Goal: Task Accomplishment & Management: Use online tool/utility

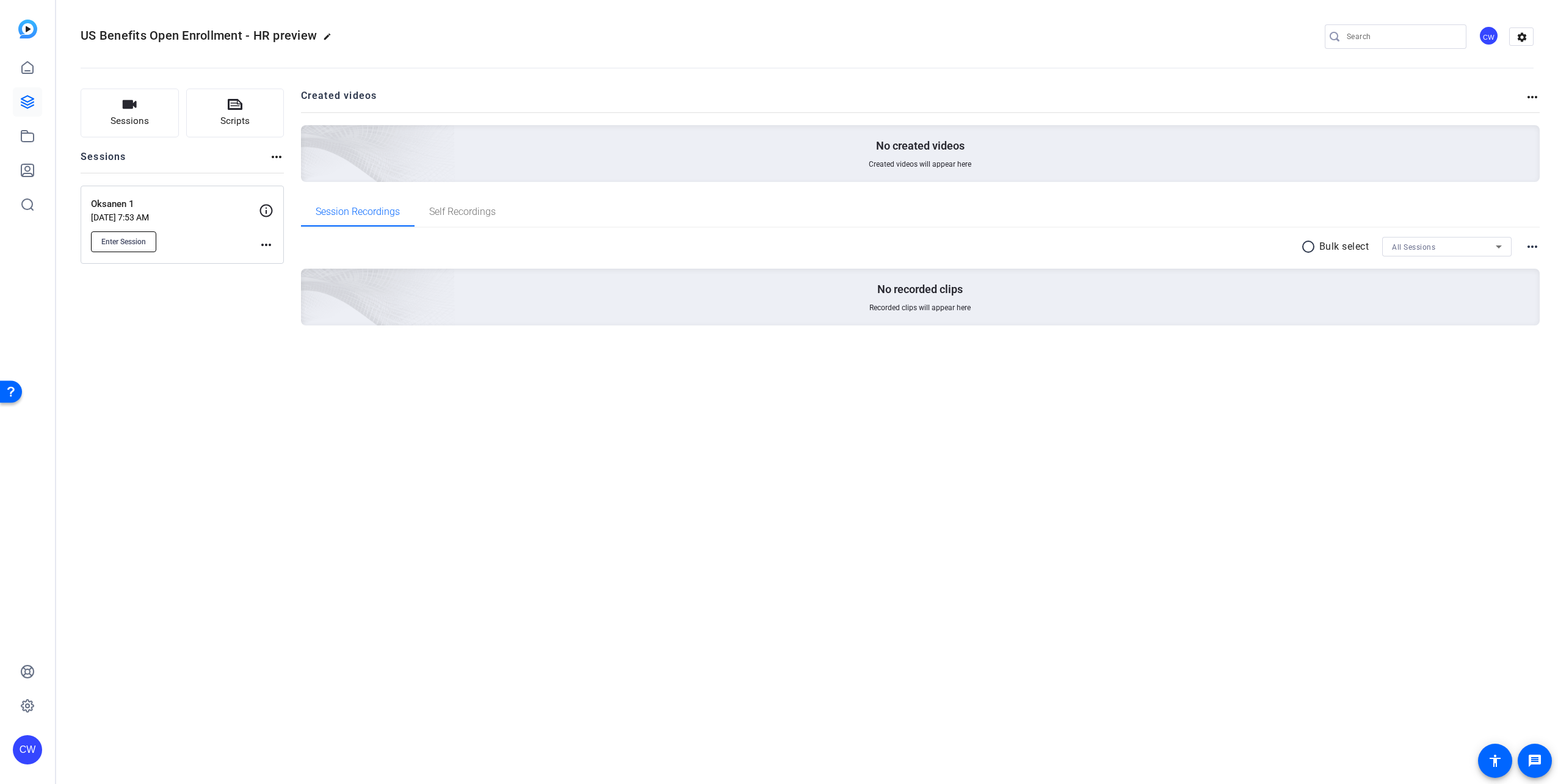
click at [130, 237] on span "Enter Session" at bounding box center [124, 242] width 45 height 10
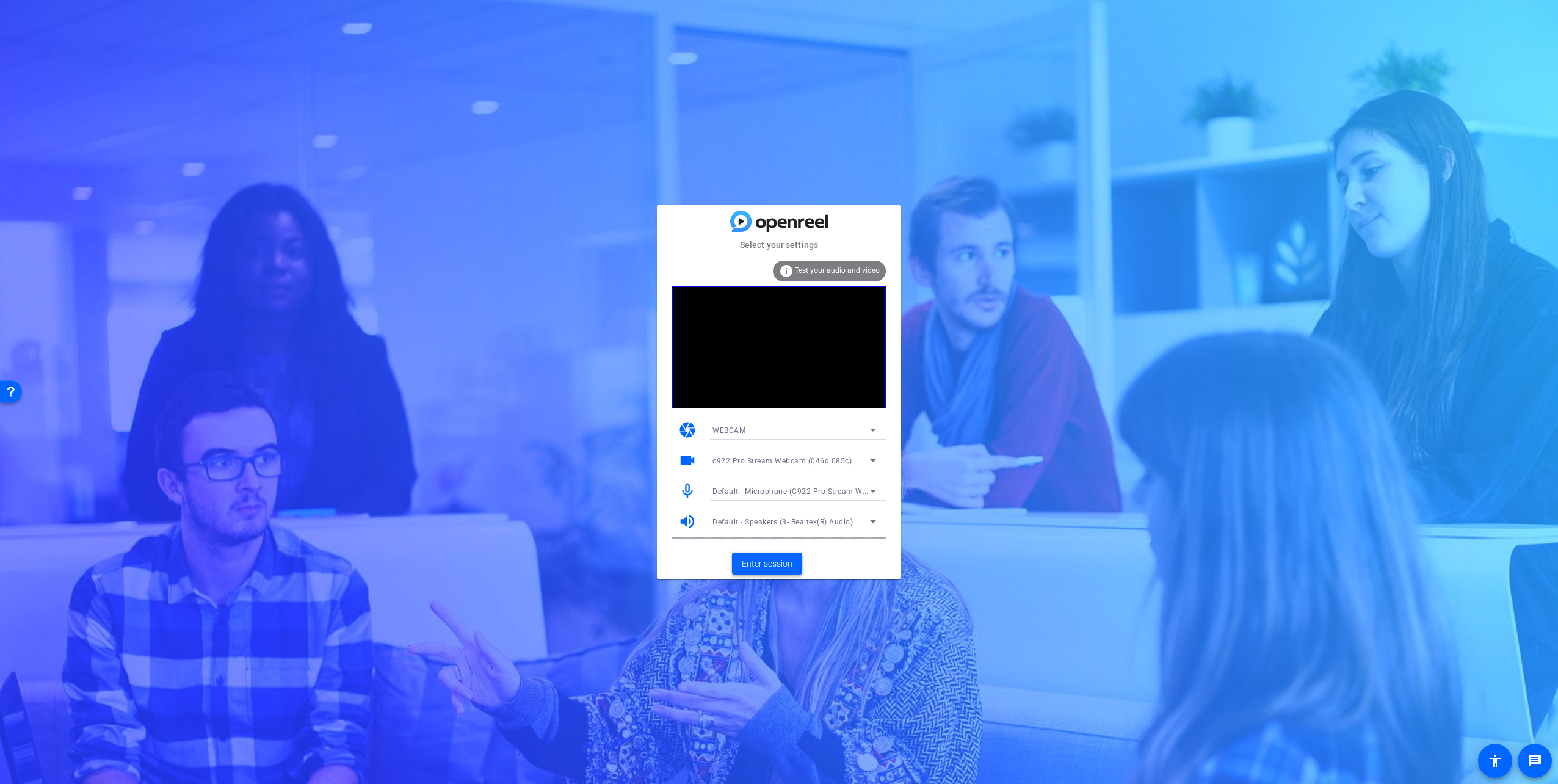
click at [776, 561] on span "Enter session" at bounding box center [767, 564] width 50 height 13
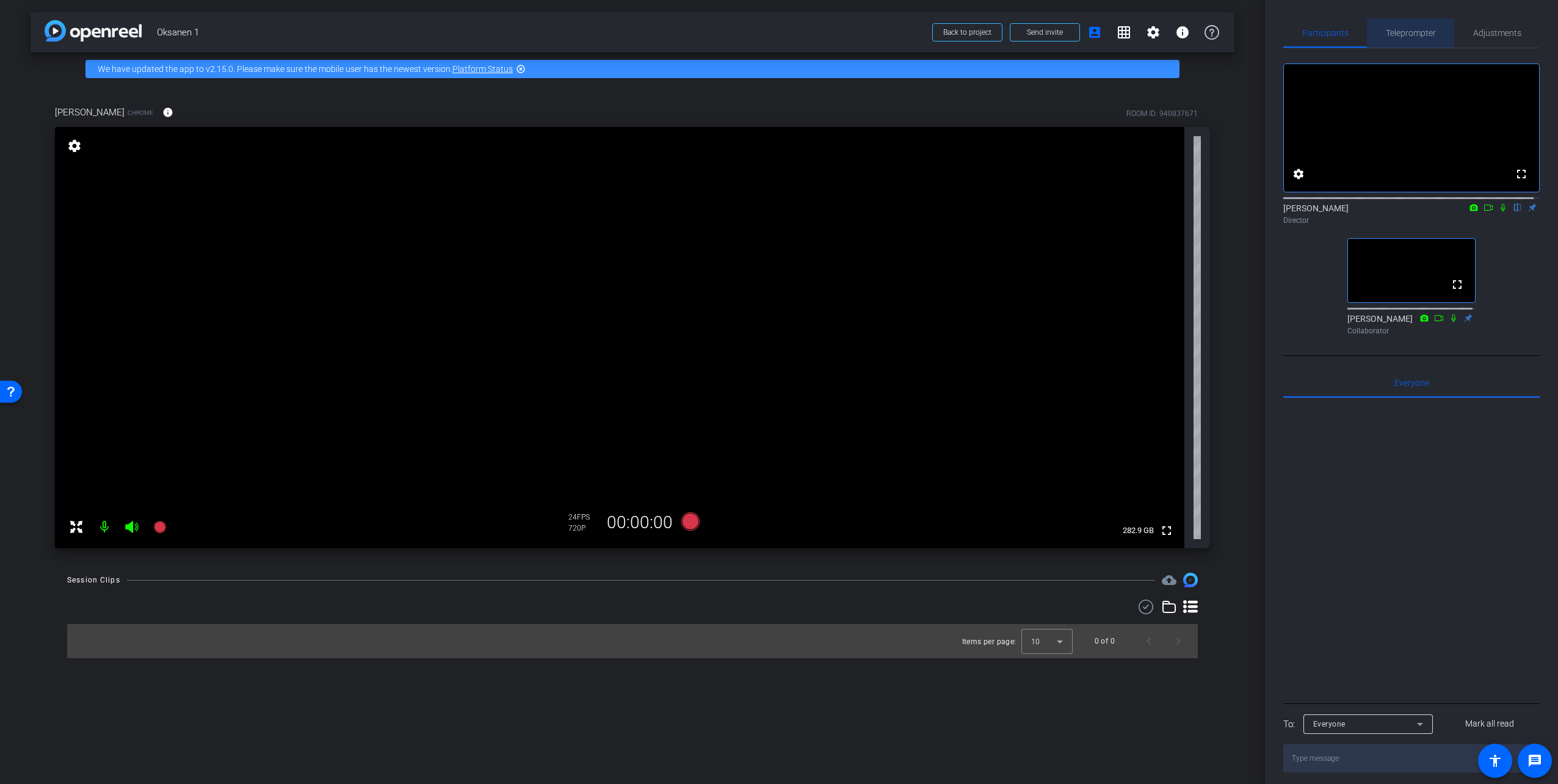
click at [1421, 30] on span "Teleprompter" at bounding box center [1410, 33] width 50 height 9
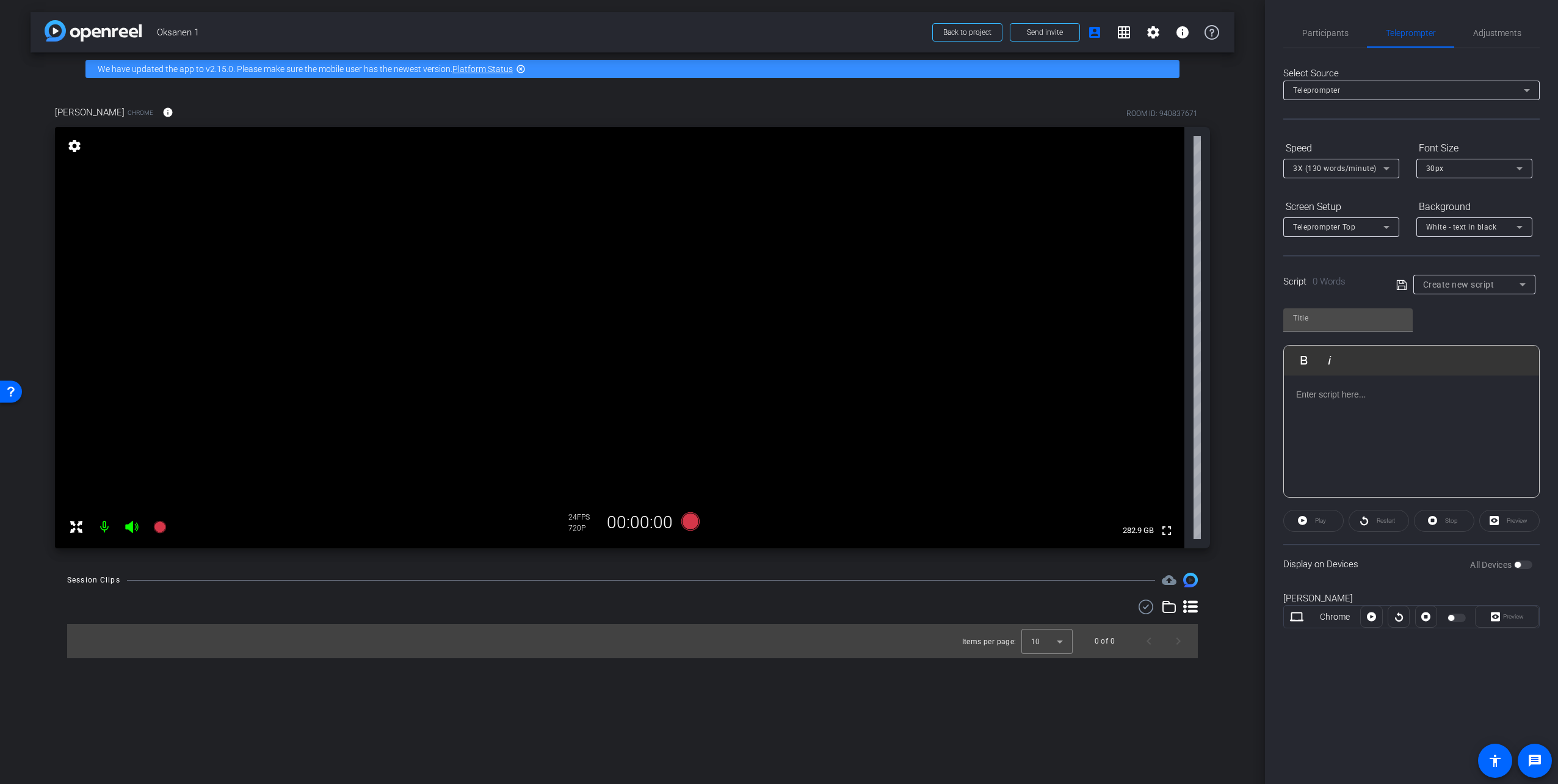
click at [1451, 289] on span "Create new script" at bounding box center [1458, 285] width 71 height 10
click at [1474, 321] on mat-option "OE 2026" at bounding box center [1474, 328] width 122 height 19
type input "OE 2026"
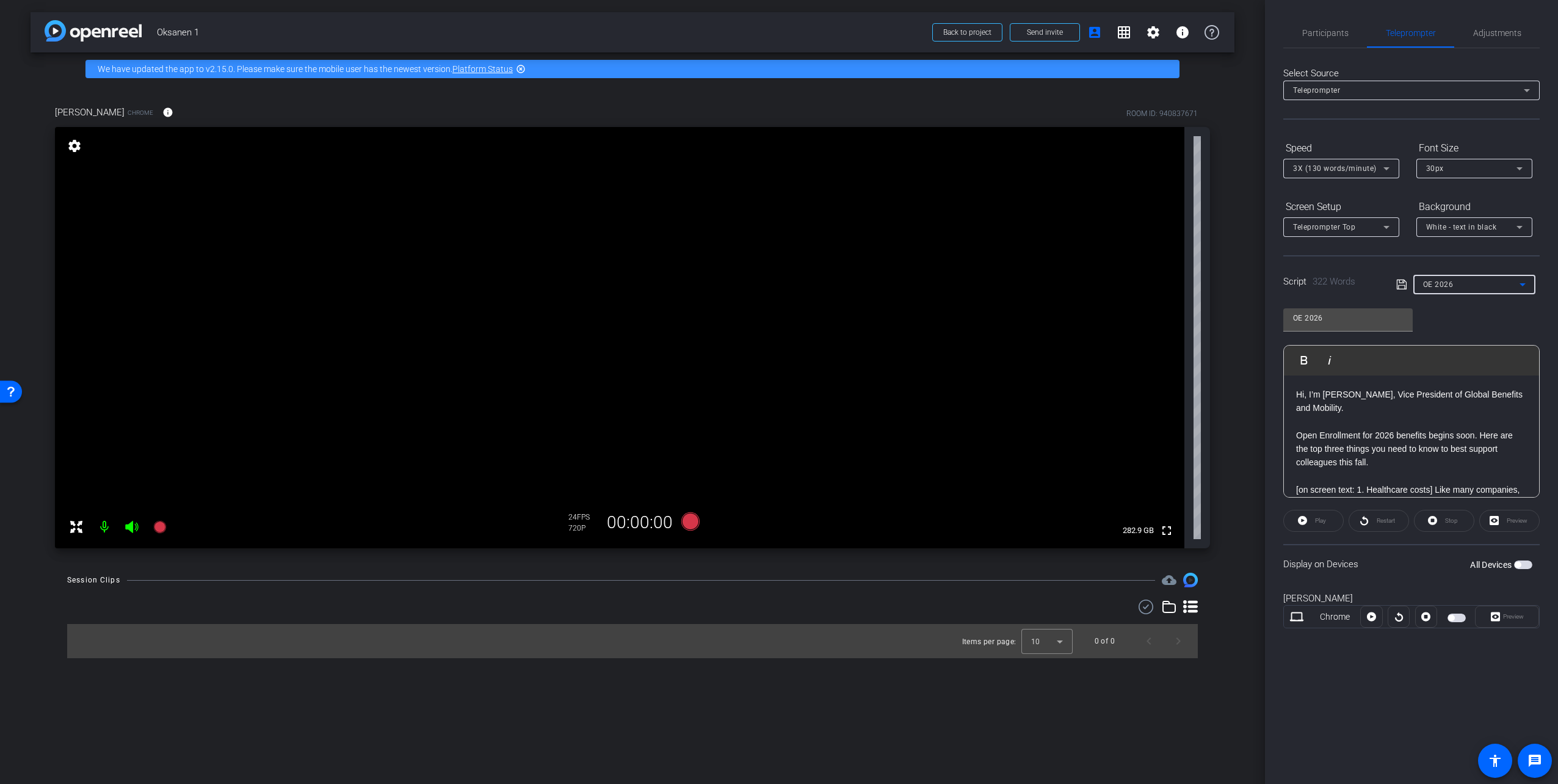
click at [1324, 519] on div "Play" at bounding box center [1314, 520] width 61 height 22
click at [1435, 426] on p at bounding box center [1411, 421] width 231 height 14
click at [1523, 566] on span "button" at bounding box center [1523, 565] width 18 height 9
click at [1318, 516] on span "Play" at bounding box center [1318, 521] width 14 height 17
click at [1323, 512] on span "Pause" at bounding box center [1319, 521] width 19 height 17
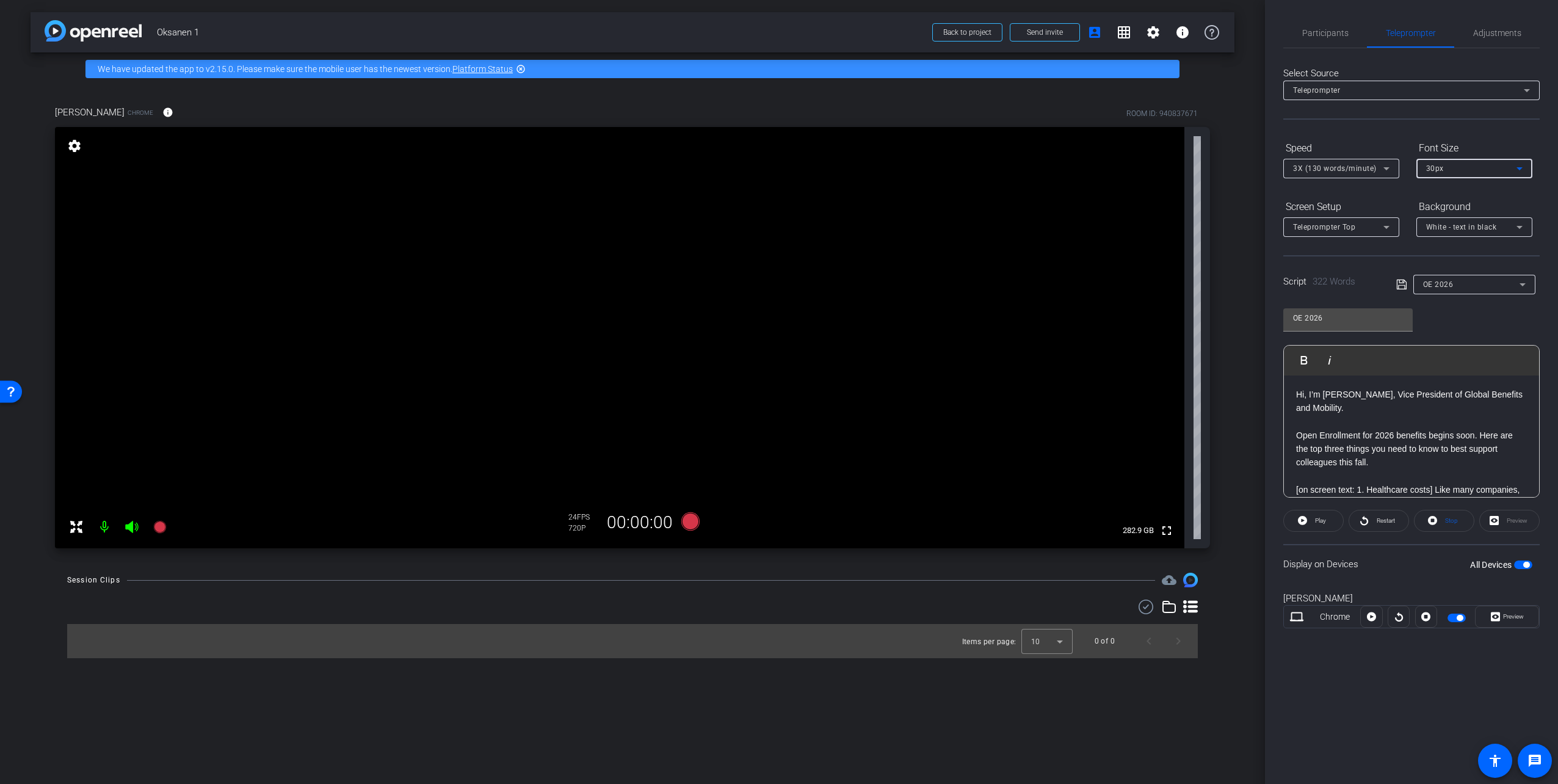
click at [1466, 169] on div "30px" at bounding box center [1471, 168] width 90 height 15
click at [1453, 232] on mat-option "40px" at bounding box center [1474, 231] width 116 height 19
drag, startPoint x: 1424, startPoint y: 450, endPoint x: 1345, endPoint y: 424, distance: 83.2
click at [1423, 449] on p "Open Enrollment for 2026 benefits begins soon. Here are the top three things yo…" at bounding box center [1411, 449] width 231 height 41
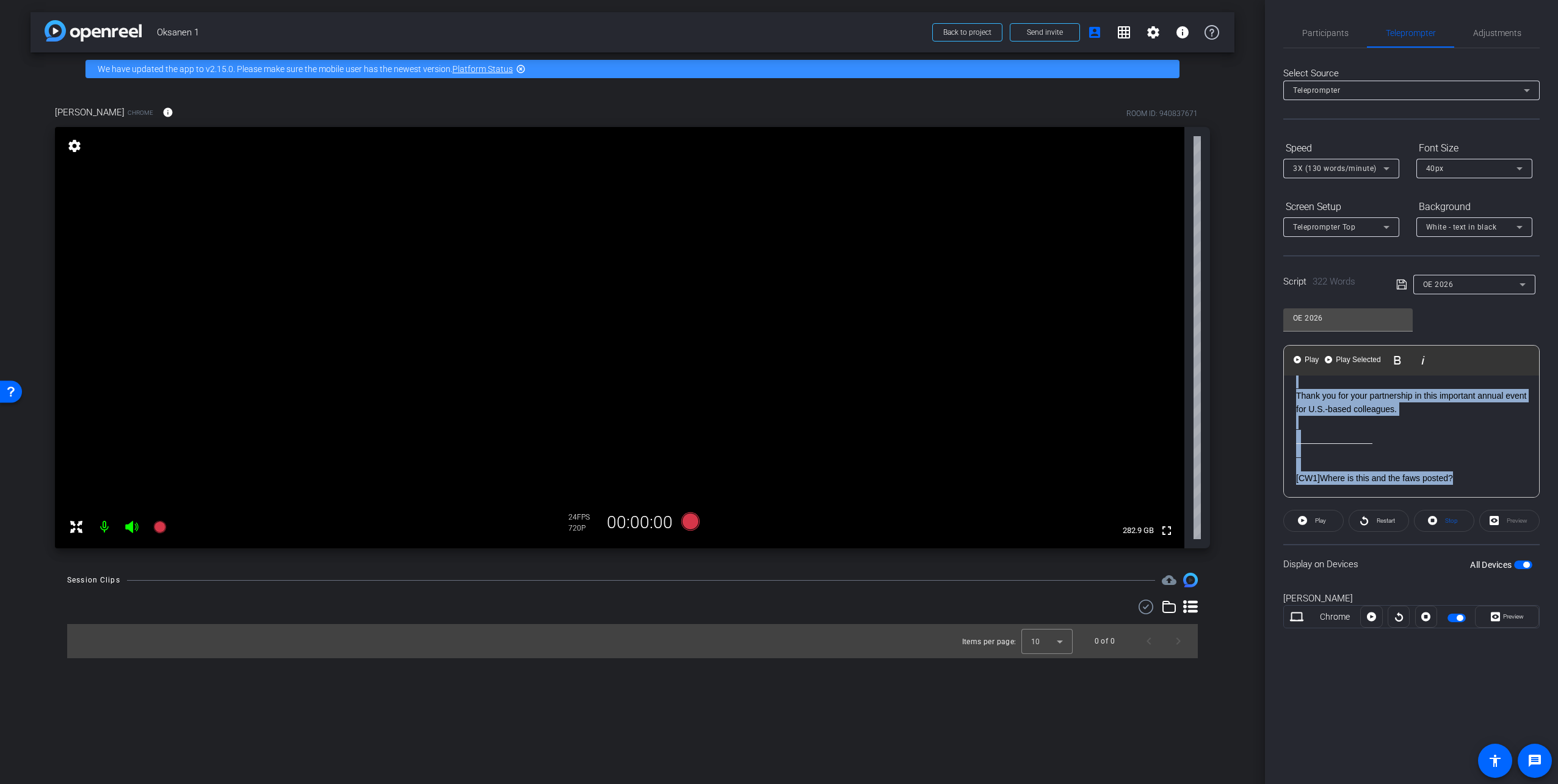
drag, startPoint x: 1295, startPoint y: 393, endPoint x: 1637, endPoint y: 598, distance: 398.7
click at [1557, 598] on html "Accessibility Screen-Reader Guide, Feedback, and Issue Reporting | New window m…" at bounding box center [779, 392] width 1558 height 784
click at [1499, 162] on div "40px" at bounding box center [1471, 168] width 90 height 15
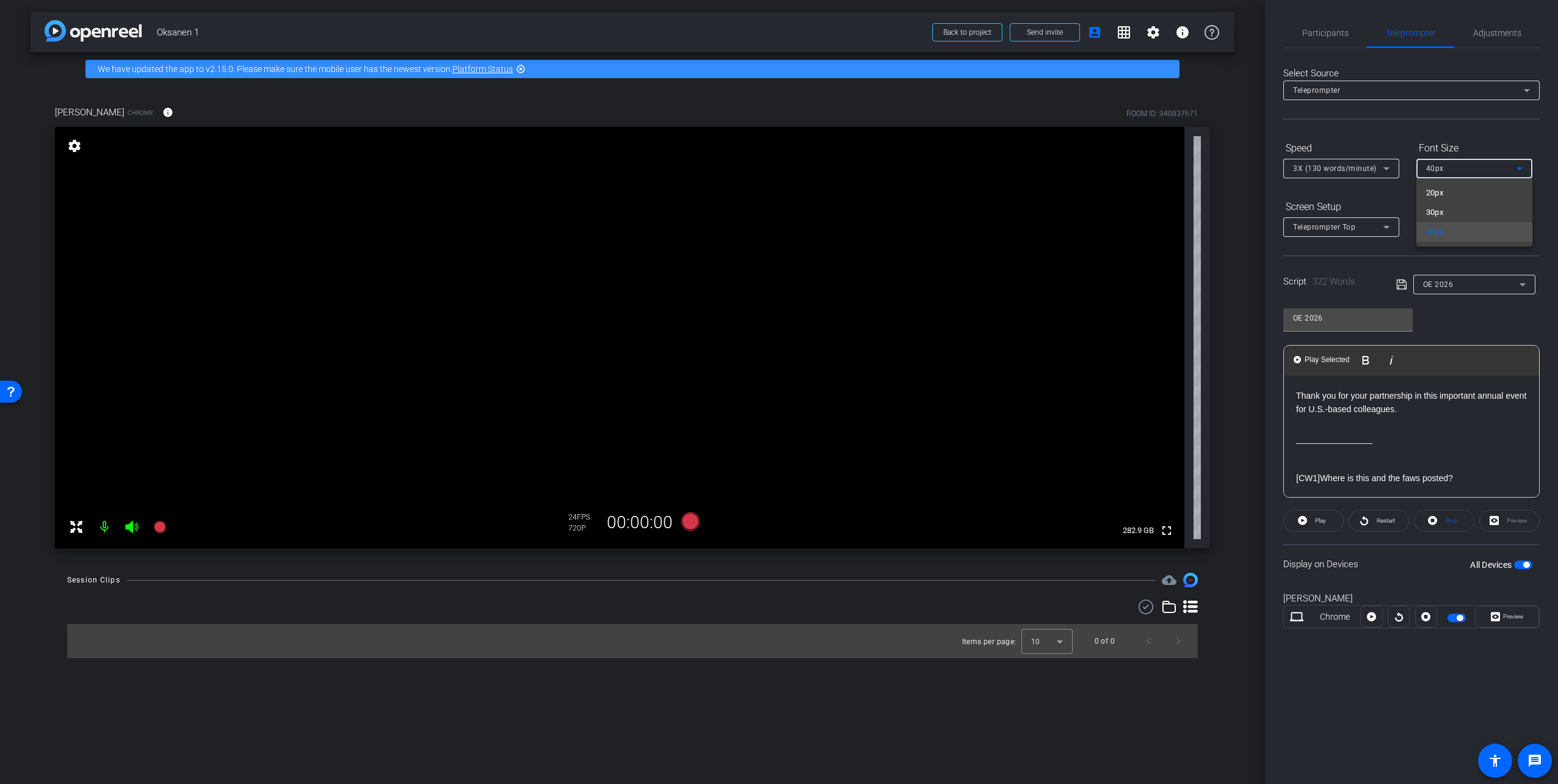
click at [1492, 133] on div at bounding box center [779, 392] width 1558 height 784
click at [1311, 516] on span at bounding box center [1313, 520] width 59 height 30
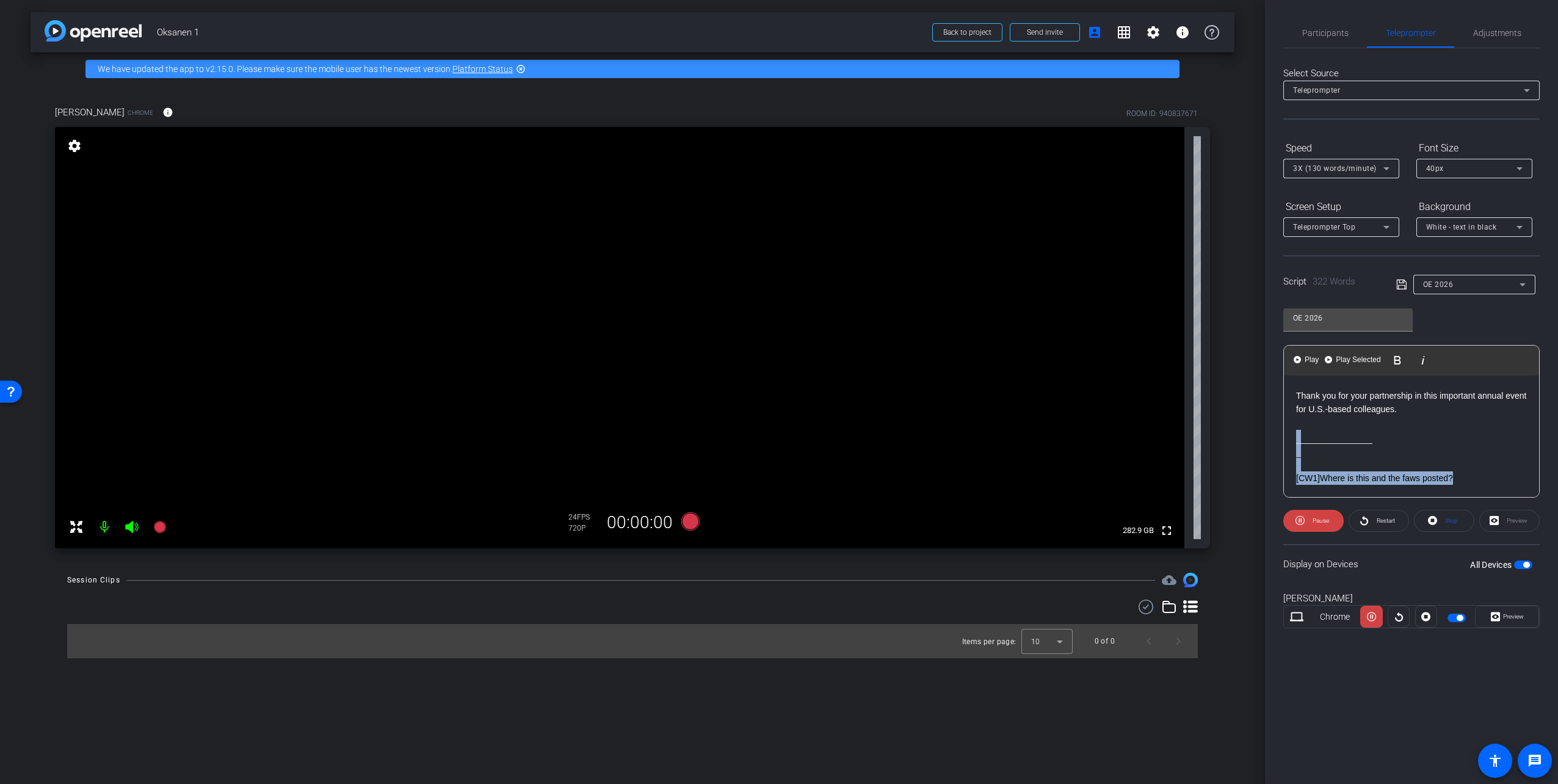
drag, startPoint x: 1472, startPoint y: 478, endPoint x: 1279, endPoint y: 438, distance: 197.1
click at [1279, 438] on div "Participants Teleprompter Adjustments settings Cory Weaver flip Director Sara D…" at bounding box center [1411, 392] width 293 height 784
click at [1319, 519] on span "Pause" at bounding box center [1320, 520] width 17 height 6
click at [1387, 444] on p "Thank you for your partnership in this important annual event for U.S.-based co…" at bounding box center [1411, 444] width 231 height 27
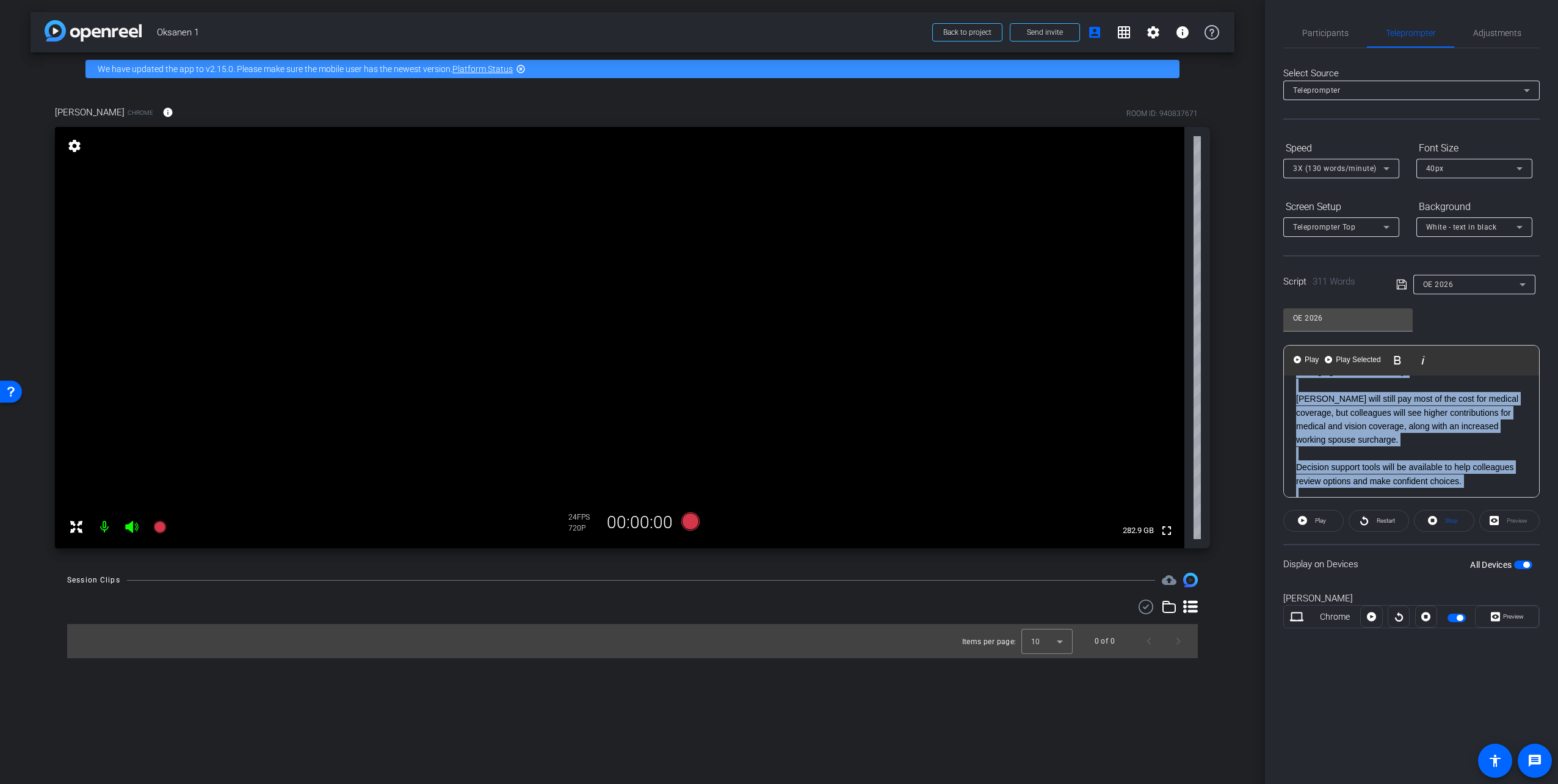
scroll to position [0, 0]
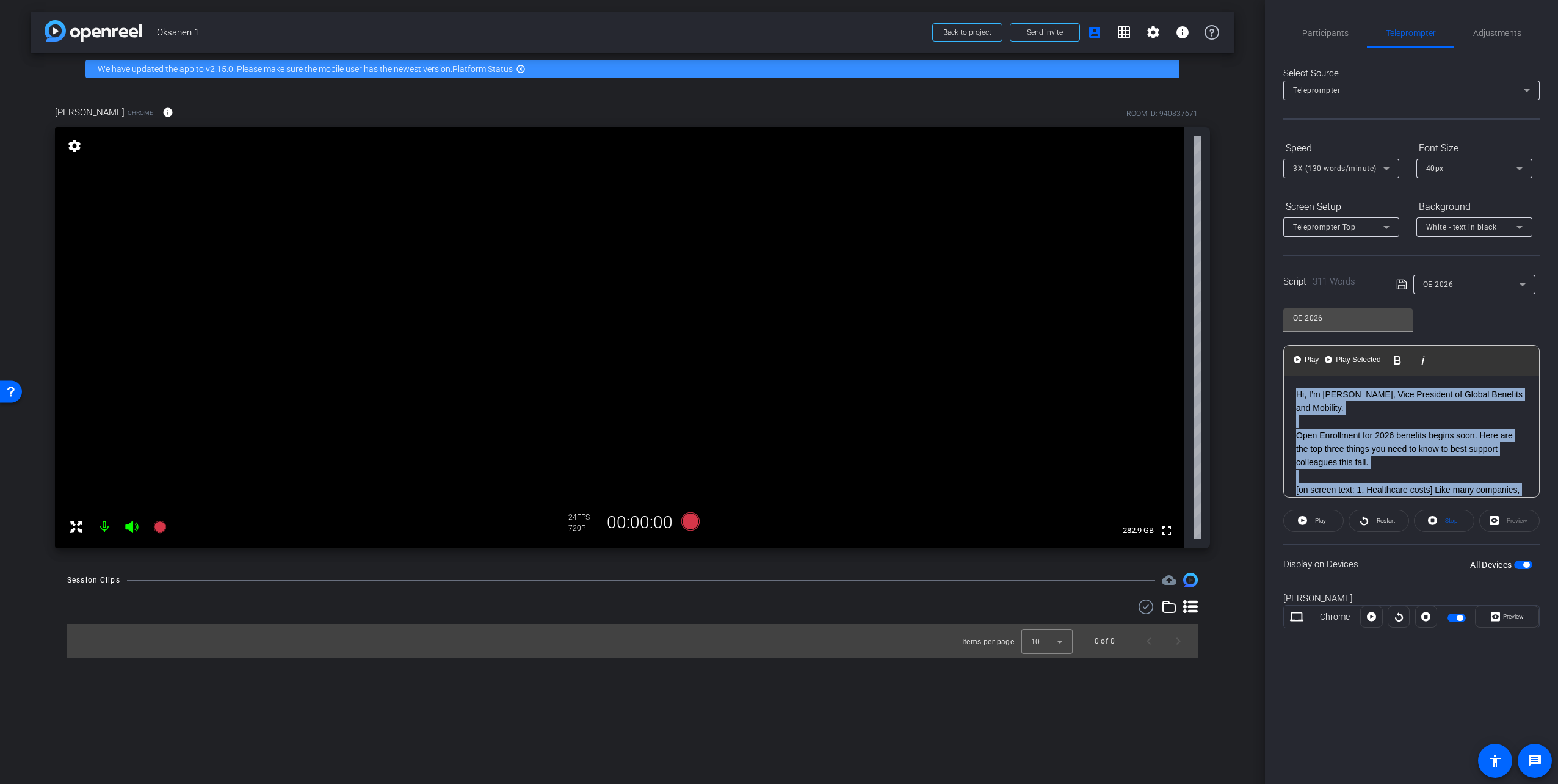
drag, startPoint x: 1438, startPoint y: 451, endPoint x: 1206, endPoint y: 337, distance: 258.5
click at [1206, 337] on div "arrow_back Oksanen 1 Back to project Send invite account_box grid_on settings i…" at bounding box center [779, 392] width 1558 height 784
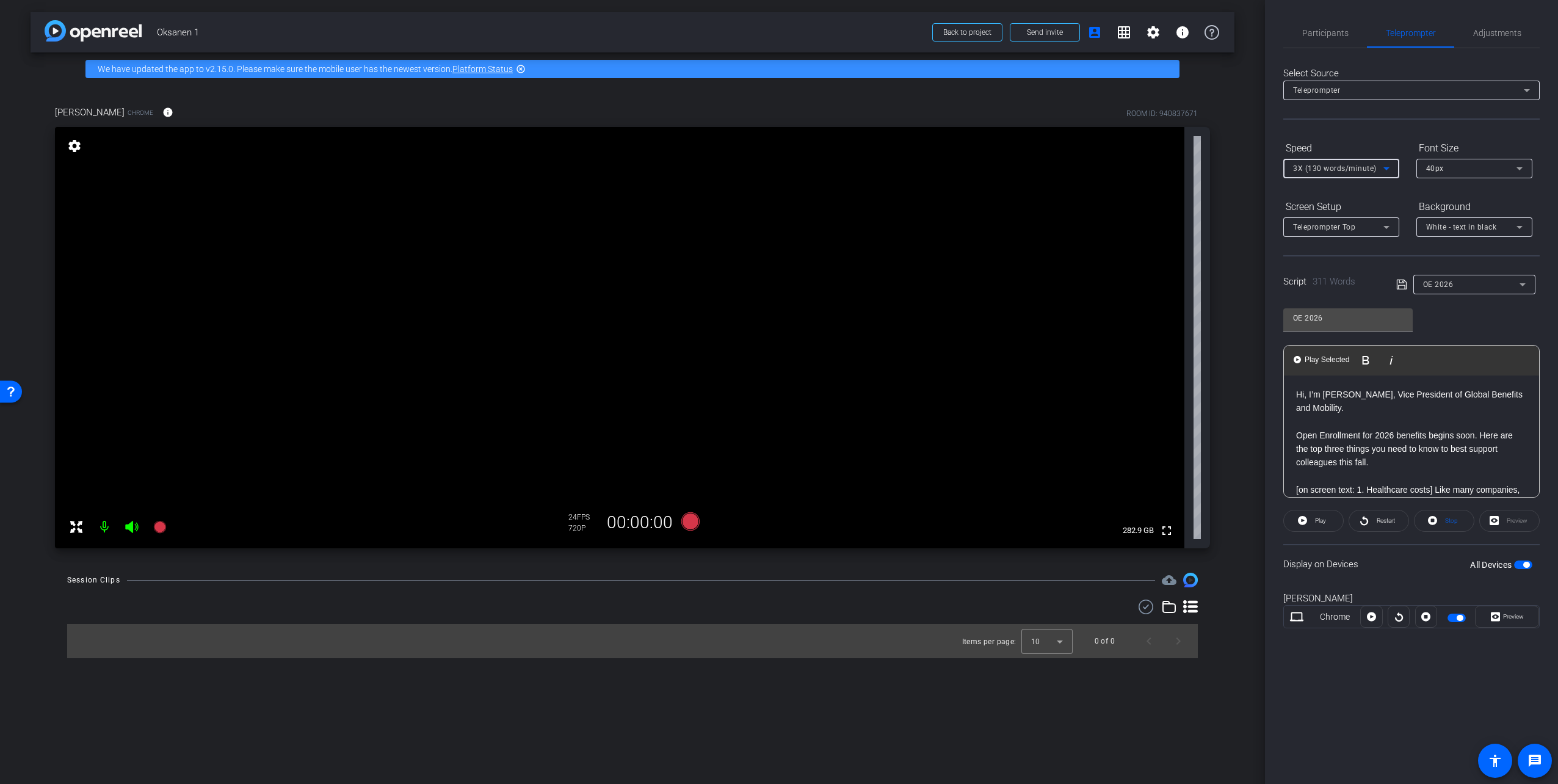
click at [1348, 172] on span "3X (130 words/minute)" at bounding box center [1335, 169] width 84 height 9
click at [1348, 172] on div at bounding box center [779, 392] width 1558 height 784
click at [1474, 172] on div "40px" at bounding box center [1471, 168] width 90 height 15
click at [1443, 190] on span "20px" at bounding box center [1435, 193] width 18 height 14
drag, startPoint x: 1379, startPoint y: 406, endPoint x: 1340, endPoint y: 397, distance: 40.0
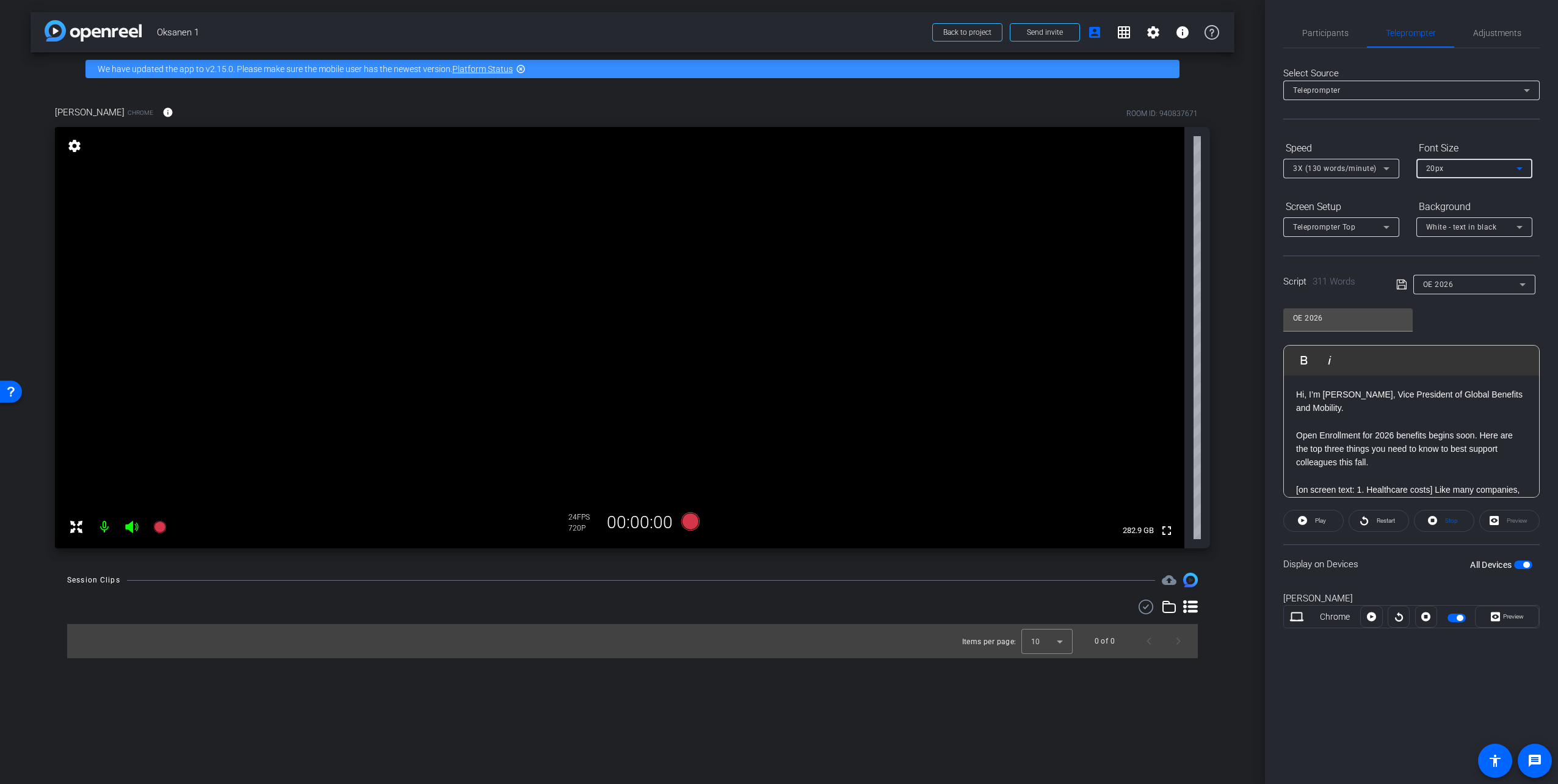
click at [1377, 406] on p "Hi, I’m Tom Oksanen, Vice President of Global Benefits and Mobility." at bounding box center [1411, 401] width 231 height 27
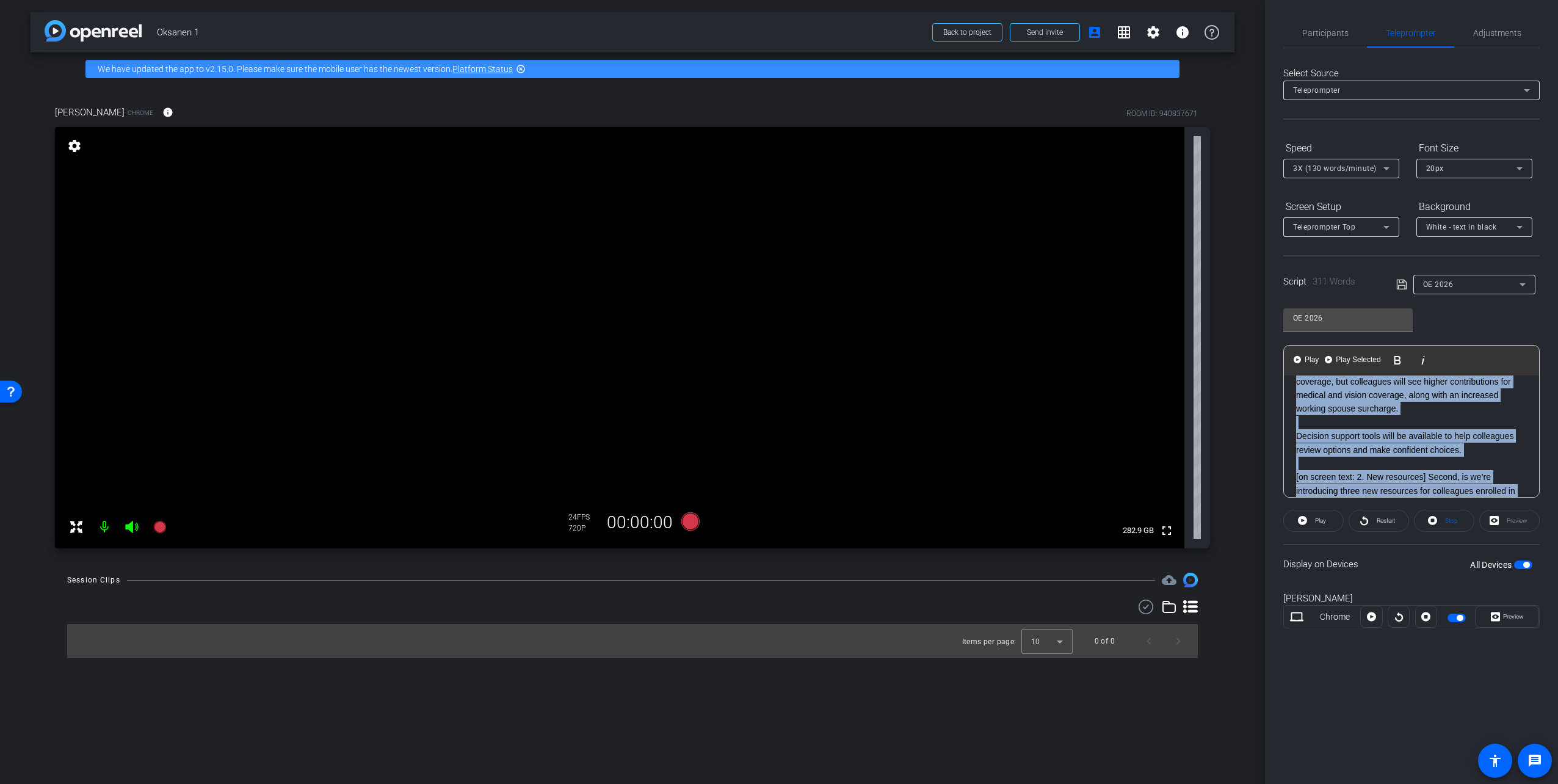
scroll to position [695, 0]
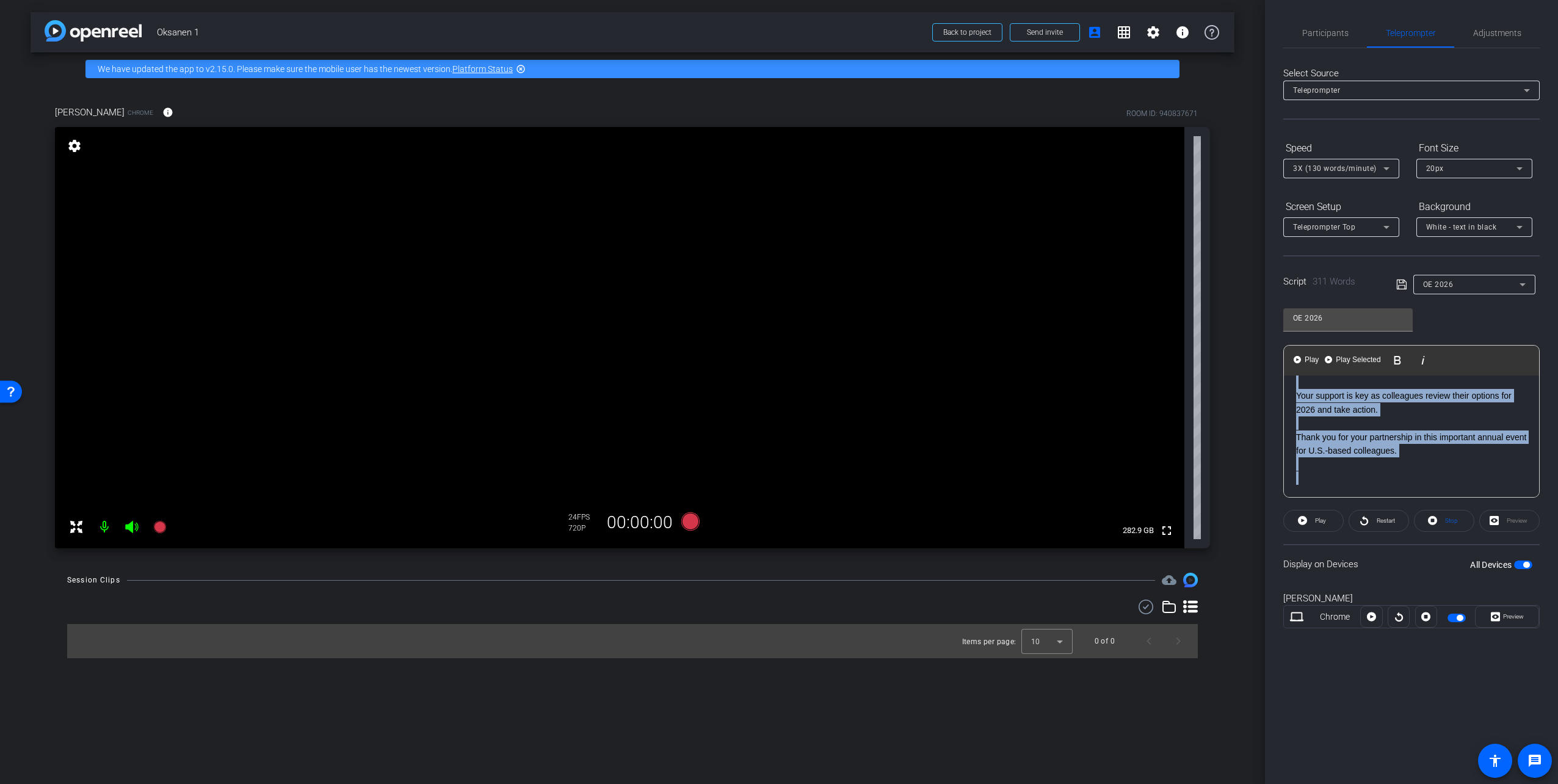
drag, startPoint x: 1294, startPoint y: 393, endPoint x: 1567, endPoint y: 692, distance: 404.9
click at [1557, 692] on html "Accessibility Screen-Reader Guide, Feedback, and Issue Reporting | New window m…" at bounding box center [779, 392] width 1558 height 784
click at [1312, 519] on span "Play" at bounding box center [1318, 521] width 14 height 17
click at [1312, 519] on span "Pause" at bounding box center [1319, 521] width 19 height 17
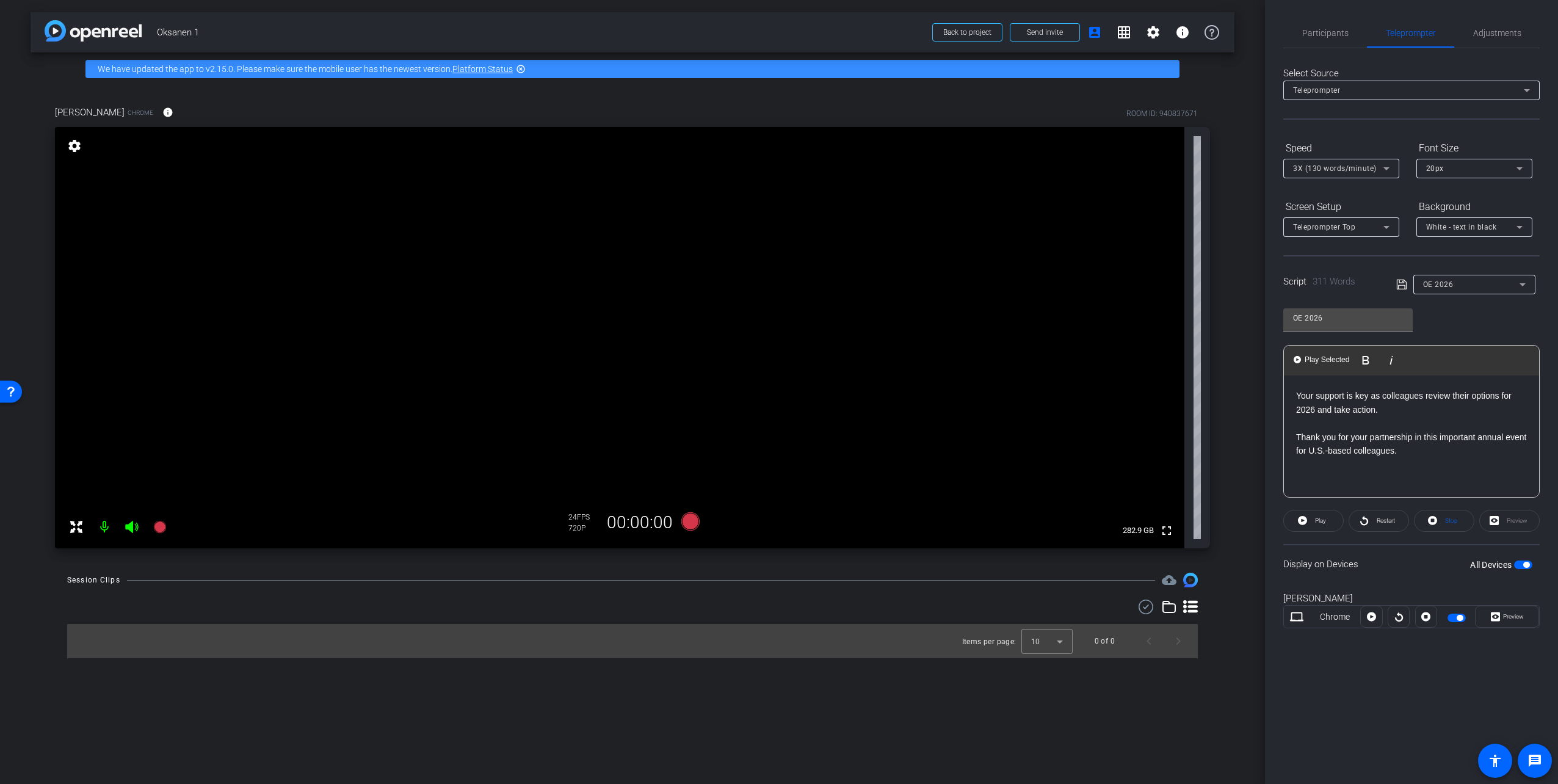
click at [1381, 174] on icon at bounding box center [1386, 169] width 14 height 14
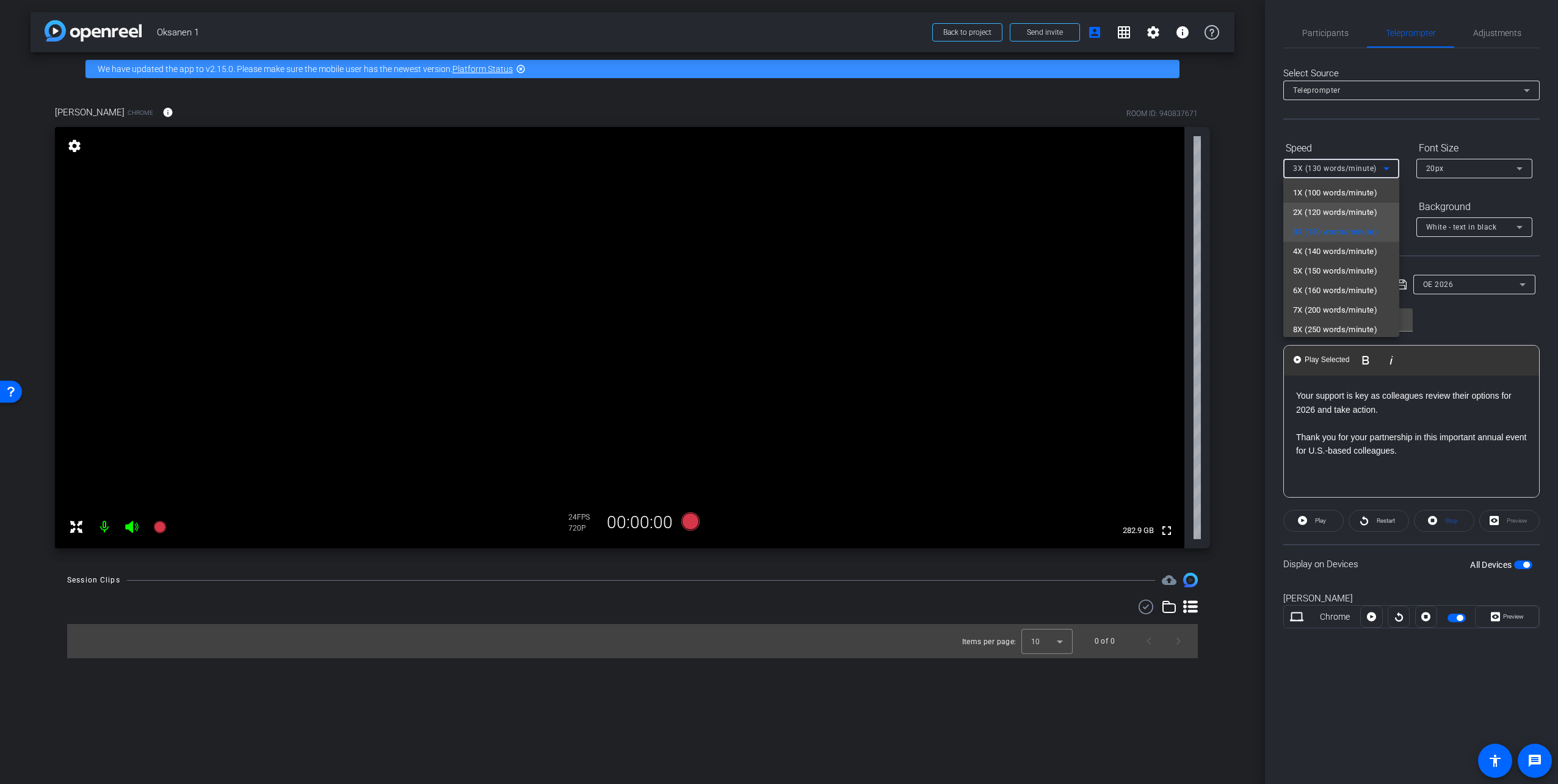
click at [1364, 209] on span "2X (120 words/minute)" at bounding box center [1335, 213] width 84 height 14
click at [1364, 202] on div "Screen Setup" at bounding box center [1341, 207] width 116 height 21
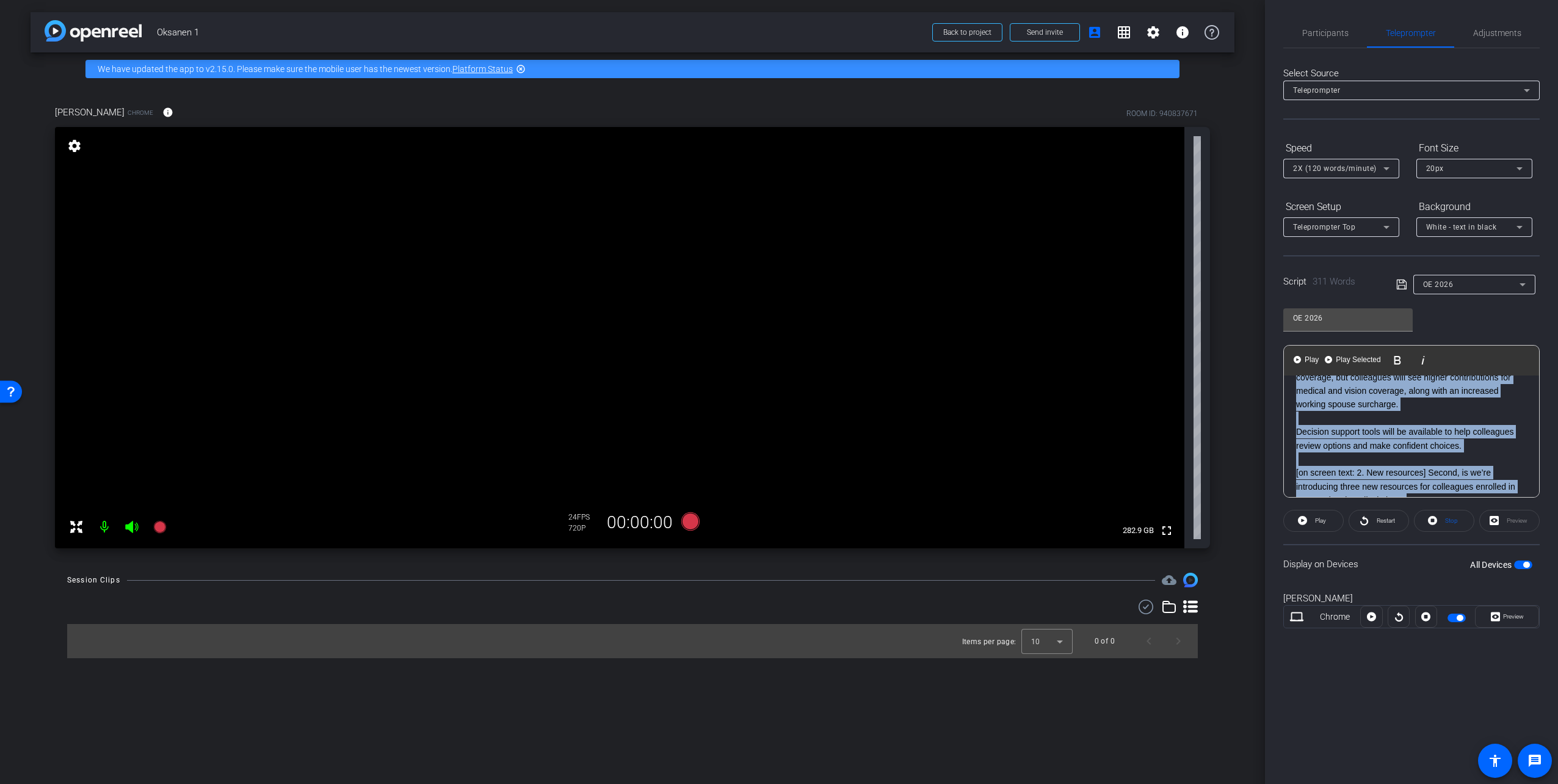
scroll to position [0, 0]
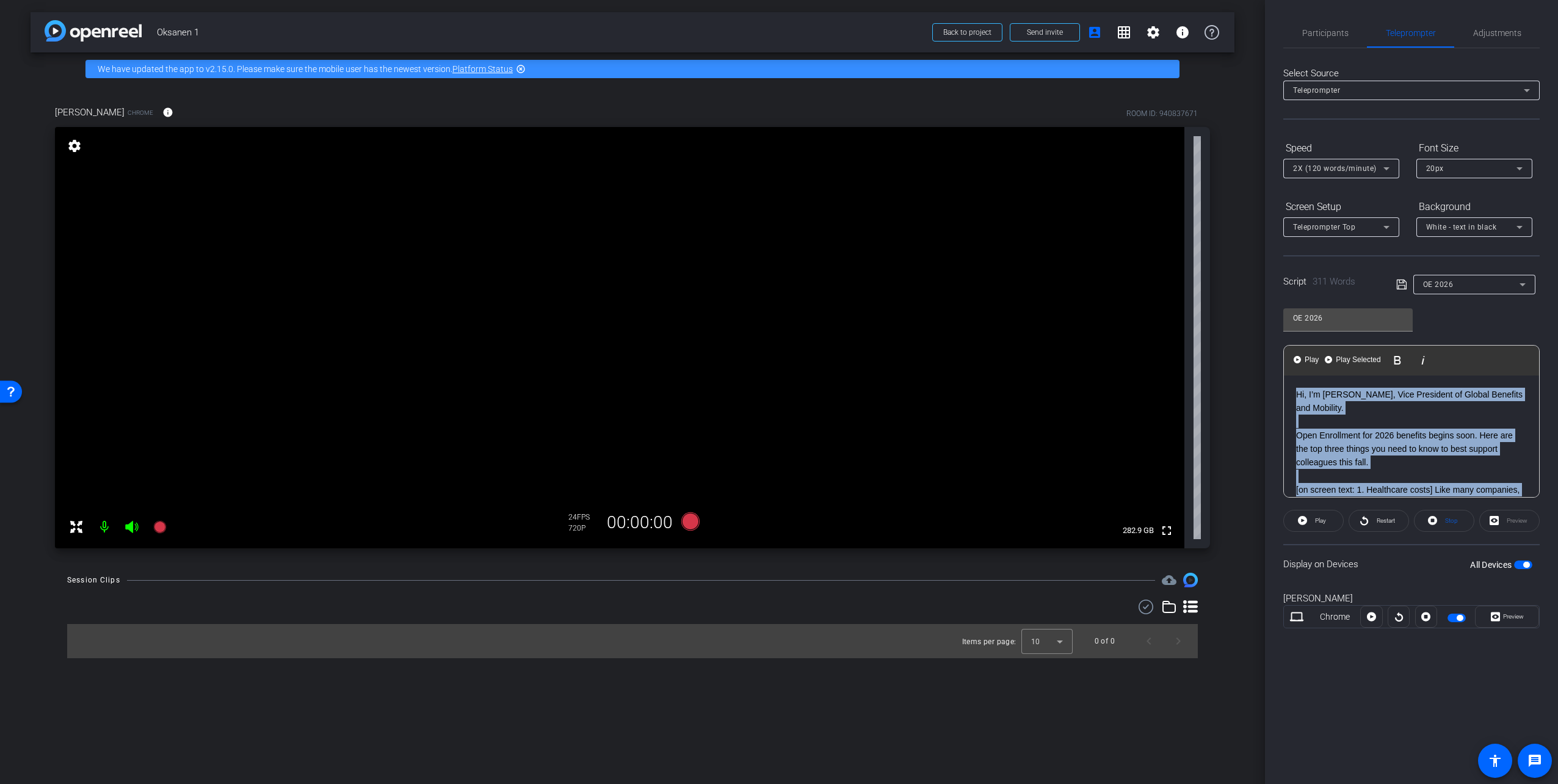
drag, startPoint x: 1439, startPoint y: 453, endPoint x: 1232, endPoint y: 276, distance: 272.4
click at [1232, 276] on div "arrow_back Oksanen 1 Back to project Send invite account_box grid_on settings i…" at bounding box center [779, 392] width 1558 height 784
click at [1307, 524] on span at bounding box center [1313, 520] width 59 height 30
click at [1312, 521] on span "Pause" at bounding box center [1319, 521] width 19 height 17
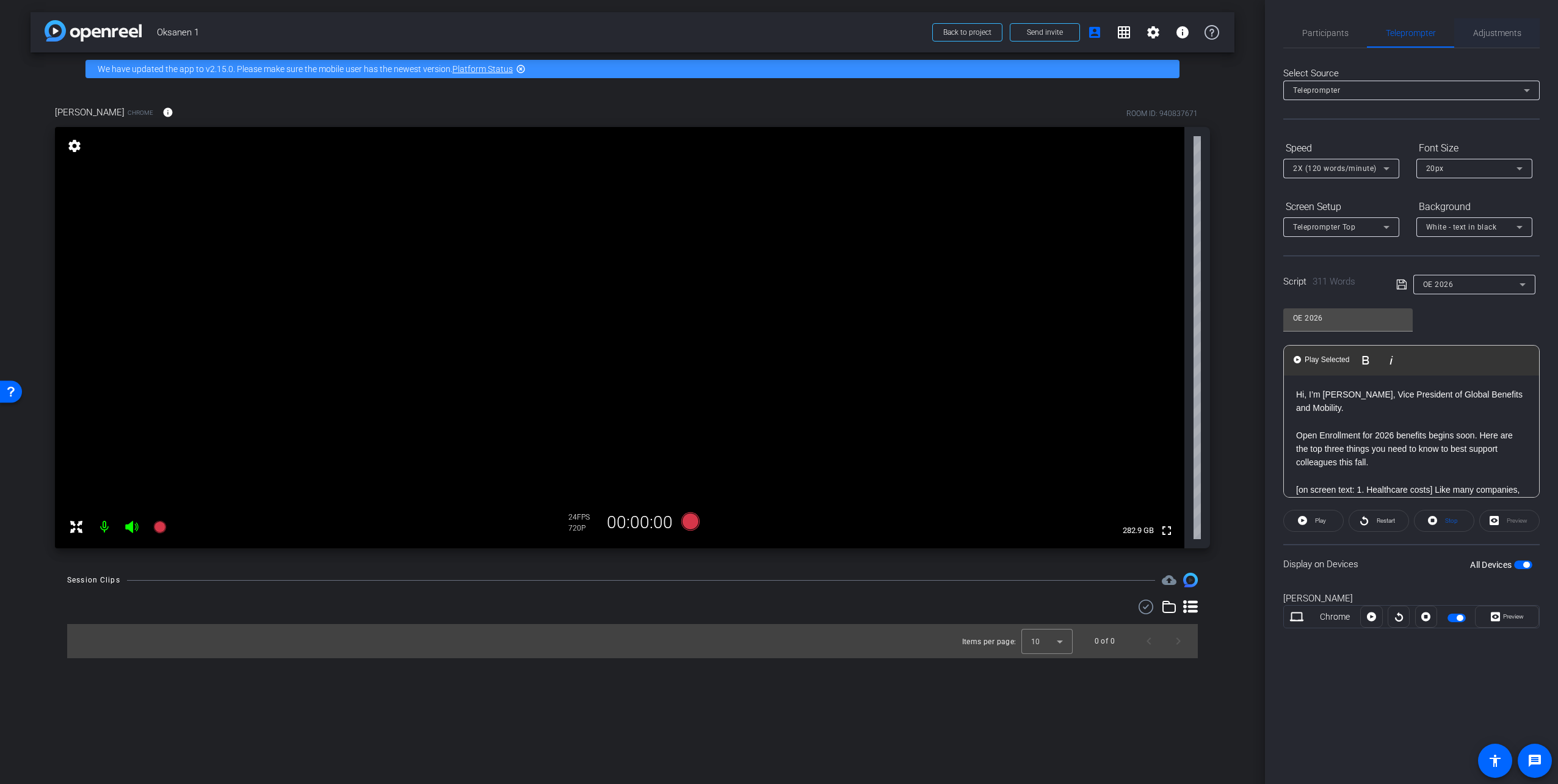
click at [1495, 33] on span "Adjustments" at bounding box center [1497, 33] width 48 height 9
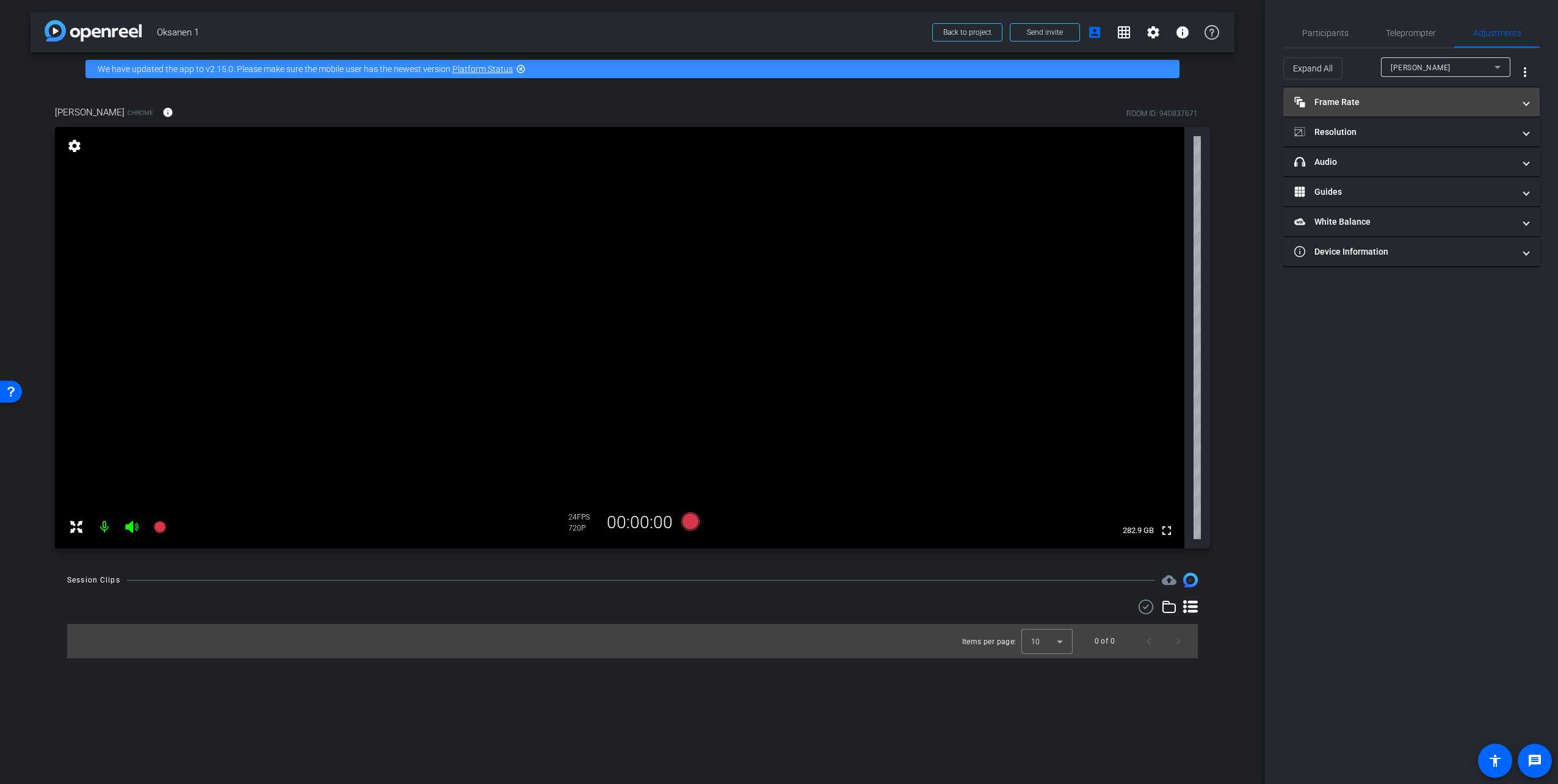
click at [1441, 104] on mat-panel-title "Frame Rate Frame Rate" at bounding box center [1404, 102] width 220 height 13
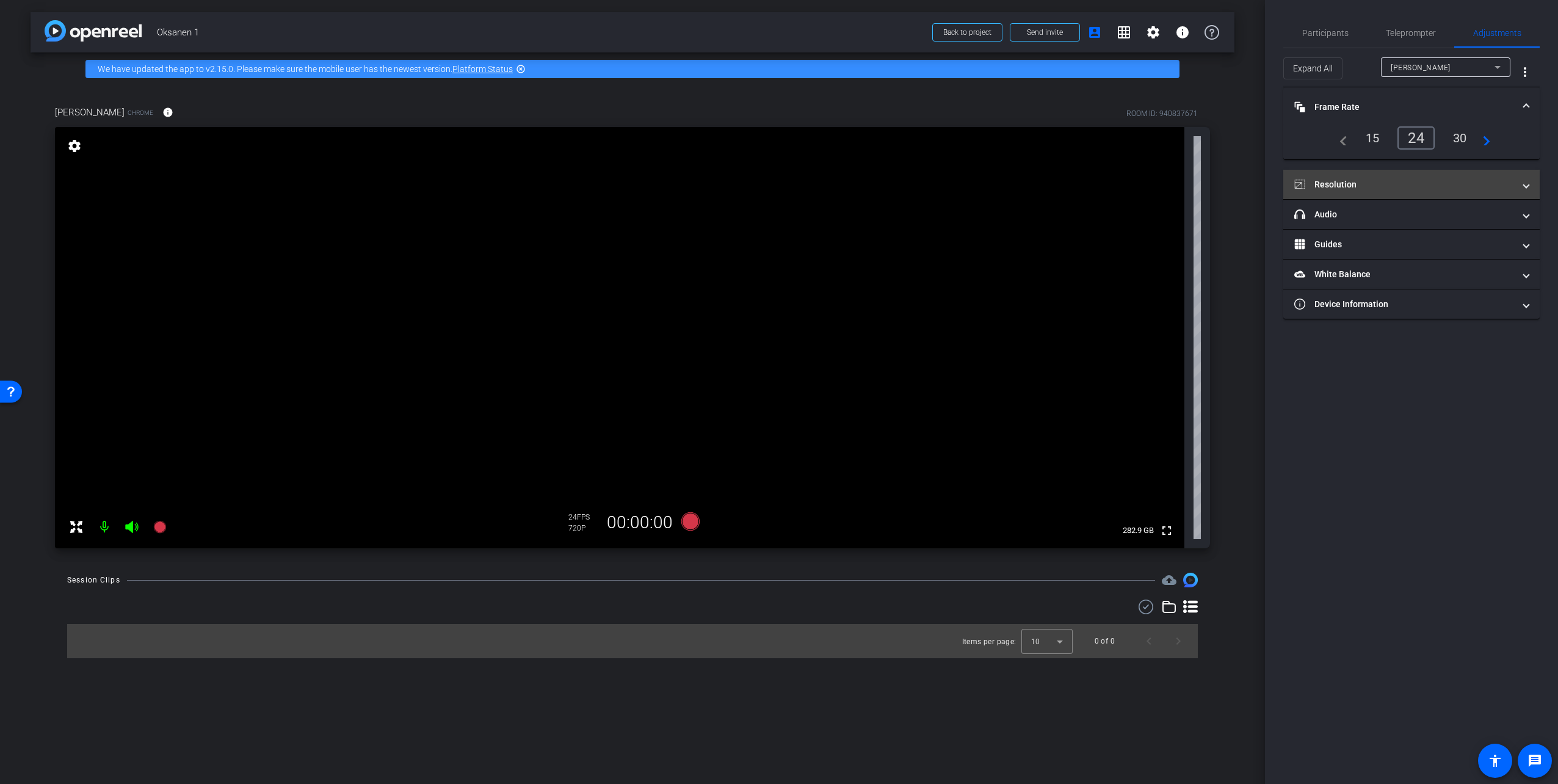
click at [1430, 186] on mat-panel-title "Resolution" at bounding box center [1404, 184] width 220 height 13
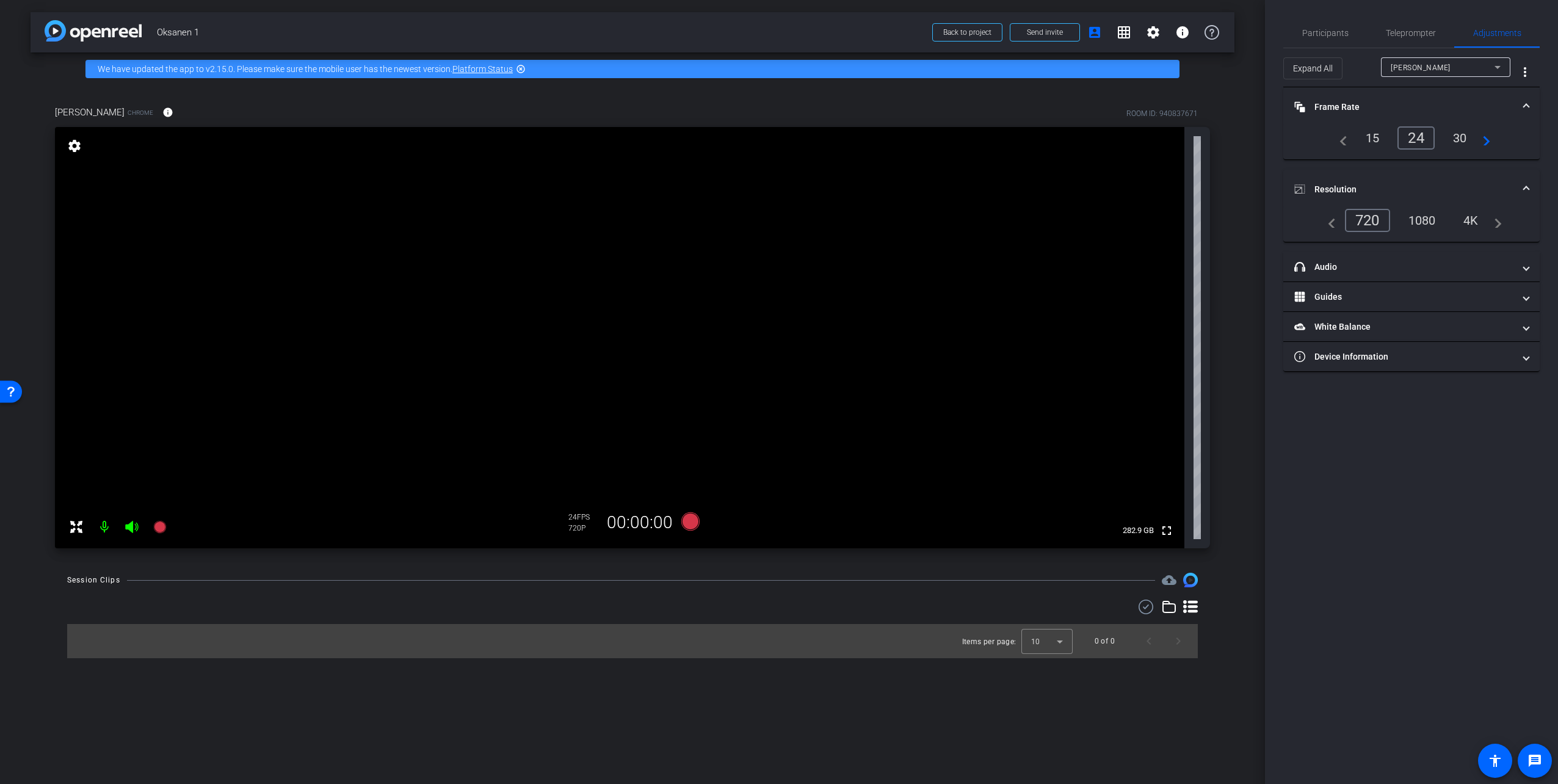
click at [1424, 218] on div "1080" at bounding box center [1422, 220] width 46 height 21
click at [1461, 136] on div "30" at bounding box center [1459, 138] width 32 height 21
click at [1412, 136] on div "24" at bounding box center [1413, 138] width 32 height 21
click at [1398, 269] on mat-panel-title "headphone icon Audio" at bounding box center [1404, 267] width 220 height 13
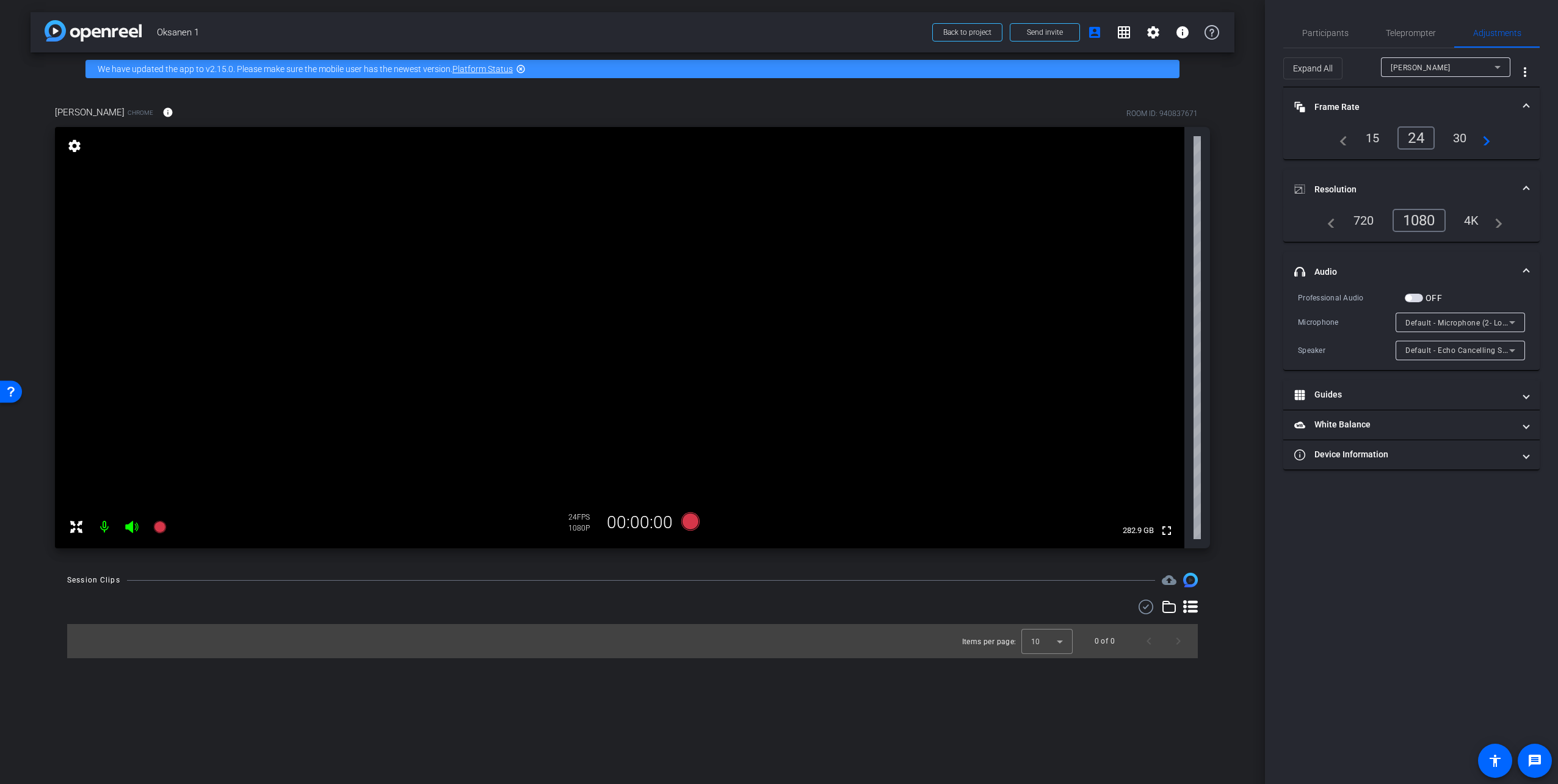
click at [1466, 273] on mat-panel-title "headphone icon Audio" at bounding box center [1404, 272] width 220 height 13
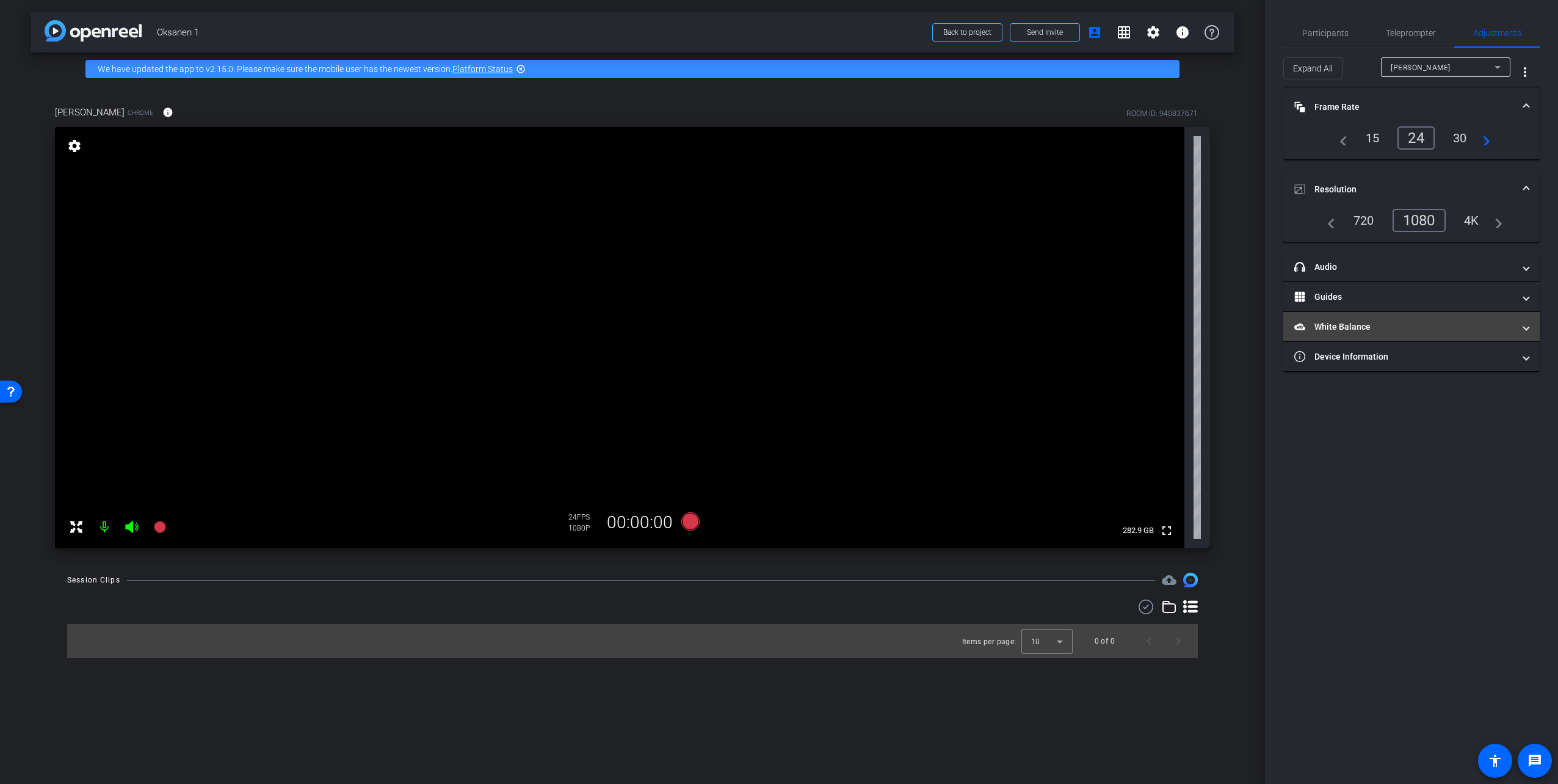
click at [1400, 332] on mat-panel-title "White Balance White Balance" at bounding box center [1404, 327] width 220 height 13
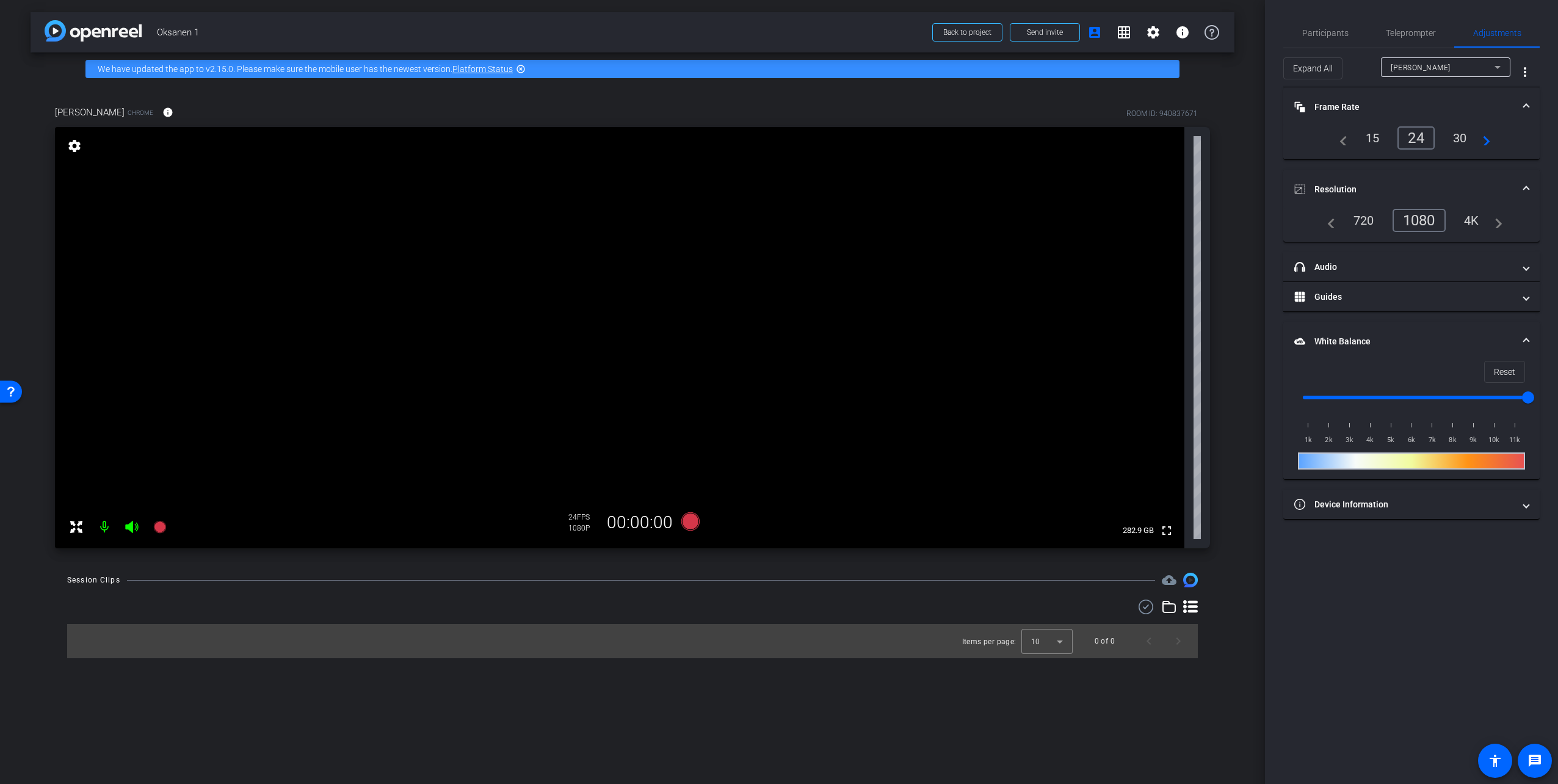
click at [1405, 333] on mat-expansion-panel-header "White Balance White Balance" at bounding box center [1412, 341] width 257 height 39
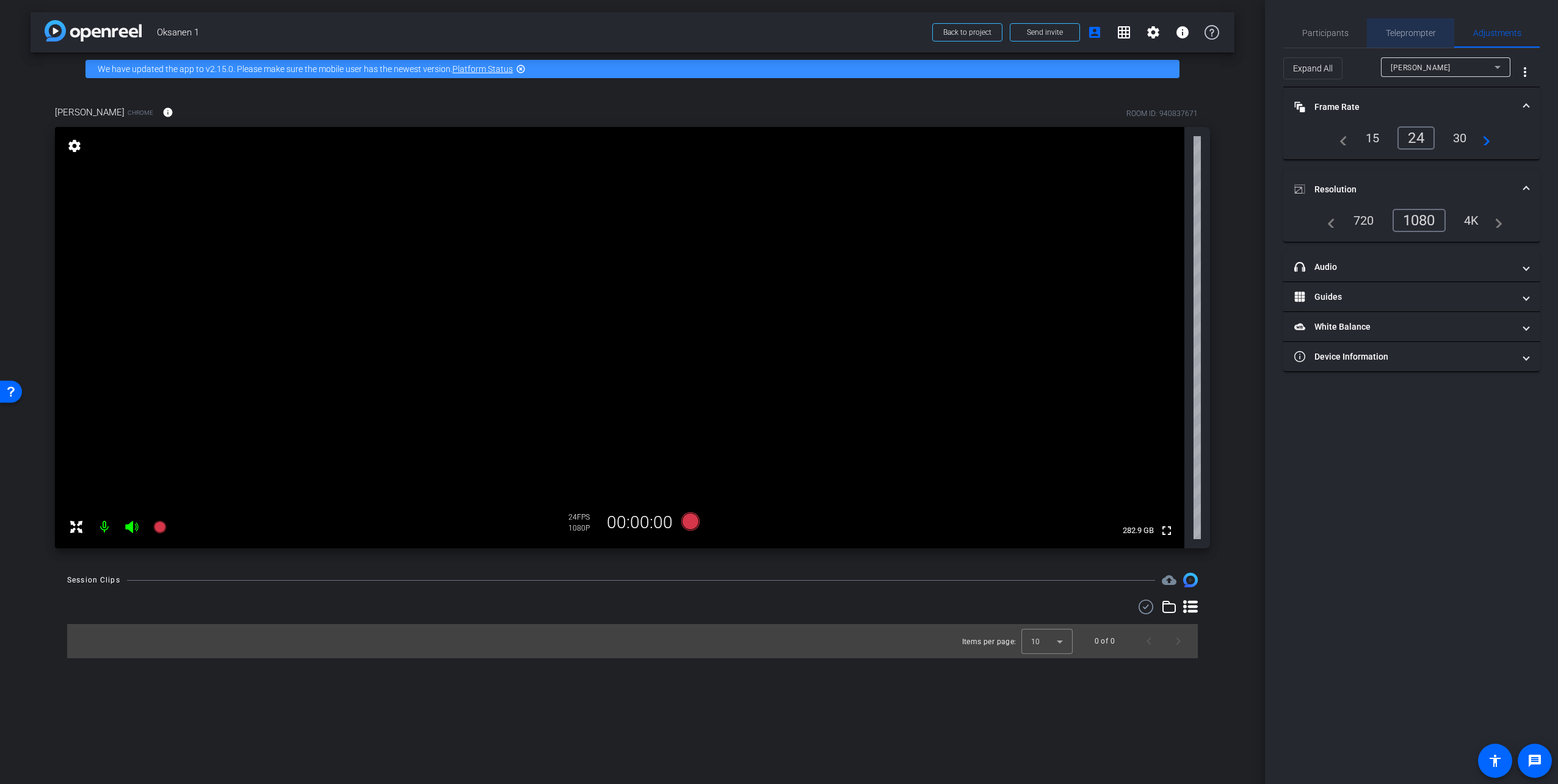
click at [1415, 34] on span "Teleprompter" at bounding box center [1410, 33] width 50 height 9
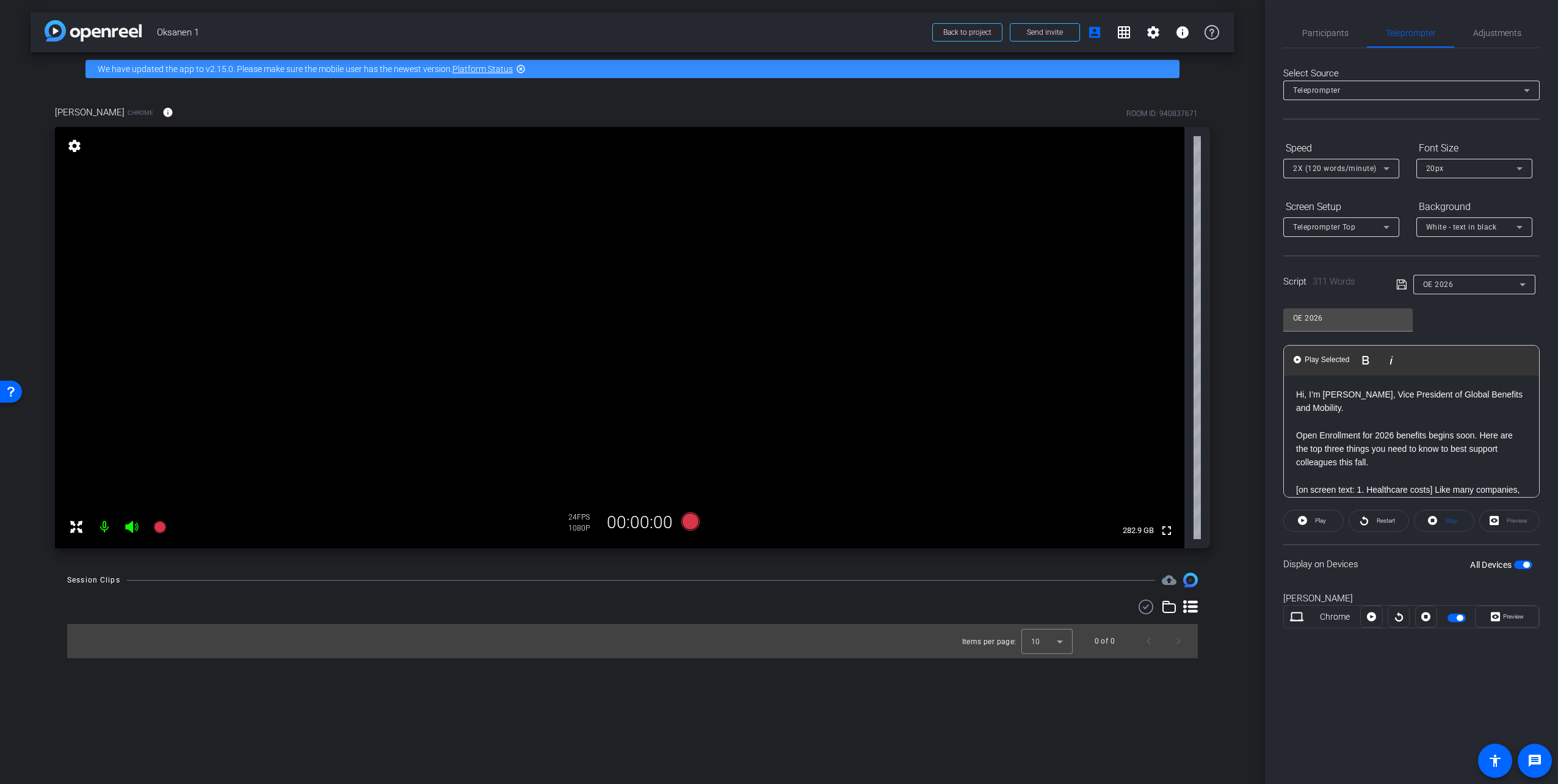
click at [1386, 227] on icon at bounding box center [1386, 227] width 6 height 3
click at [1337, 250] on mat-option "Full Screen" at bounding box center [1341, 251] width 116 height 19
click at [1384, 229] on icon at bounding box center [1386, 227] width 14 height 14
click at [1410, 253] on div at bounding box center [779, 392] width 1558 height 784
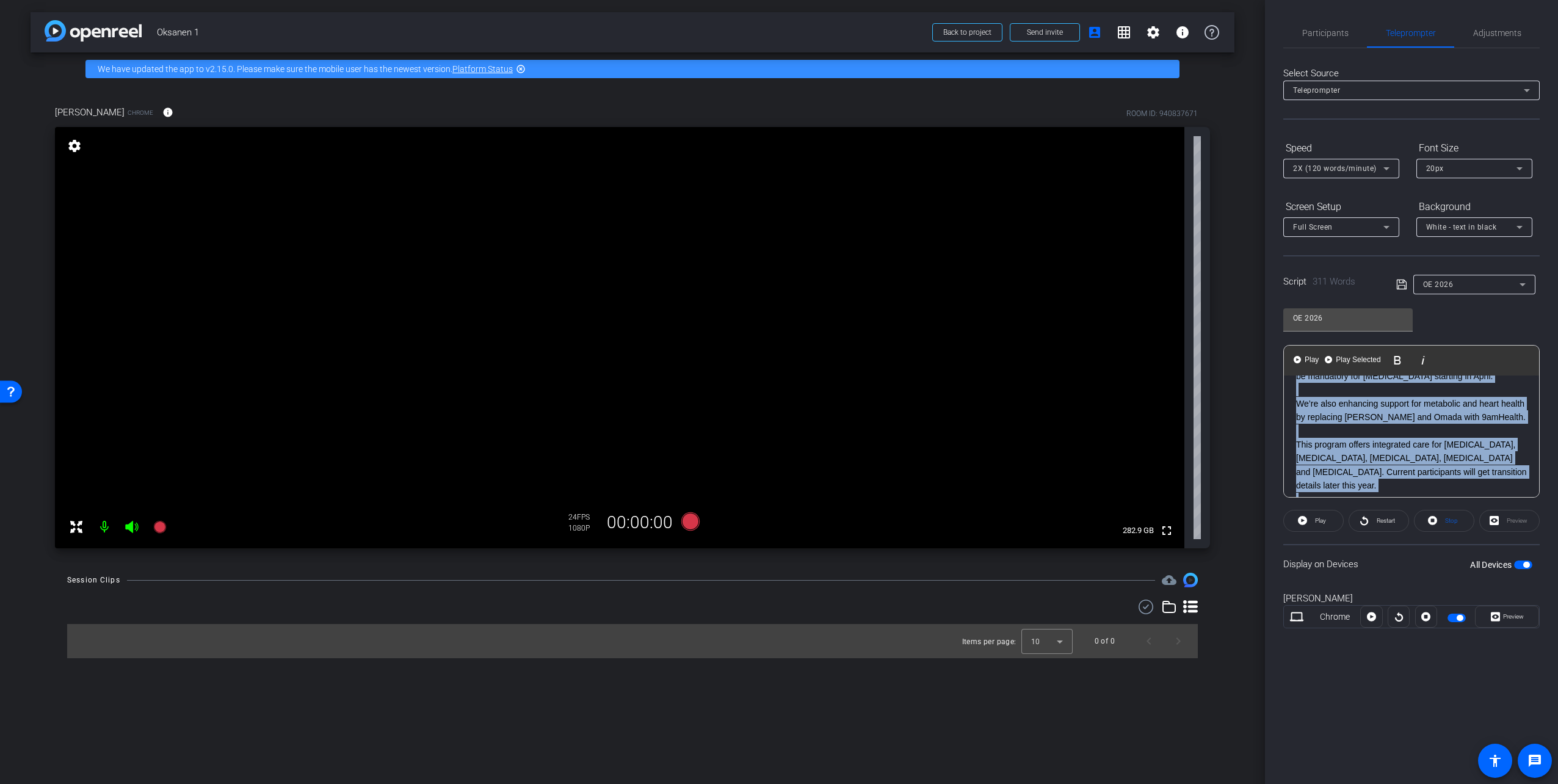
scroll to position [695, 0]
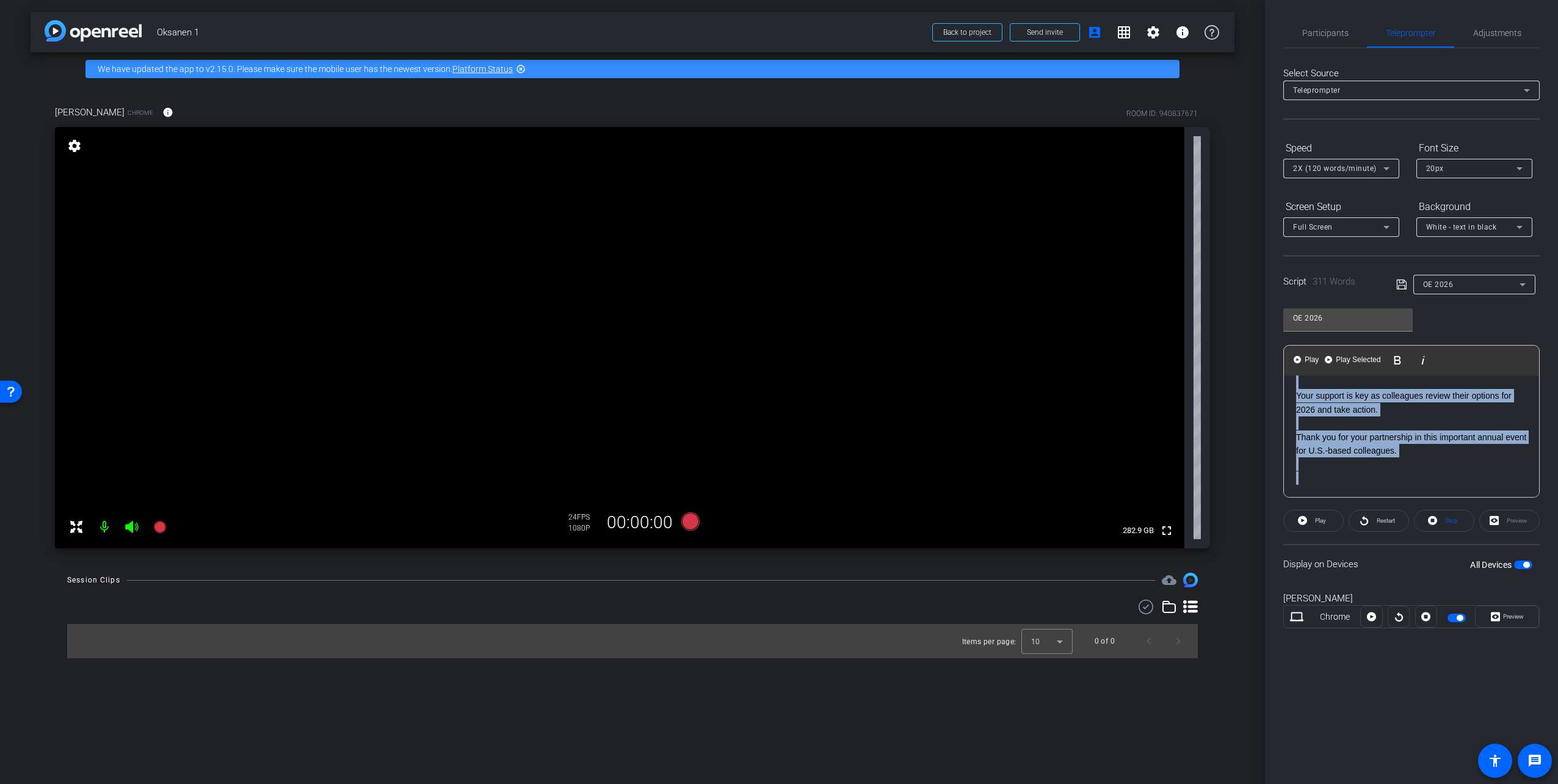
drag, startPoint x: 1294, startPoint y: 395, endPoint x: 1549, endPoint y: 560, distance: 303.7
click at [1549, 560] on div "Participants Teleprompter Adjustments settings Cory Weaver flip Director Sara D…" at bounding box center [1411, 392] width 293 height 784
click at [1315, 523] on span "Play" at bounding box center [1320, 520] width 11 height 6
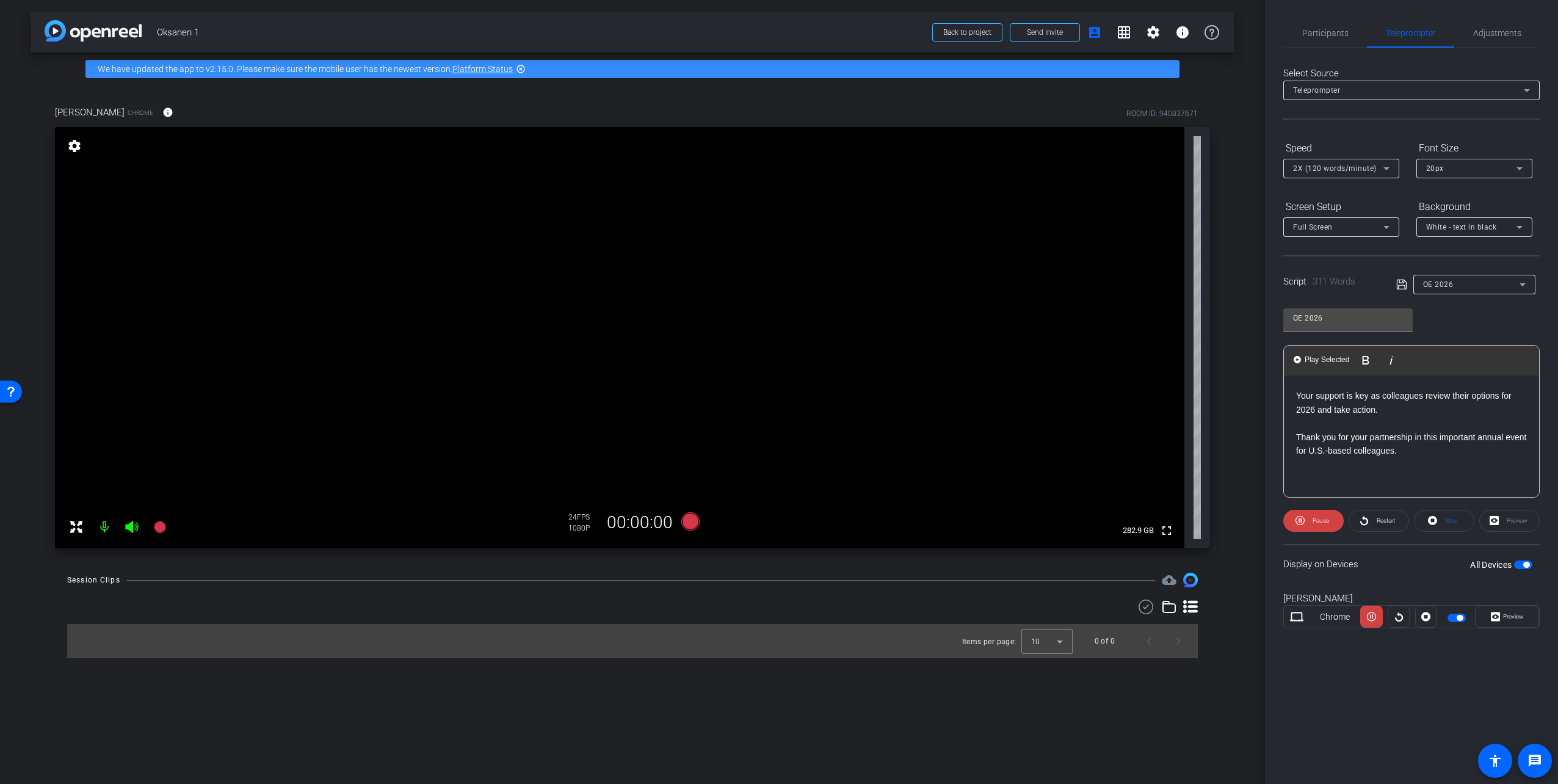
click at [1371, 419] on p at bounding box center [1411, 423] width 231 height 14
click at [1295, 394] on div "Hi, I’m Tom Oksanen, Vice President of Global Benefits and Mobility. Open Enrol…" at bounding box center [1411, 784] width 255 height 817
click at [1319, 520] on span "Pause" at bounding box center [1320, 520] width 17 height 6
click at [1295, 389] on div "Hi, I’m Tom Oksanen, Vice President of Global Benefits and Mobility. Open Enrol…" at bounding box center [1411, 784] width 255 height 817
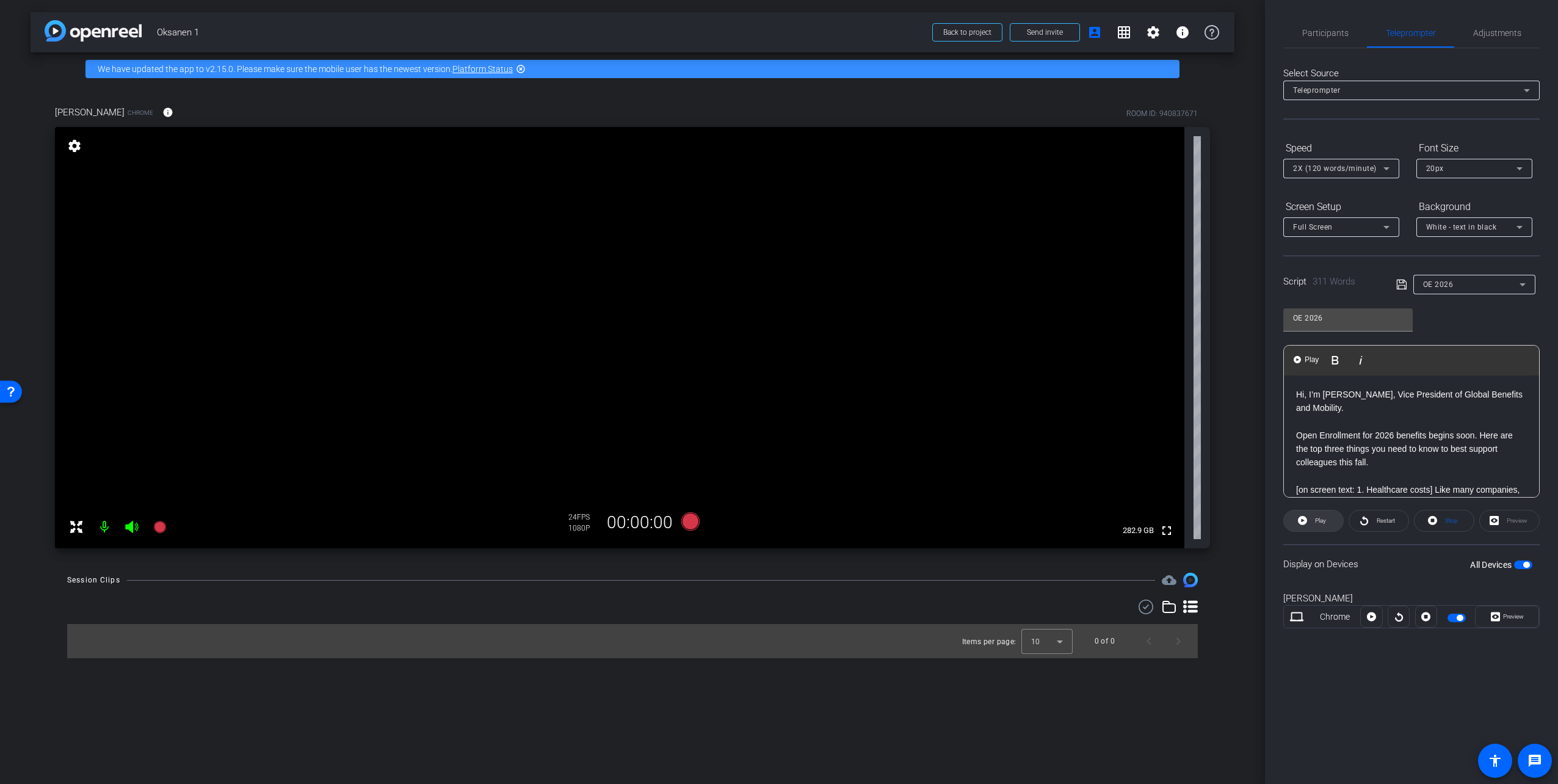
click at [1321, 517] on span "Play" at bounding box center [1320, 520] width 11 height 6
click at [1395, 449] on p "Open Enrollment for 2026 benefits begins soon. Here are the top three things yo…" at bounding box center [1411, 449] width 231 height 41
click at [1356, 227] on div "Full Screen" at bounding box center [1337, 226] width 90 height 15
click at [1360, 277] on mat-option "Teleprompter Top" at bounding box center [1341, 271] width 116 height 19
click at [1381, 419] on p at bounding box center [1411, 421] width 231 height 14
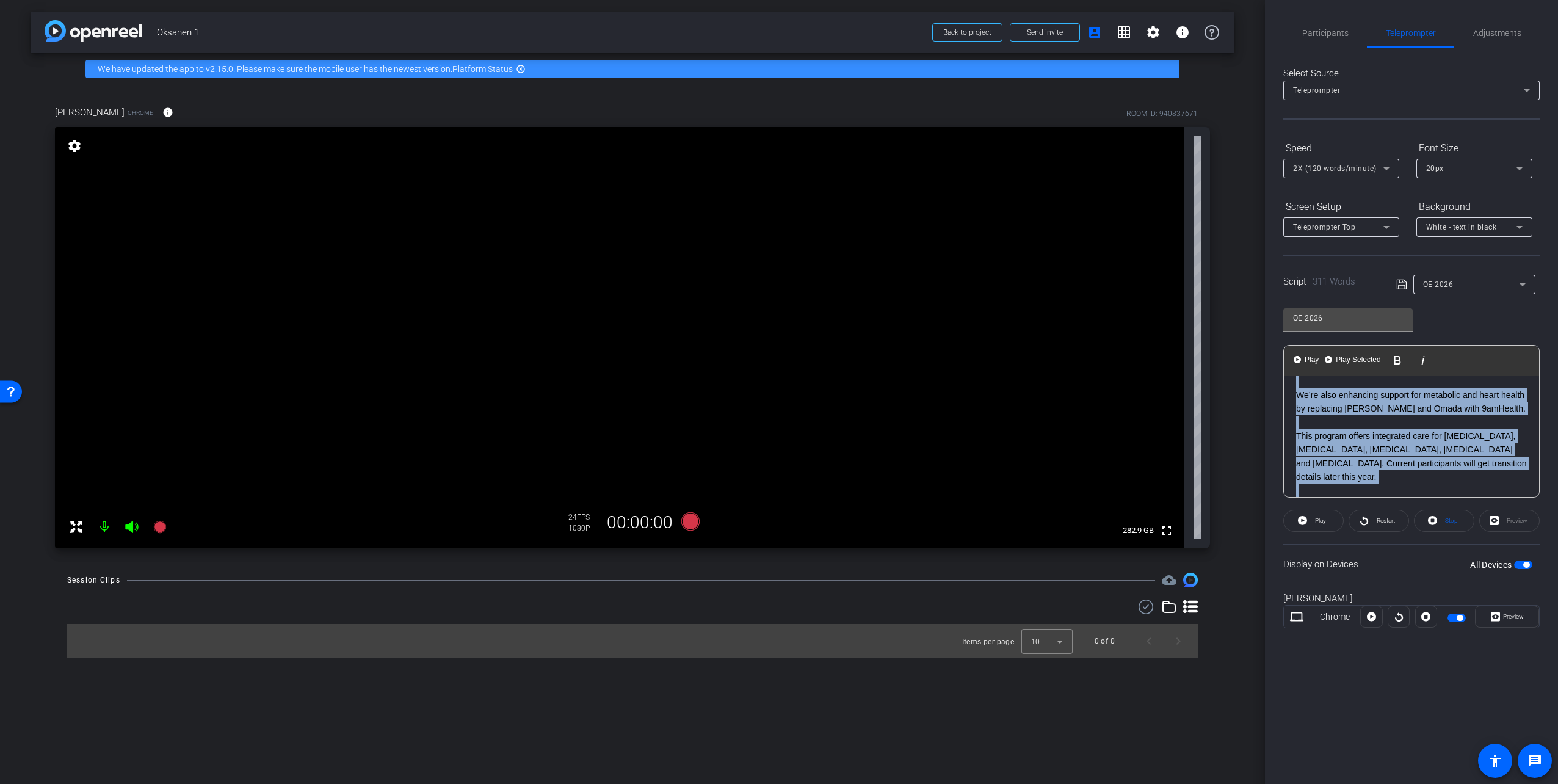
scroll to position [695, 0]
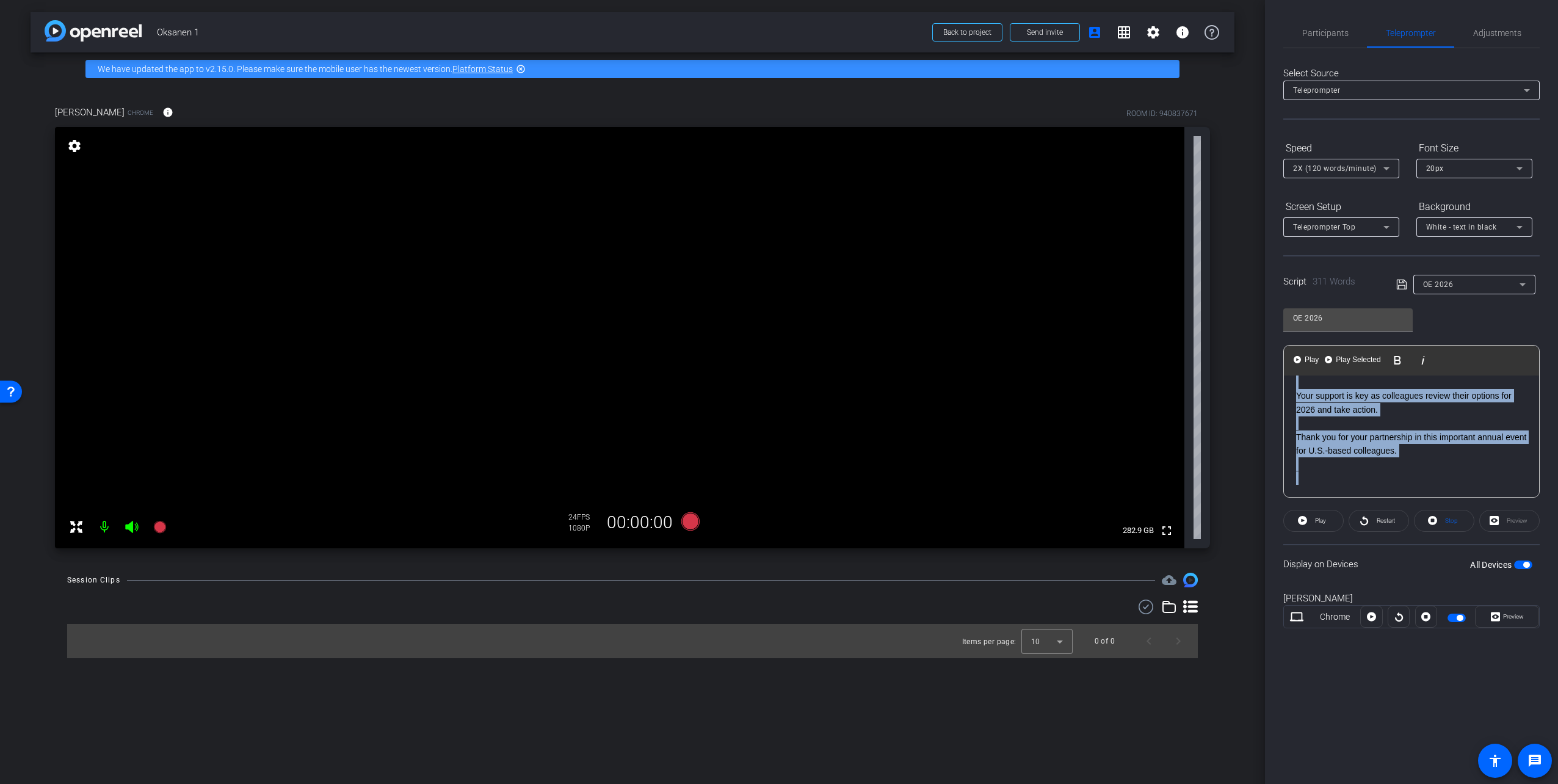
drag, startPoint x: 1295, startPoint y: 393, endPoint x: 1451, endPoint y: 637, distance: 289.6
click at [1451, 637] on openreel-capture-teleprompter "Speed 2X (120 words/minute) Font Size 20px Screen Setup Teleprompter Top Backgr…" at bounding box center [1412, 393] width 257 height 512
click at [1317, 519] on span "Play" at bounding box center [1320, 520] width 11 height 6
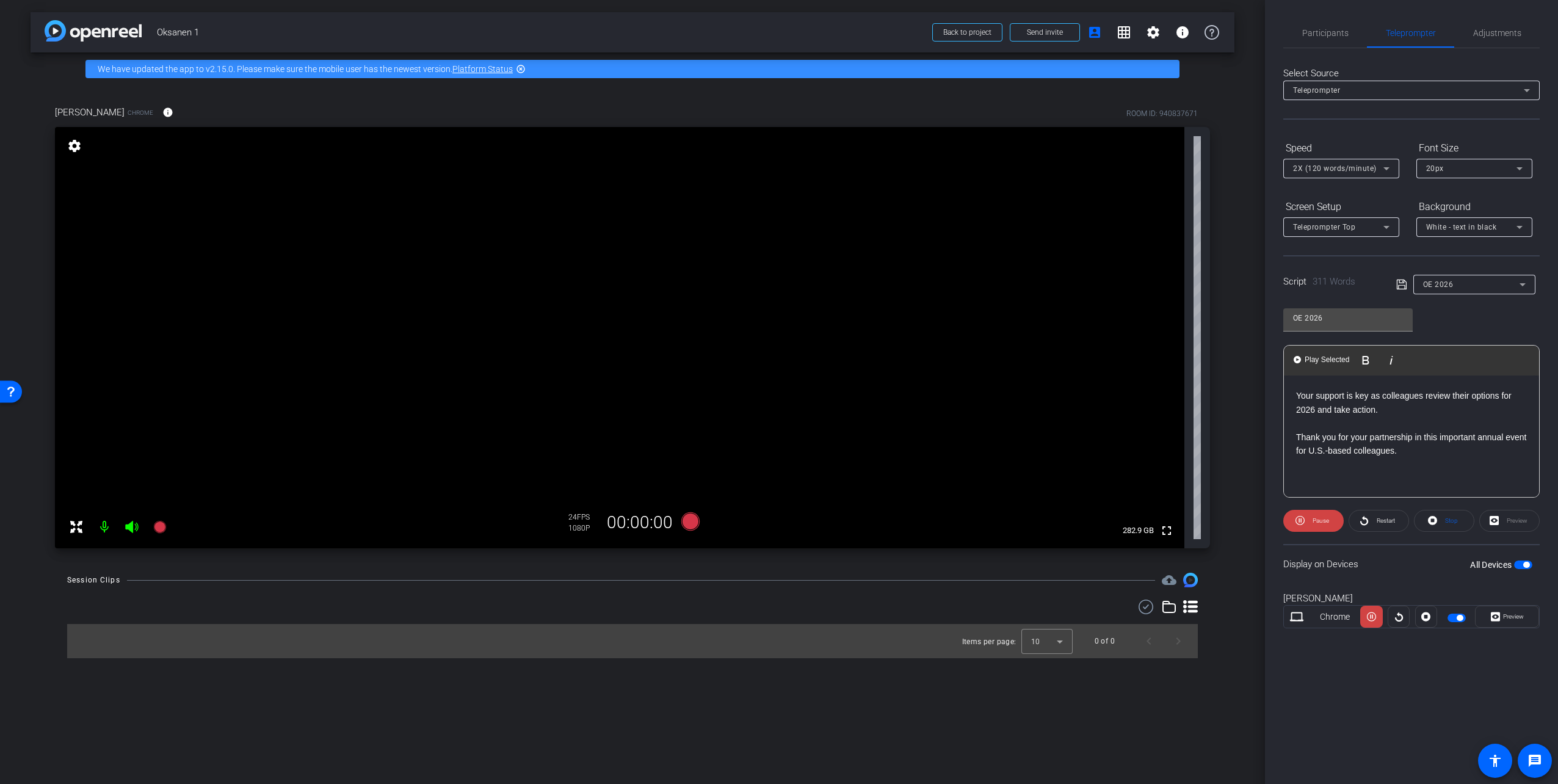
click at [1395, 453] on p "Thank you for your partnership in this important annual event for U.S.-based co…" at bounding box center [1411, 444] width 231 height 27
click at [1318, 35] on span "Participants" at bounding box center [1325, 33] width 46 height 9
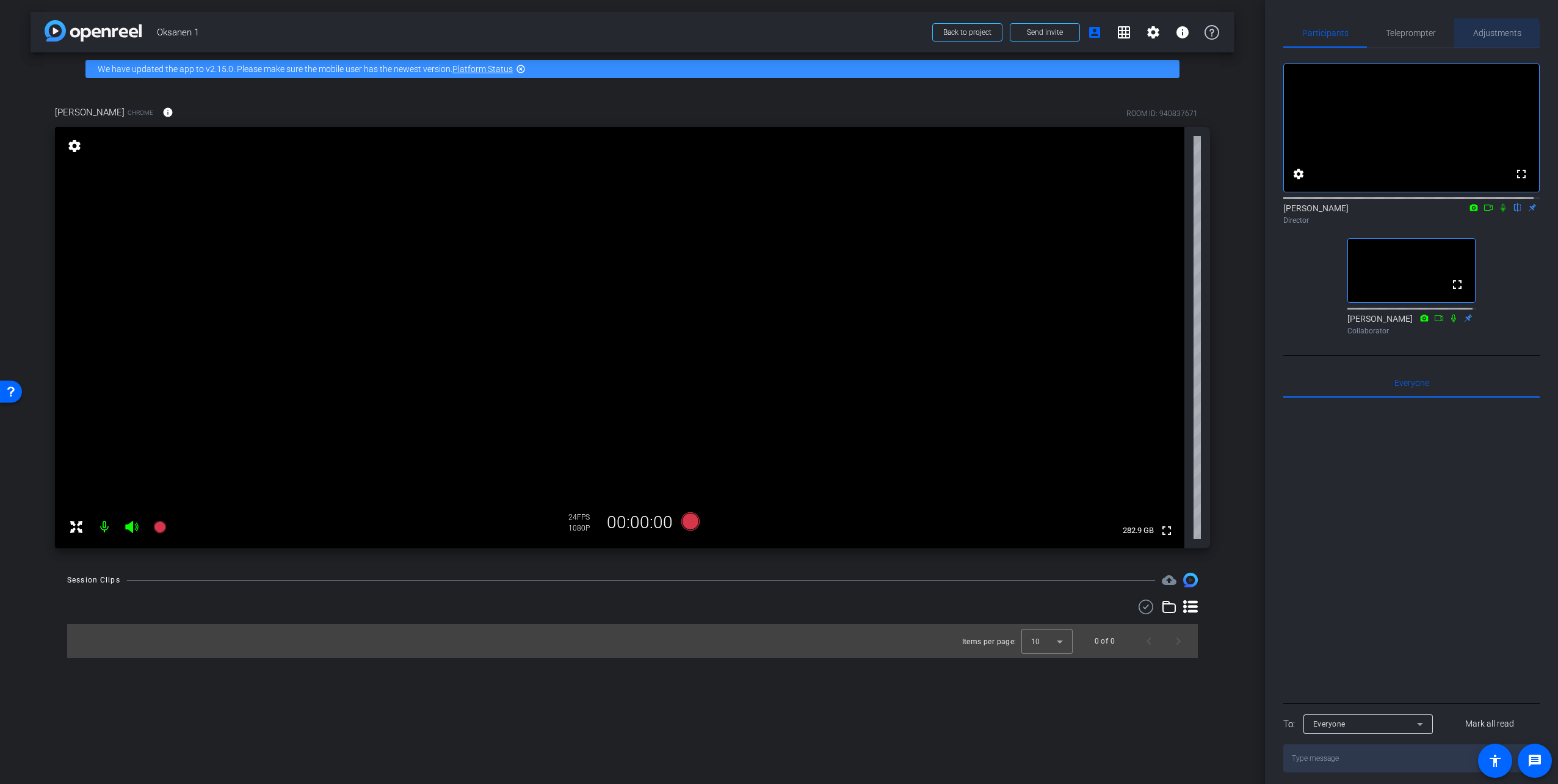
click at [1479, 40] on span "Adjustments" at bounding box center [1497, 32] width 48 height 30
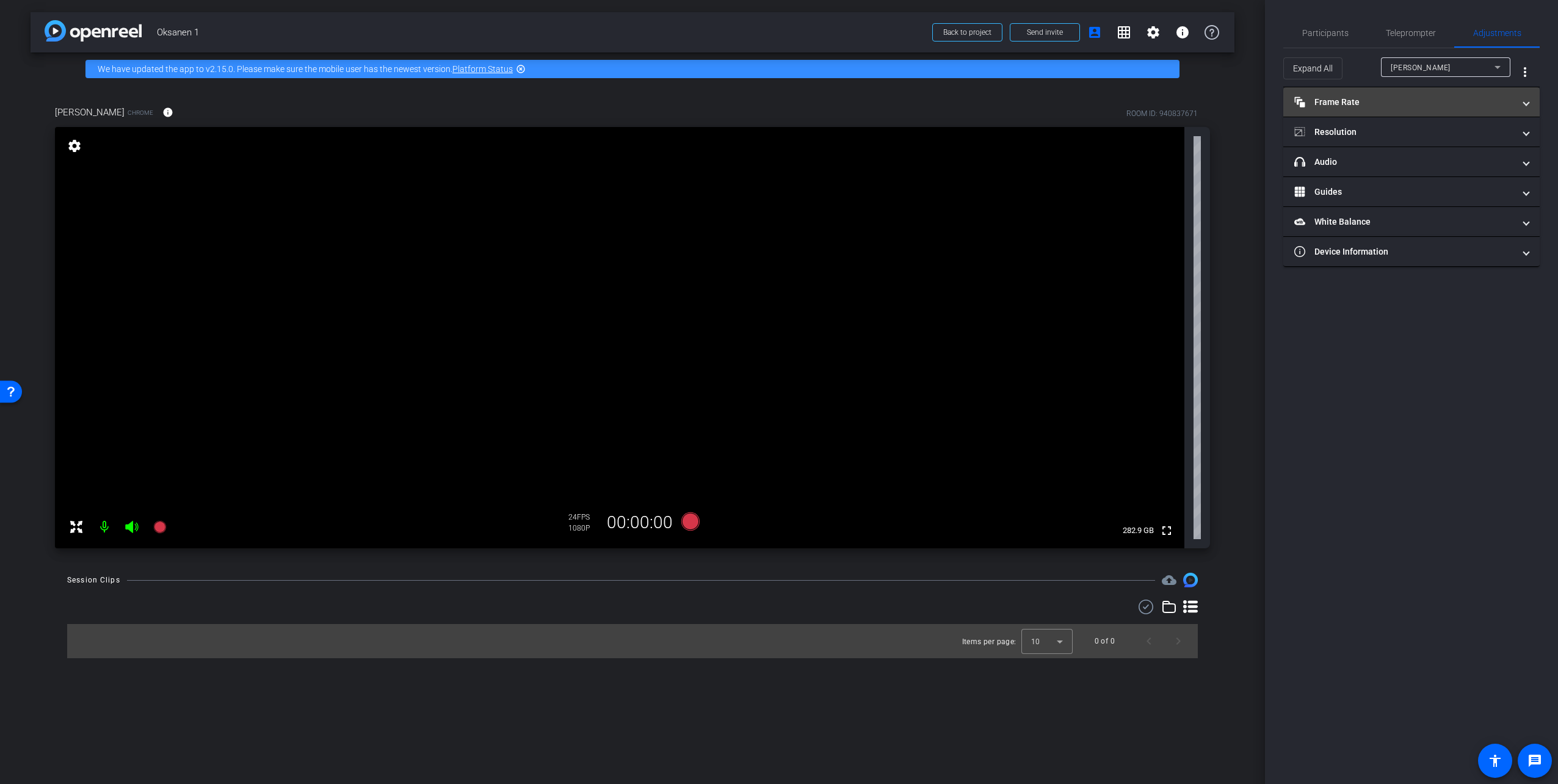
click at [1382, 104] on mat-panel-title "Frame Rate Frame Rate" at bounding box center [1404, 102] width 220 height 13
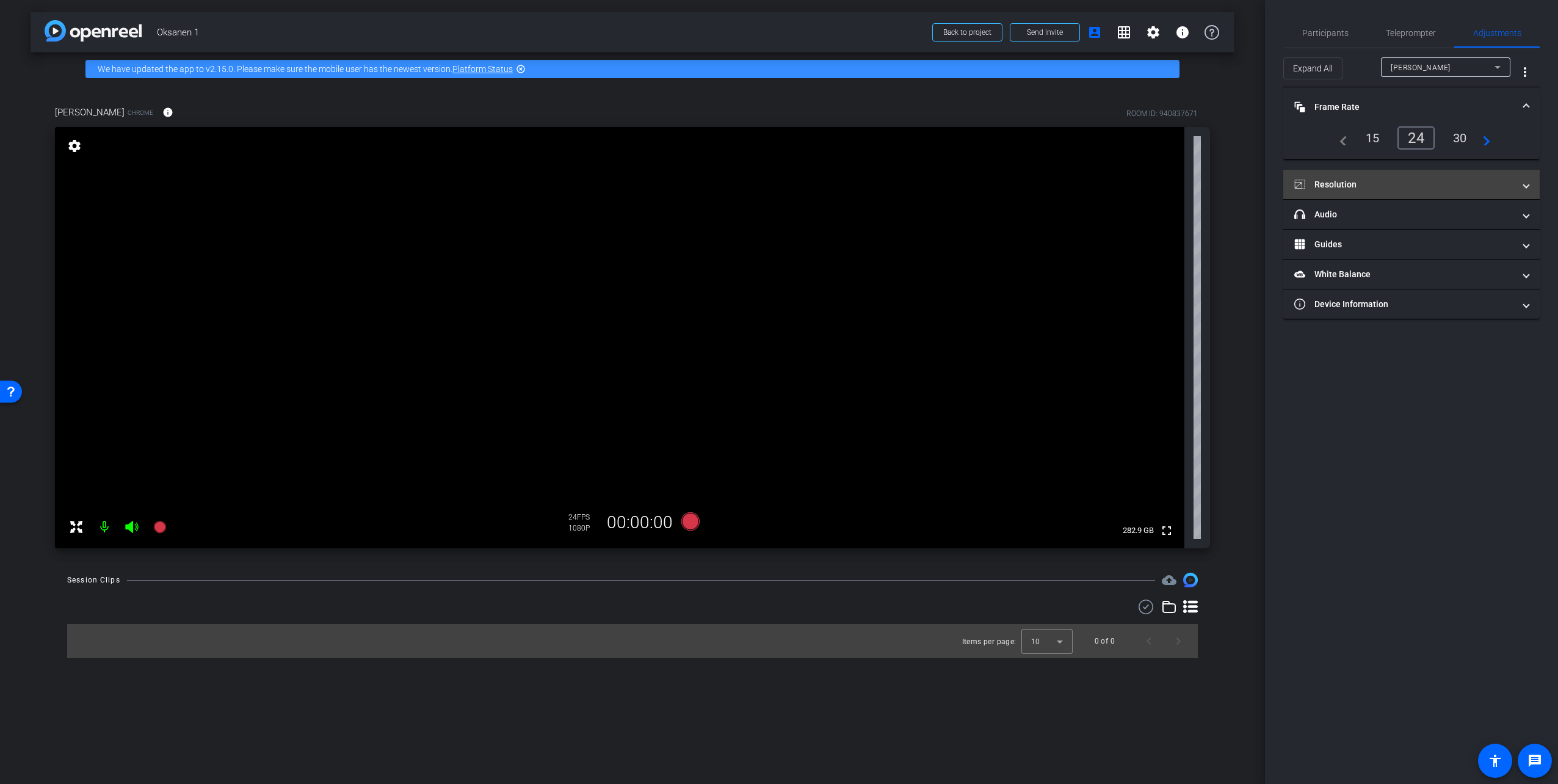
click at [1371, 177] on mat-expansion-panel-header "Resolution" at bounding box center [1412, 184] width 257 height 30
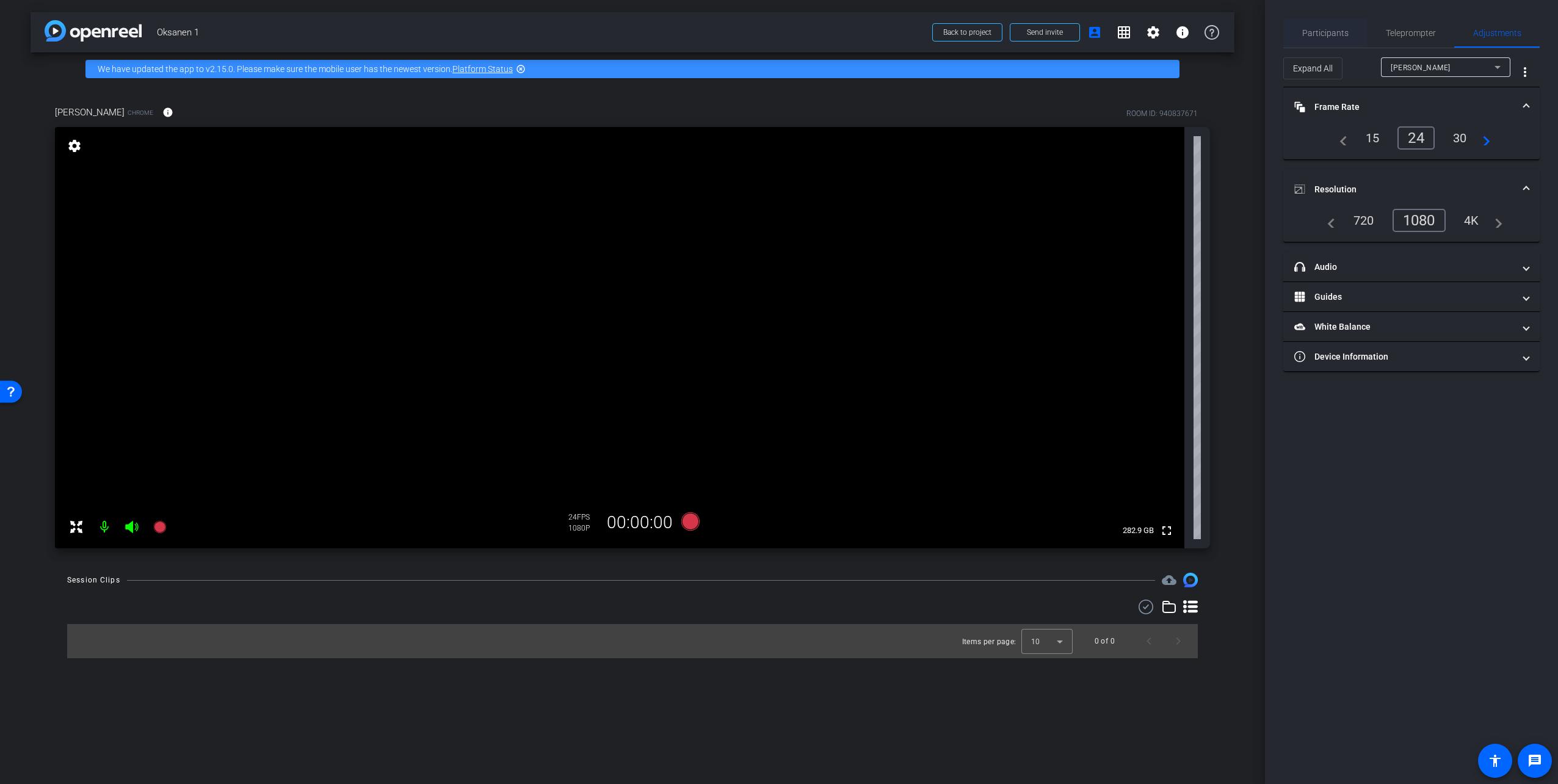
click at [1323, 31] on span "Participants" at bounding box center [1325, 33] width 46 height 9
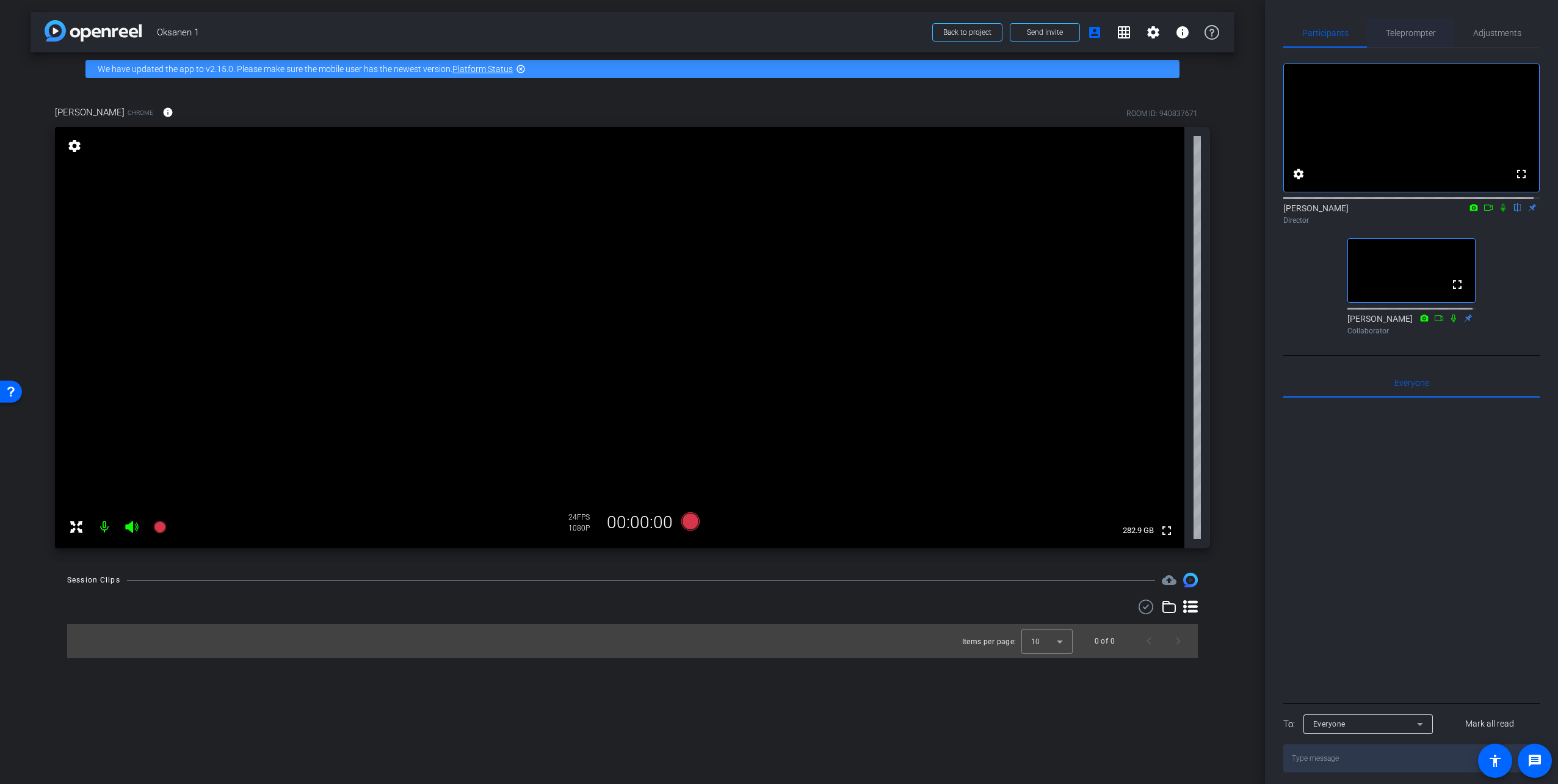
click at [1411, 29] on span "Teleprompter" at bounding box center [1410, 33] width 50 height 9
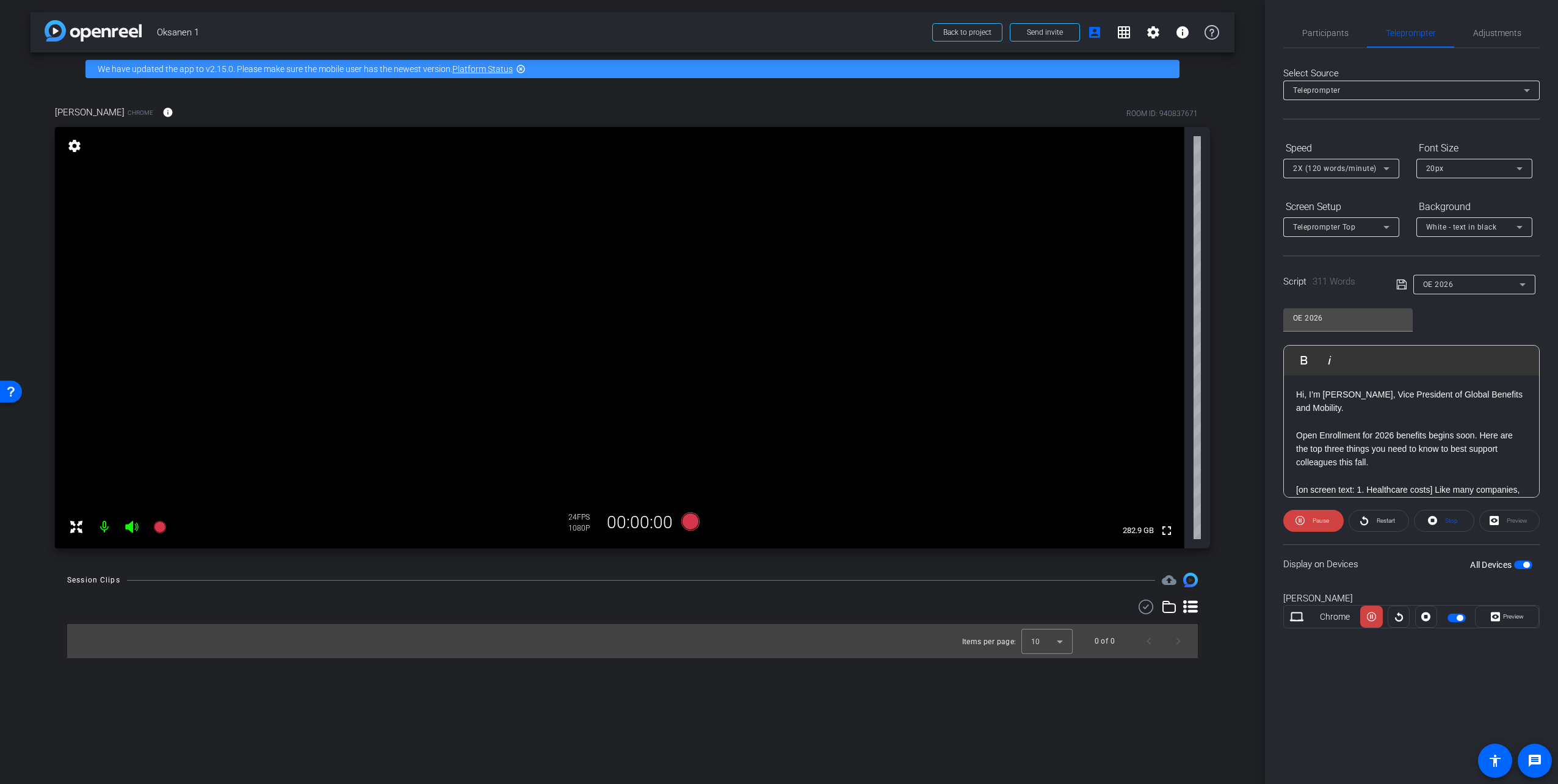
click at [71, 146] on mat-icon "settings" at bounding box center [74, 146] width 17 height 14
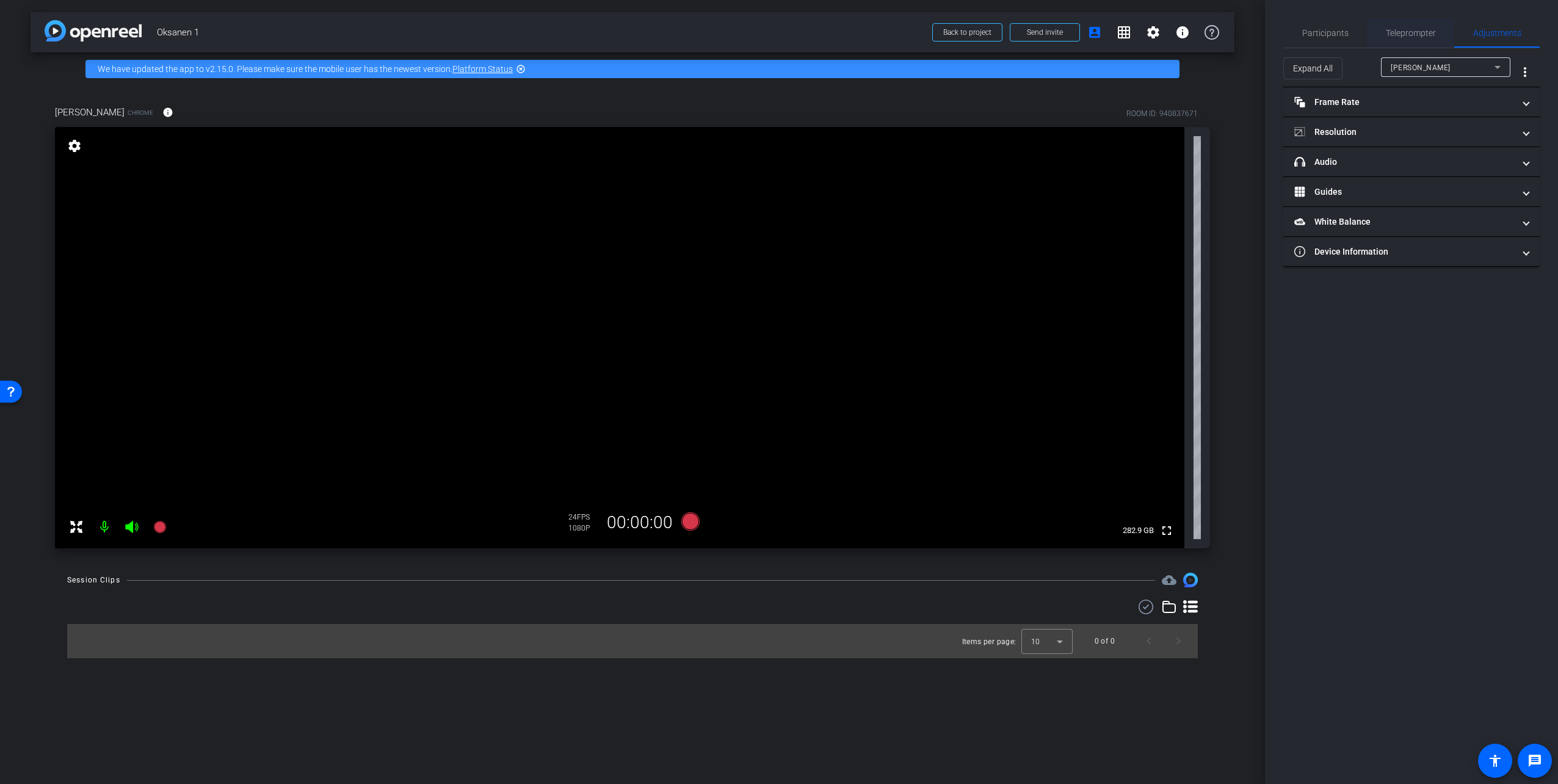
click at [1399, 29] on span "Teleprompter" at bounding box center [1410, 33] width 50 height 9
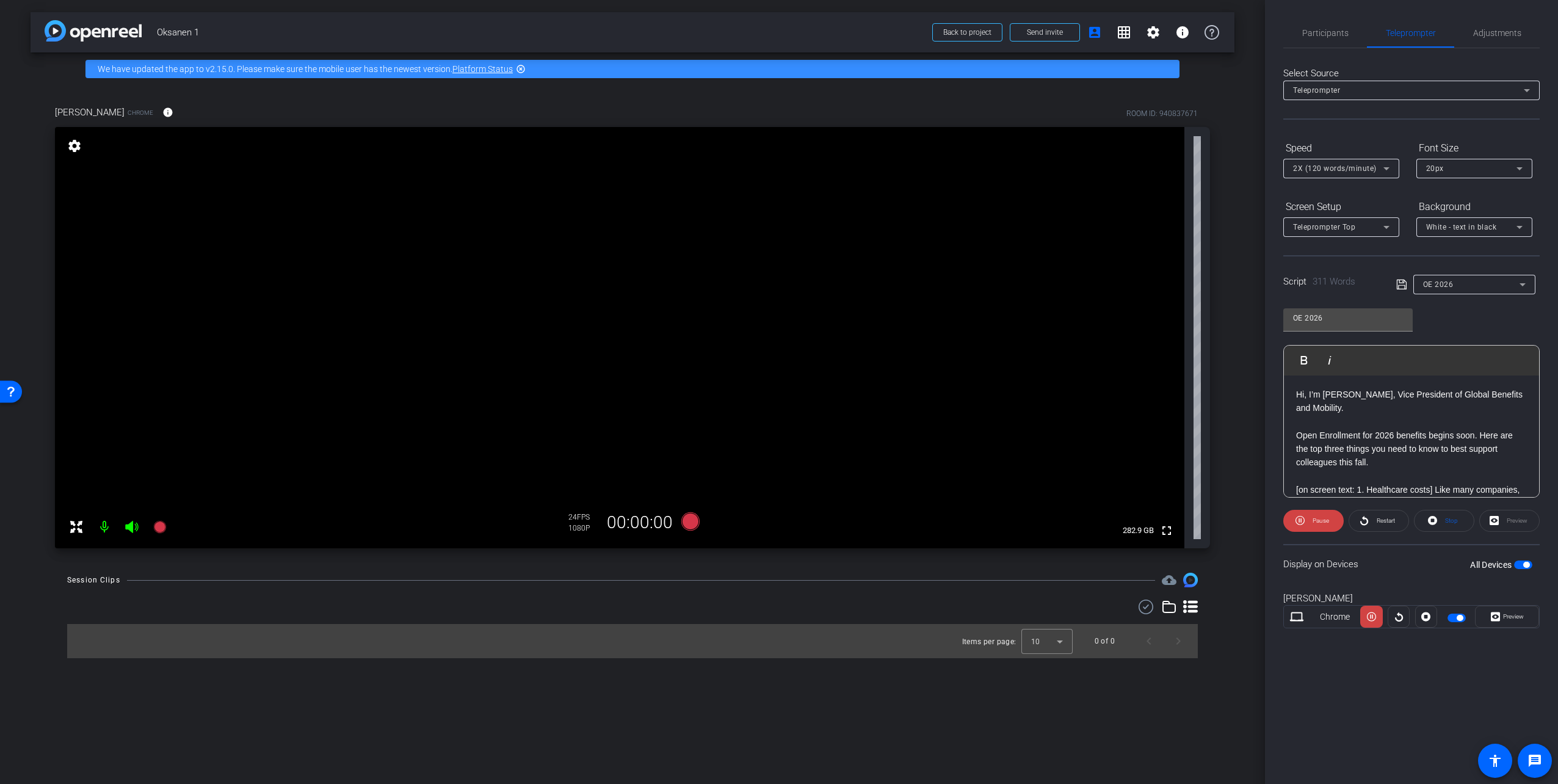
click at [1214, 94] on div "Tom Oksanen Chrome info ROOM ID: 940837671 fullscreen settings 282.9 GB 24 FPS …" at bounding box center [632, 323] width 1203 height 475
click at [1501, 30] on span "Adjustments" at bounding box center [1497, 33] width 48 height 9
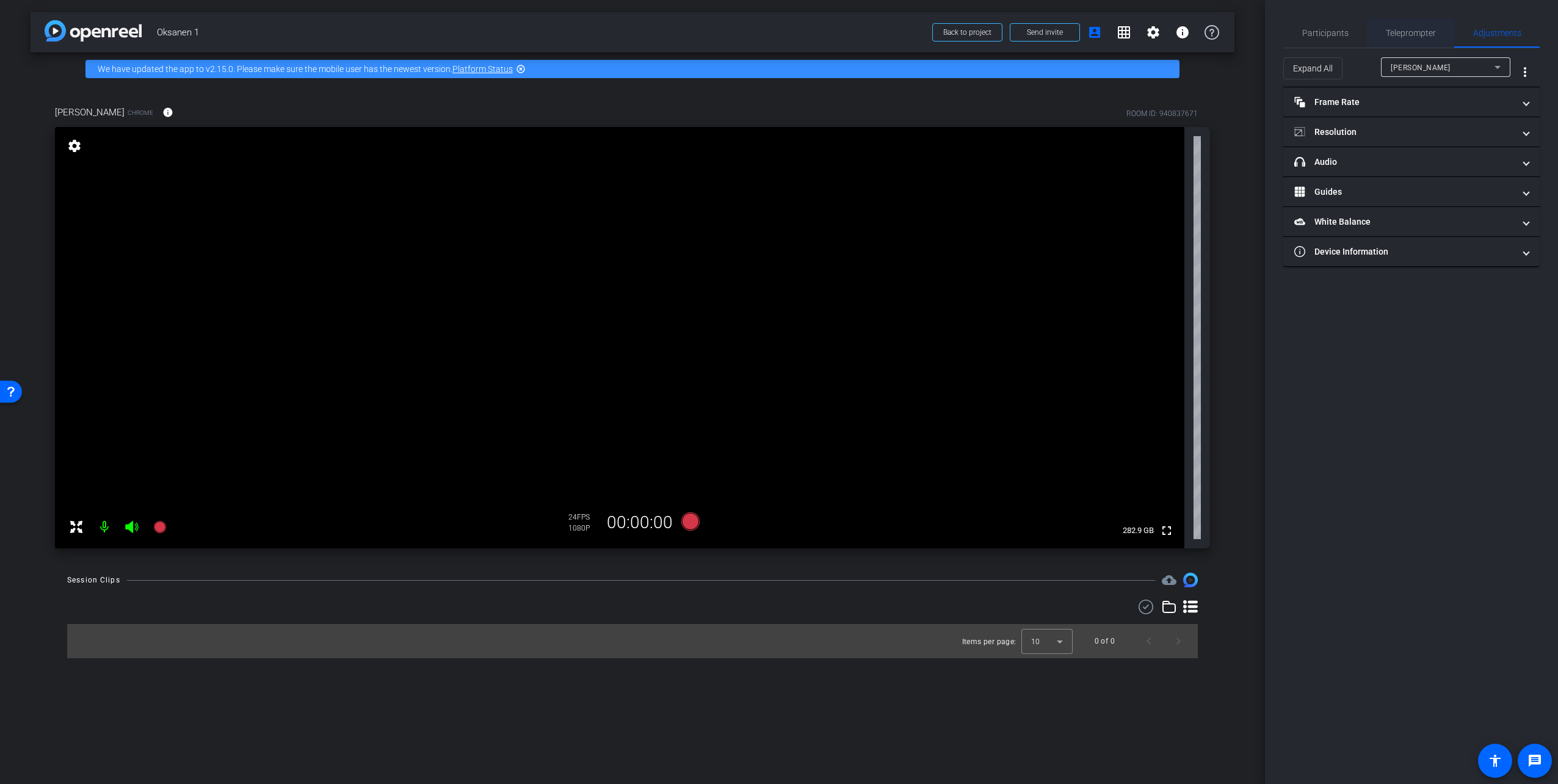
click at [1405, 36] on span "Teleprompter" at bounding box center [1410, 33] width 50 height 9
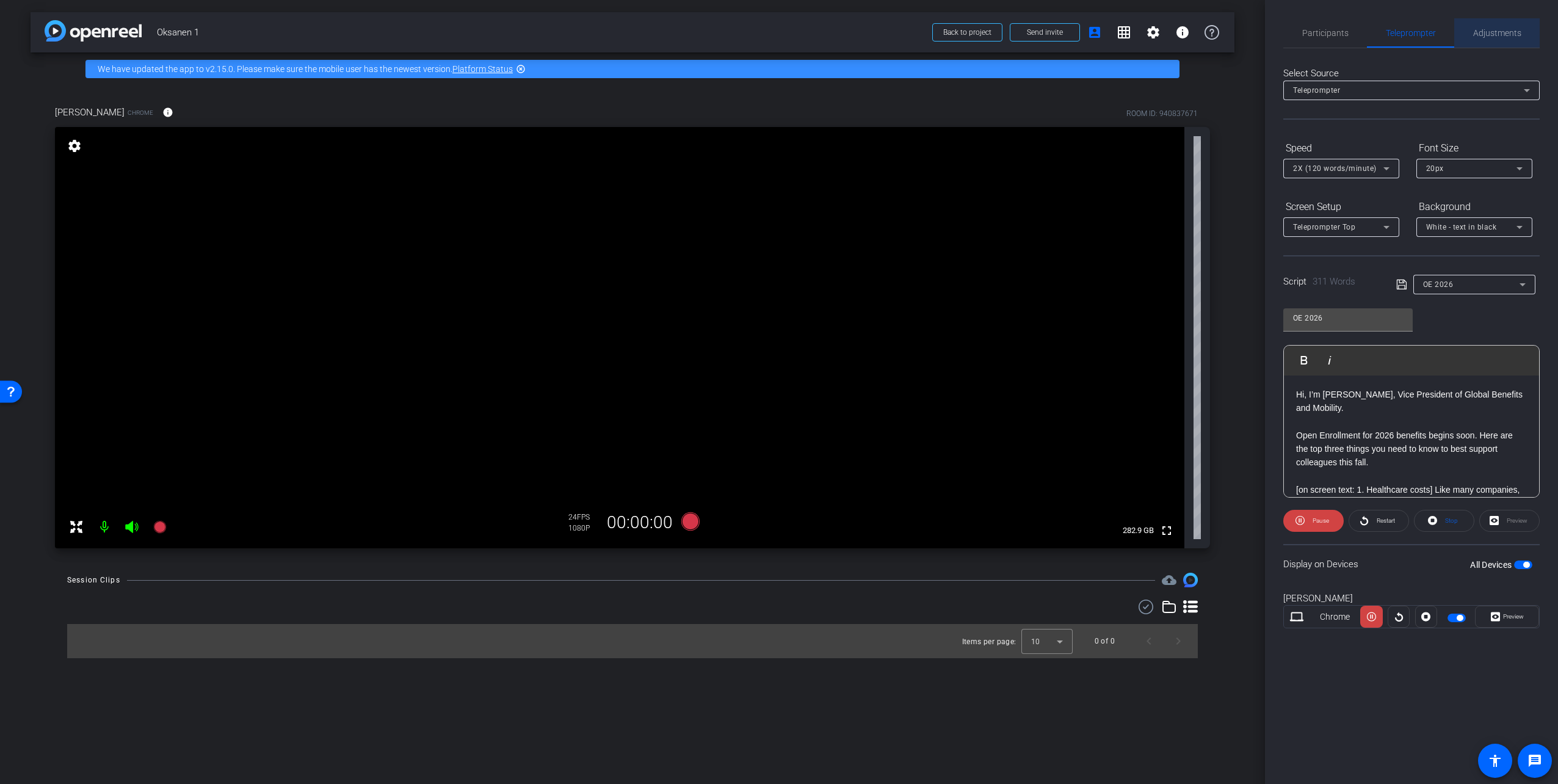
click at [1503, 36] on span "Adjustments" at bounding box center [1497, 33] width 48 height 9
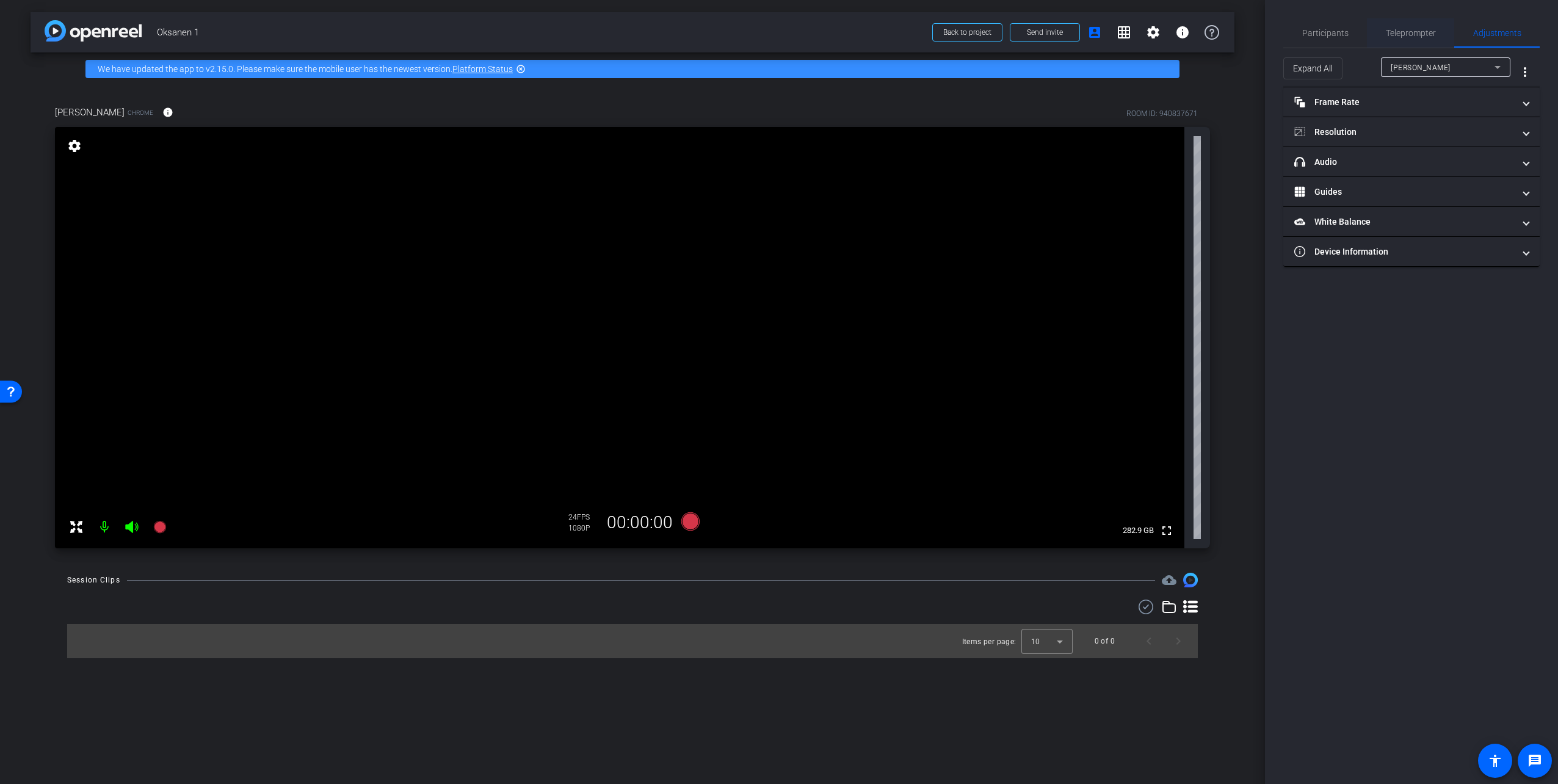
click at [1411, 35] on span "Teleprompter" at bounding box center [1410, 33] width 50 height 9
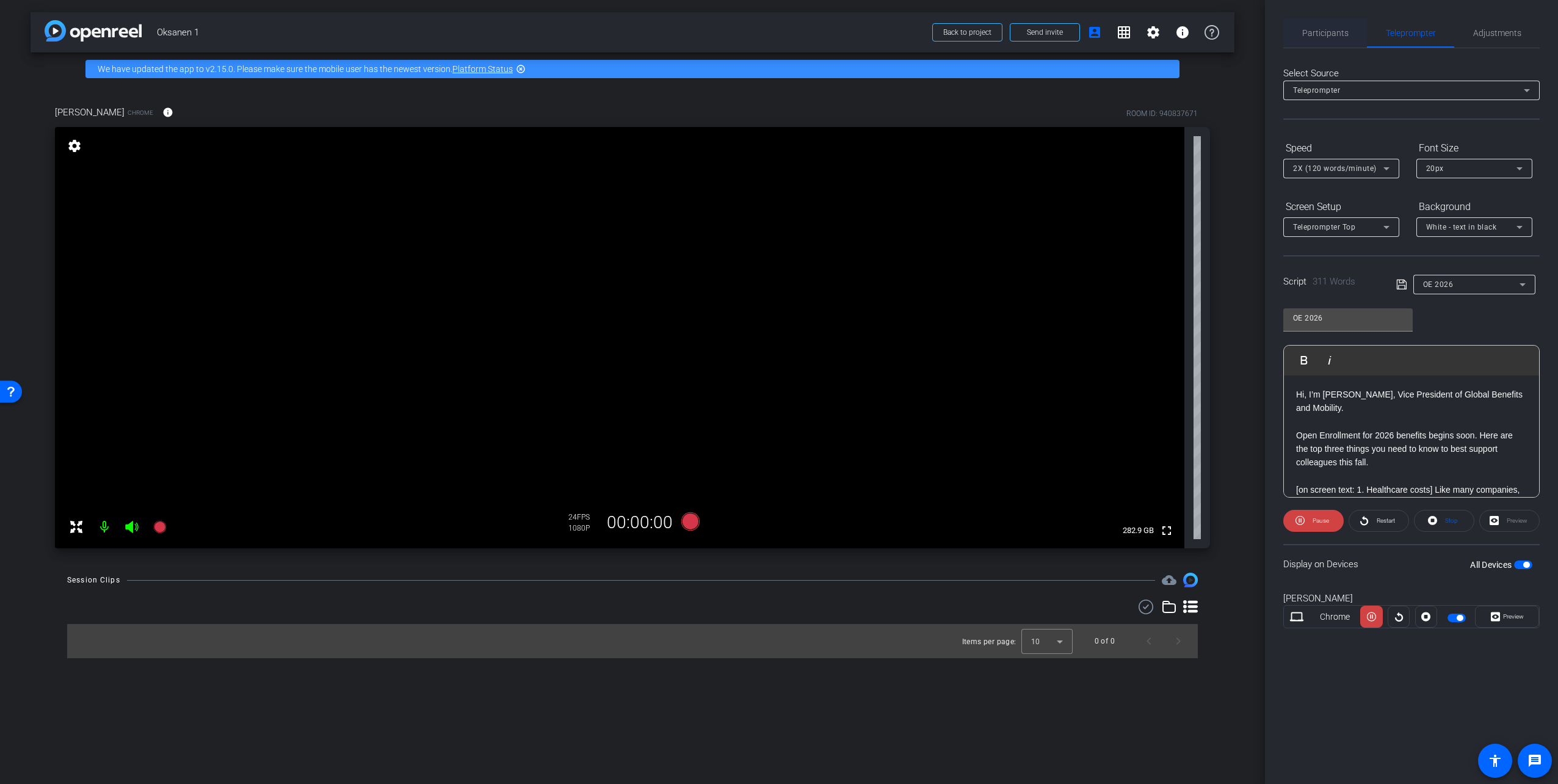
click at [1332, 29] on span "Participants" at bounding box center [1325, 33] width 46 height 9
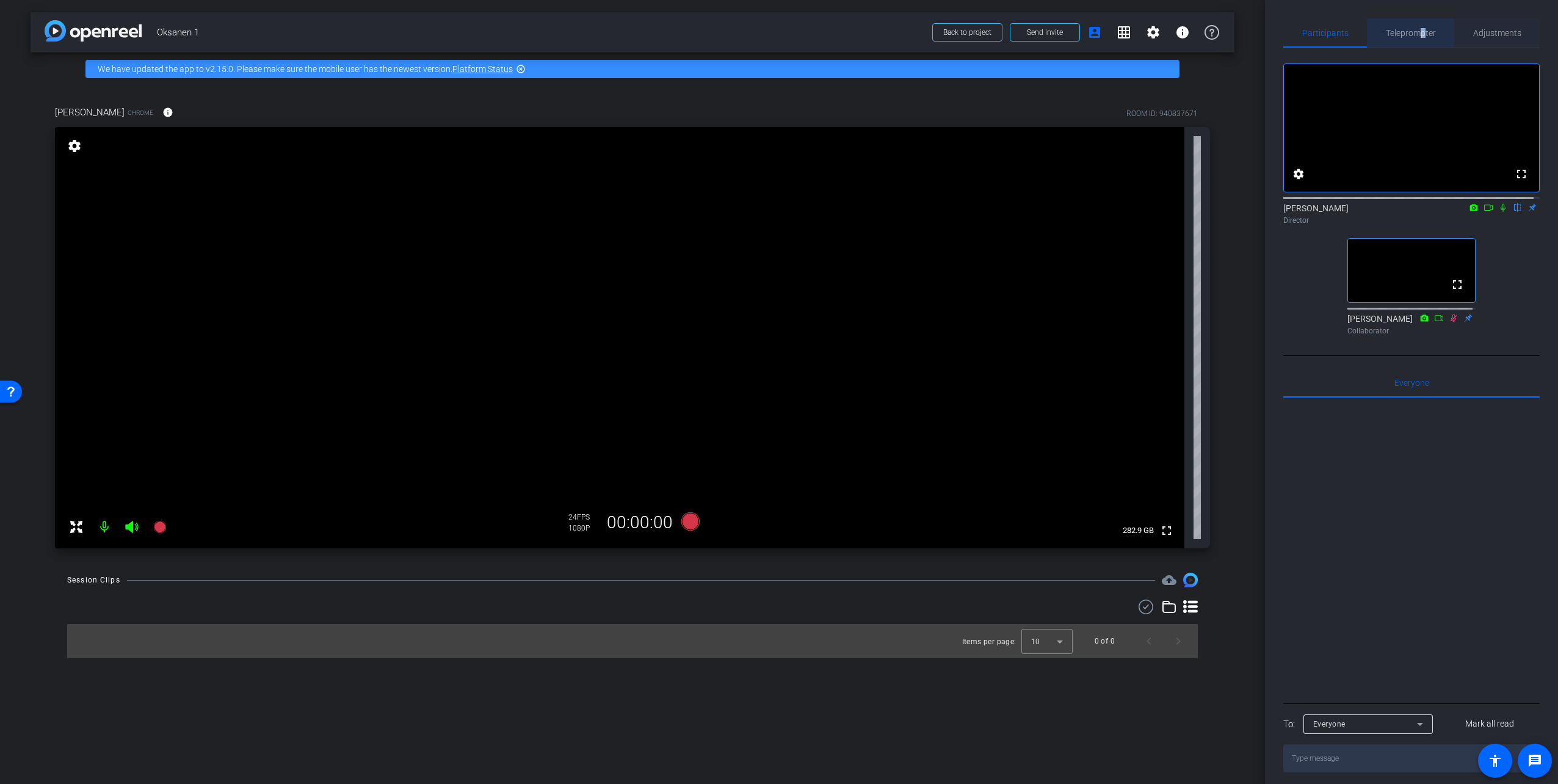
drag, startPoint x: 1419, startPoint y: 35, endPoint x: 1507, endPoint y: 35, distance: 88.0
click at [1420, 35] on span "Teleprompter" at bounding box center [1410, 33] width 50 height 9
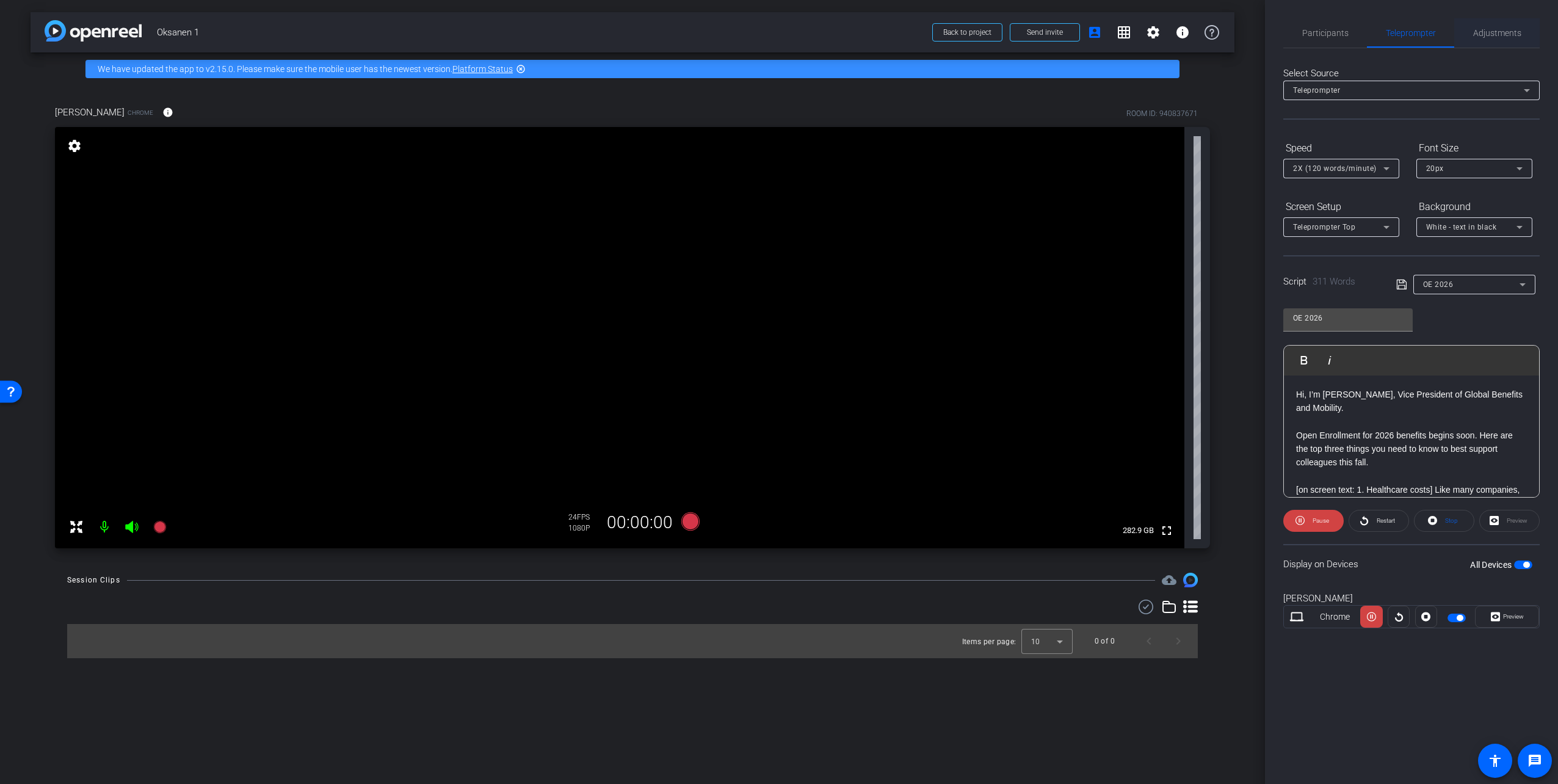
click at [1515, 31] on span "Adjustments" at bounding box center [1497, 33] width 48 height 9
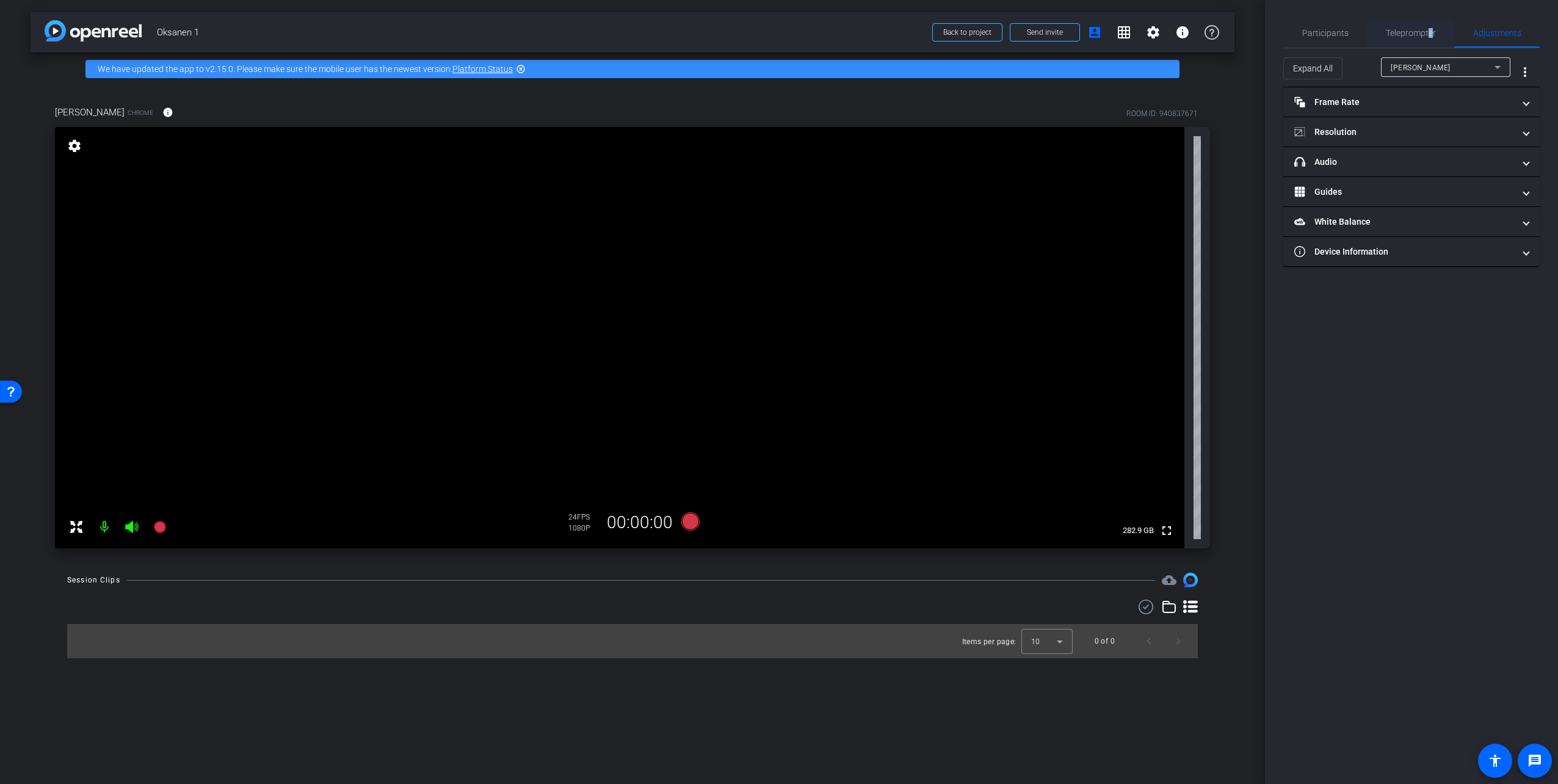
click at [1430, 36] on span "Teleprompter" at bounding box center [1410, 33] width 50 height 9
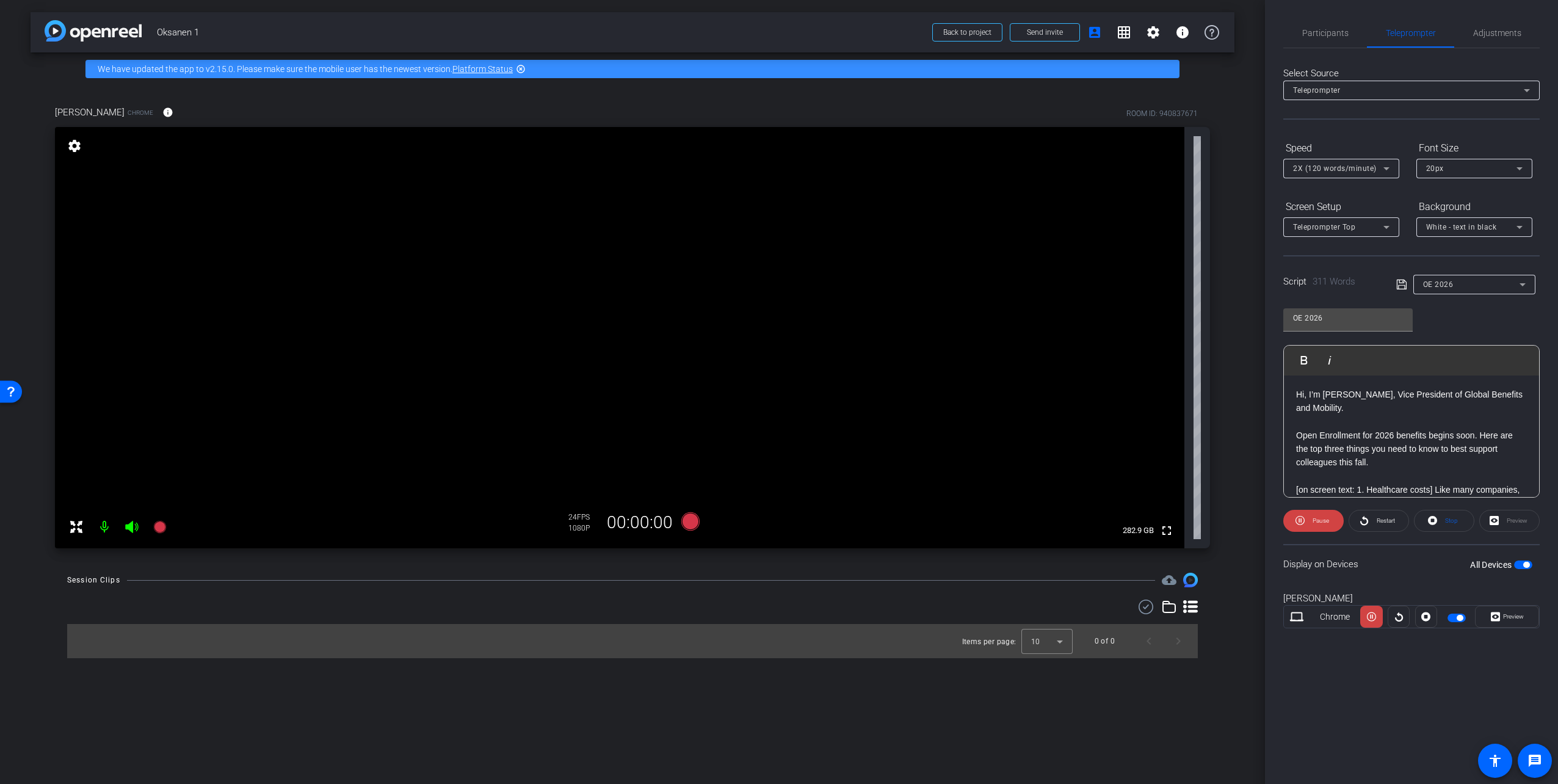
click at [1290, 385] on div "Hi, I’m Tom Oksanen, Vice President of Global Benefits and Mobility. Open Enrol…" at bounding box center [1411, 784] width 255 height 817
click at [1492, 29] on span "Adjustments" at bounding box center [1497, 33] width 48 height 9
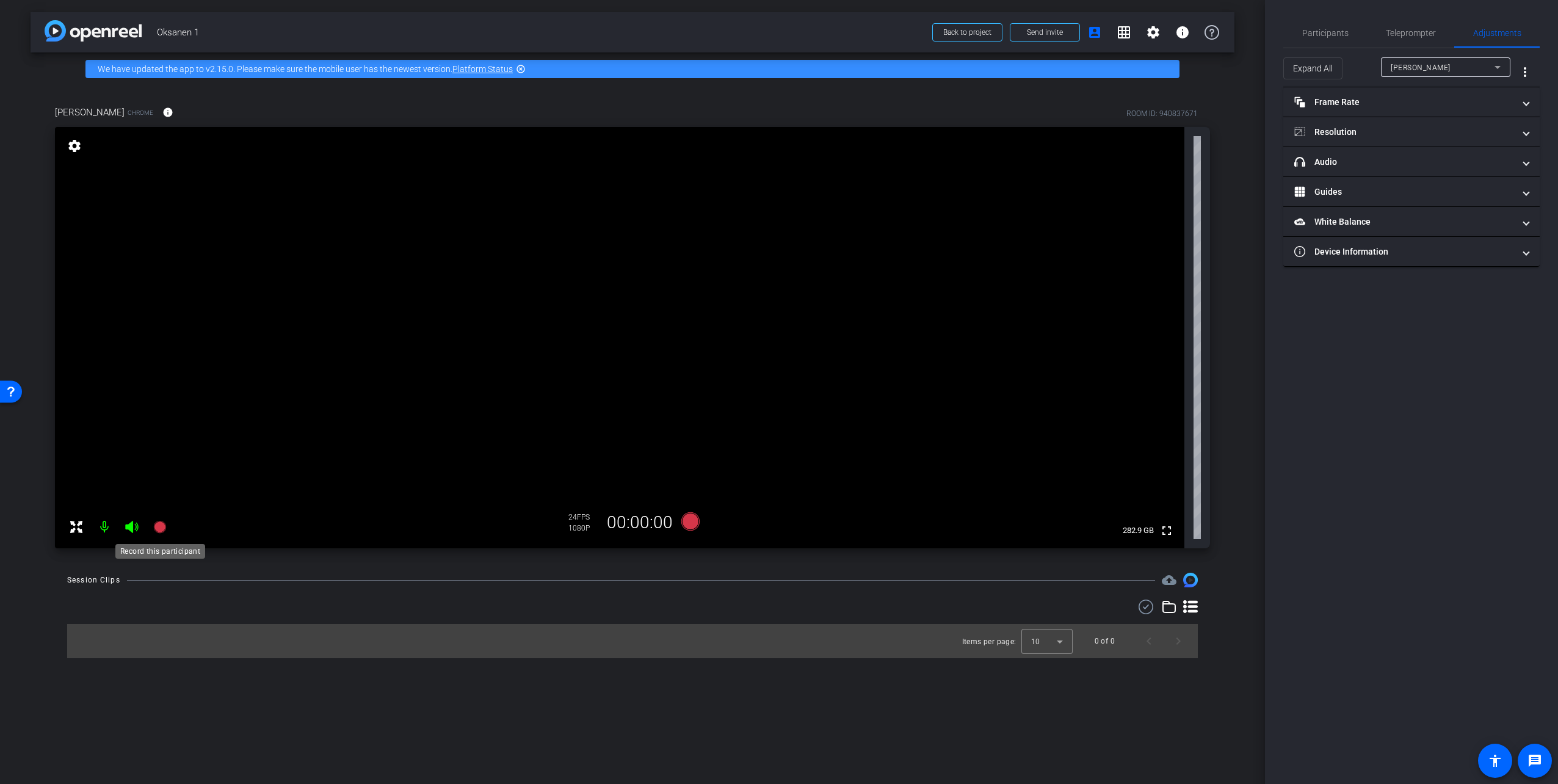
click at [160, 527] on icon at bounding box center [159, 527] width 12 height 12
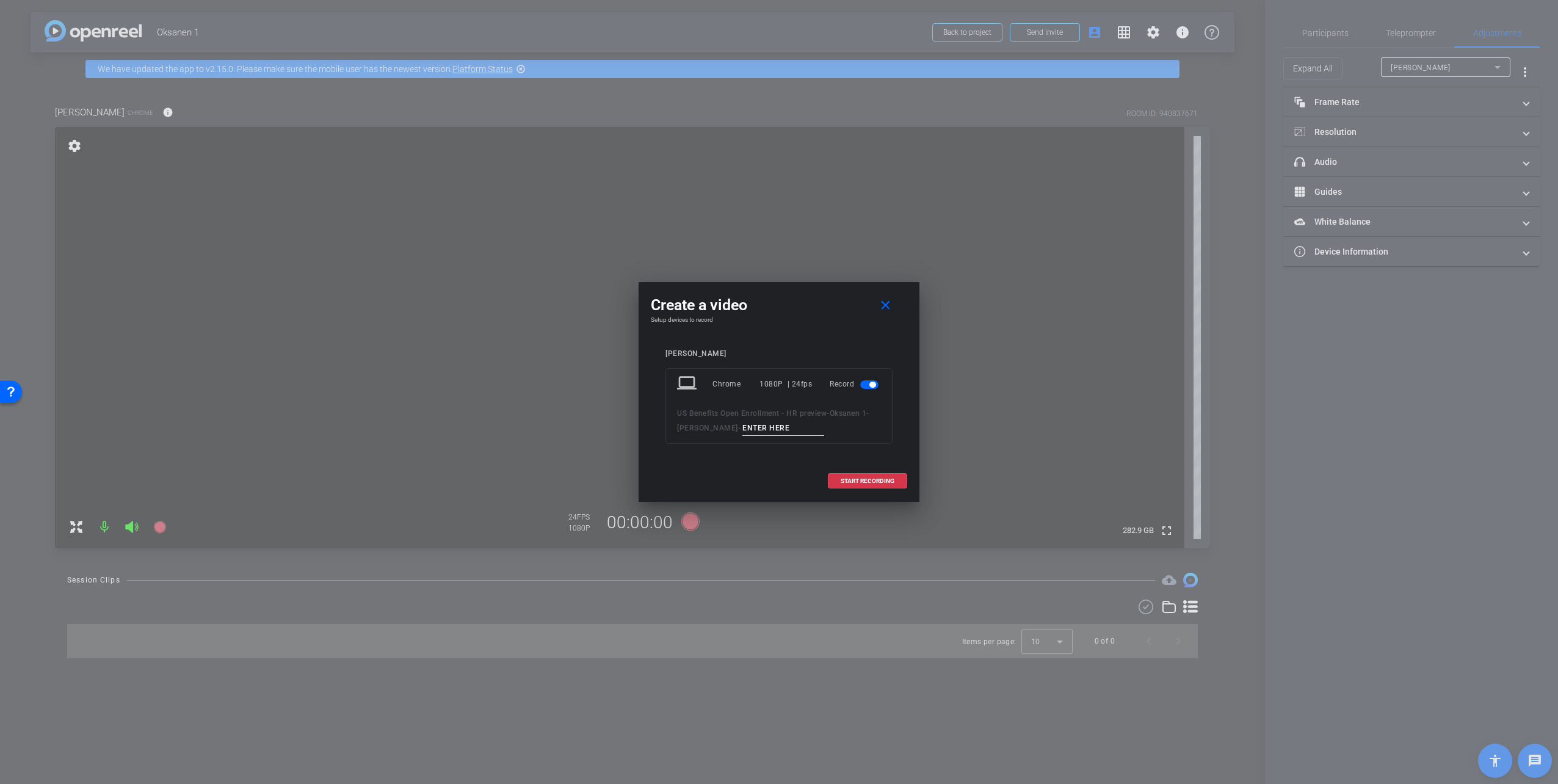
click at [749, 435] on input at bounding box center [783, 428] width 82 height 15
click at [749, 434] on input at bounding box center [783, 428] width 82 height 15
type input "take 1"
click at [871, 481] on span "START RECORDING" at bounding box center [867, 481] width 54 height 6
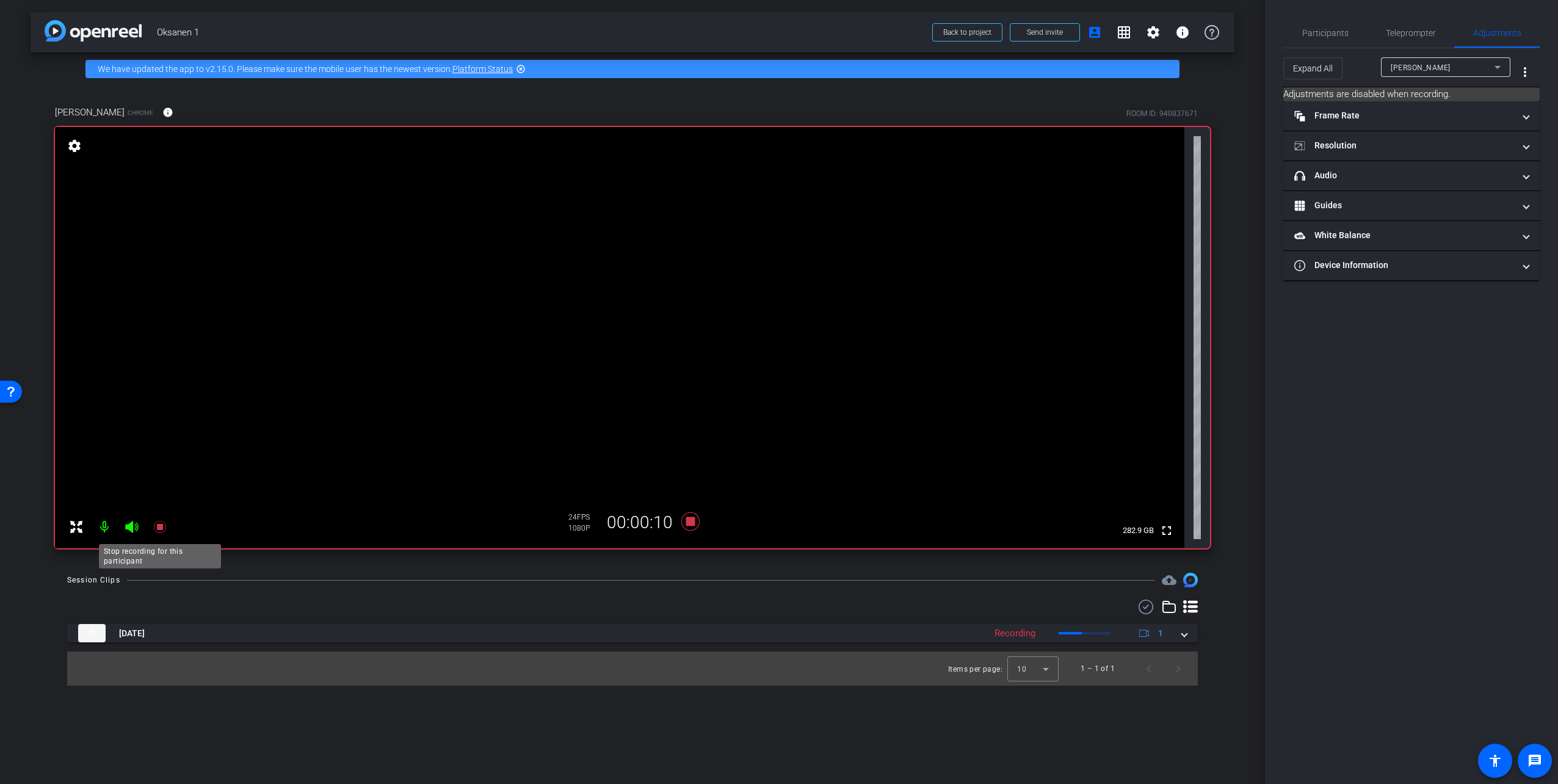
click at [156, 524] on icon at bounding box center [160, 527] width 14 height 14
click at [1405, 45] on span "Teleprompter" at bounding box center [1410, 32] width 50 height 30
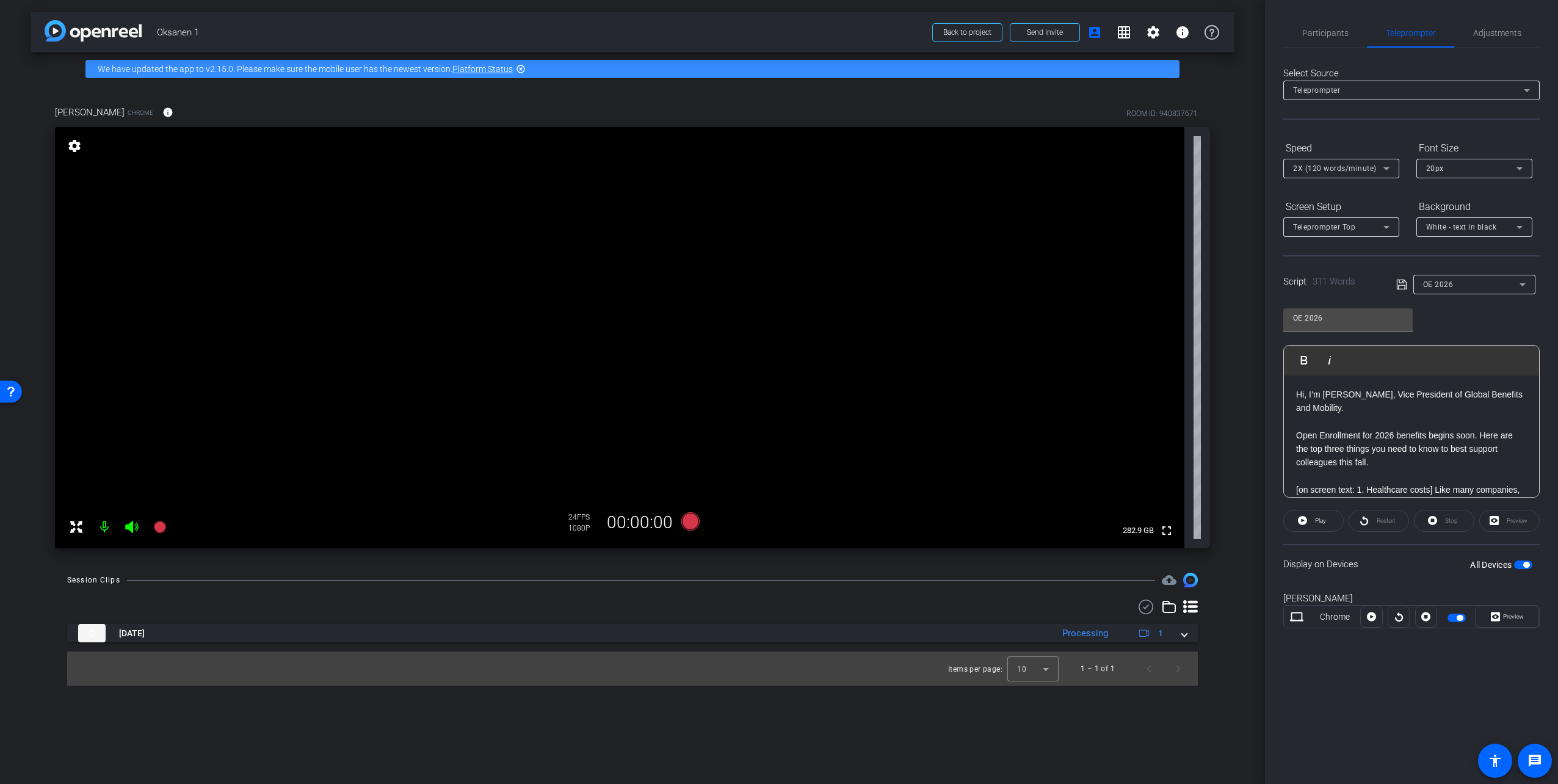
click at [1325, 422] on p at bounding box center [1411, 421] width 231 height 14
click at [1293, 385] on div "Hi, I’m Tom Oksanen, Vice President of Global Benefits and Mobility. Open Enrol…" at bounding box center [1411, 784] width 255 height 817
click at [1507, 26] on span "Adjustments" at bounding box center [1497, 32] width 48 height 30
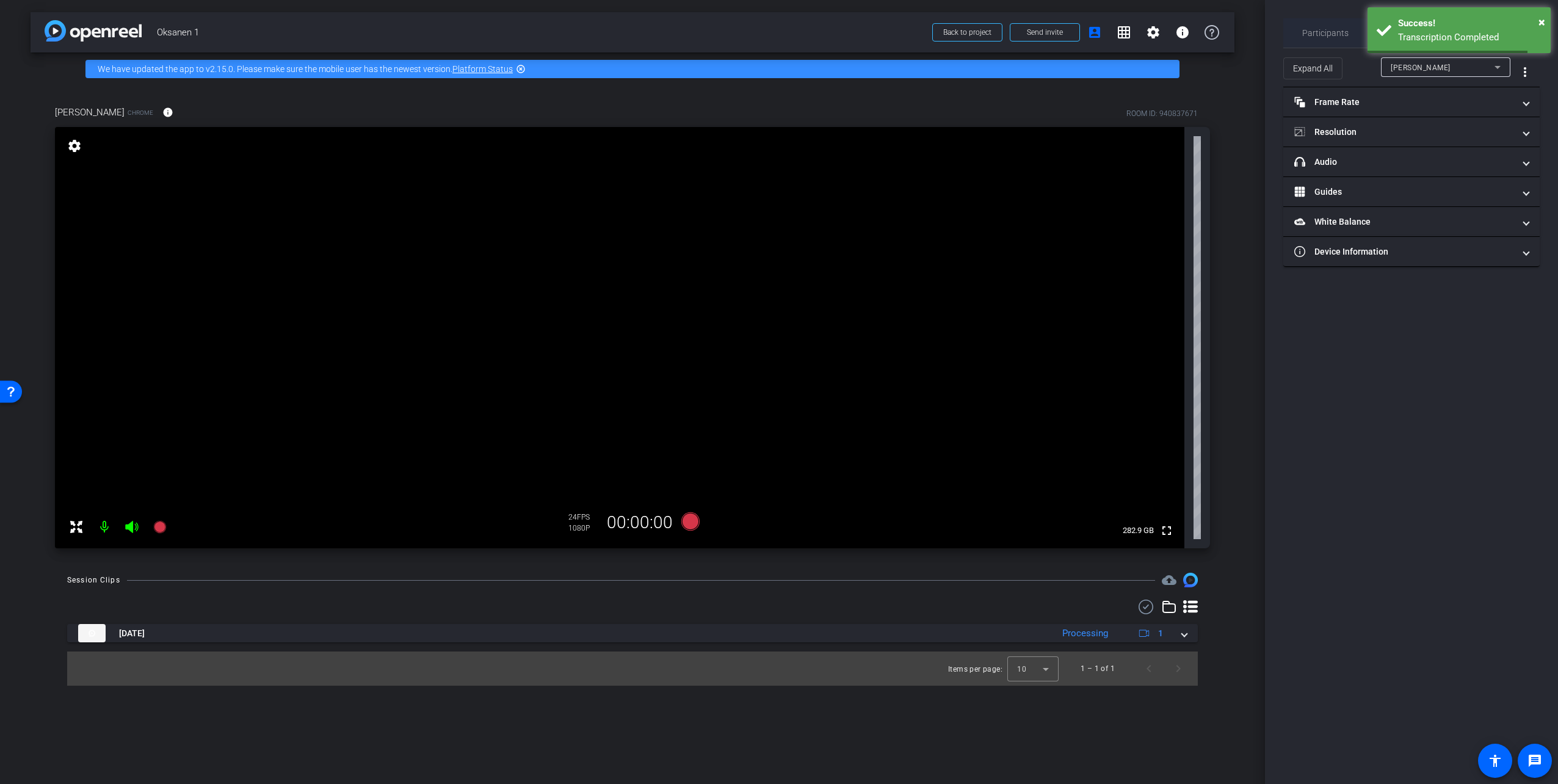
click at [1324, 29] on span "Participants" at bounding box center [1325, 33] width 46 height 9
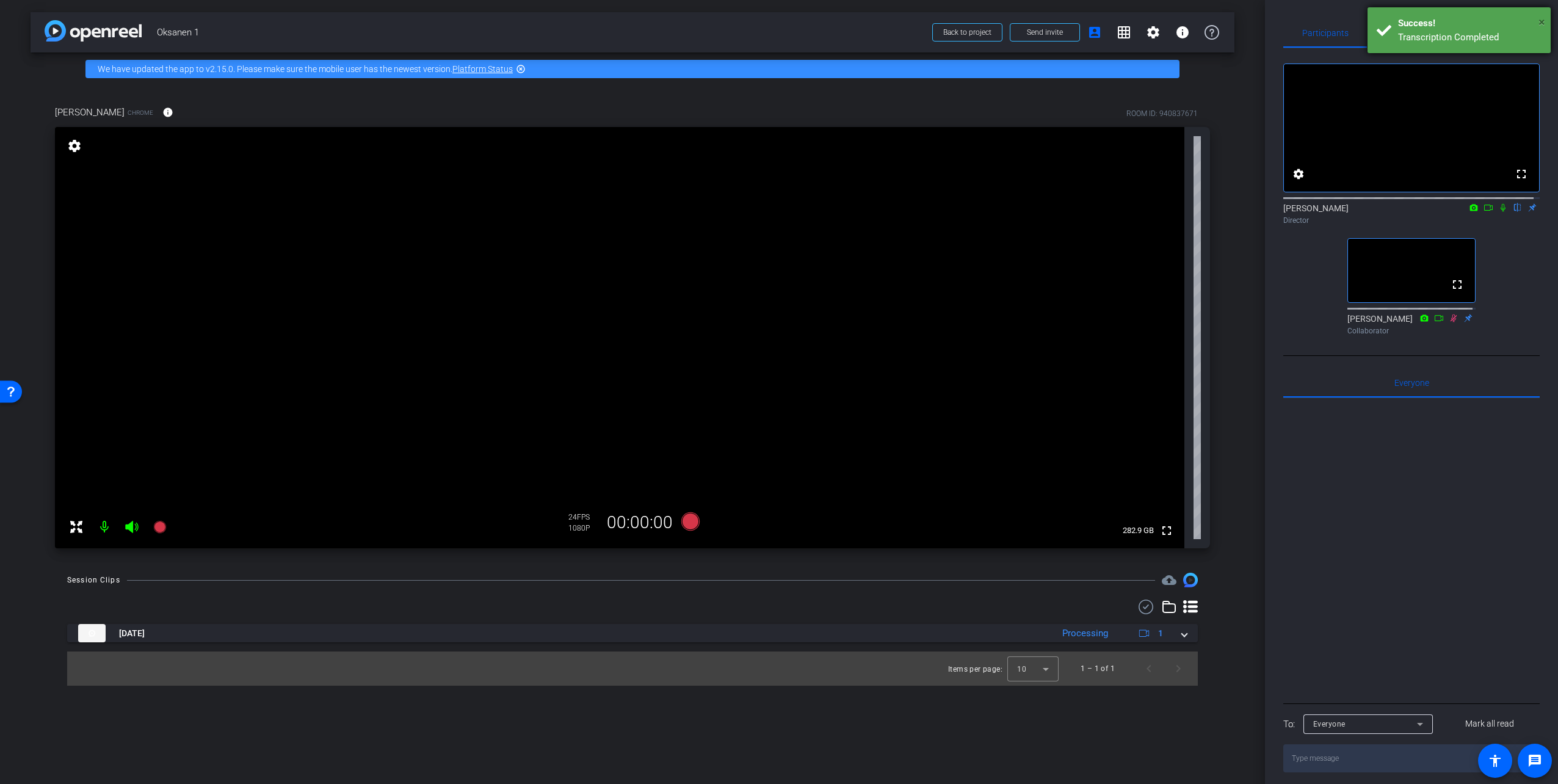
click at [1541, 19] on span "×" at bounding box center [1541, 22] width 6 height 14
click at [1154, 30] on mat-icon "settings" at bounding box center [1153, 32] width 14 height 14
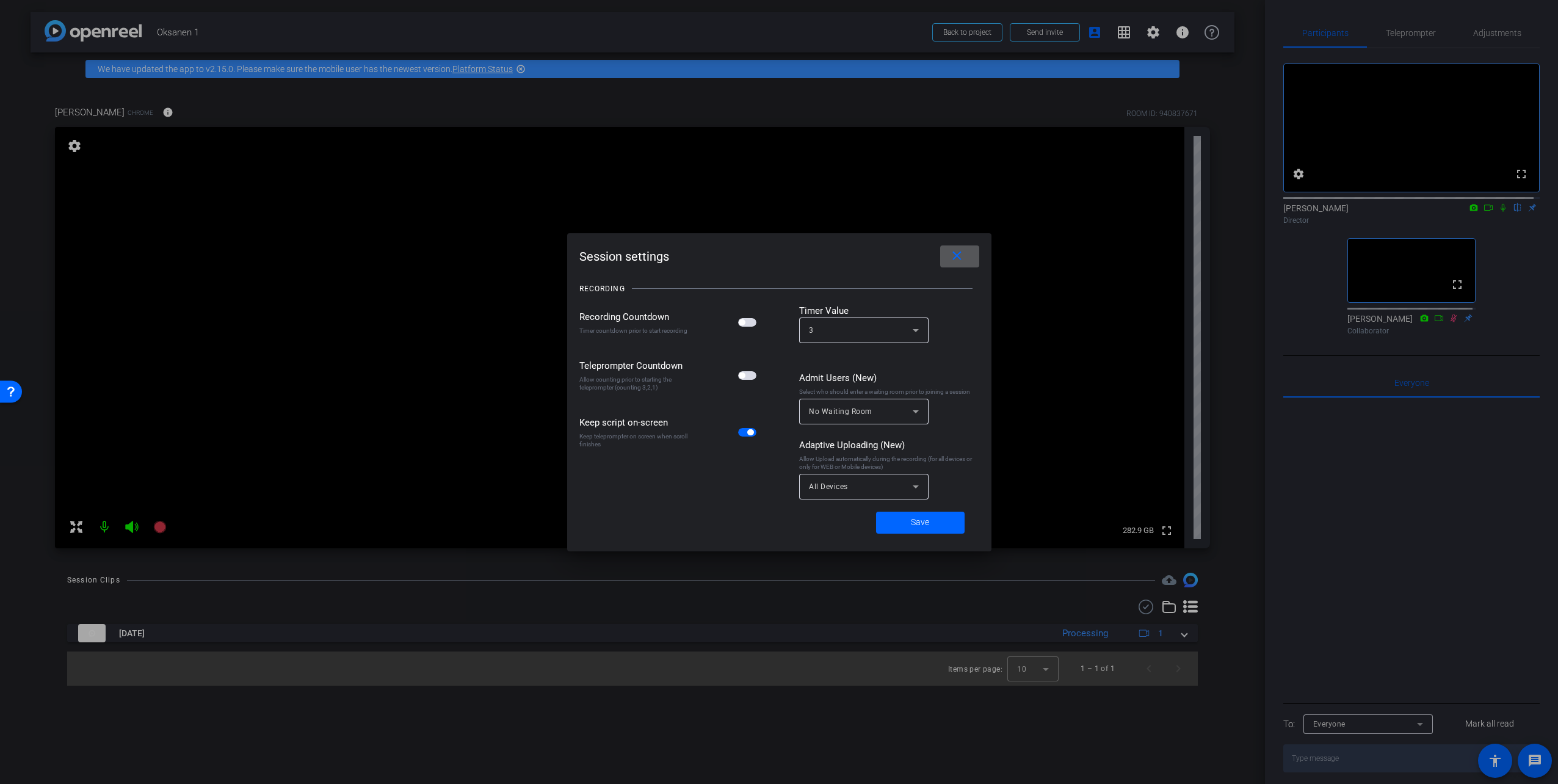
click at [744, 373] on span "button" at bounding box center [747, 375] width 18 height 9
click at [920, 527] on span "Save" at bounding box center [920, 522] width 18 height 13
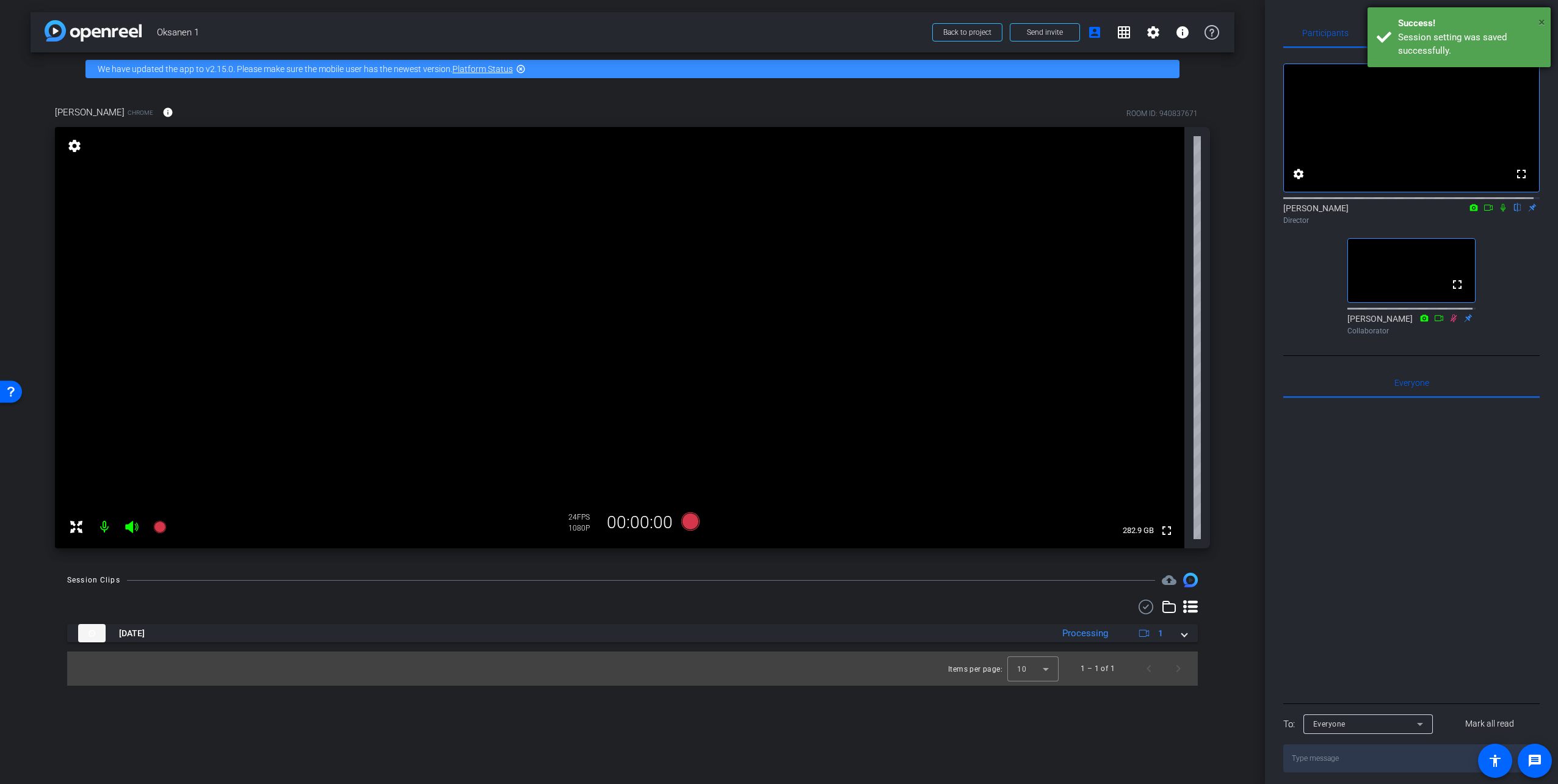
click at [1542, 22] on span "×" at bounding box center [1541, 22] width 6 height 14
click at [1493, 32] on span "Adjustments" at bounding box center [1497, 33] width 48 height 9
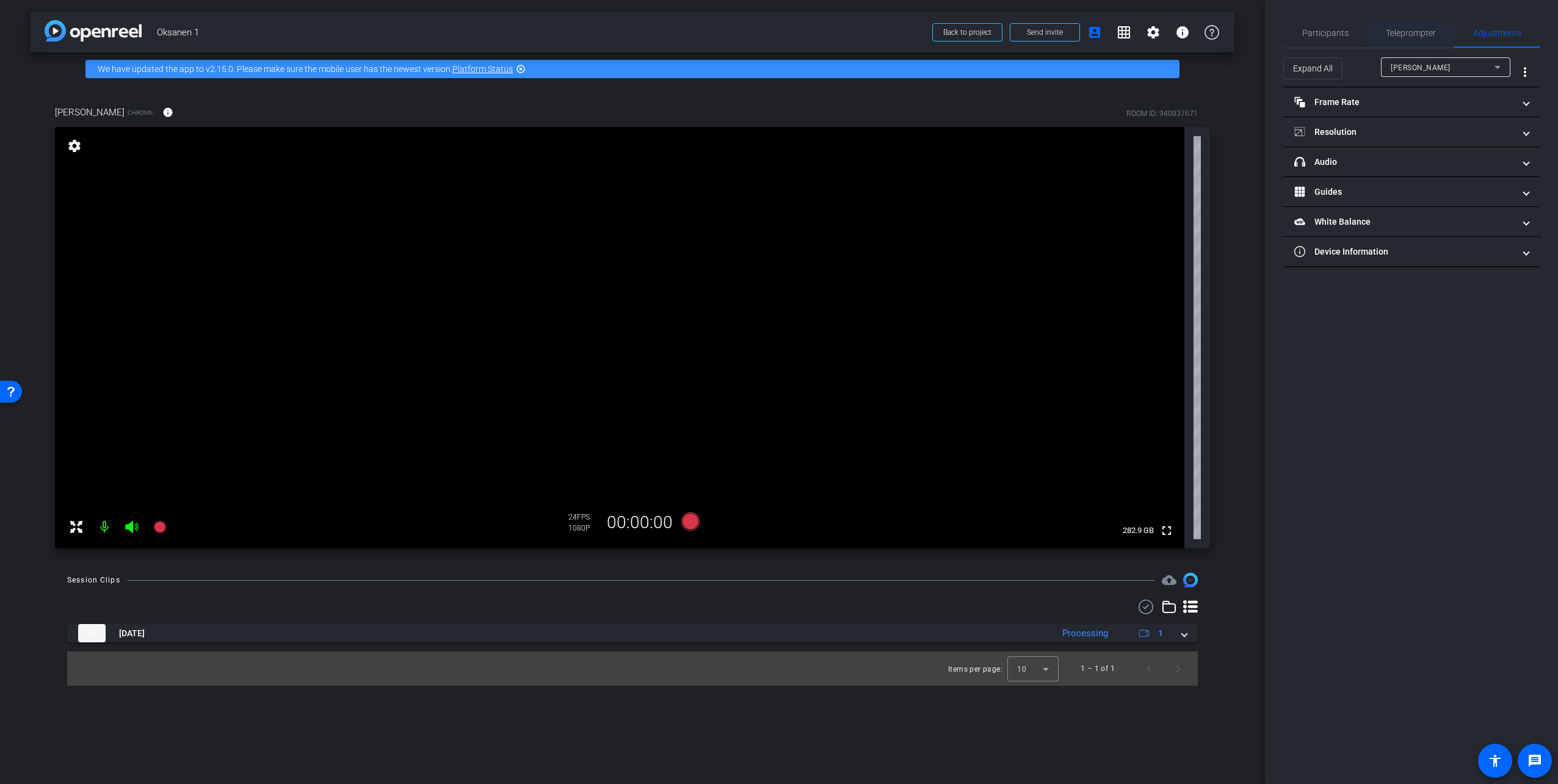
click at [1420, 32] on span "Teleprompter" at bounding box center [1410, 33] width 50 height 9
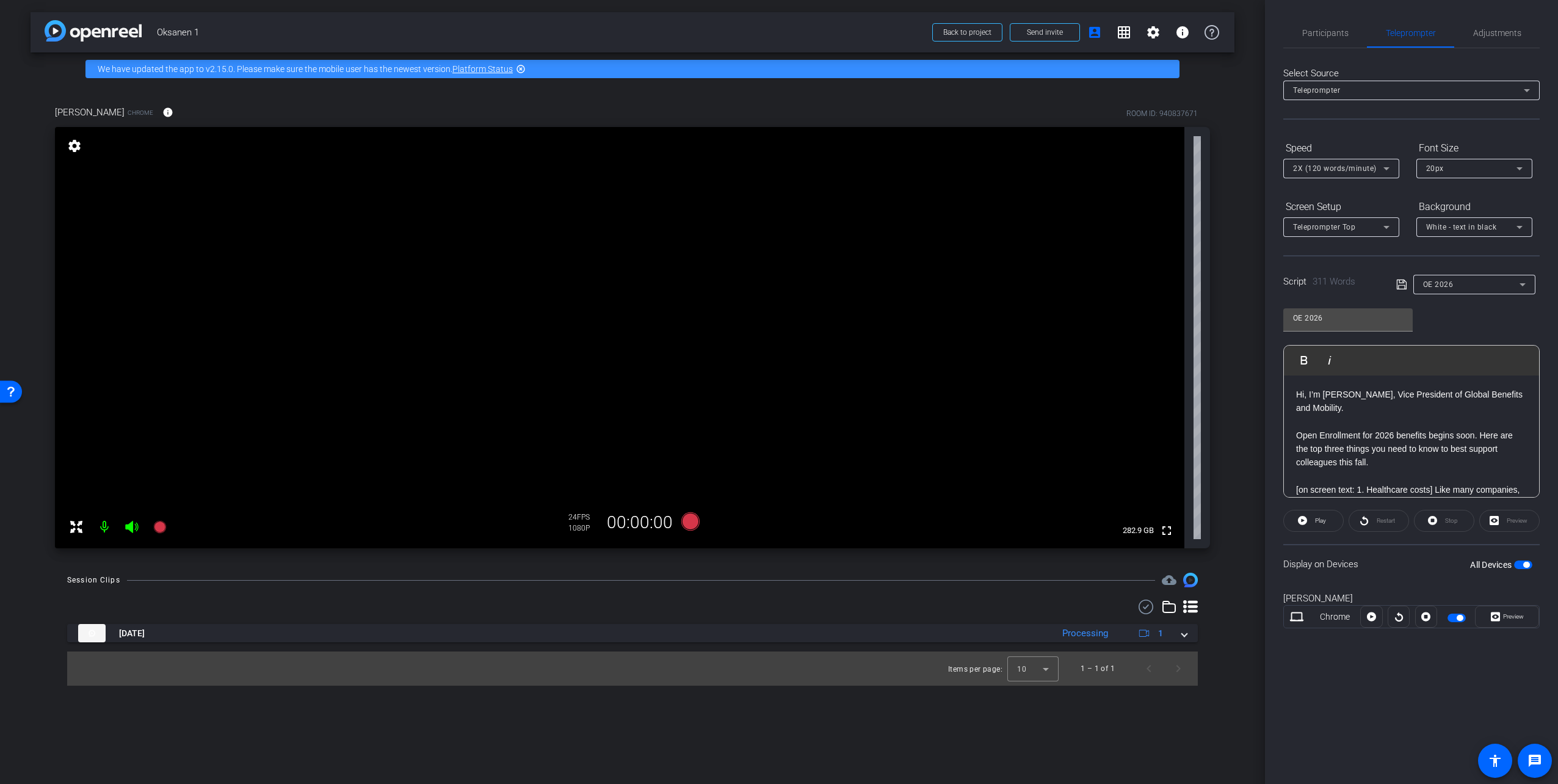
drag, startPoint x: 1290, startPoint y: 391, endPoint x: 1278, endPoint y: 385, distance: 13.4
click at [1278, 385] on div "Participants Teleprompter Adjustments settings Cory Weaver flip Director Sara D…" at bounding box center [1411, 392] width 293 height 784
click at [1319, 30] on span "Participants" at bounding box center [1325, 33] width 46 height 9
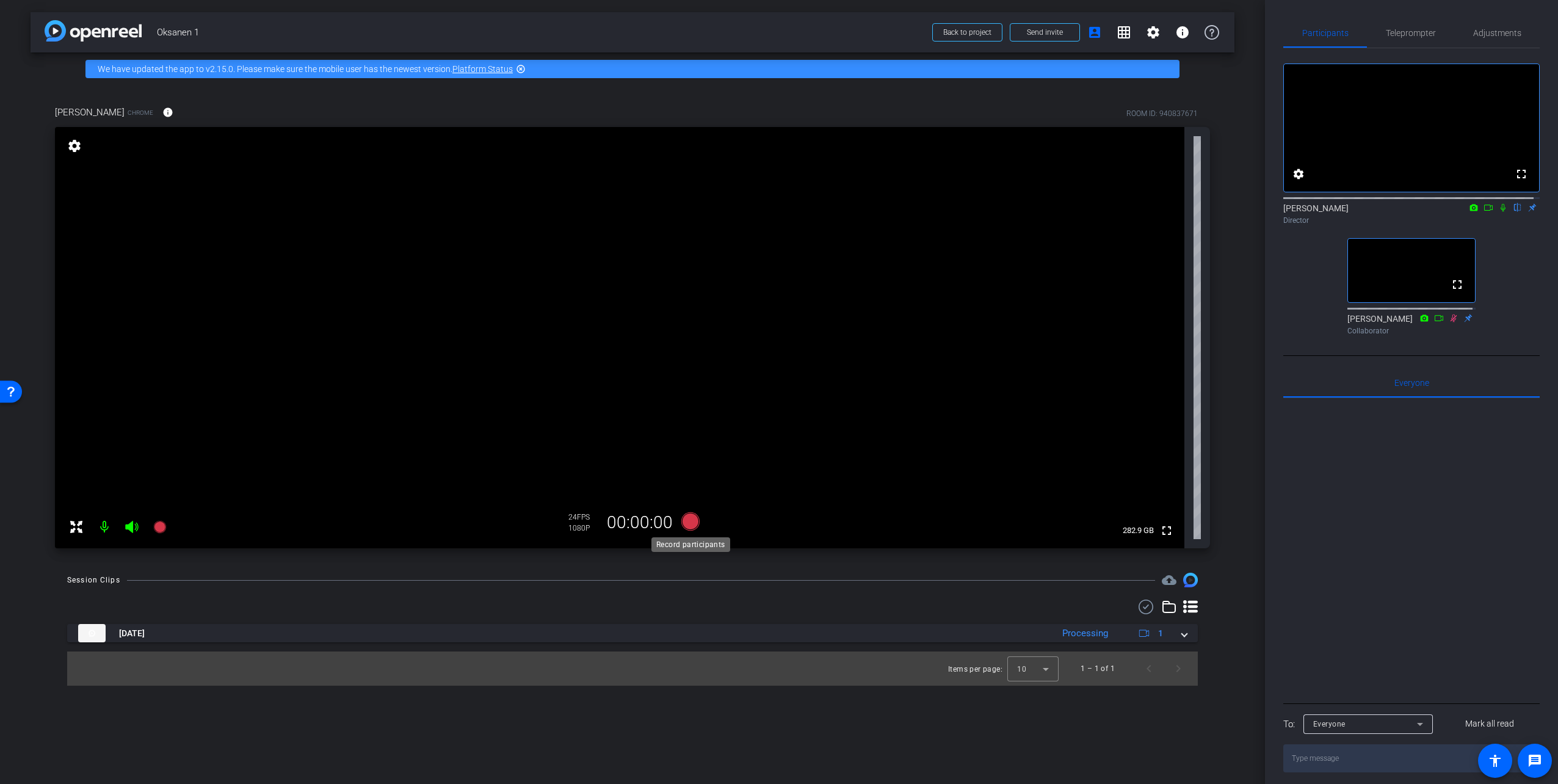
click at [691, 521] on icon at bounding box center [690, 521] width 18 height 18
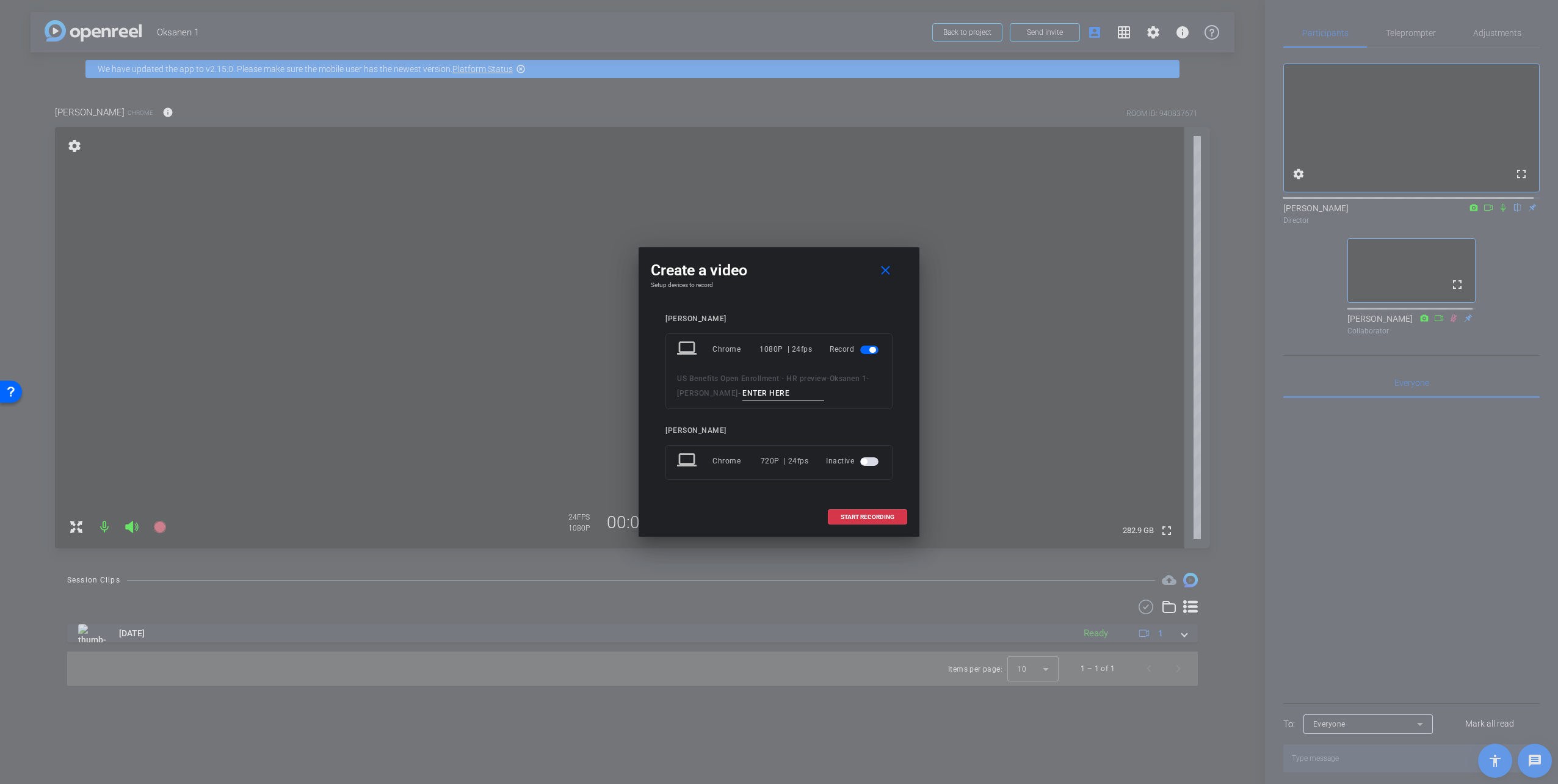
click at [761, 395] on input at bounding box center [783, 393] width 82 height 15
type input "take 2"
click at [880, 517] on span "START RECORDING" at bounding box center [867, 517] width 54 height 6
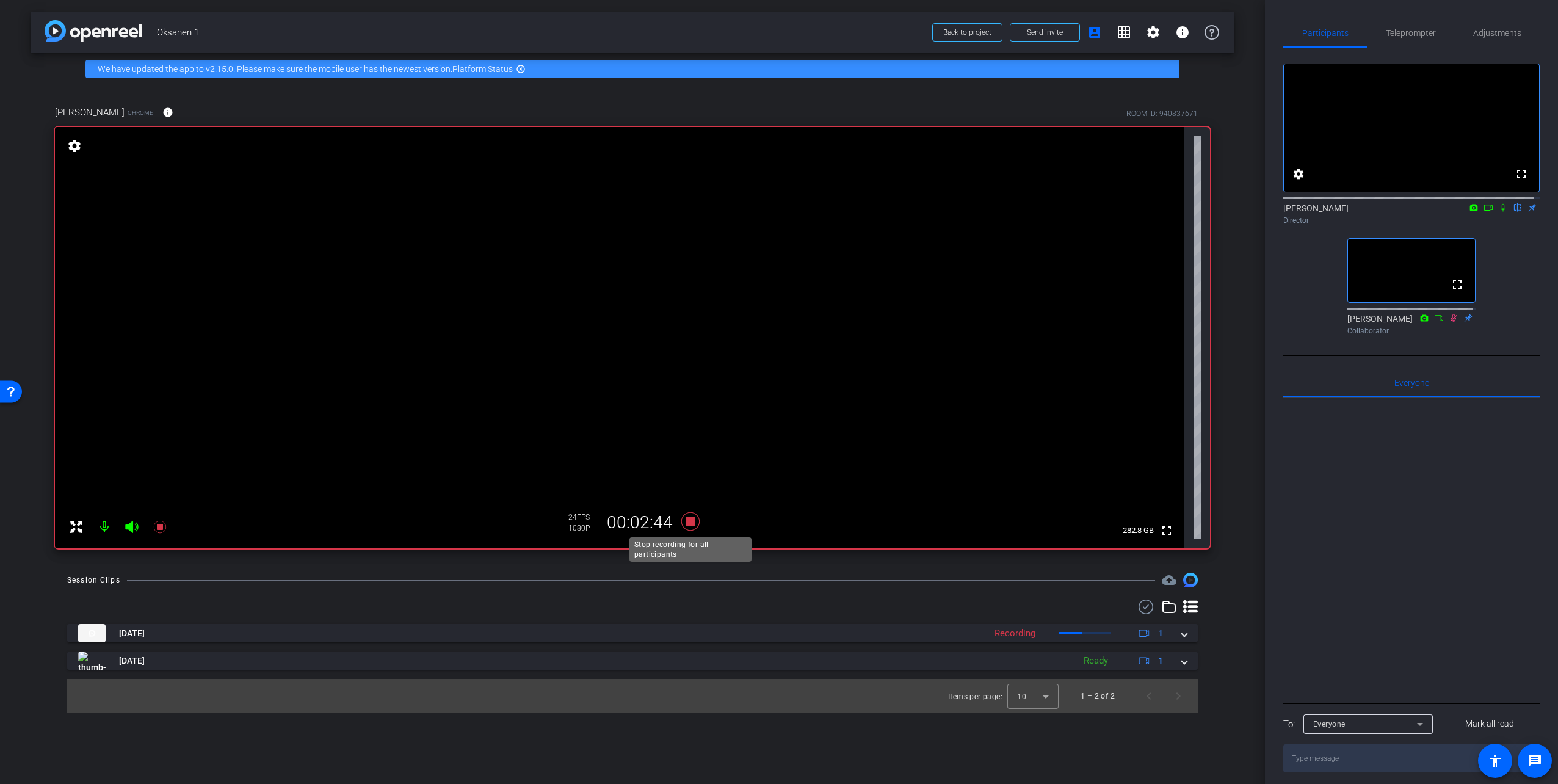
click at [688, 520] on icon at bounding box center [690, 521] width 18 height 18
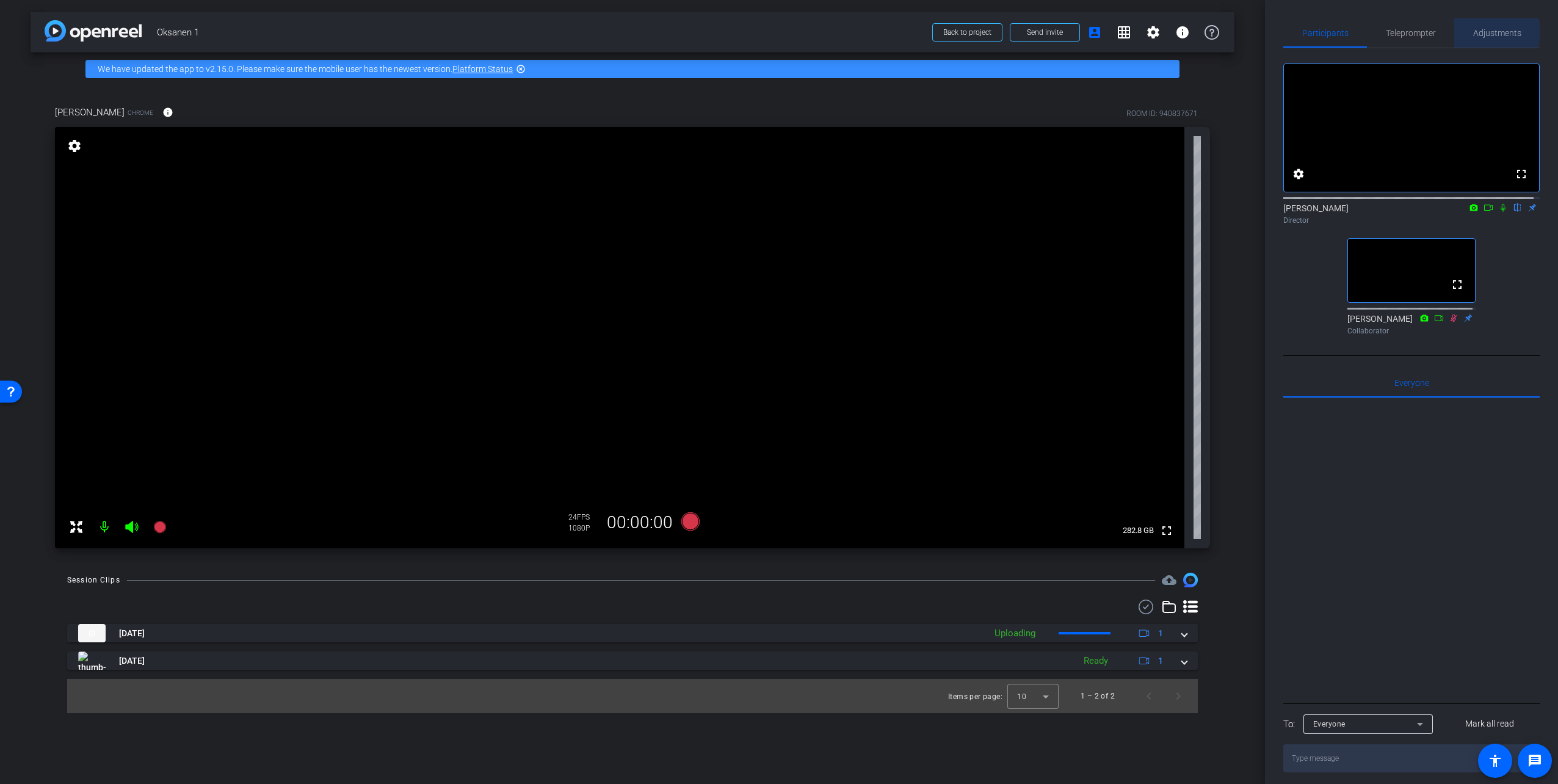
click at [1491, 32] on span "Adjustments" at bounding box center [1497, 33] width 48 height 9
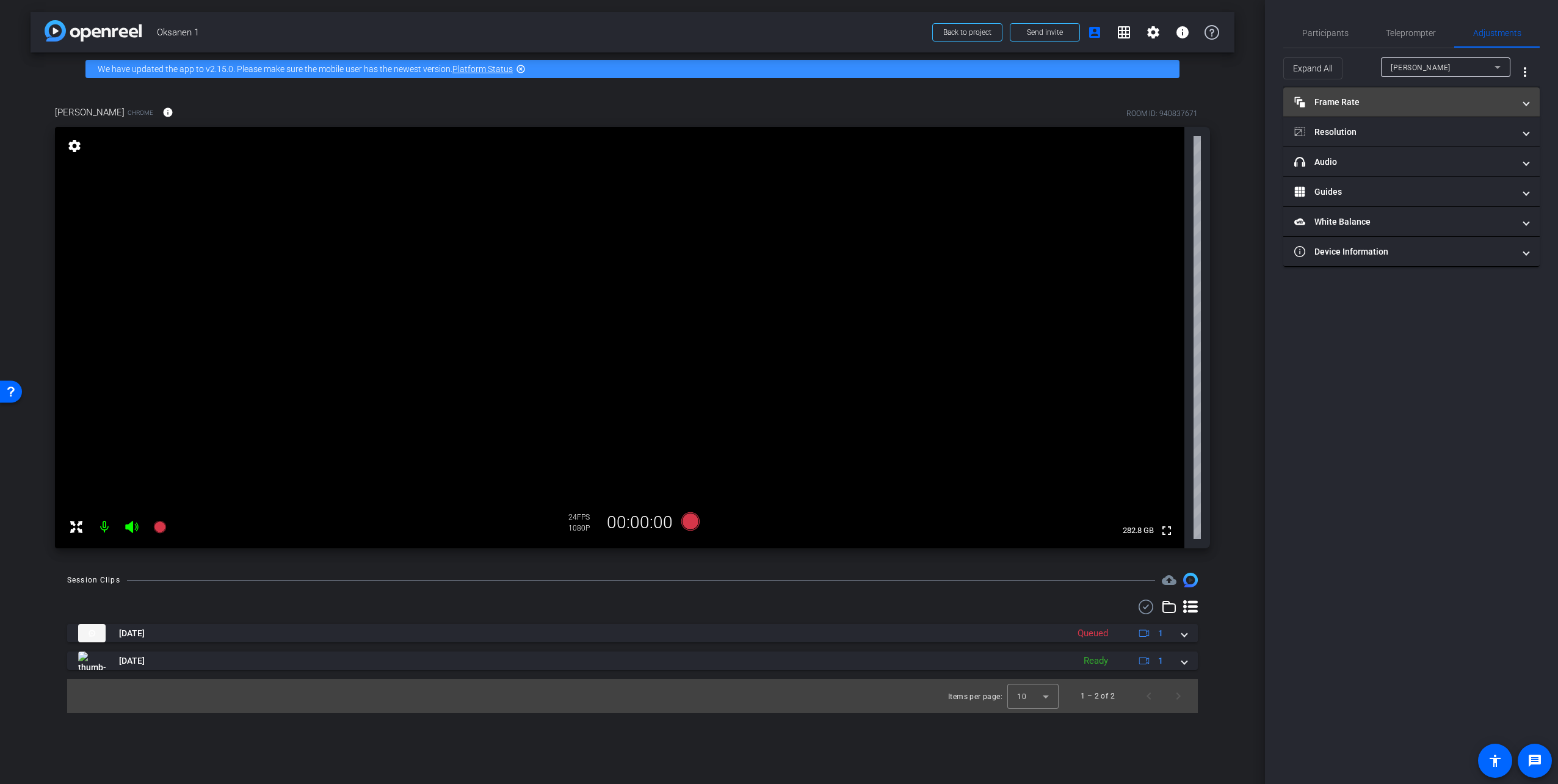
click at [1376, 102] on mat-panel-title "Frame Rate Frame Rate" at bounding box center [1404, 102] width 220 height 13
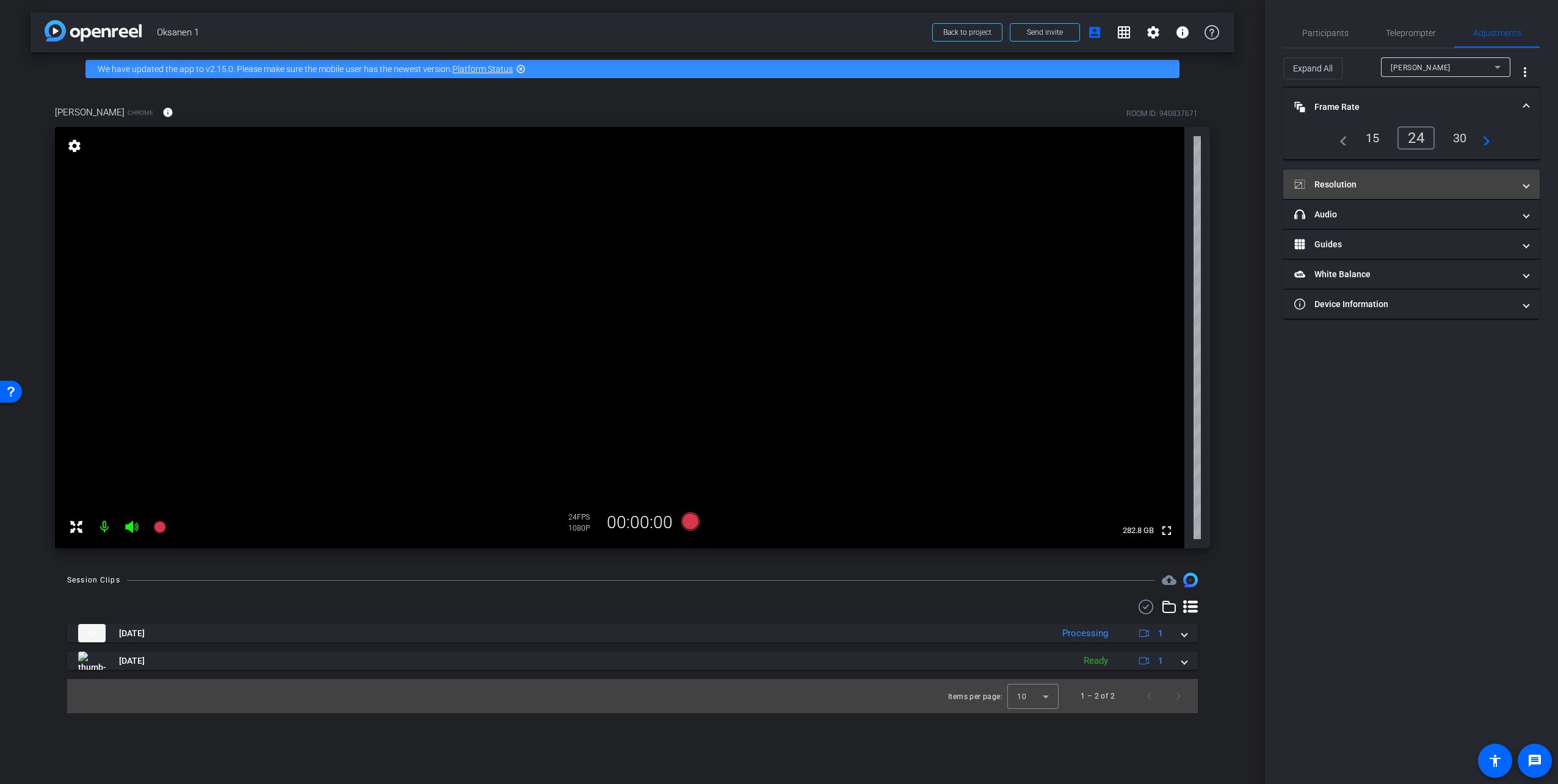
click at [1395, 180] on mat-panel-title "Resolution" at bounding box center [1404, 184] width 220 height 13
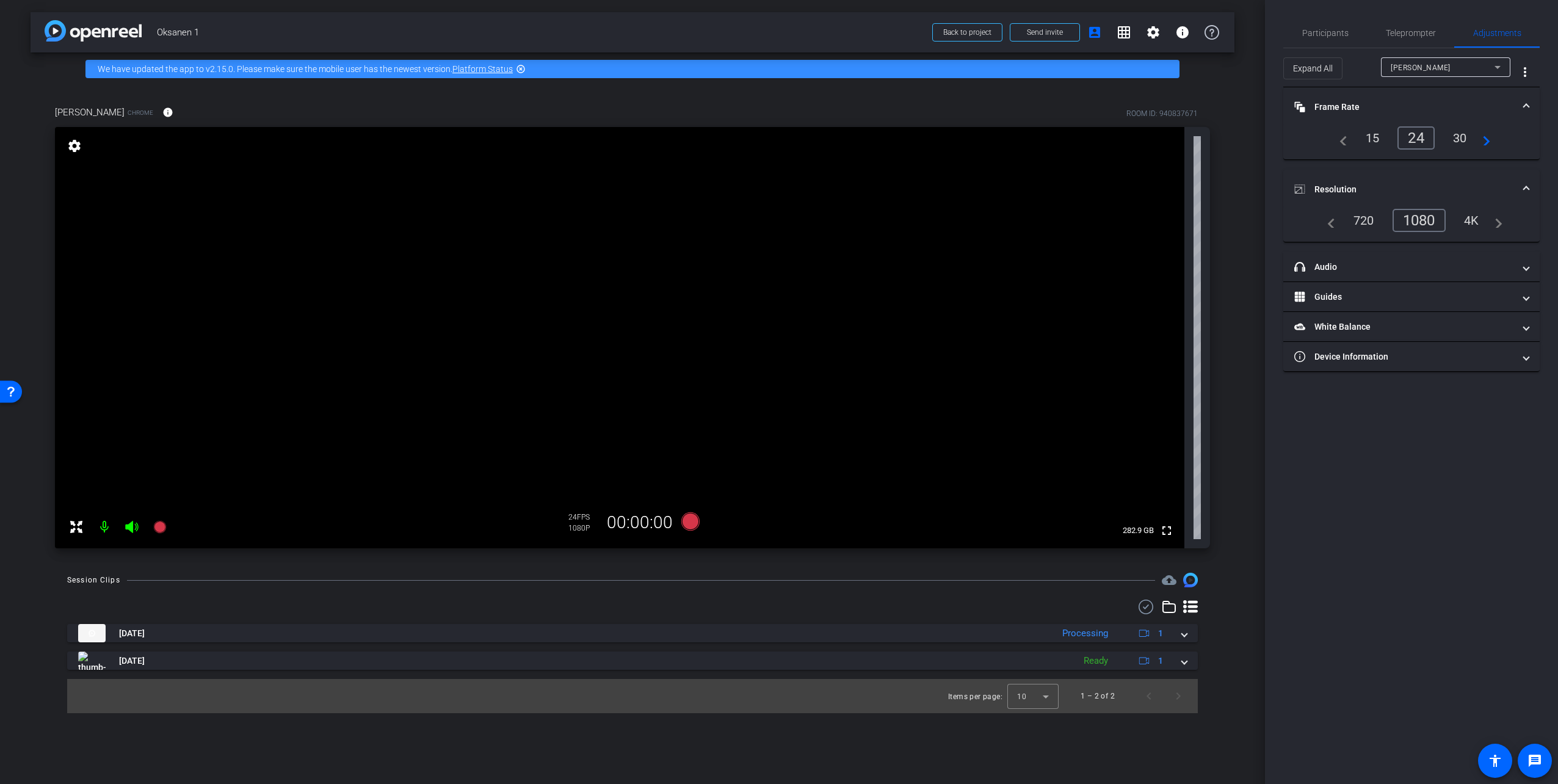
click at [1363, 219] on div "720" at bounding box center [1363, 220] width 39 height 21
click at [1529, 104] on mat-expansion-panel-header "Frame Rate Frame Rate" at bounding box center [1412, 107] width 257 height 39
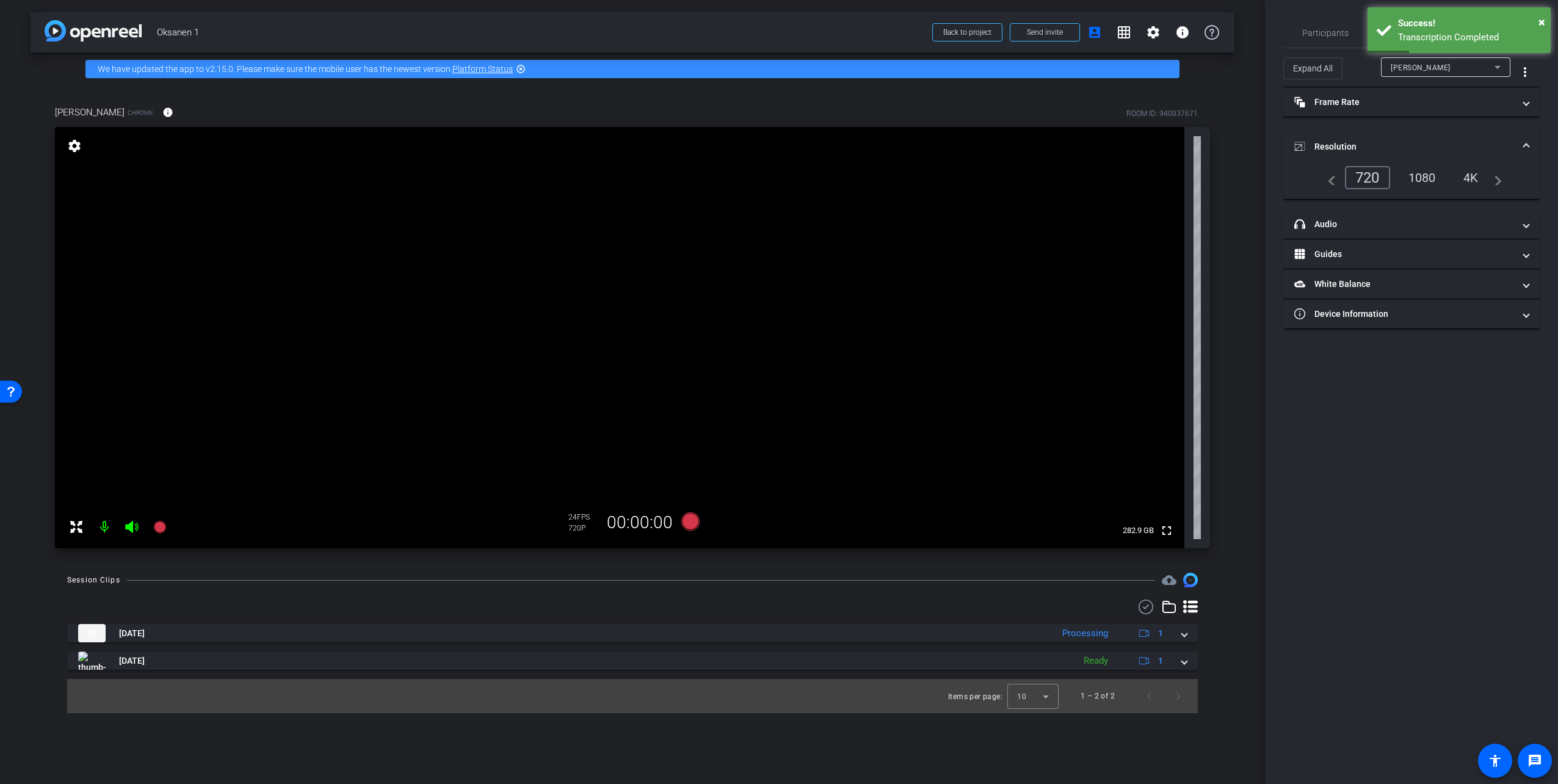
click at [1526, 142] on span at bounding box center [1526, 147] width 5 height 13
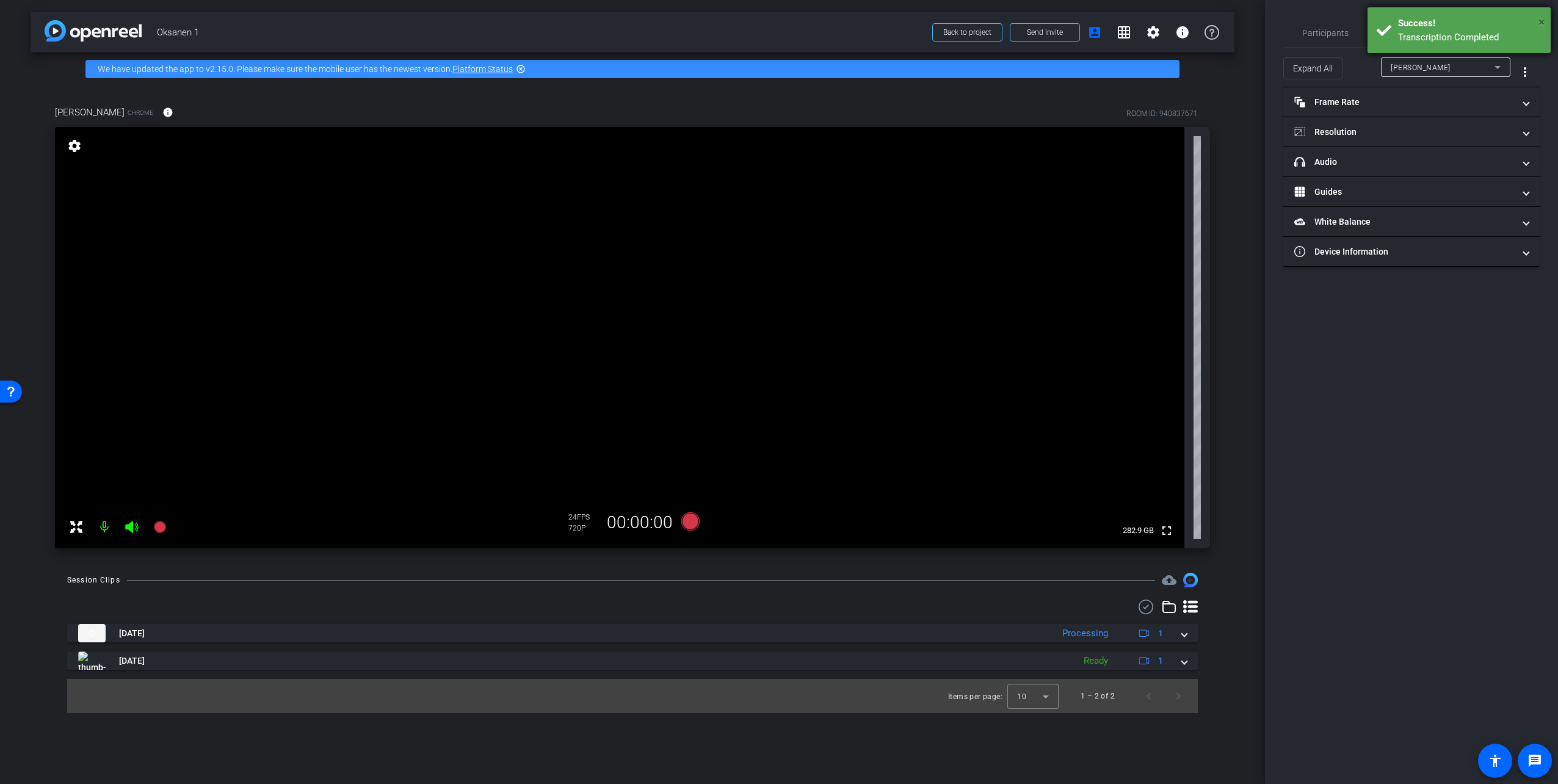
click at [1539, 20] on span "×" at bounding box center [1541, 22] width 6 height 14
click at [1410, 30] on span "Teleprompter" at bounding box center [1410, 33] width 50 height 9
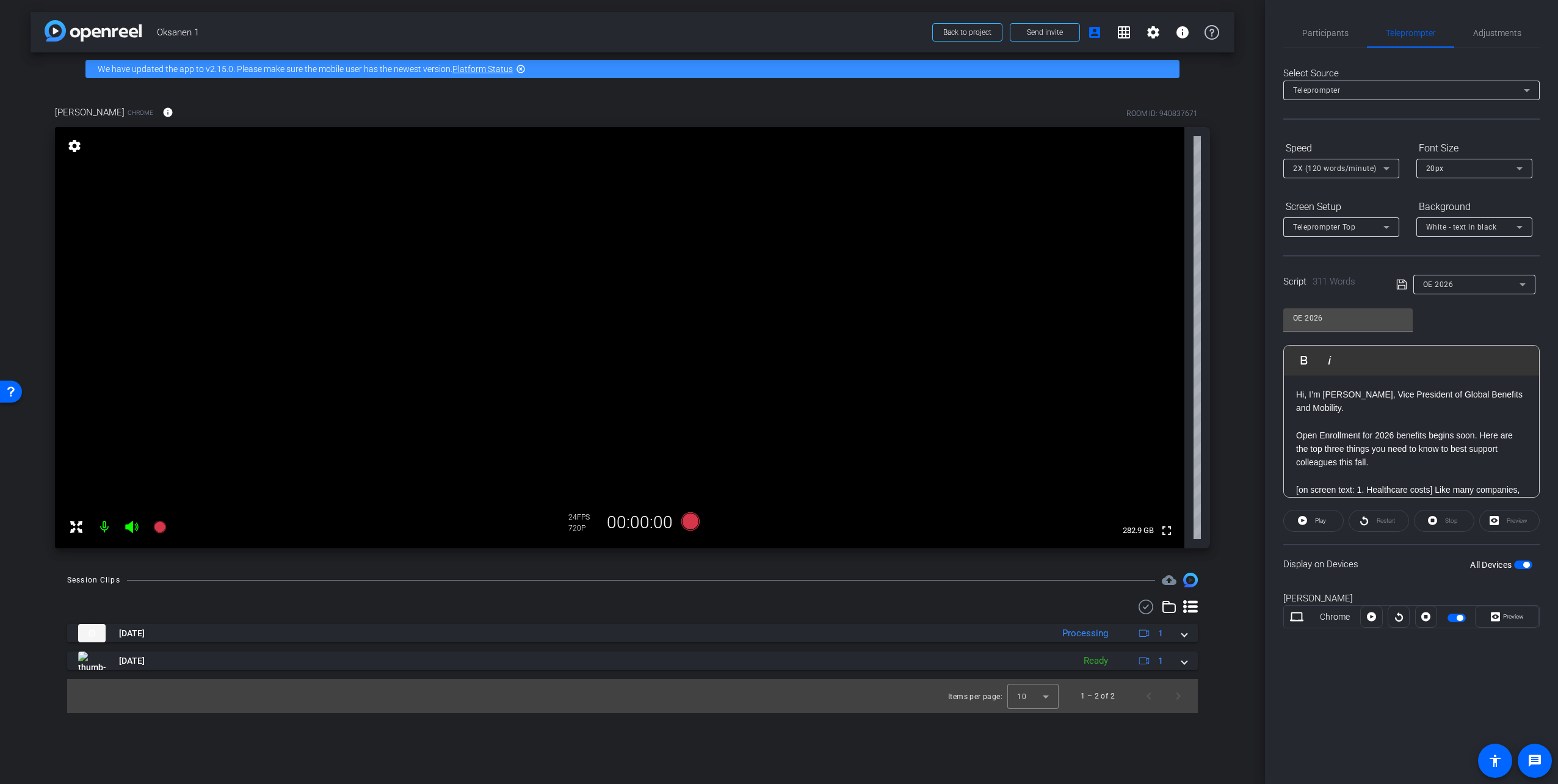
scroll to position [61, 0]
click at [1379, 409] on p at bounding box center [1411, 415] width 231 height 14
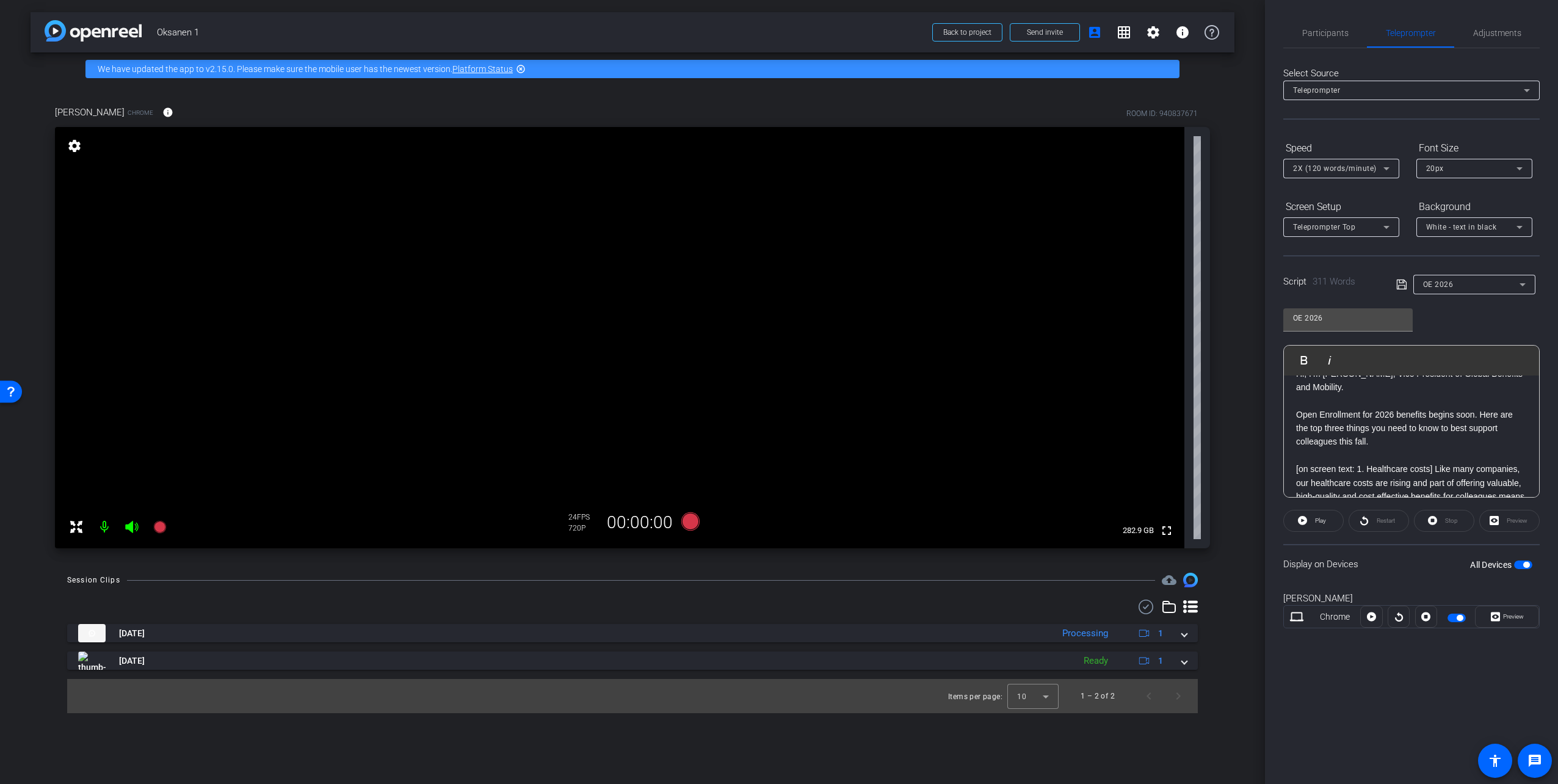
scroll to position [0, 0]
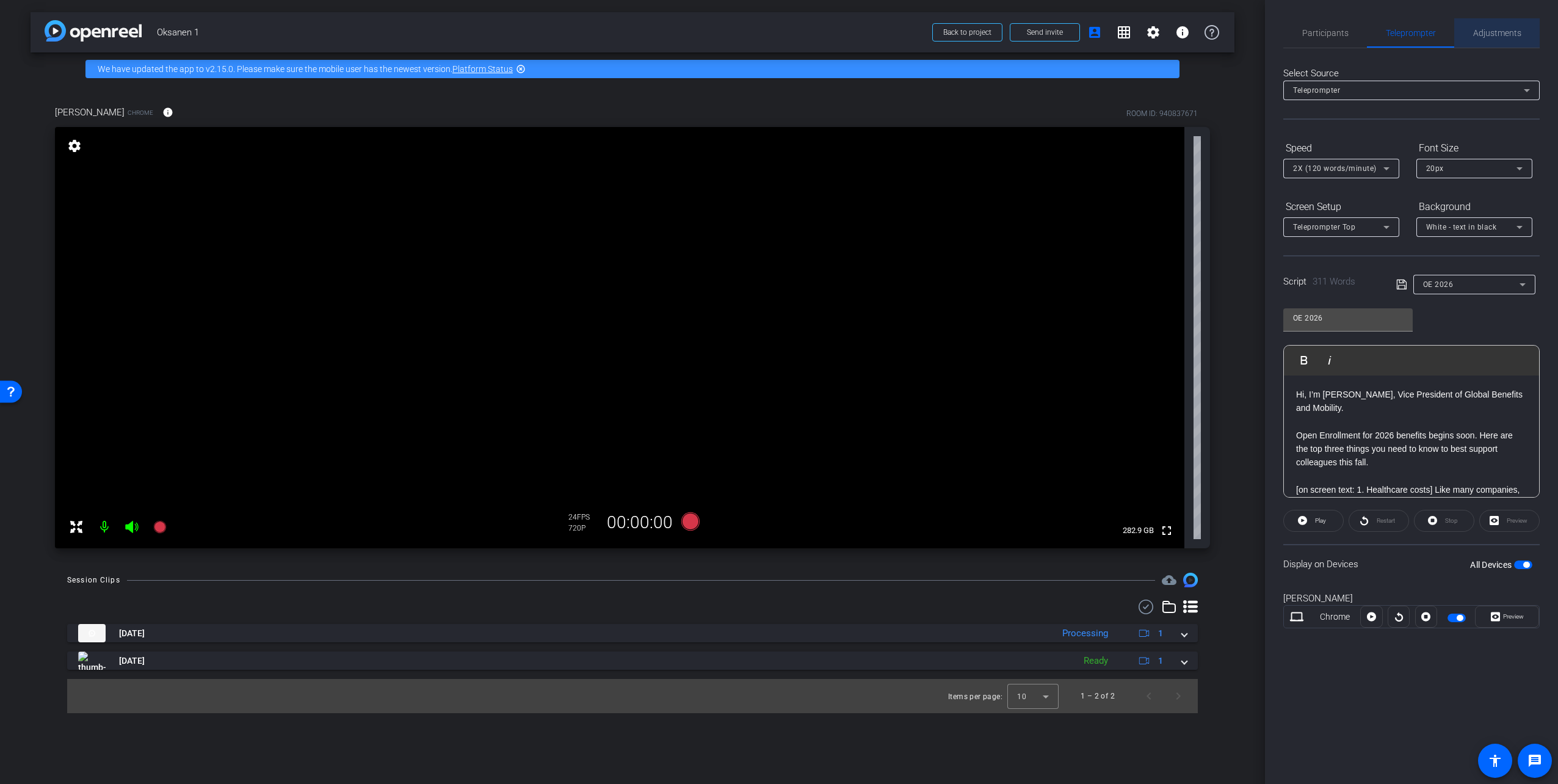
click at [1500, 27] on span "Adjustments" at bounding box center [1497, 32] width 48 height 30
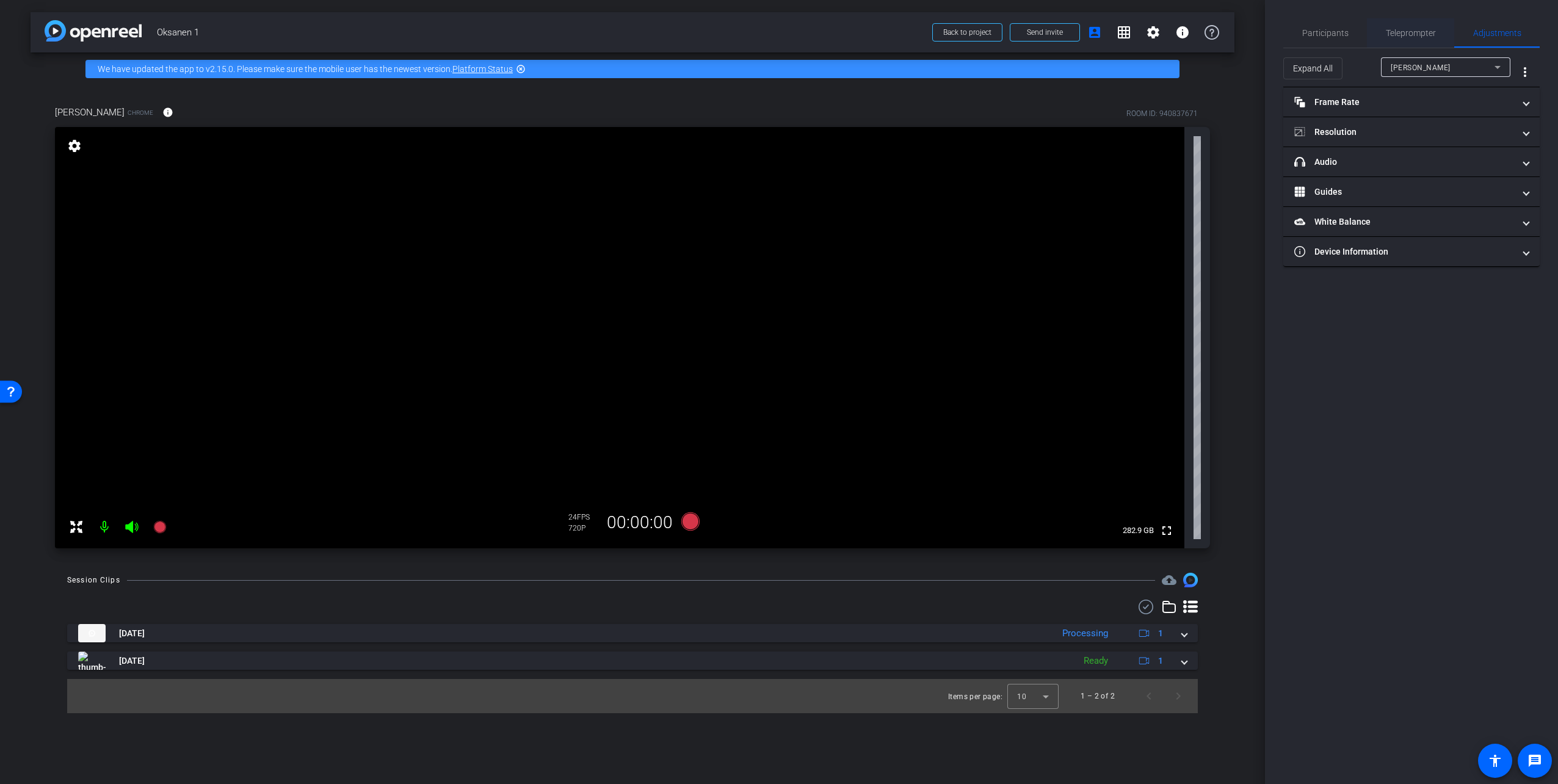
click at [1407, 30] on span "Teleprompter" at bounding box center [1410, 33] width 50 height 9
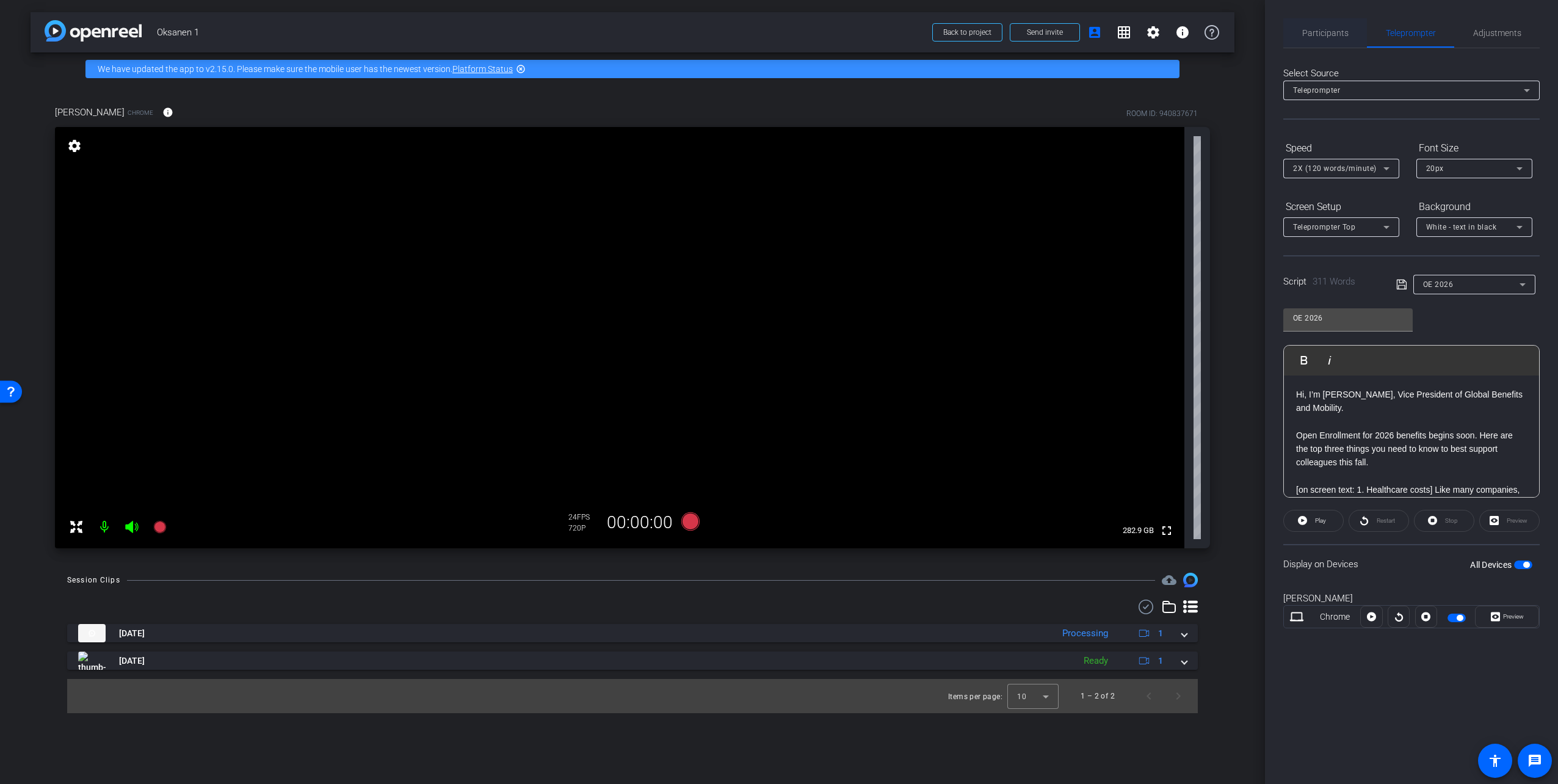
click at [1332, 33] on span "Participants" at bounding box center [1325, 33] width 46 height 9
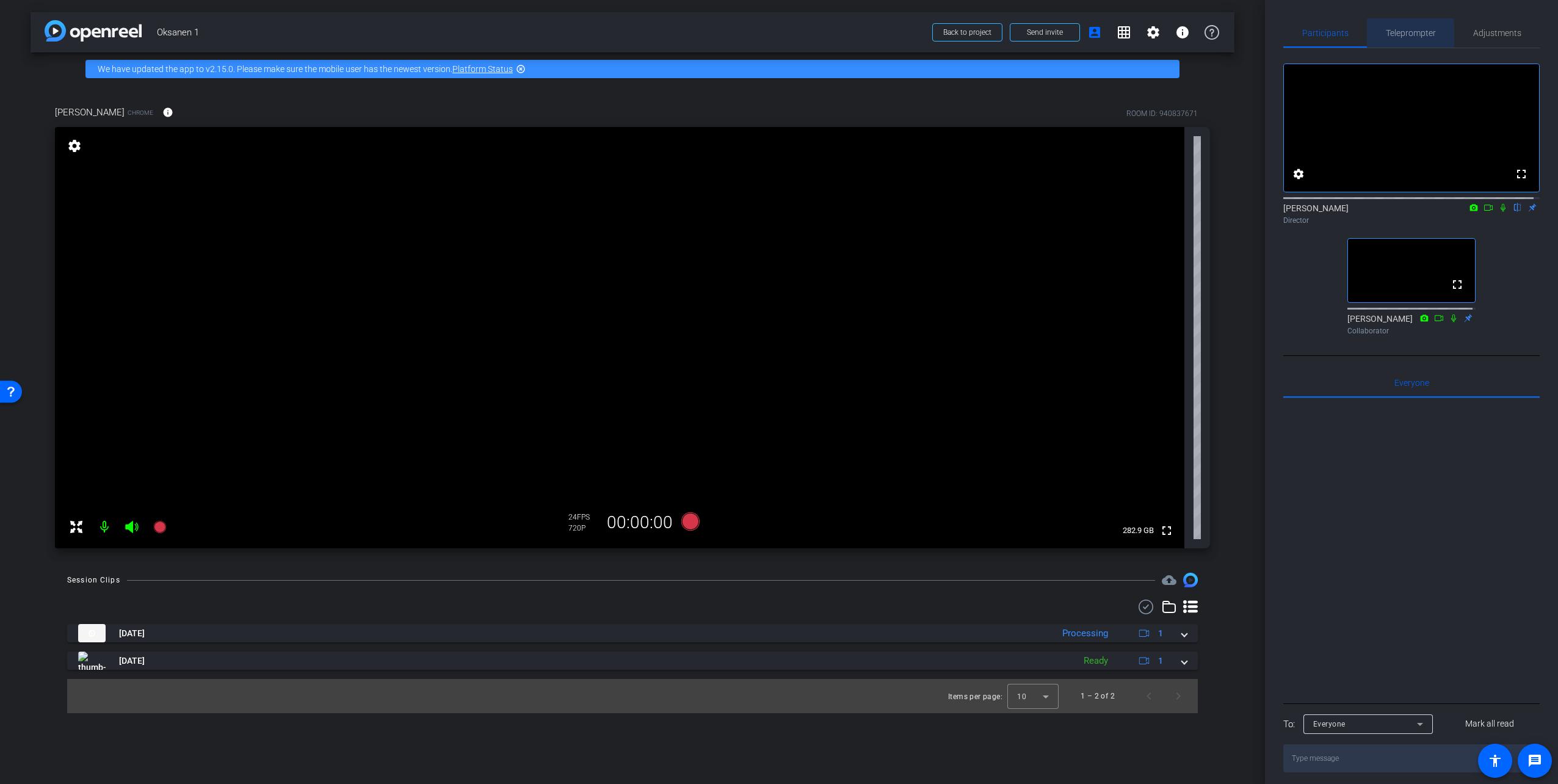
click at [1386, 35] on span "Teleprompter" at bounding box center [1410, 33] width 50 height 9
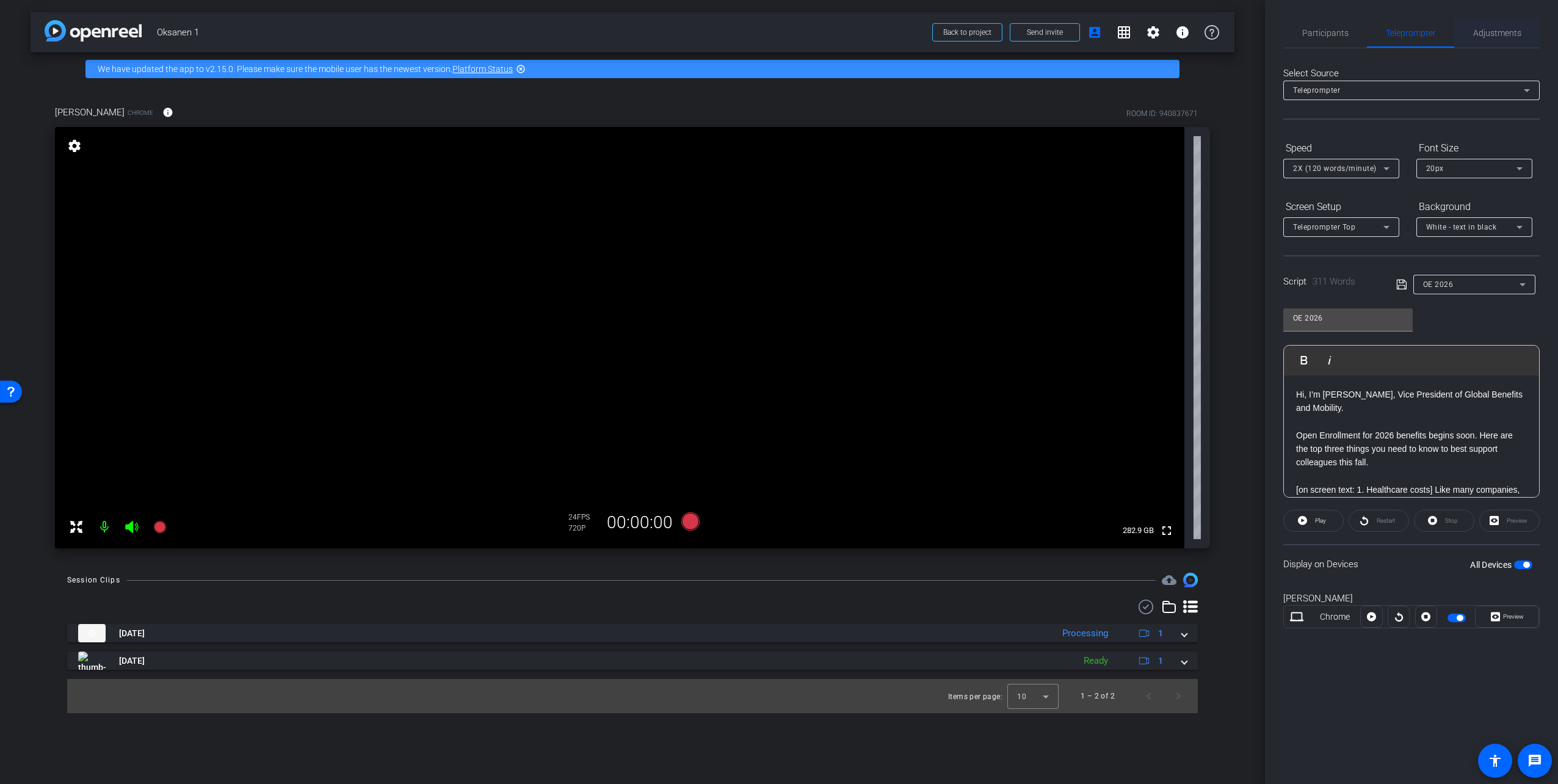
click at [1507, 35] on span "Adjustments" at bounding box center [1497, 33] width 48 height 9
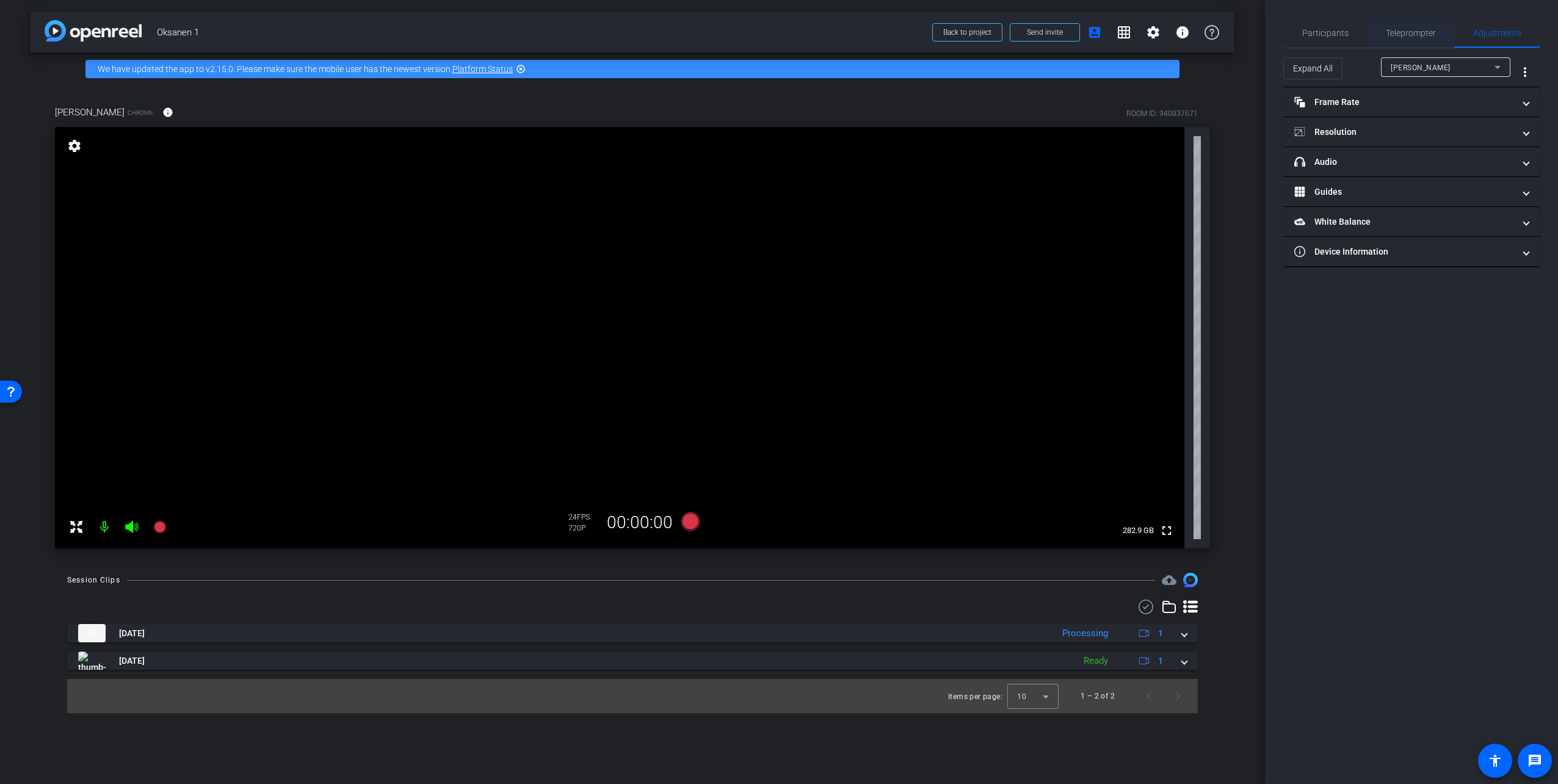
click at [1428, 30] on span "Teleprompter" at bounding box center [1410, 33] width 50 height 9
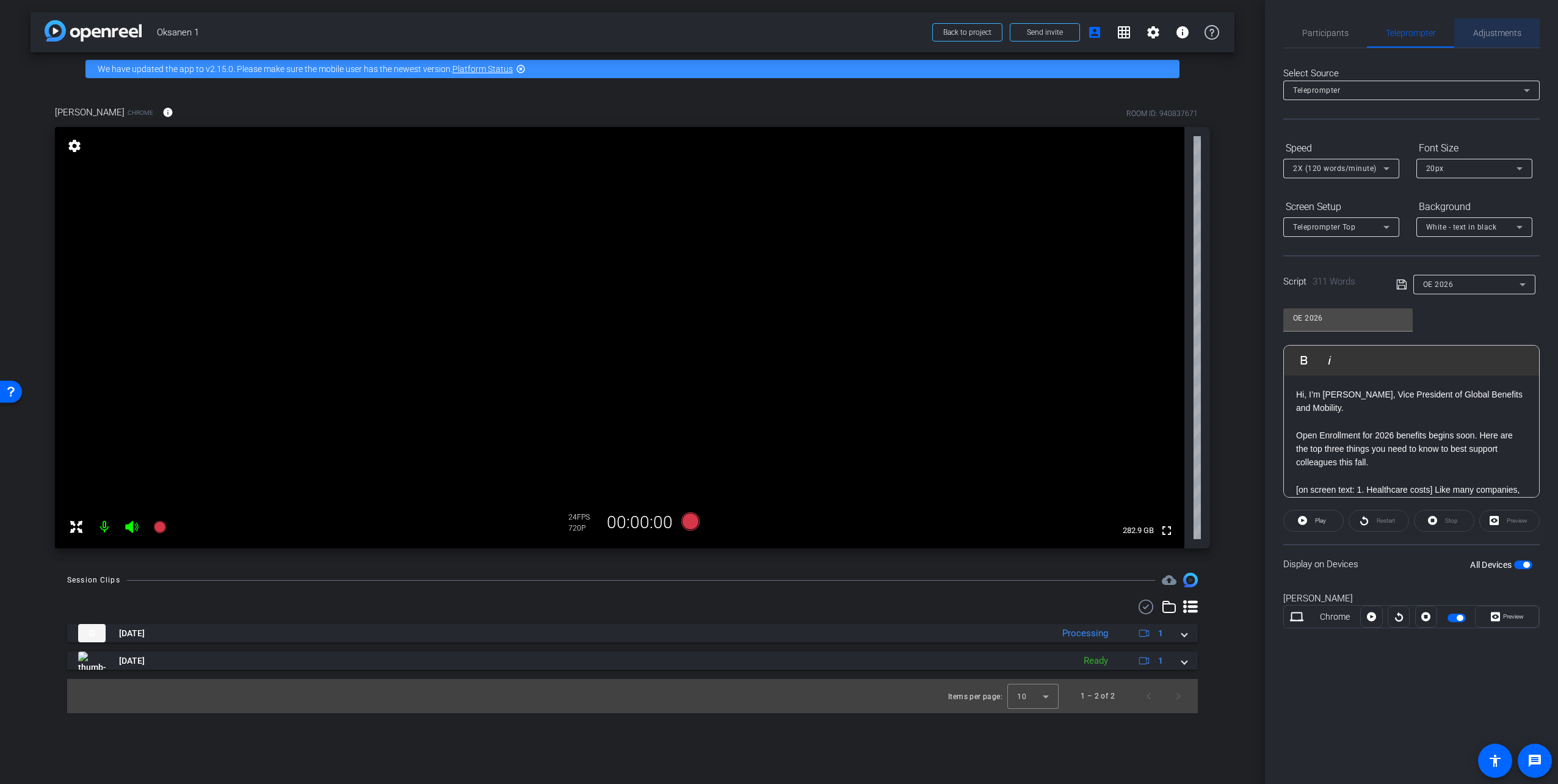
click at [1490, 30] on span "Adjustments" at bounding box center [1497, 33] width 48 height 9
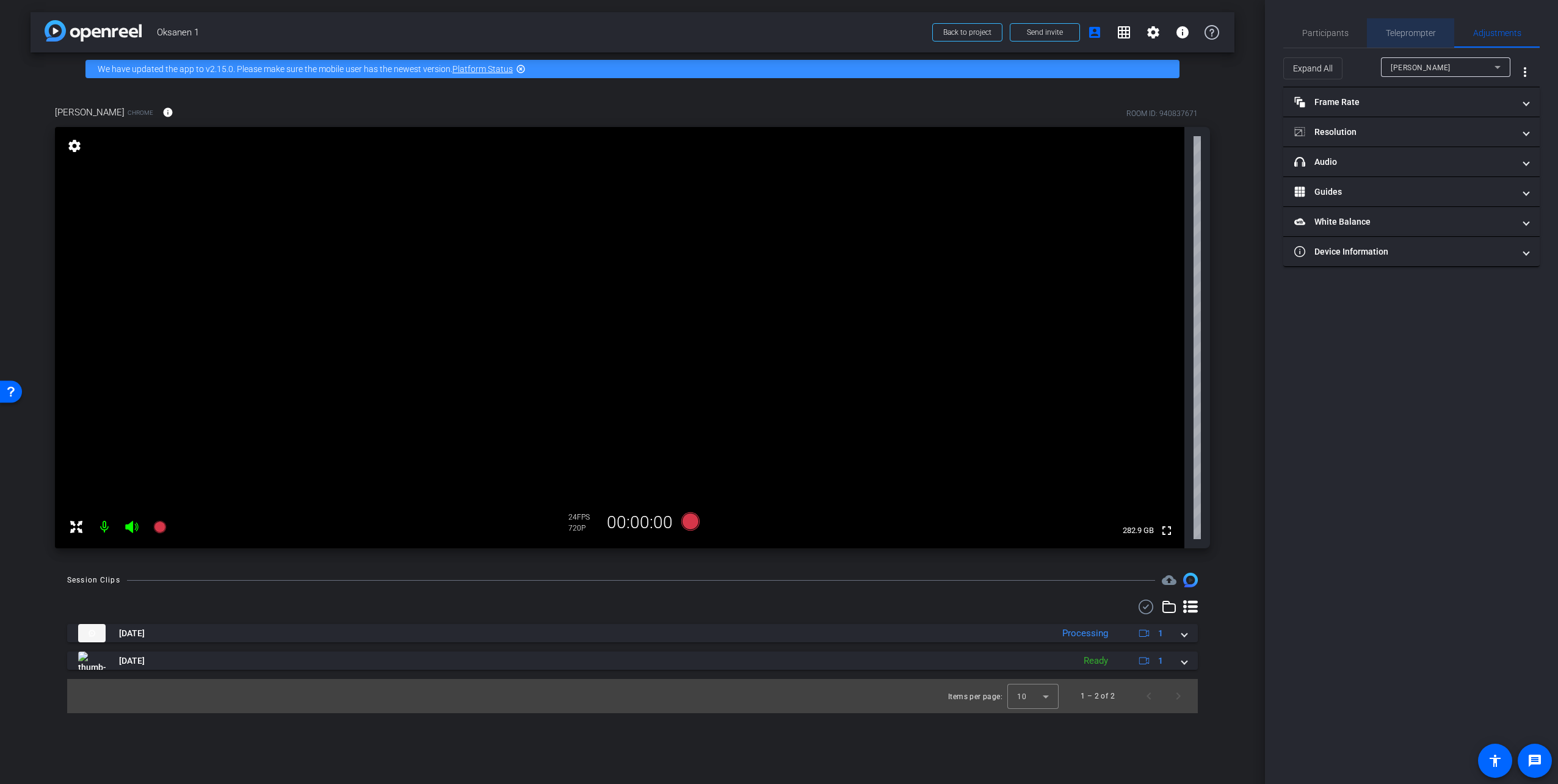
click at [1423, 32] on span "Teleprompter" at bounding box center [1410, 33] width 50 height 9
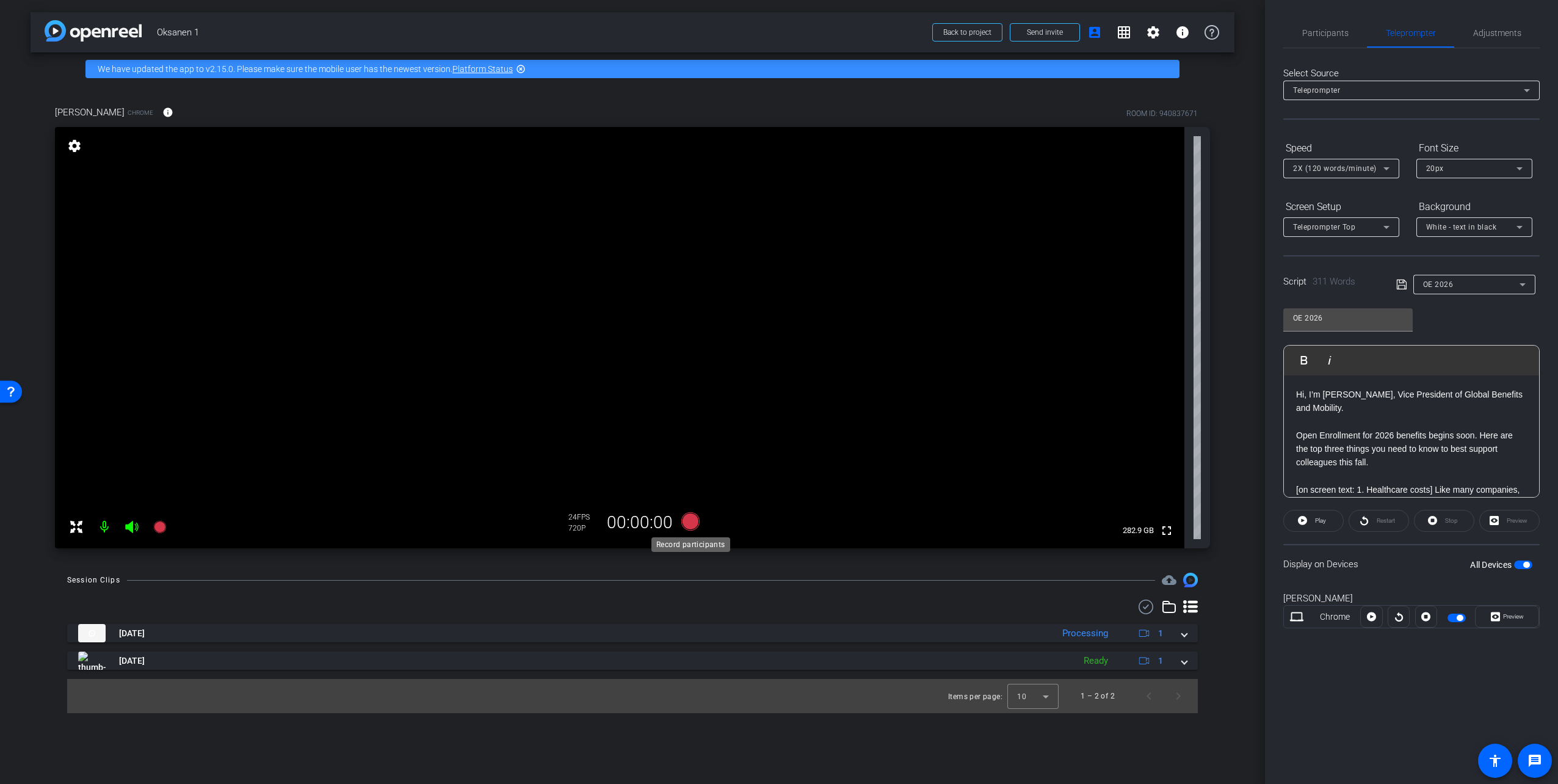
click at [690, 518] on icon at bounding box center [690, 521] width 18 height 18
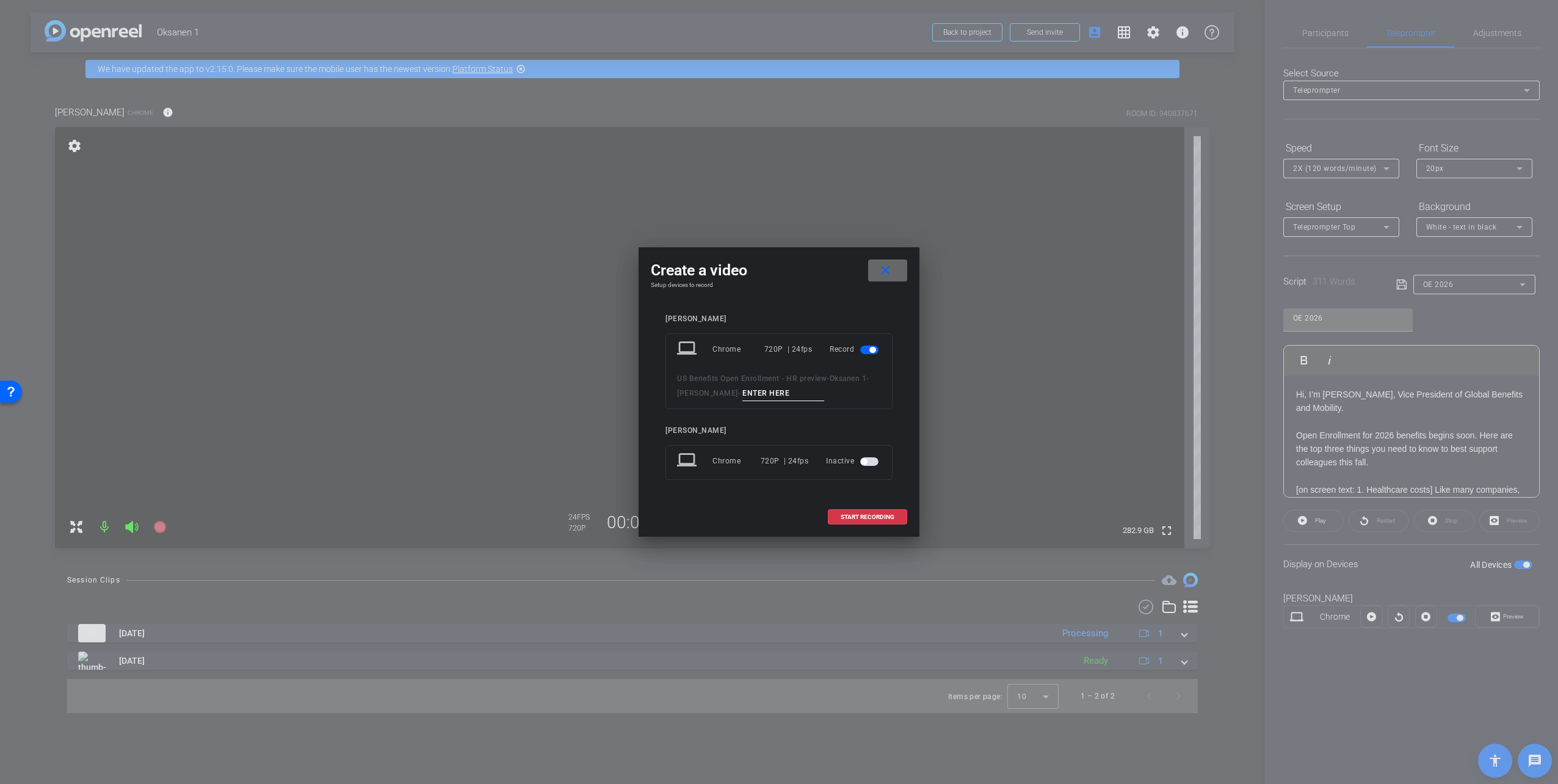
click at [874, 272] on span at bounding box center [888, 270] width 39 height 30
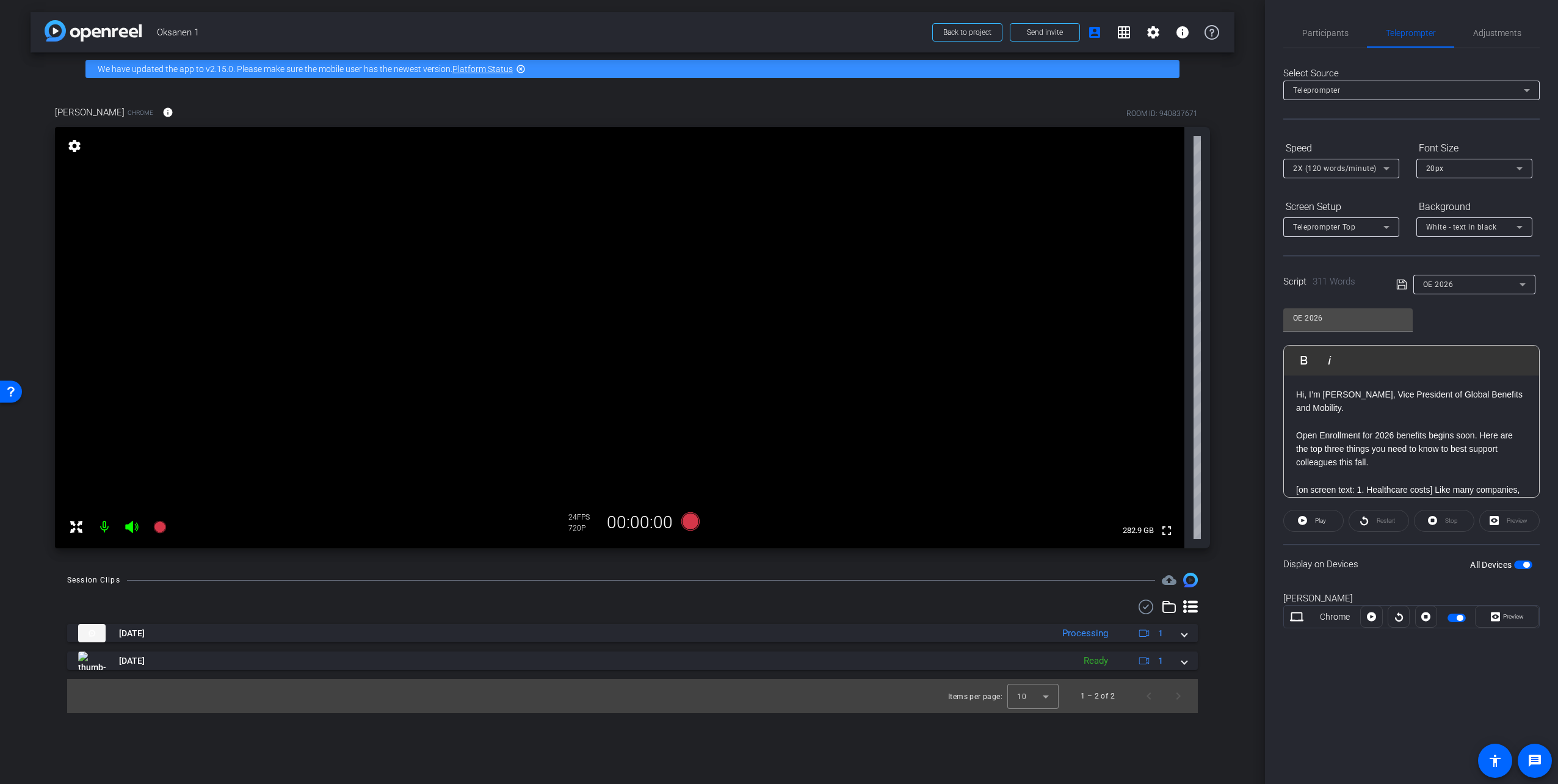
click at [1295, 391] on div "Hi, I’m Tom Oksanen, Vice President of Global Benefits and Mobility. Open Enrol…" at bounding box center [1411, 784] width 255 height 817
click at [688, 521] on icon at bounding box center [690, 521] width 18 height 18
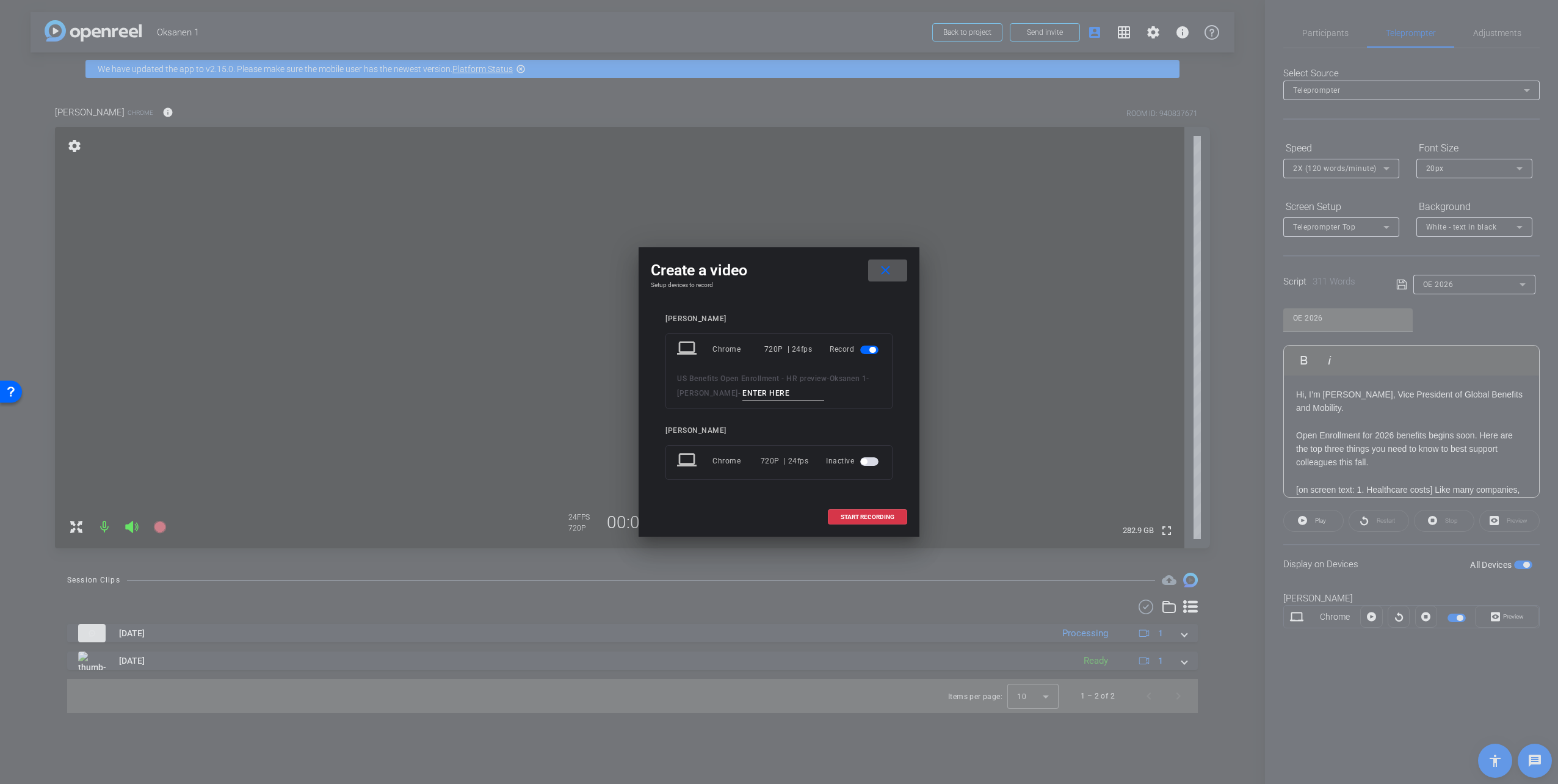
click at [743, 394] on input at bounding box center [783, 393] width 82 height 15
drag, startPoint x: 786, startPoint y: 399, endPoint x: 750, endPoint y: 397, distance: 36.1
click at [750, 397] on input "take 4" at bounding box center [783, 393] width 82 height 15
type input "take 3"
click at [874, 516] on span "START RECORDING" at bounding box center [867, 517] width 54 height 6
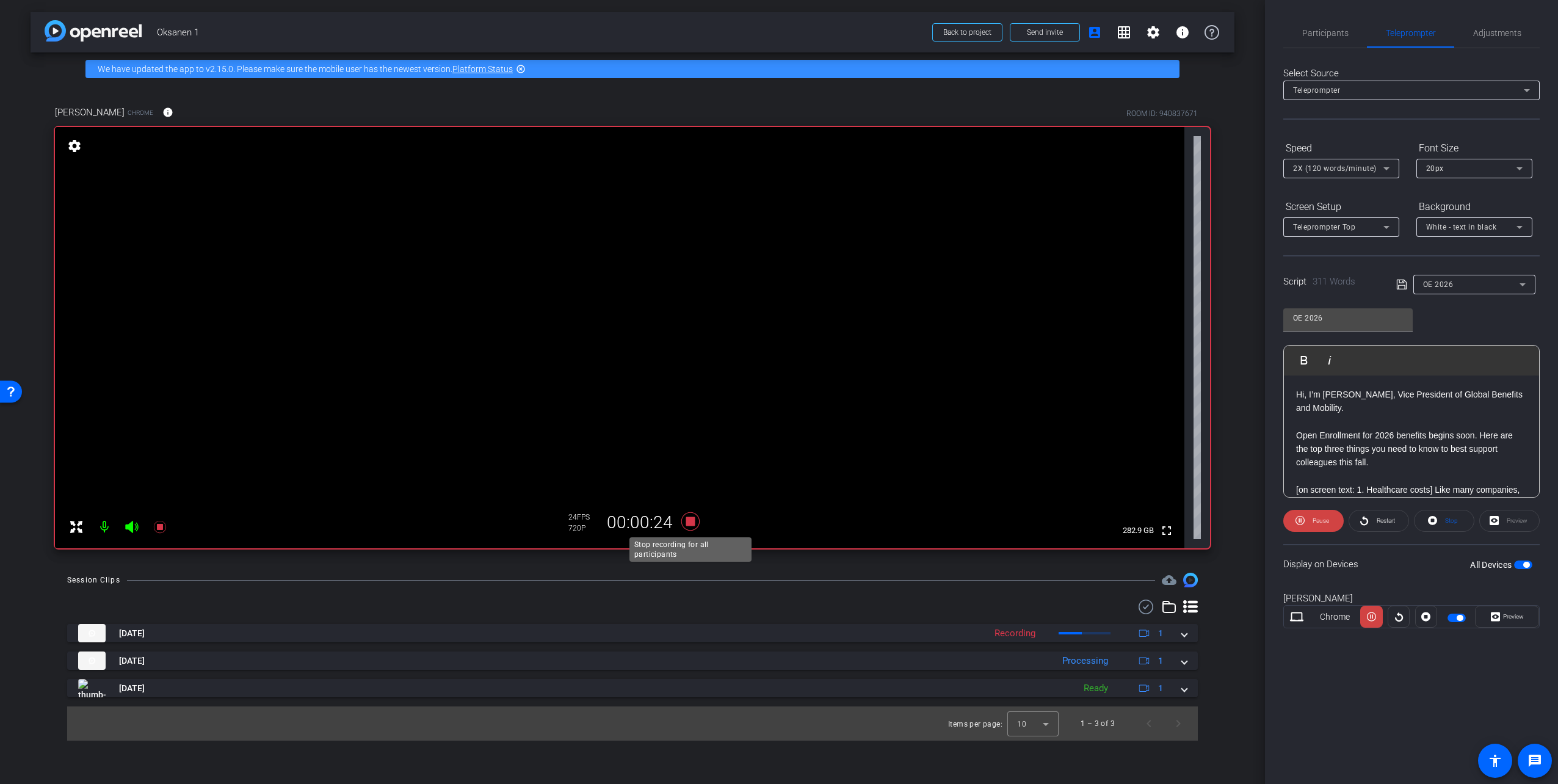
click at [690, 523] on icon at bounding box center [690, 521] width 18 height 18
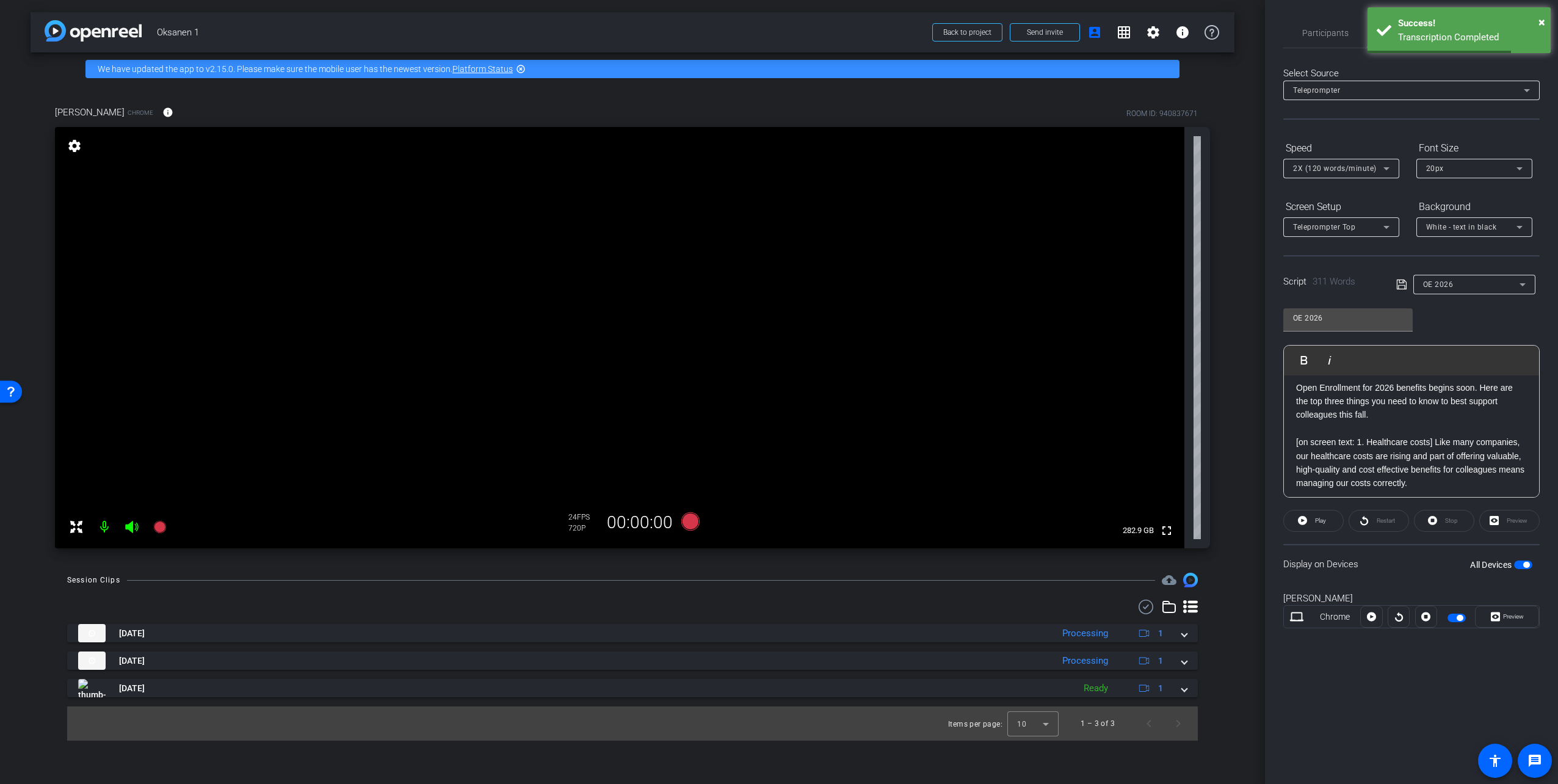
scroll to position [61, 0]
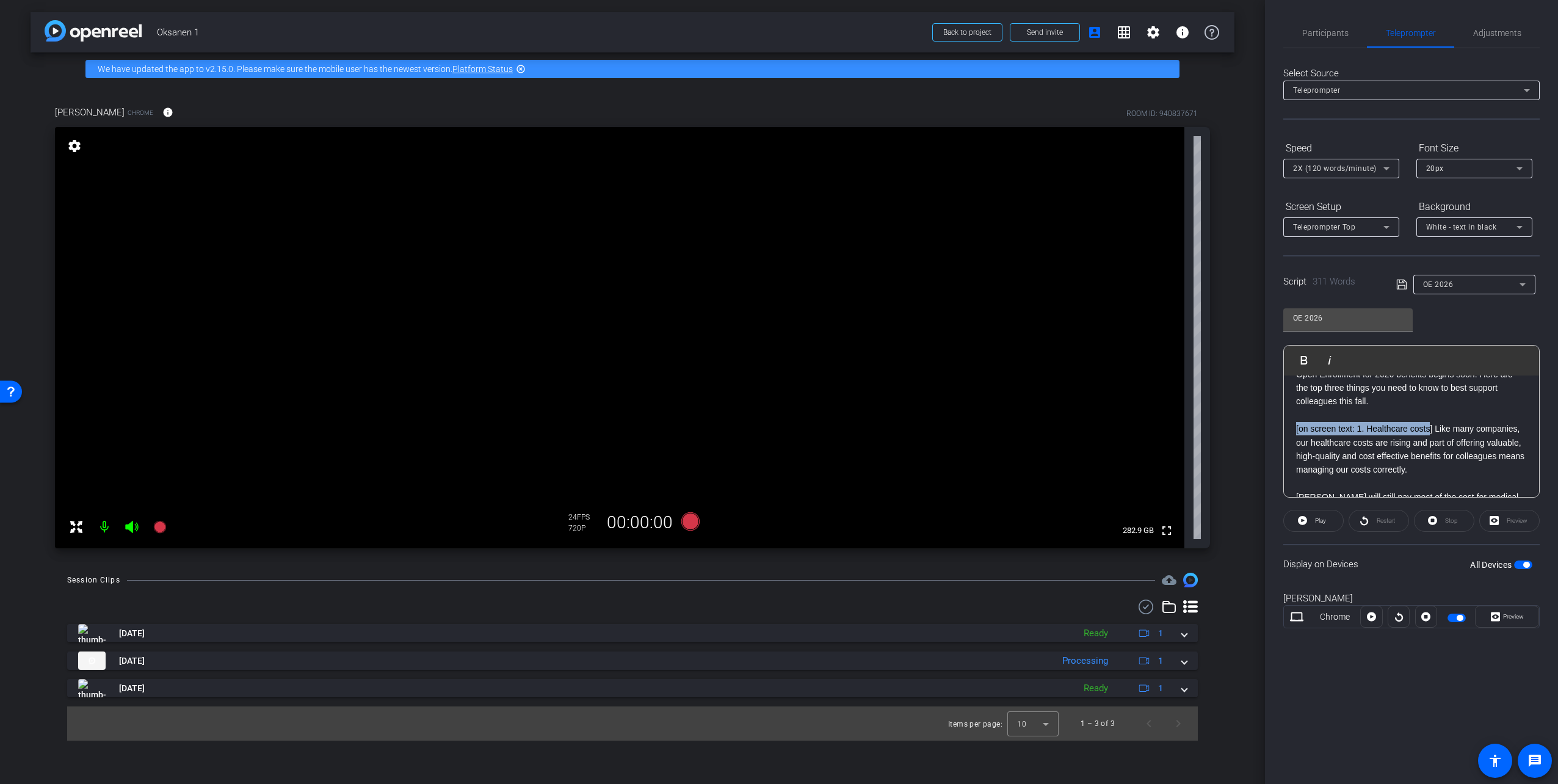
drag, startPoint x: 1295, startPoint y: 428, endPoint x: 1430, endPoint y: 426, distance: 135.0
click at [1430, 426] on div "Hi, I’m Tom Oksanen, Vice President of Global Benefits and Mobility. Open Enrol…" at bounding box center [1411, 723] width 255 height 817
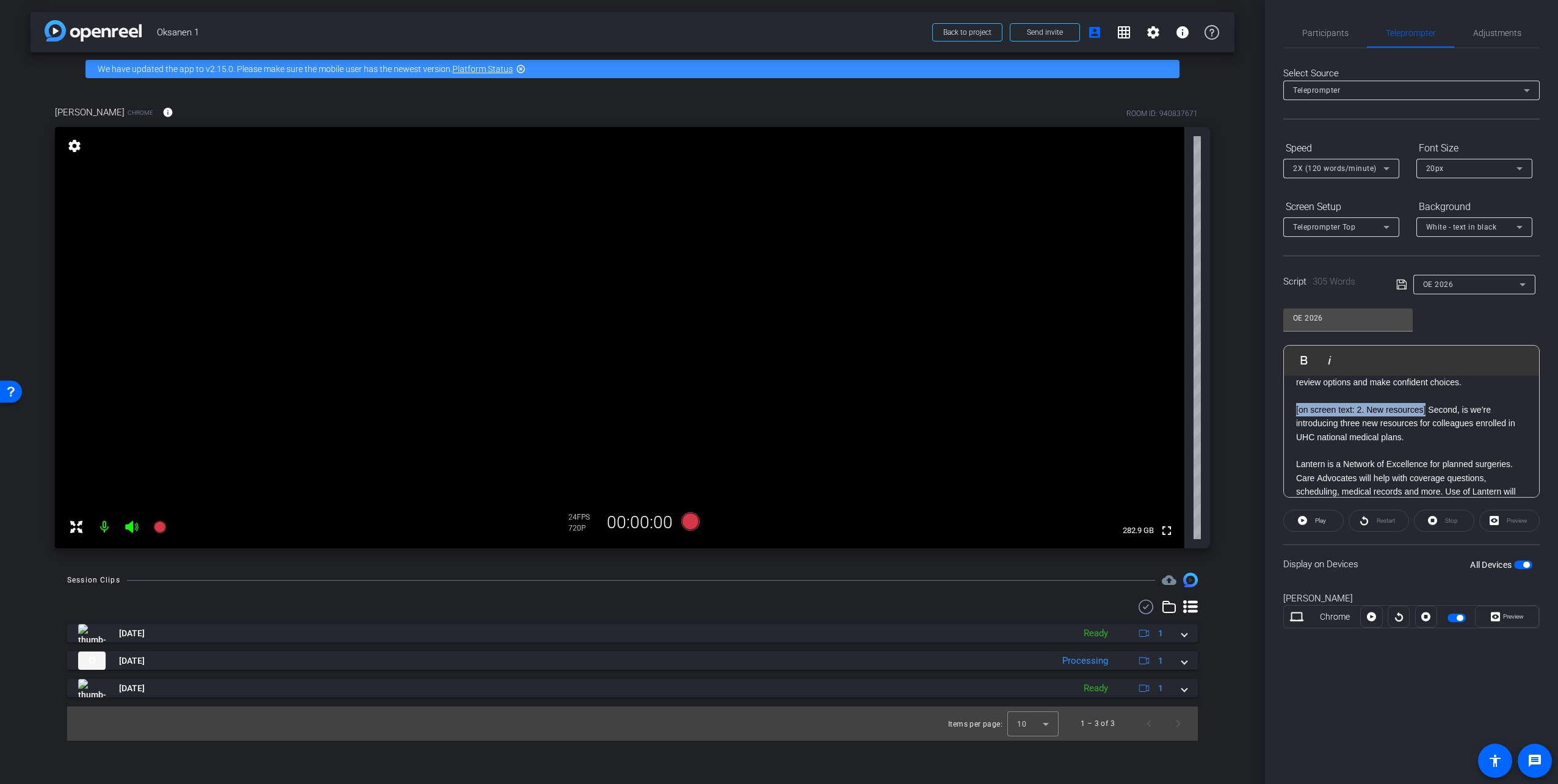
drag, startPoint x: 1287, startPoint y: 422, endPoint x: 1427, endPoint y: 419, distance: 140.0
click at [1427, 419] on div "Hi, I’m Tom Oksanen, Vice President of Global Benefits and Mobility. Open Enrol…" at bounding box center [1411, 533] width 255 height 803
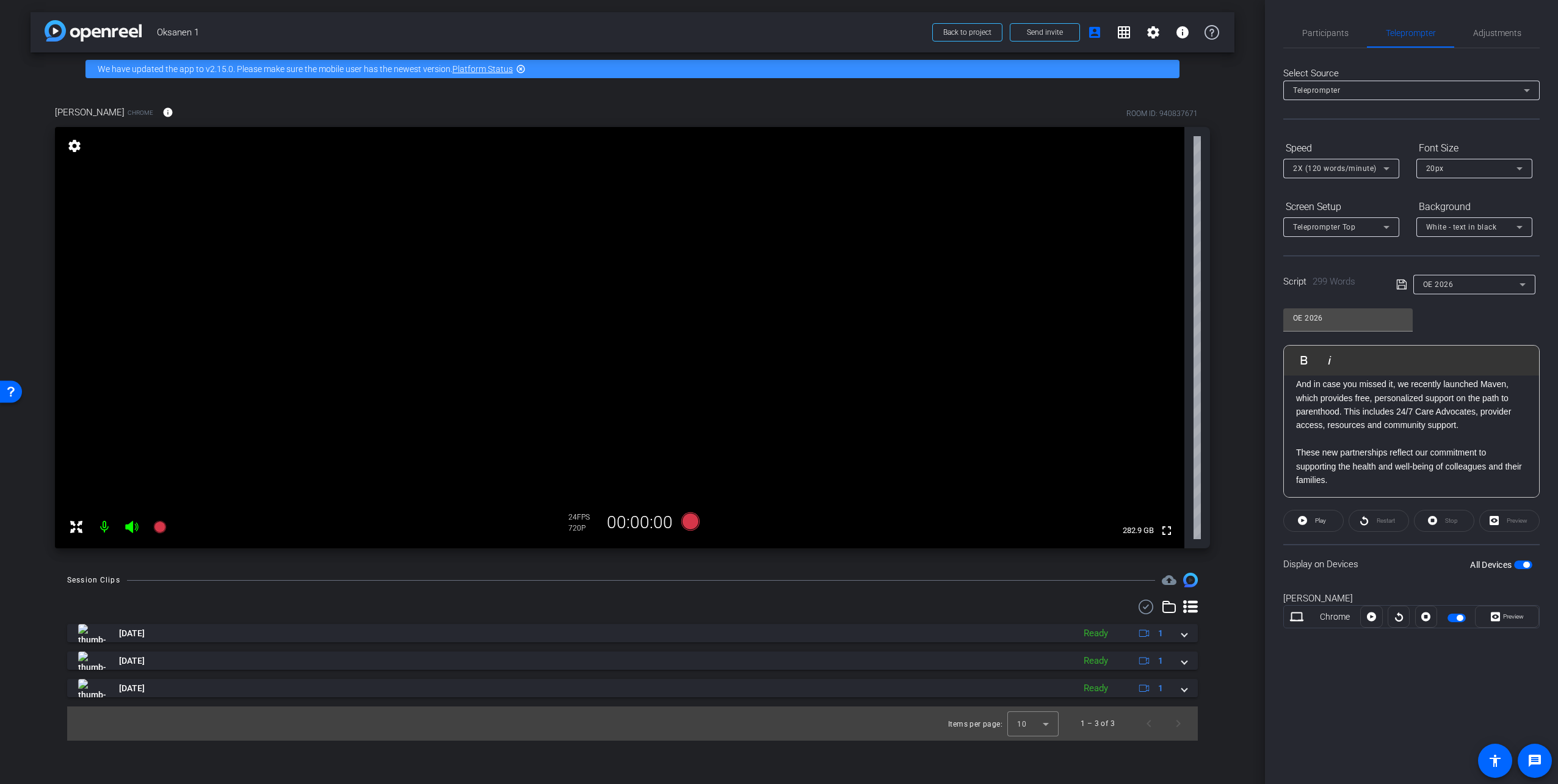
scroll to position [549, 0]
drag, startPoint x: 1290, startPoint y: 461, endPoint x: 1407, endPoint y: 458, distance: 117.0
click at [1407, 458] on div "Hi, I’m Tom Oksanen, Vice President of Global Benefits and Mobility. Open Enrol…" at bounding box center [1411, 221] width 255 height 790
drag, startPoint x: 1489, startPoint y: 471, endPoint x: 1544, endPoint y: 481, distance: 55.9
click at [1488, 471] on p "Please attend one of the HR training sessions, read the FAQs and review the Ope…" at bounding box center [1411, 467] width 231 height 55
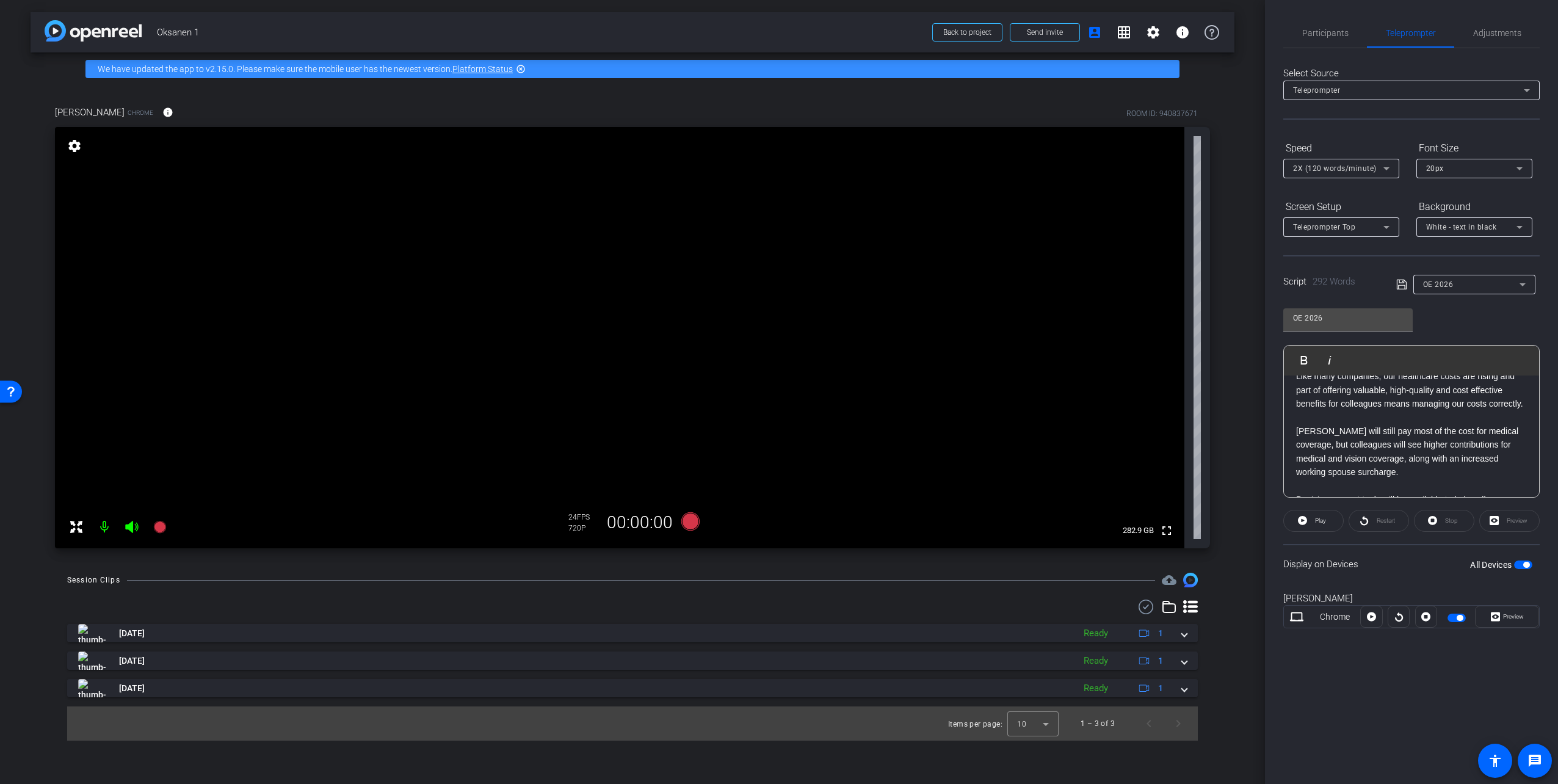
scroll to position [0, 0]
click at [1294, 395] on div "Hi, I’m Tom Oksanen, Vice President of Global Benefits and Mobility. Open Enrol…" at bounding box center [1411, 763] width 255 height 776
click at [1316, 525] on span "Play" at bounding box center [1318, 521] width 14 height 17
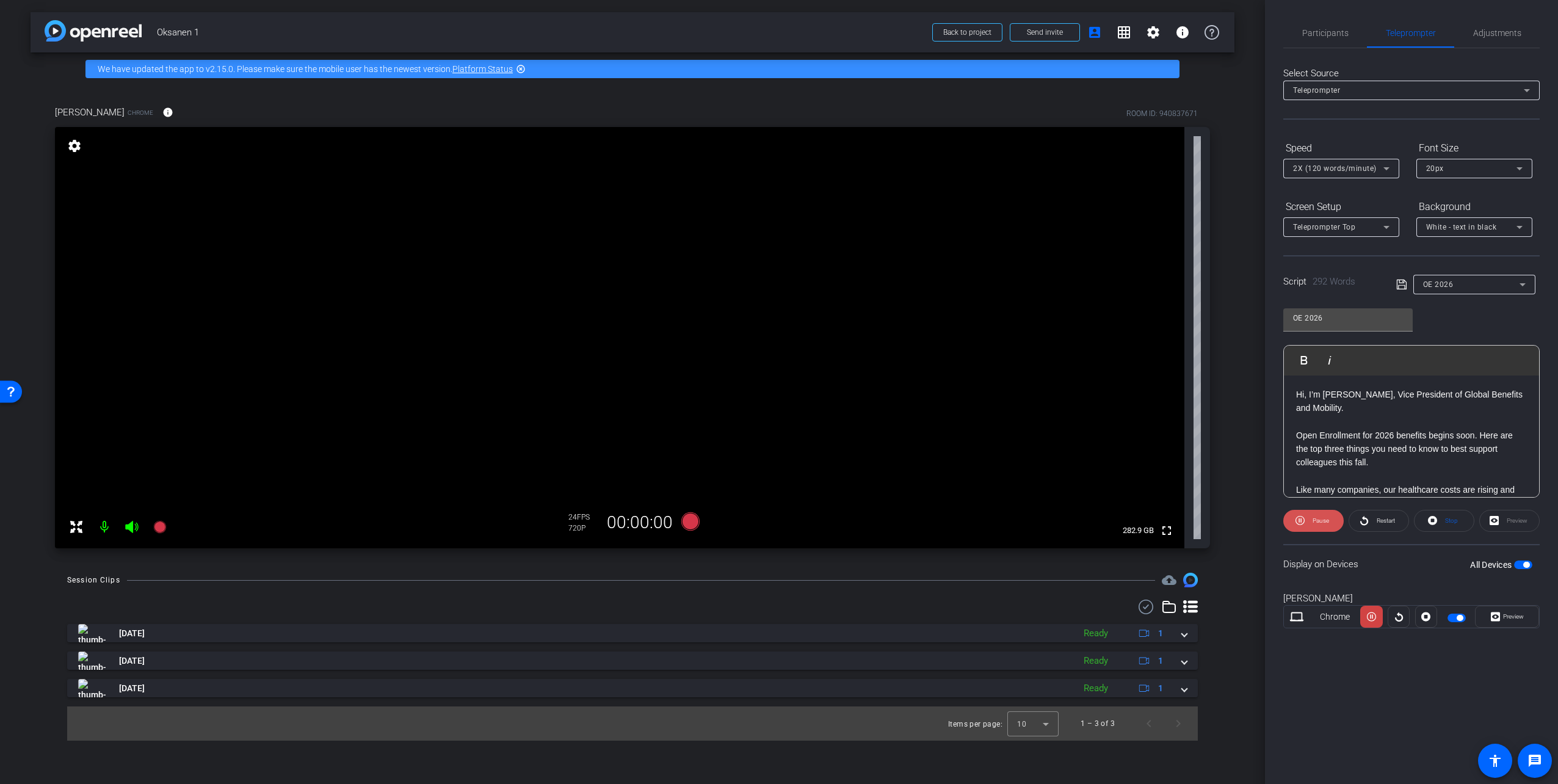
click at [1327, 522] on span "Pause" at bounding box center [1320, 520] width 17 height 6
click at [1495, 37] on span "Adjustments" at bounding box center [1497, 33] width 48 height 9
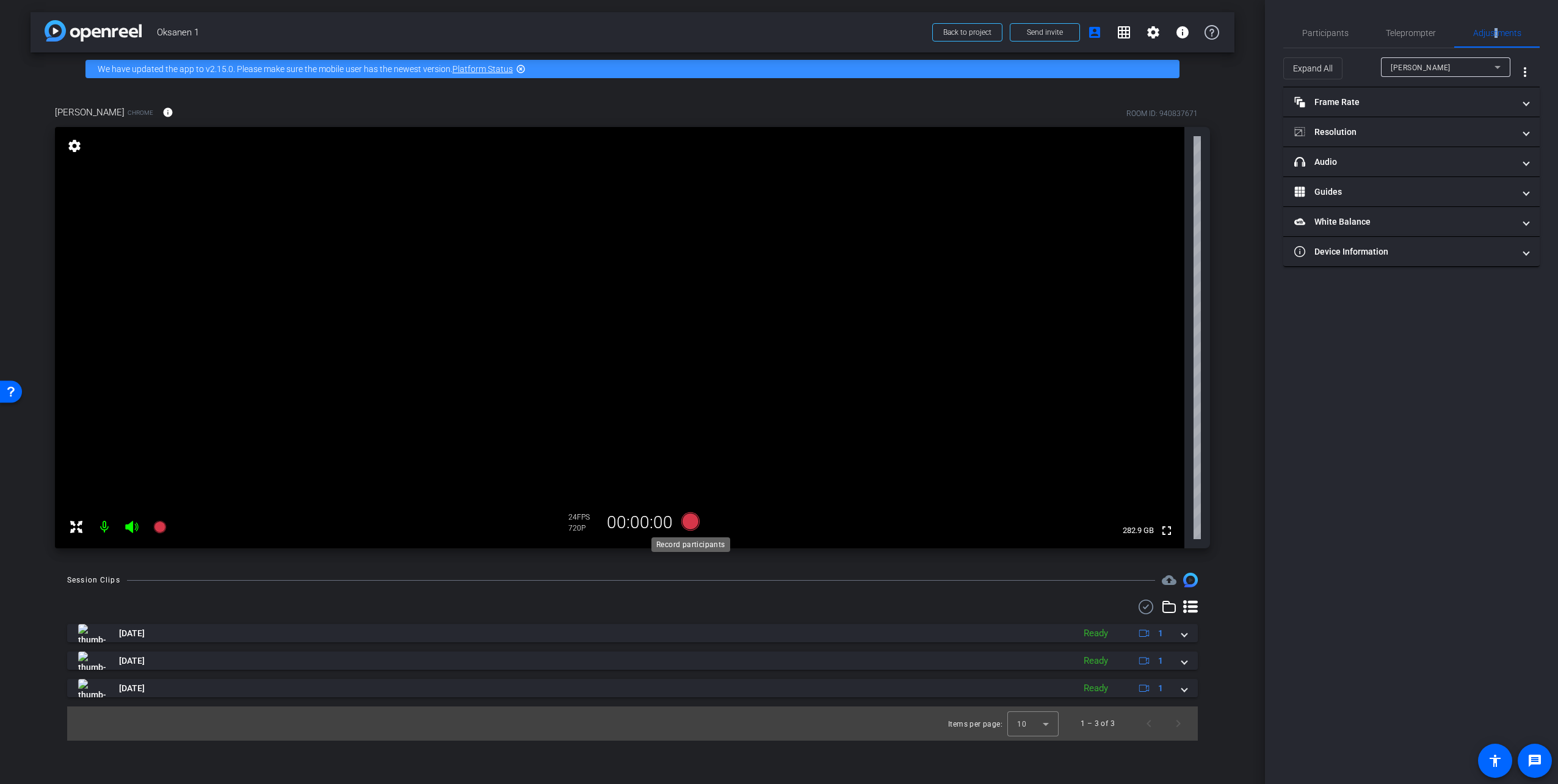
click at [692, 521] on icon at bounding box center [690, 521] width 18 height 18
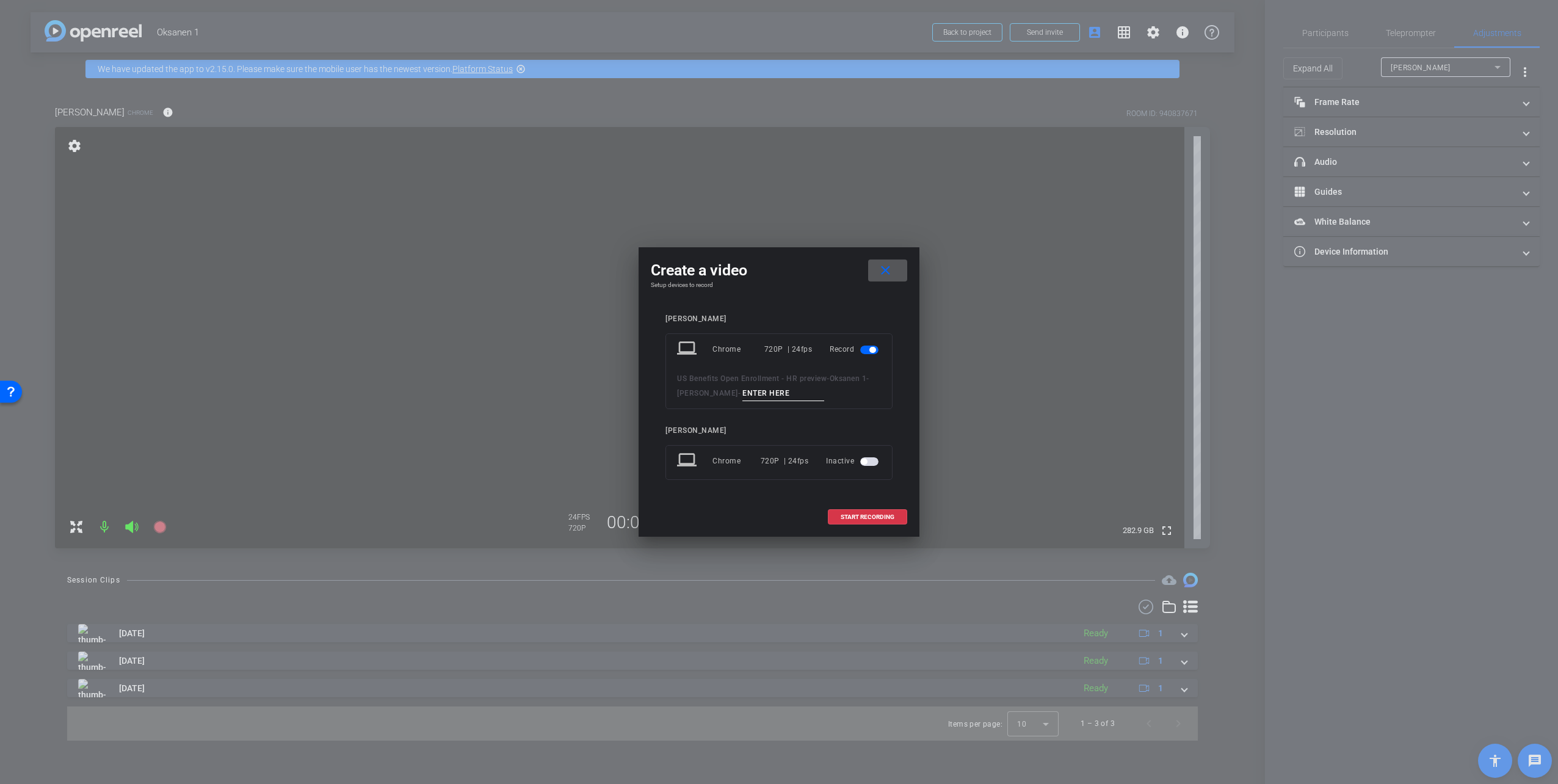
click at [766, 387] on input at bounding box center [783, 393] width 82 height 15
type input "take 4"
click at [864, 517] on span "START RECORDING" at bounding box center [867, 517] width 54 height 6
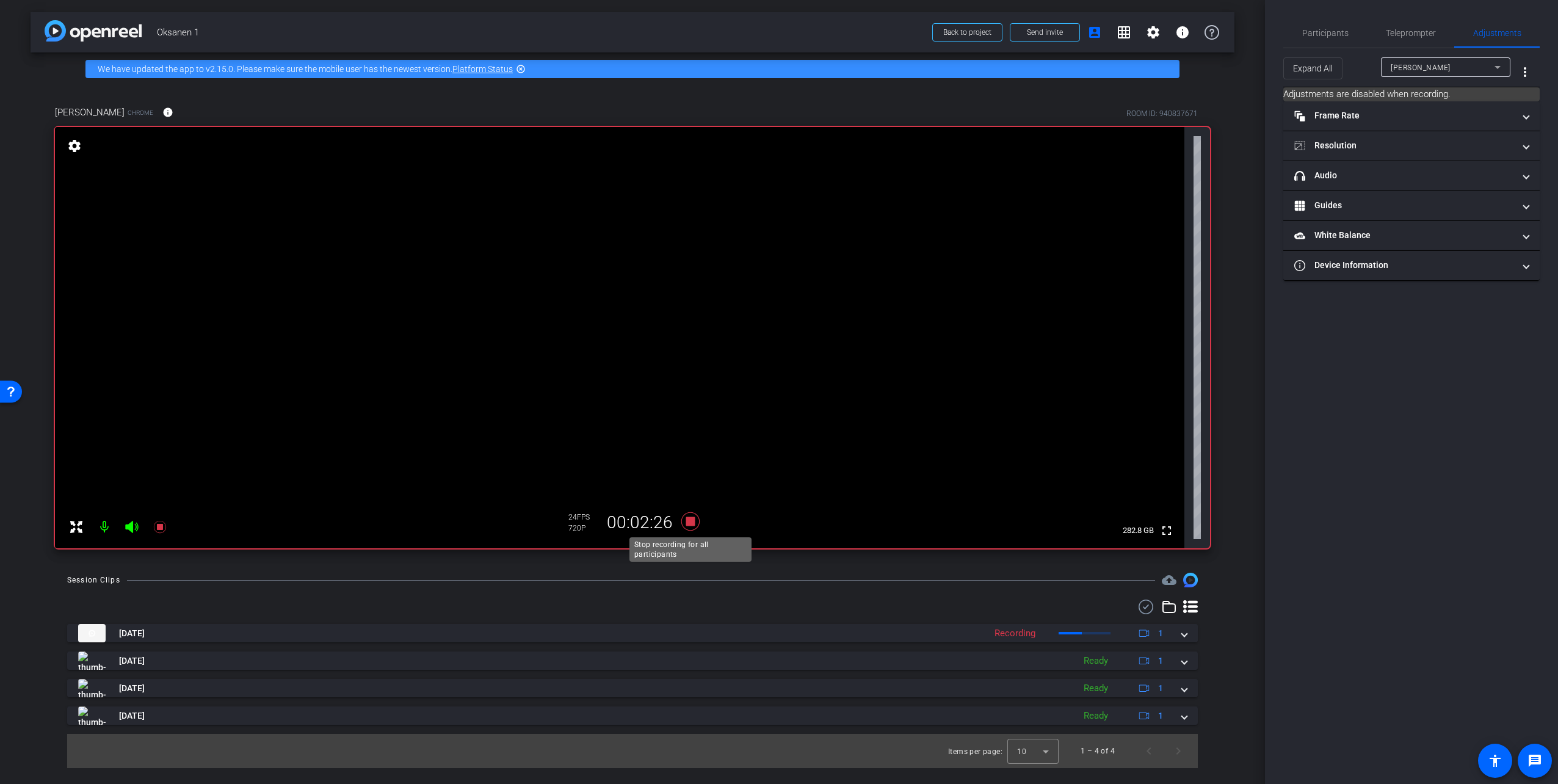
click at [685, 521] on icon at bounding box center [690, 521] width 30 height 22
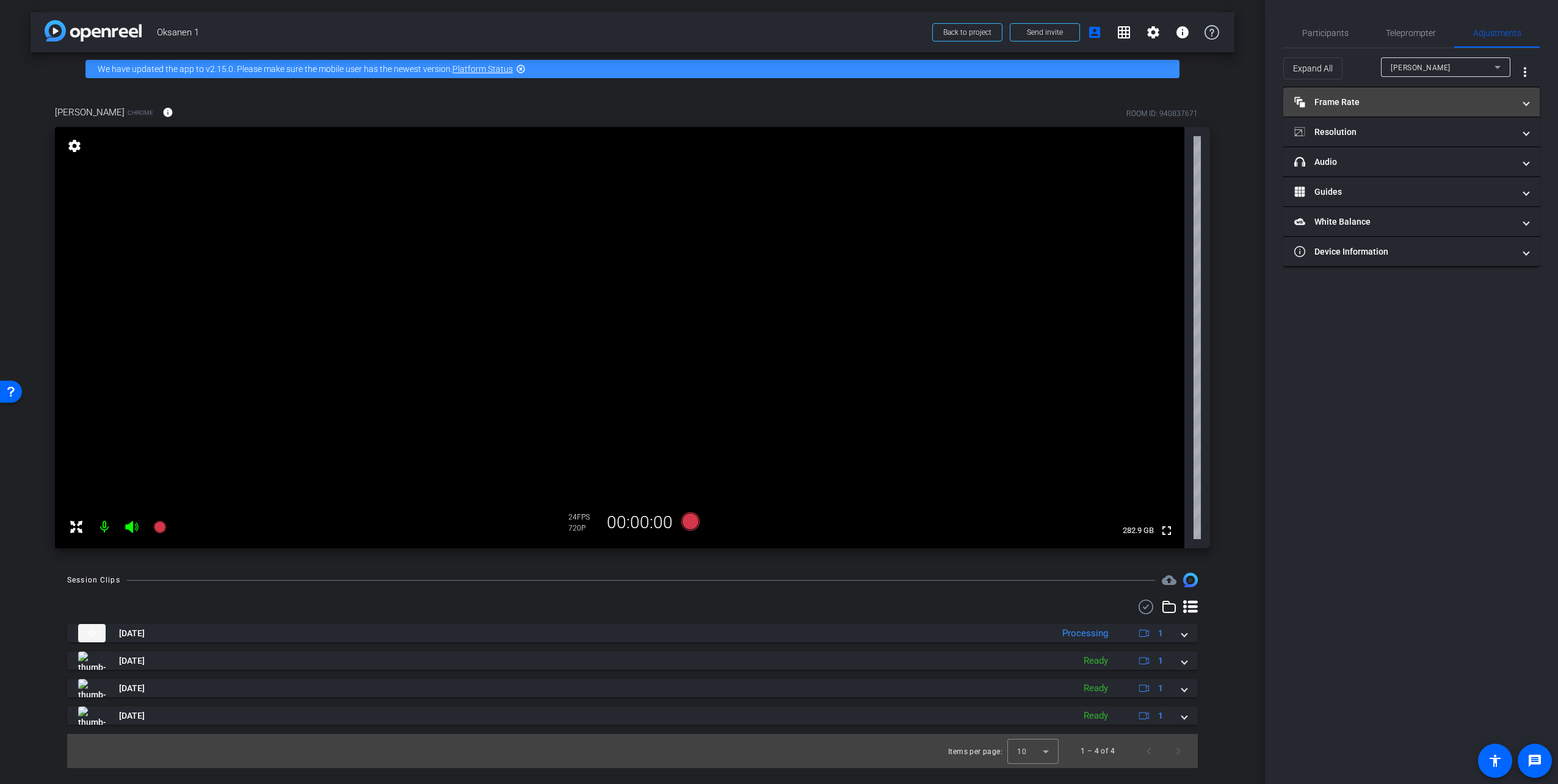
click at [1391, 104] on mat-panel-title "Frame Rate Frame Rate" at bounding box center [1404, 102] width 220 height 13
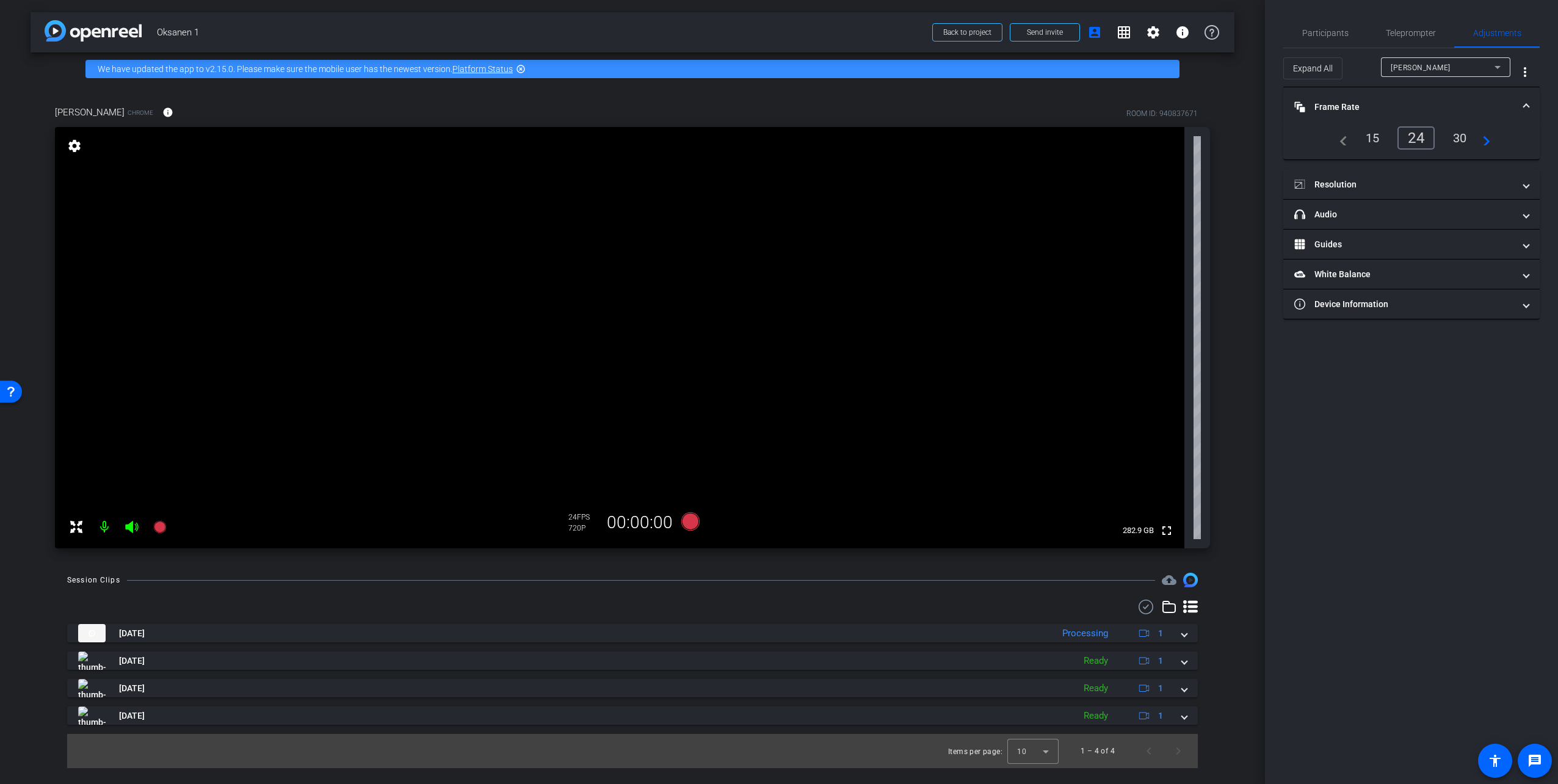
click at [1461, 140] on div "30" at bounding box center [1459, 138] width 32 height 21
click at [1403, 32] on span "Teleprompter" at bounding box center [1410, 33] width 50 height 9
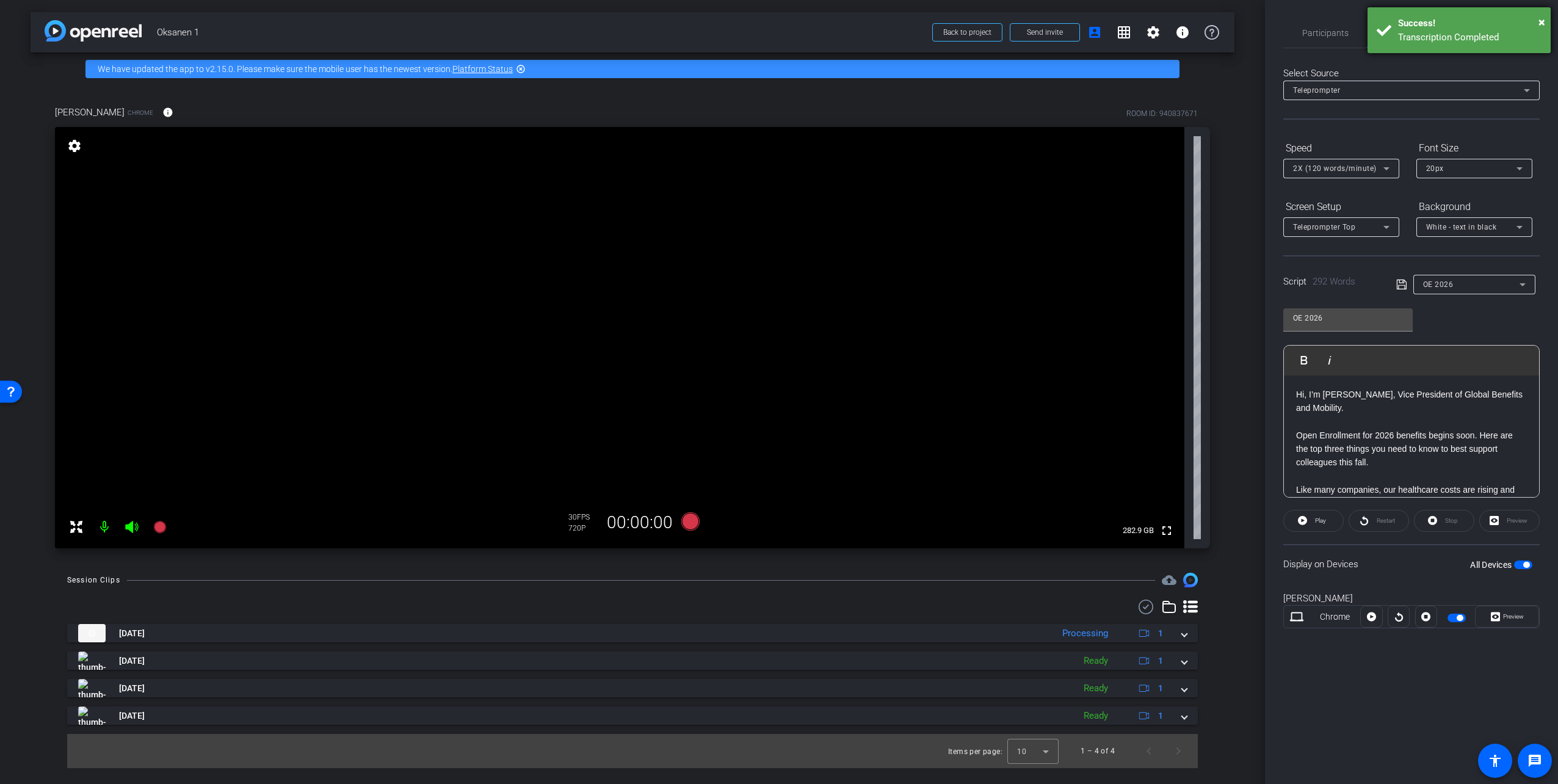
click at [1494, 30] on div "Transcription Completed" at bounding box center [1469, 37] width 143 height 14
click at [1408, 38] on span "Teleprompter" at bounding box center [1410, 32] width 50 height 30
click at [1296, 391] on p "Hi, I’m Tom Oksanen, Vice President of Global Benefits and Mobility." at bounding box center [1411, 401] width 231 height 27
click at [1501, 30] on span "Adjustments" at bounding box center [1497, 33] width 48 height 9
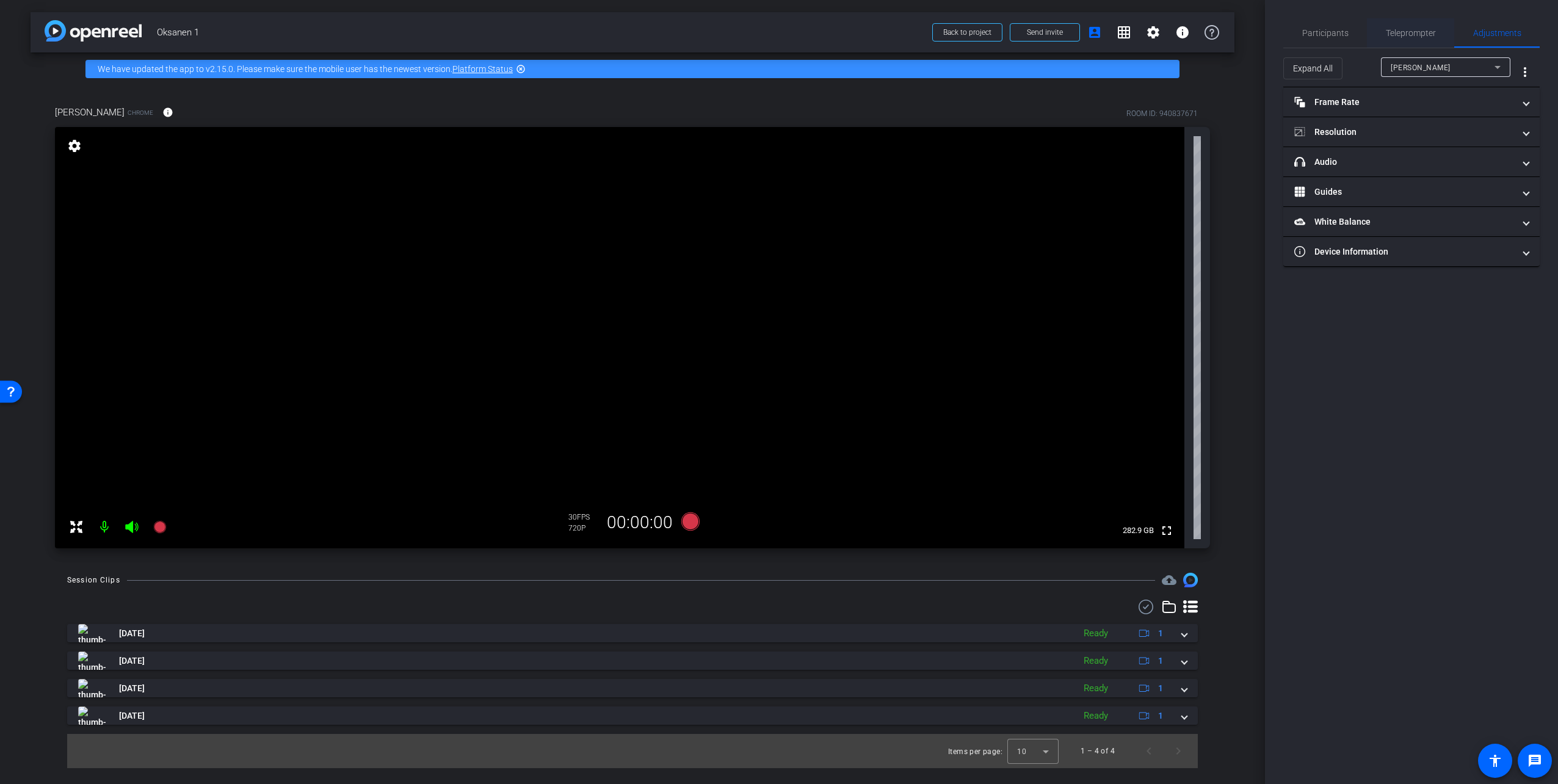
click at [1423, 37] on span "Teleprompter" at bounding box center [1410, 33] width 50 height 9
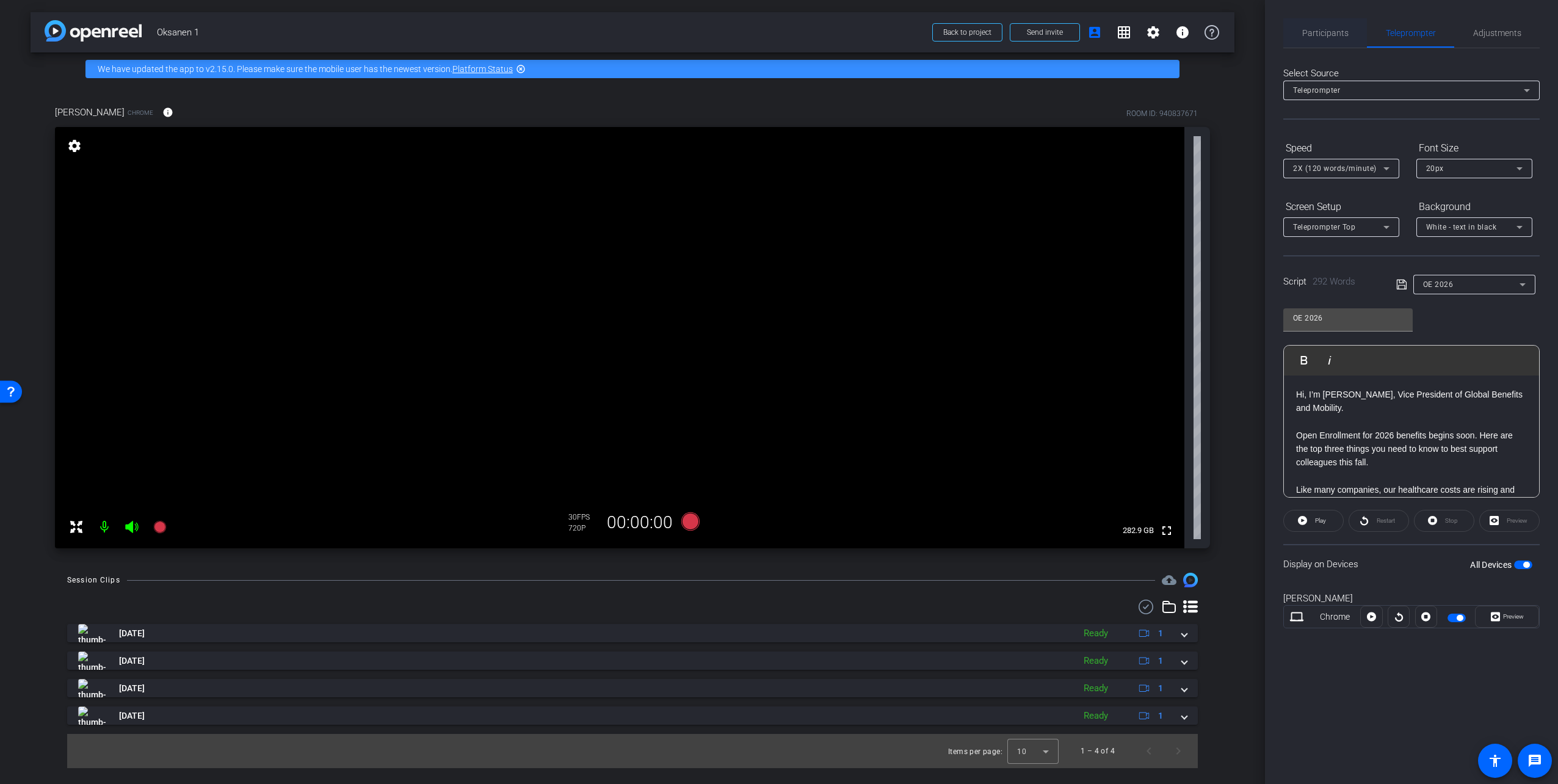
click at [1315, 32] on span "Participants" at bounding box center [1325, 33] width 46 height 9
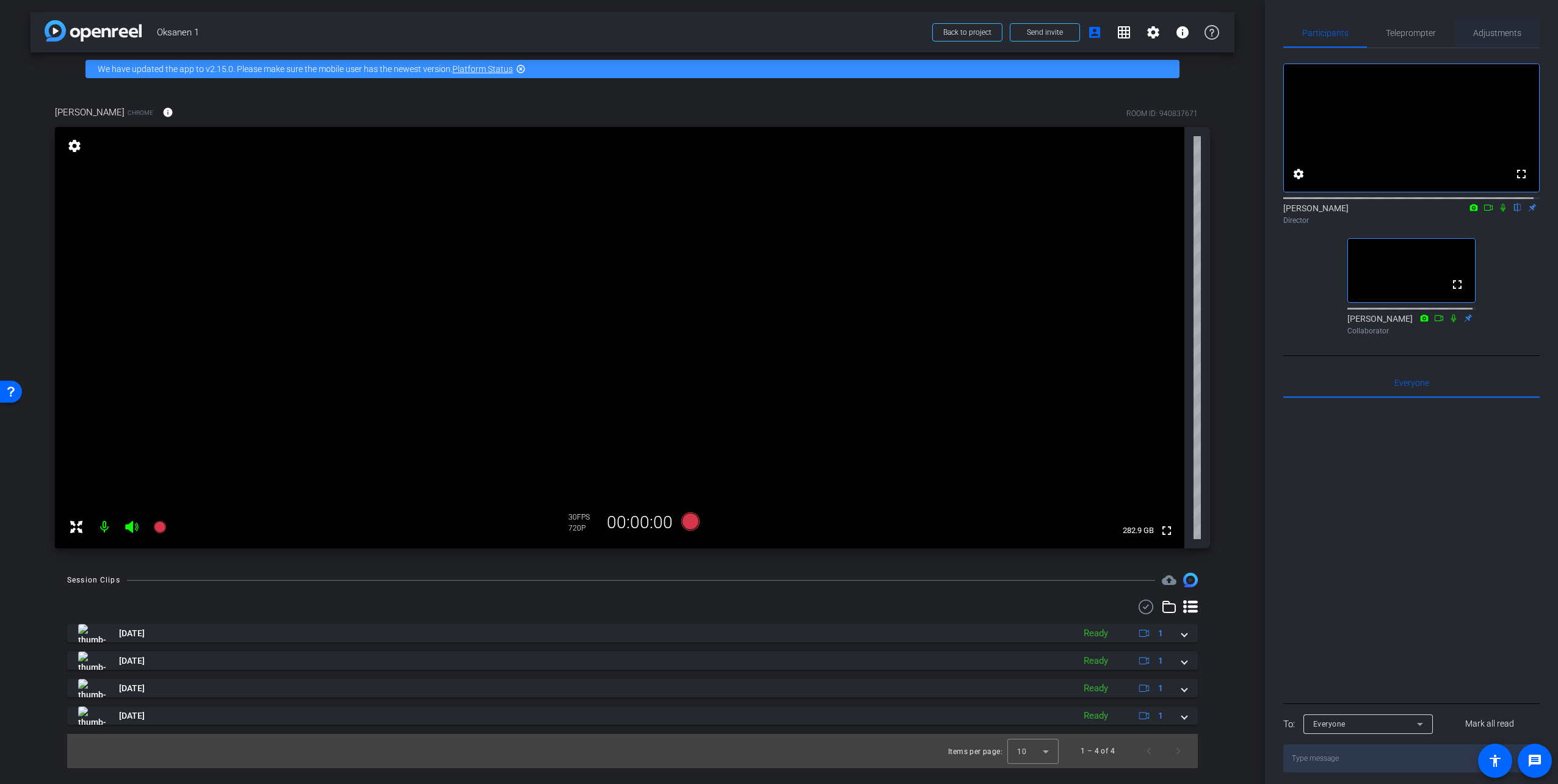
click at [1486, 36] on span "Adjustments" at bounding box center [1497, 33] width 48 height 9
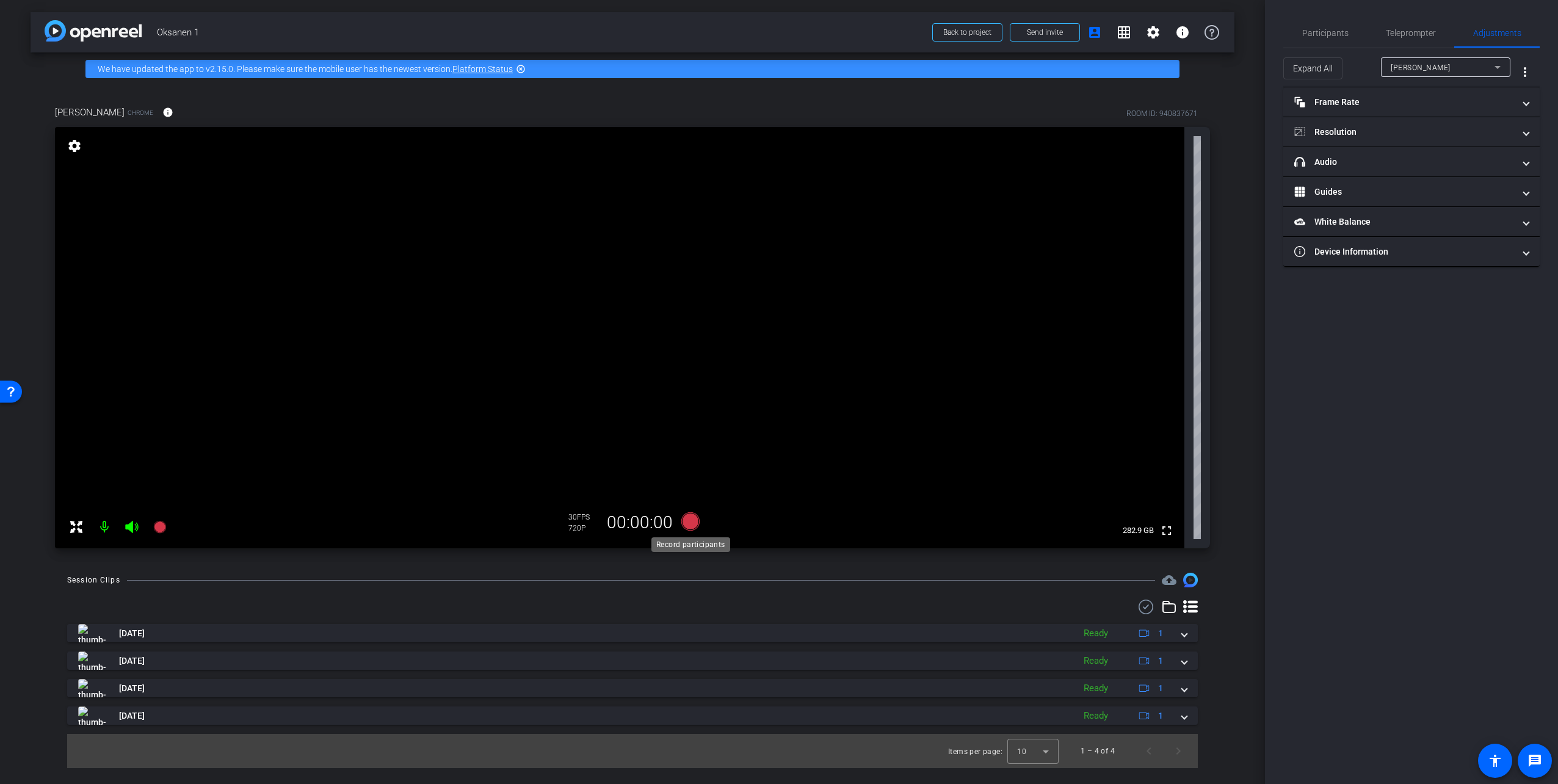
click at [690, 522] on icon at bounding box center [690, 521] width 18 height 18
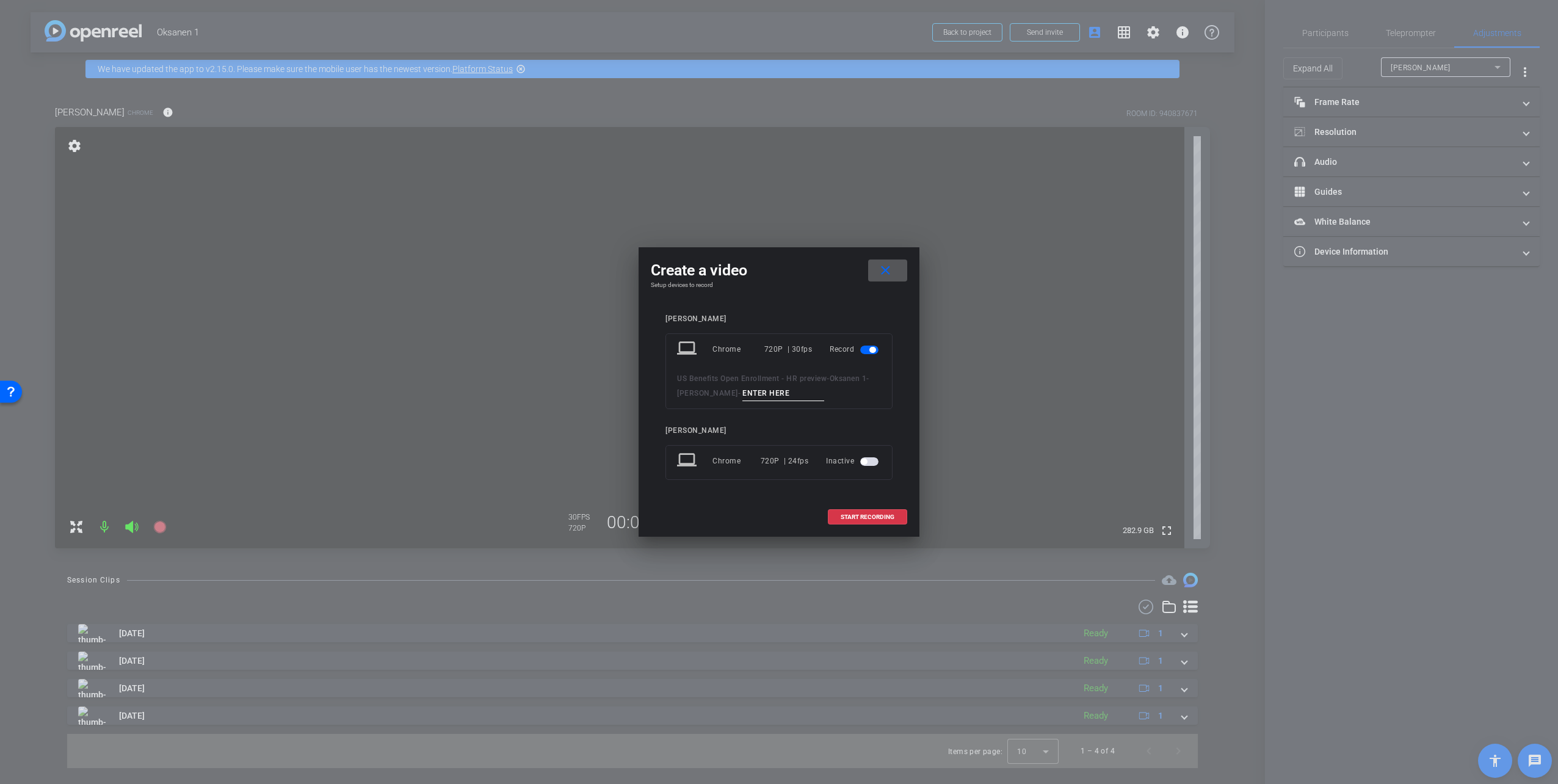
click at [762, 397] on input at bounding box center [783, 393] width 82 height 15
type input "take 5"
click at [886, 267] on mat-icon "close" at bounding box center [885, 270] width 15 height 15
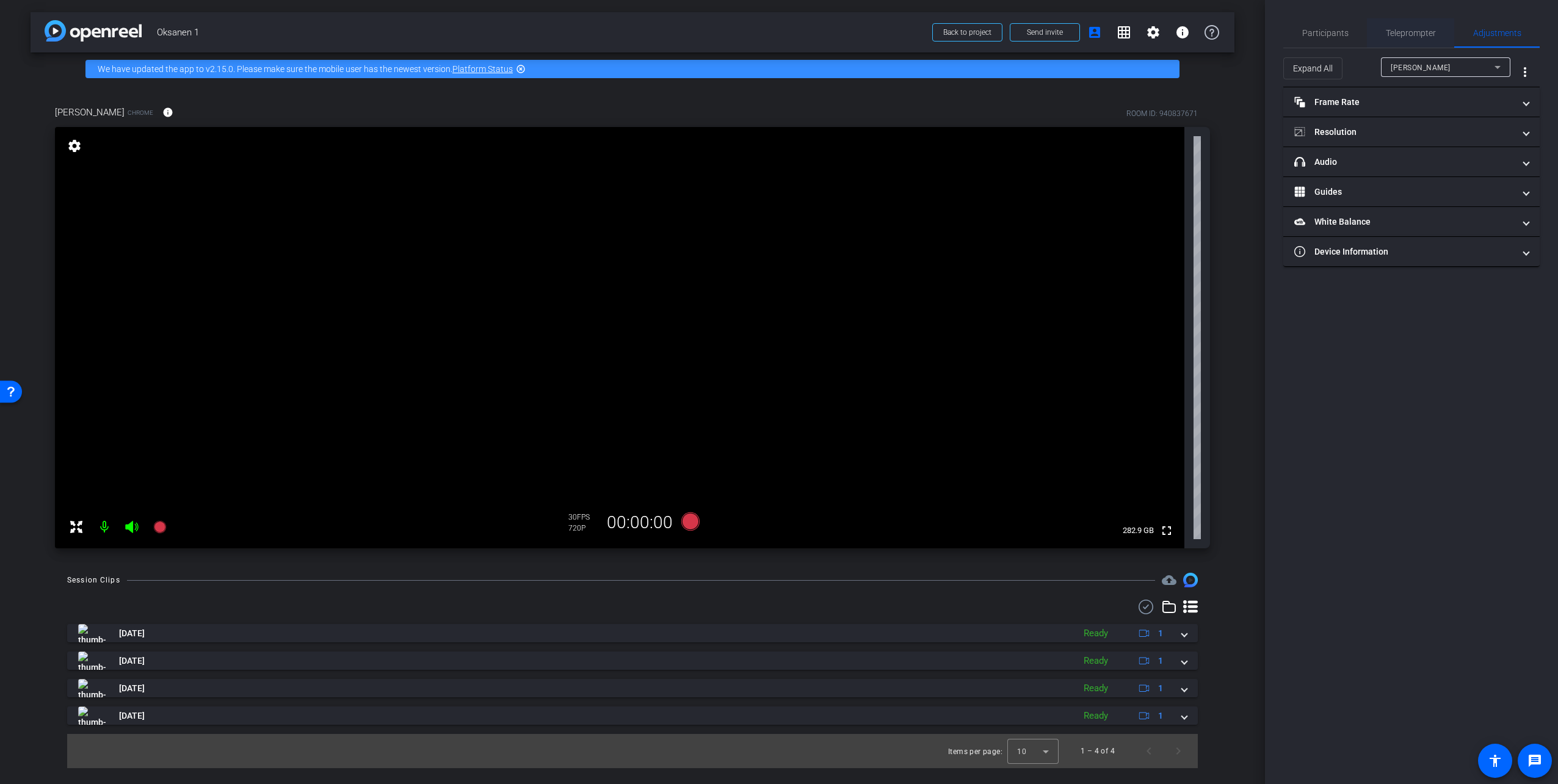
click at [1419, 30] on span "Teleprompter" at bounding box center [1410, 33] width 50 height 9
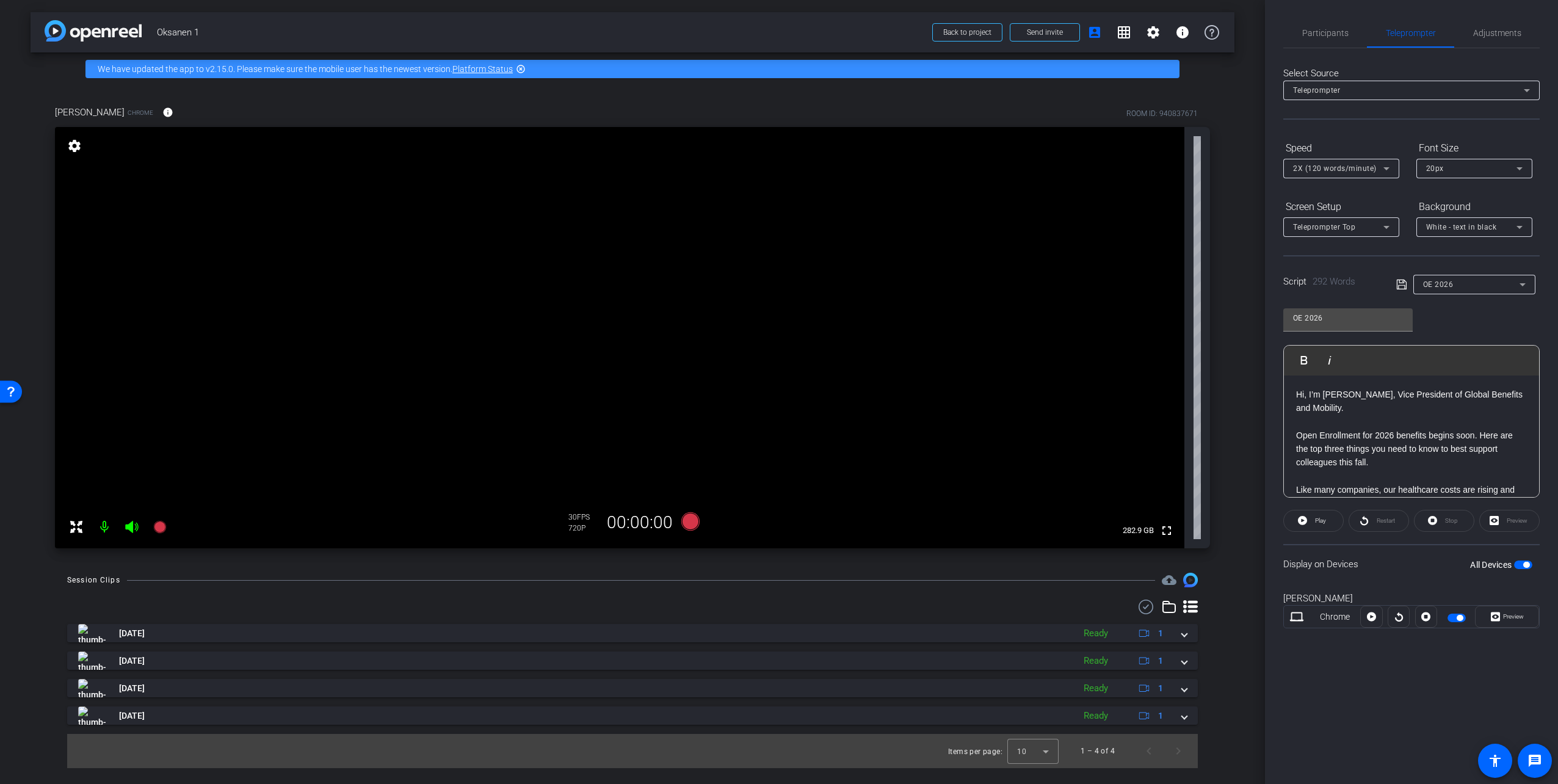
click at [1296, 390] on p "Hi, I’m Tom Oksanen, Vice President of Global Benefits and Mobility." at bounding box center [1411, 401] width 231 height 27
click at [690, 518] on icon at bounding box center [690, 521] width 18 height 18
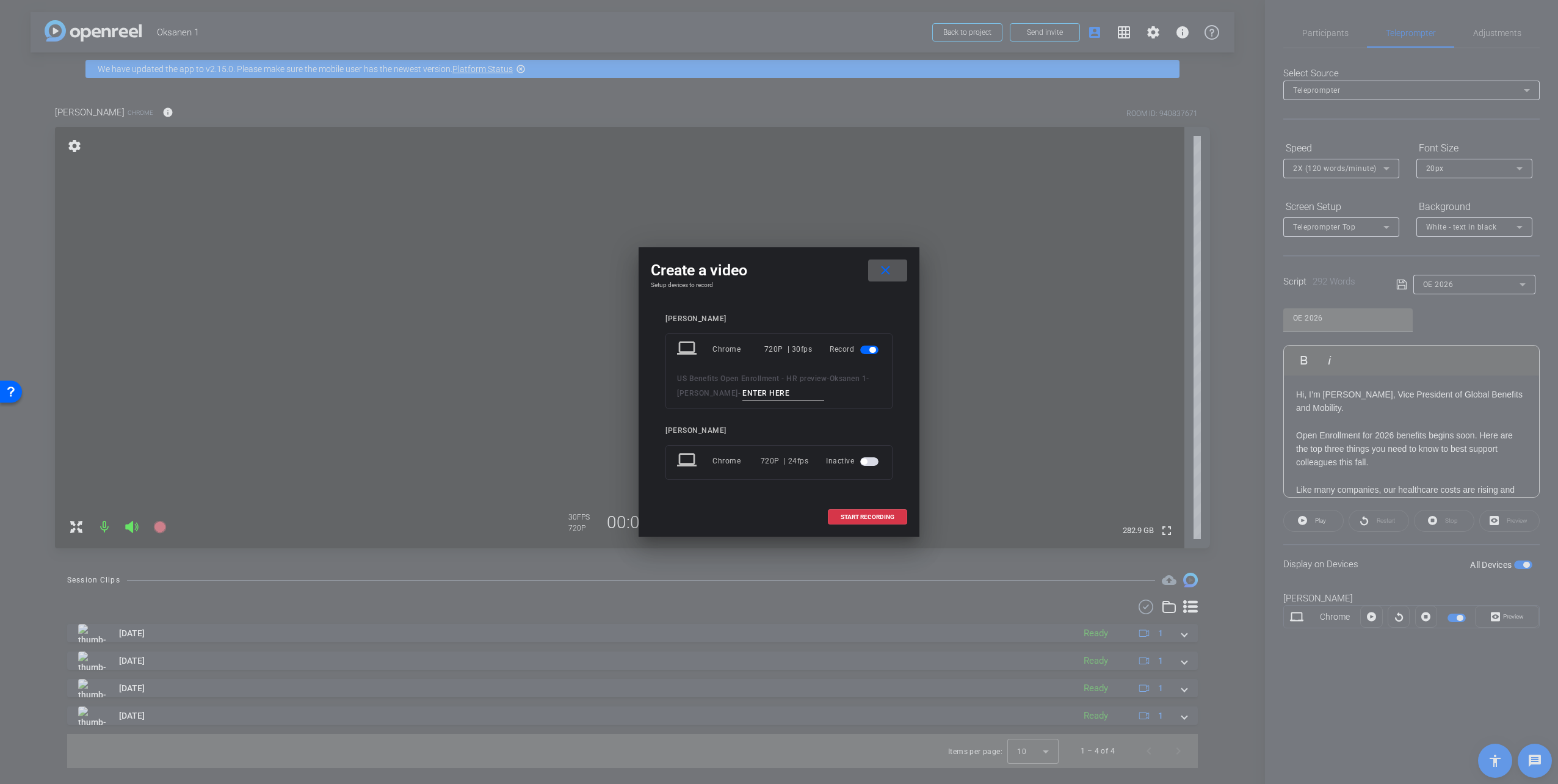
click at [757, 396] on input at bounding box center [783, 393] width 82 height 15
type input "take 5"
click at [889, 517] on span "START RECORDING" at bounding box center [867, 517] width 54 height 6
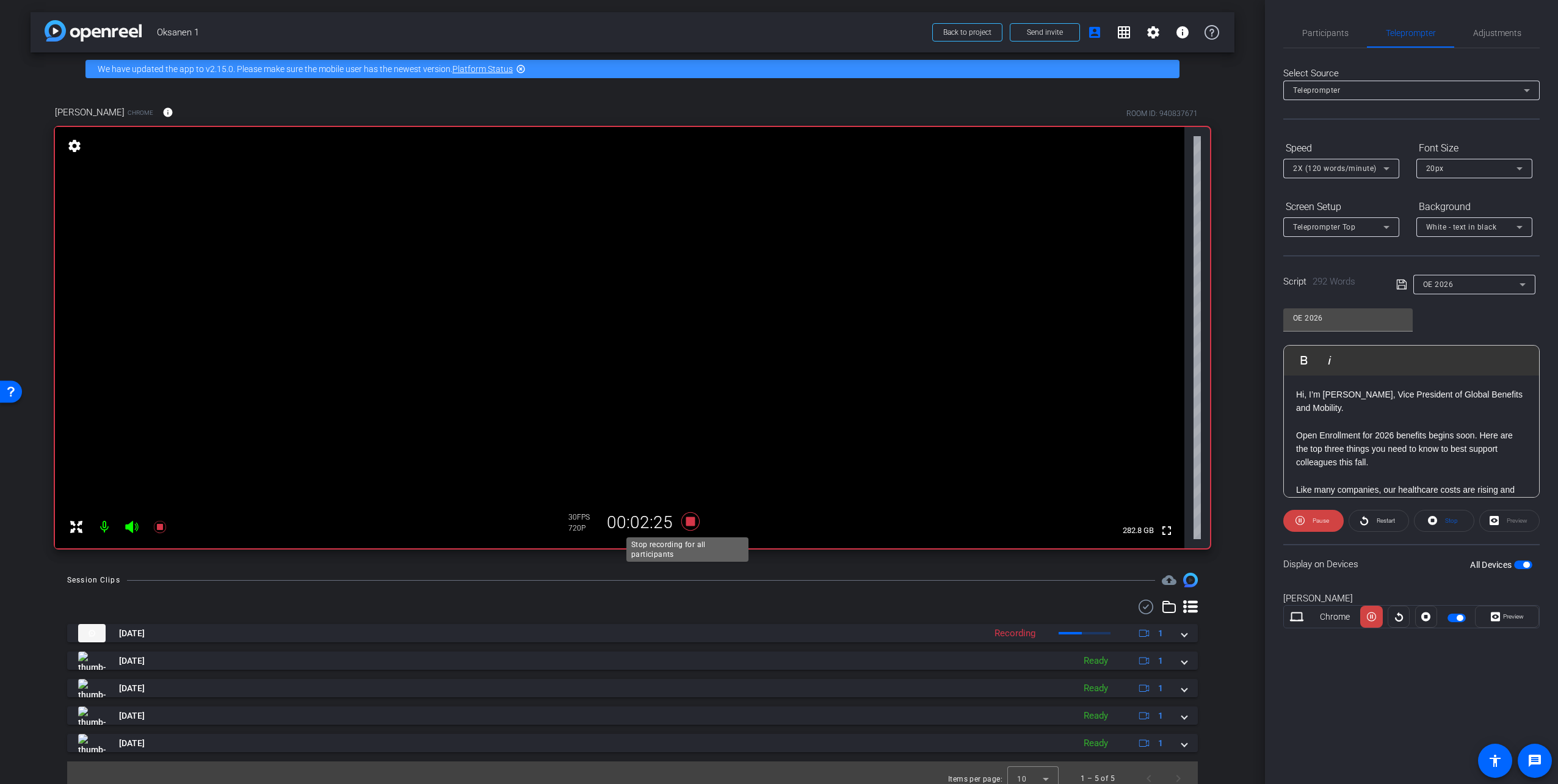
click at [684, 521] on icon at bounding box center [690, 521] width 18 height 18
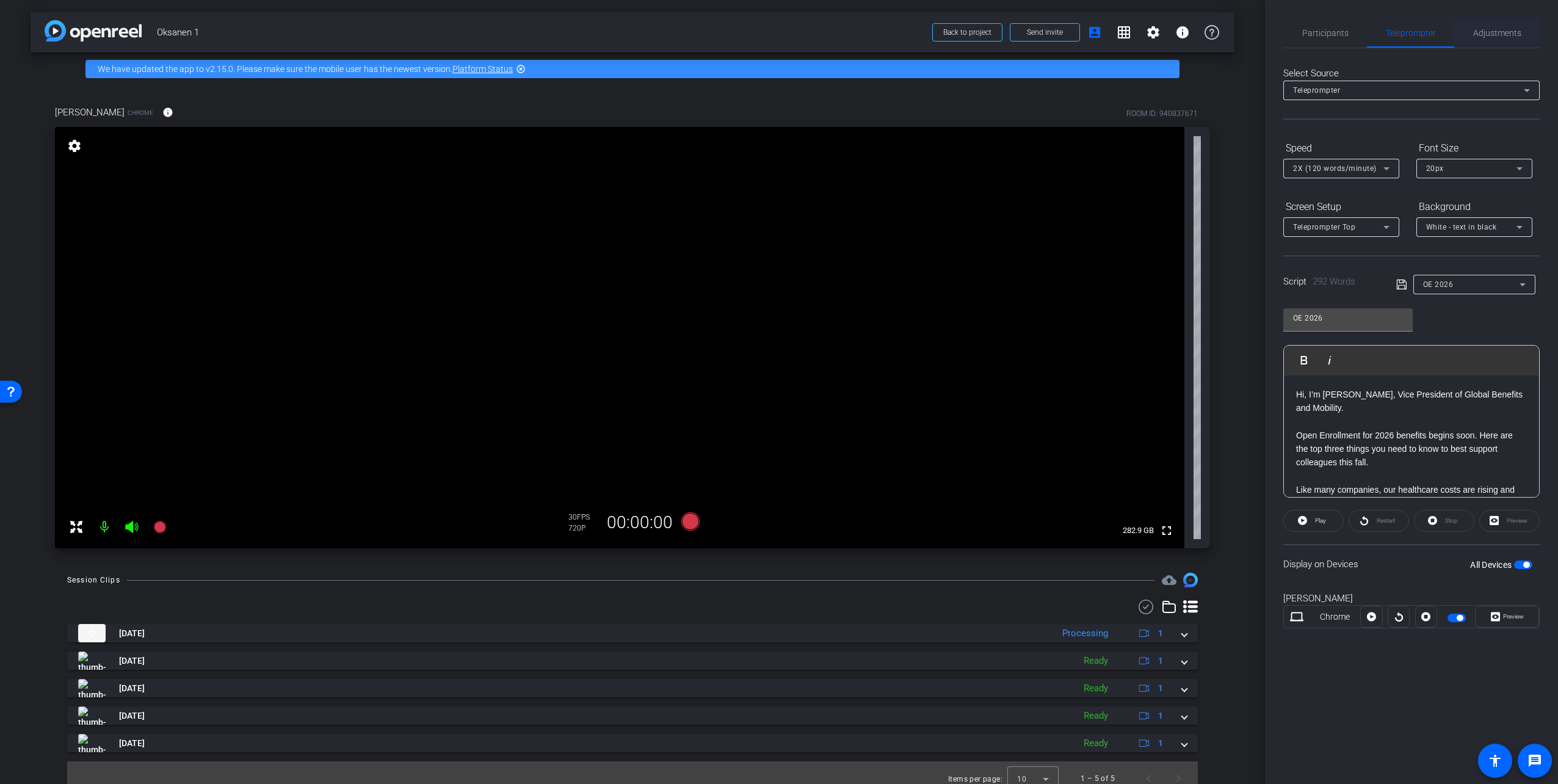
click at [1503, 26] on span "Adjustments" at bounding box center [1497, 32] width 48 height 30
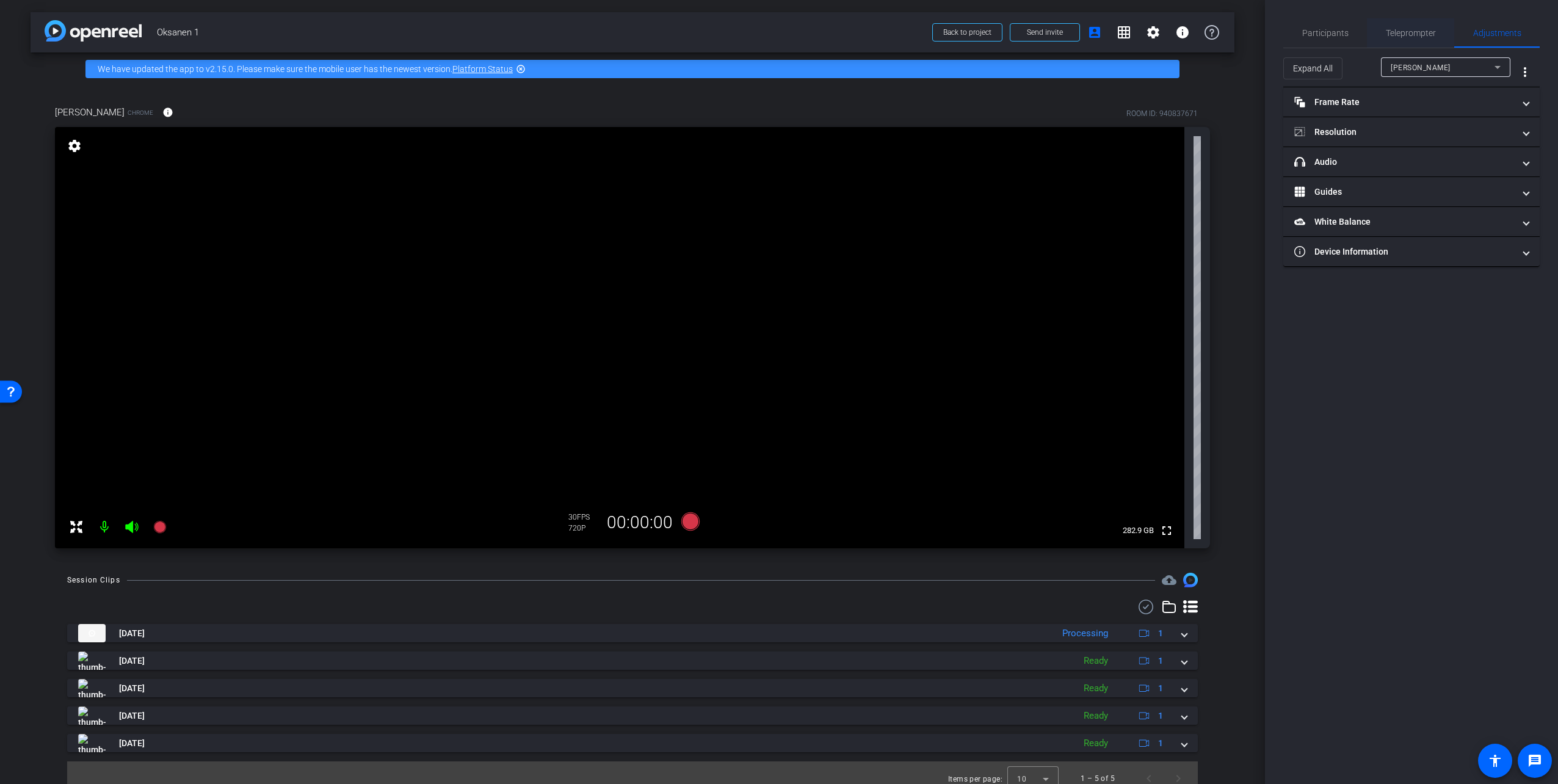
click at [1431, 25] on span "Teleprompter" at bounding box center [1410, 32] width 50 height 30
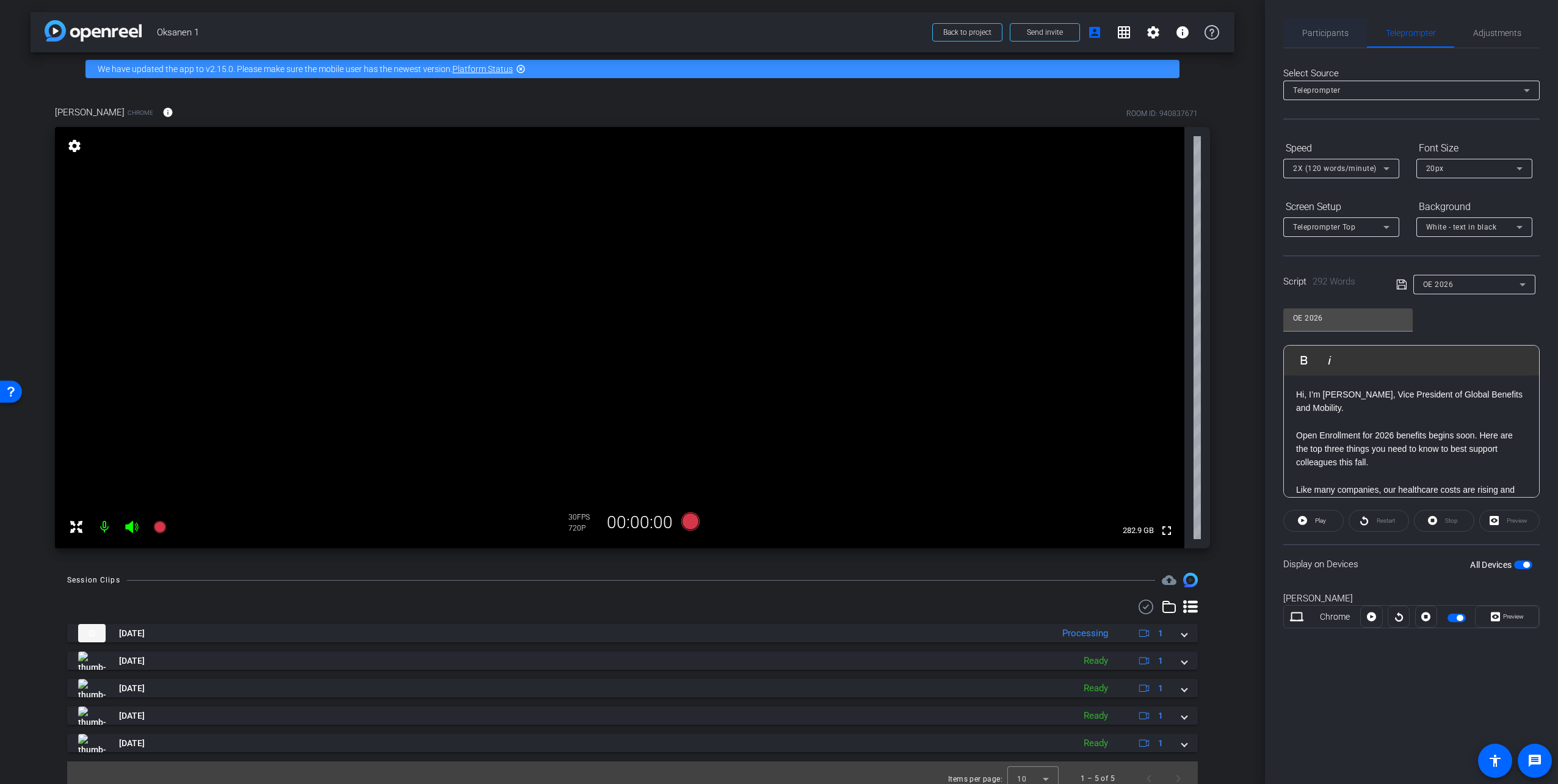
click at [1335, 32] on span "Participants" at bounding box center [1325, 33] width 46 height 9
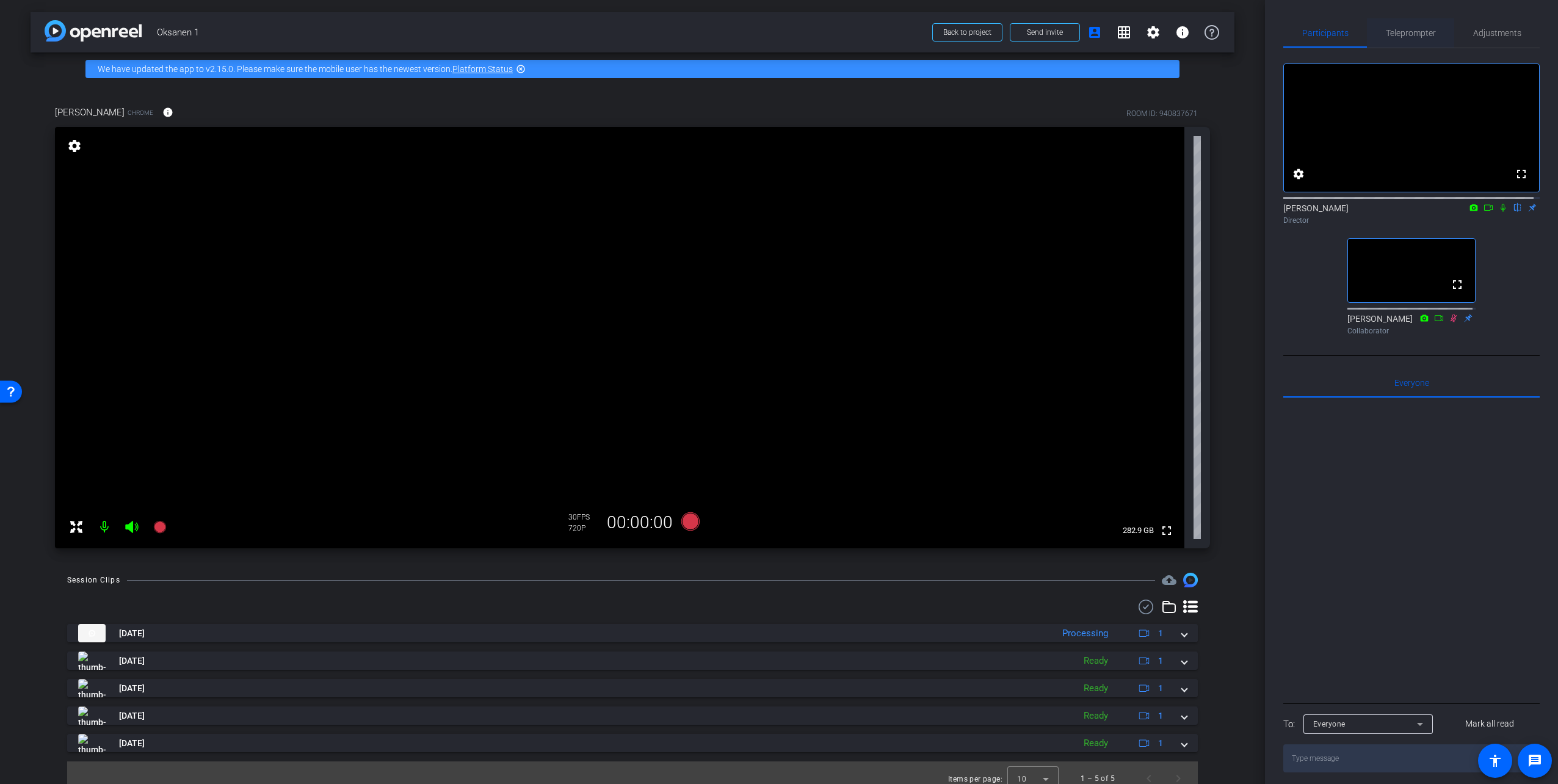
click at [1445, 35] on div "Teleprompter" at bounding box center [1410, 32] width 87 height 30
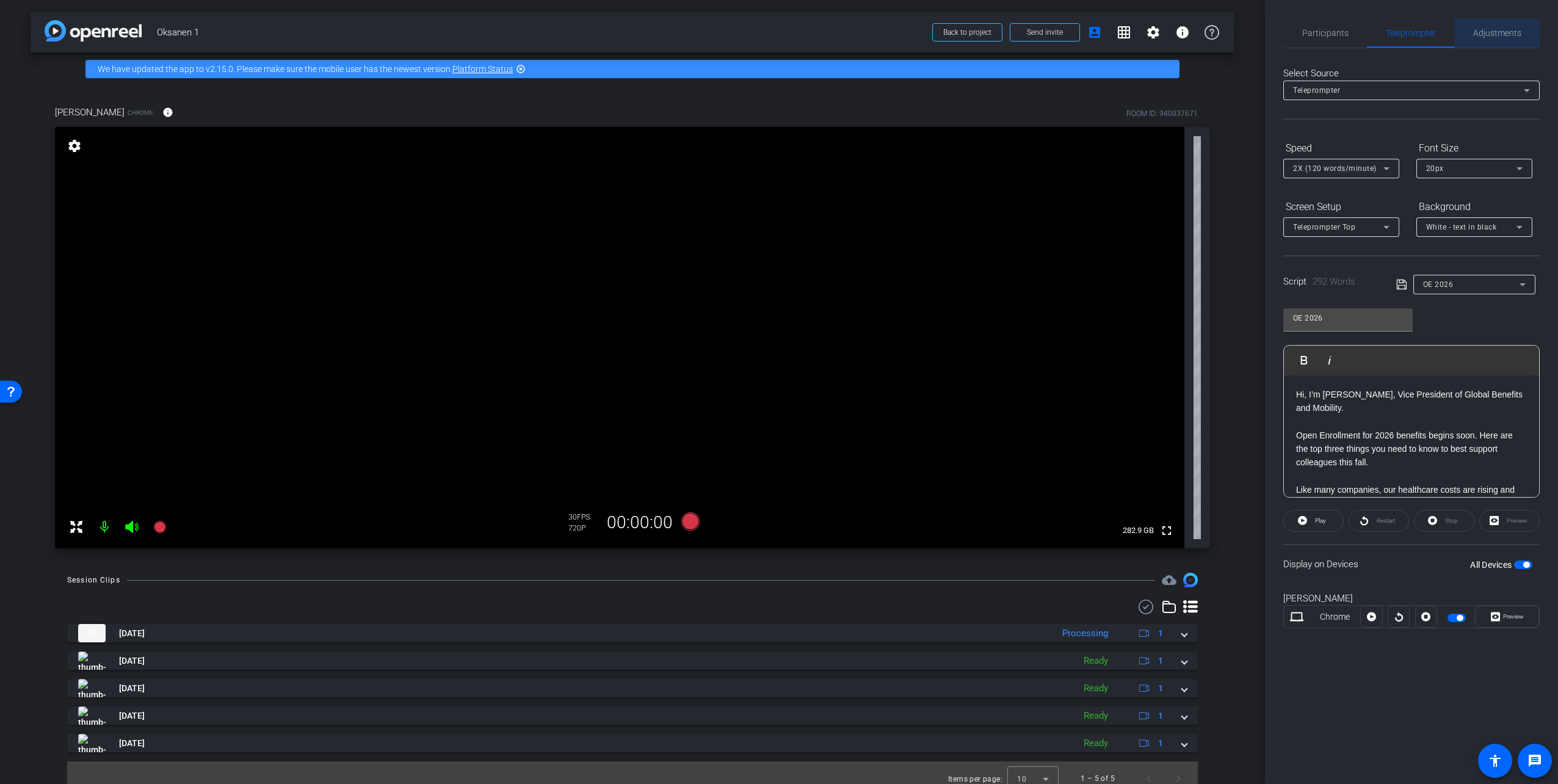
click at [1510, 36] on span "Adjustments" at bounding box center [1497, 33] width 48 height 9
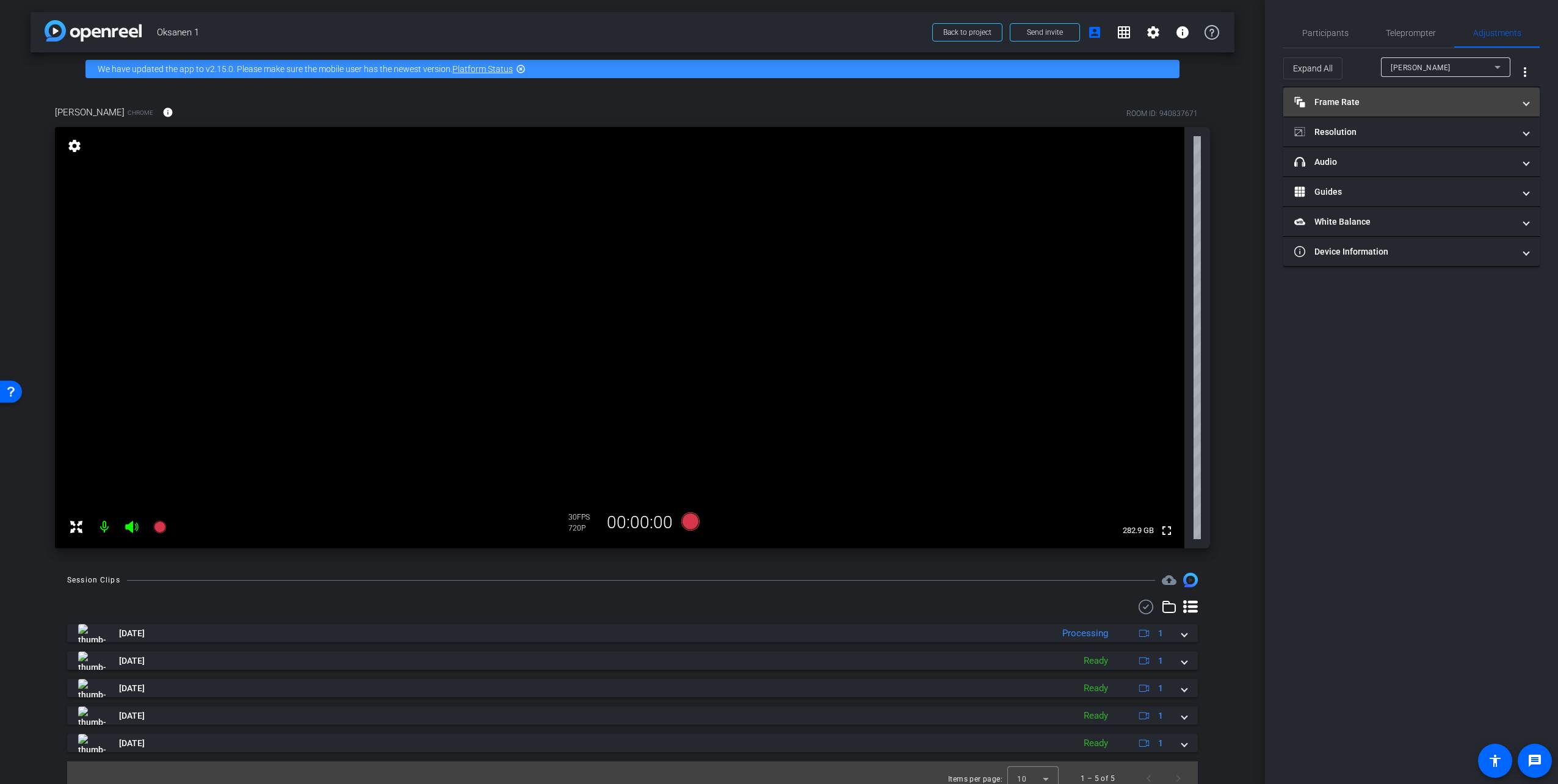
click at [1364, 99] on mat-panel-title "Frame Rate Frame Rate" at bounding box center [1404, 102] width 220 height 13
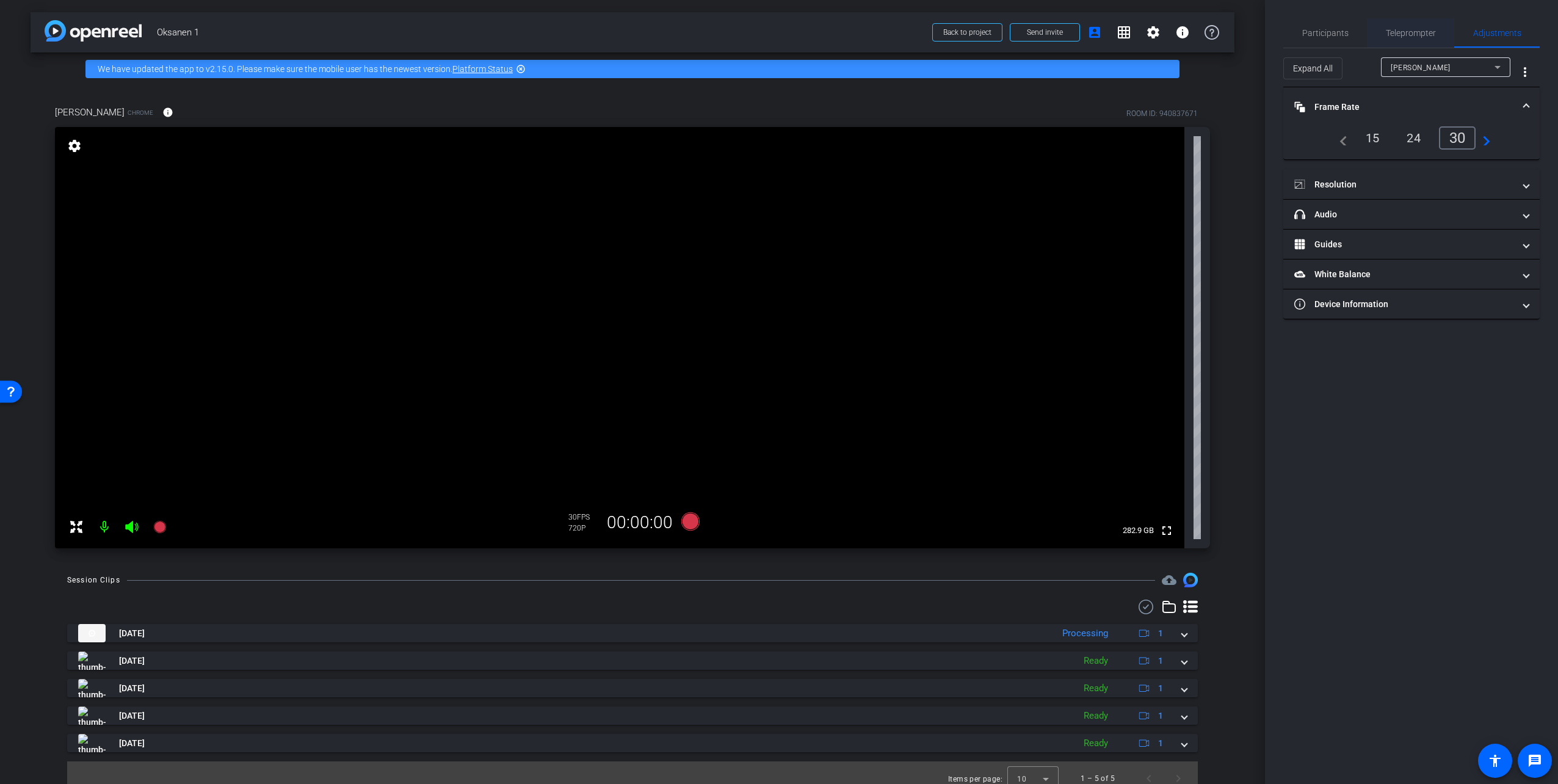
click at [1430, 23] on span "Teleprompter" at bounding box center [1410, 32] width 50 height 30
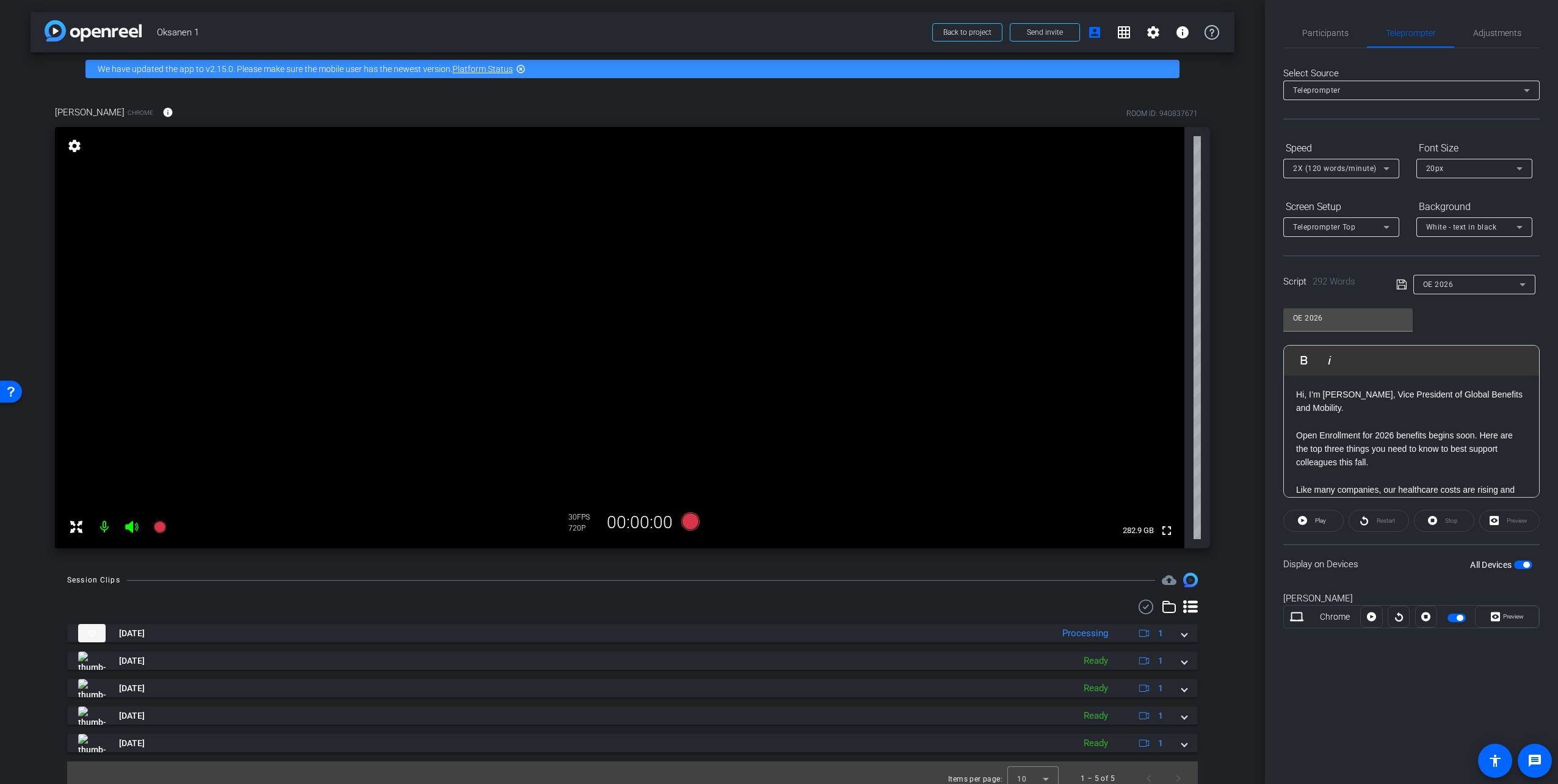
click at [1293, 394] on div "Hi, I’m Tom Oksanen, Vice President of Global Benefits and Mobility. Open Enrol…" at bounding box center [1411, 763] width 255 height 776
click at [1317, 34] on span "Participants" at bounding box center [1325, 33] width 46 height 9
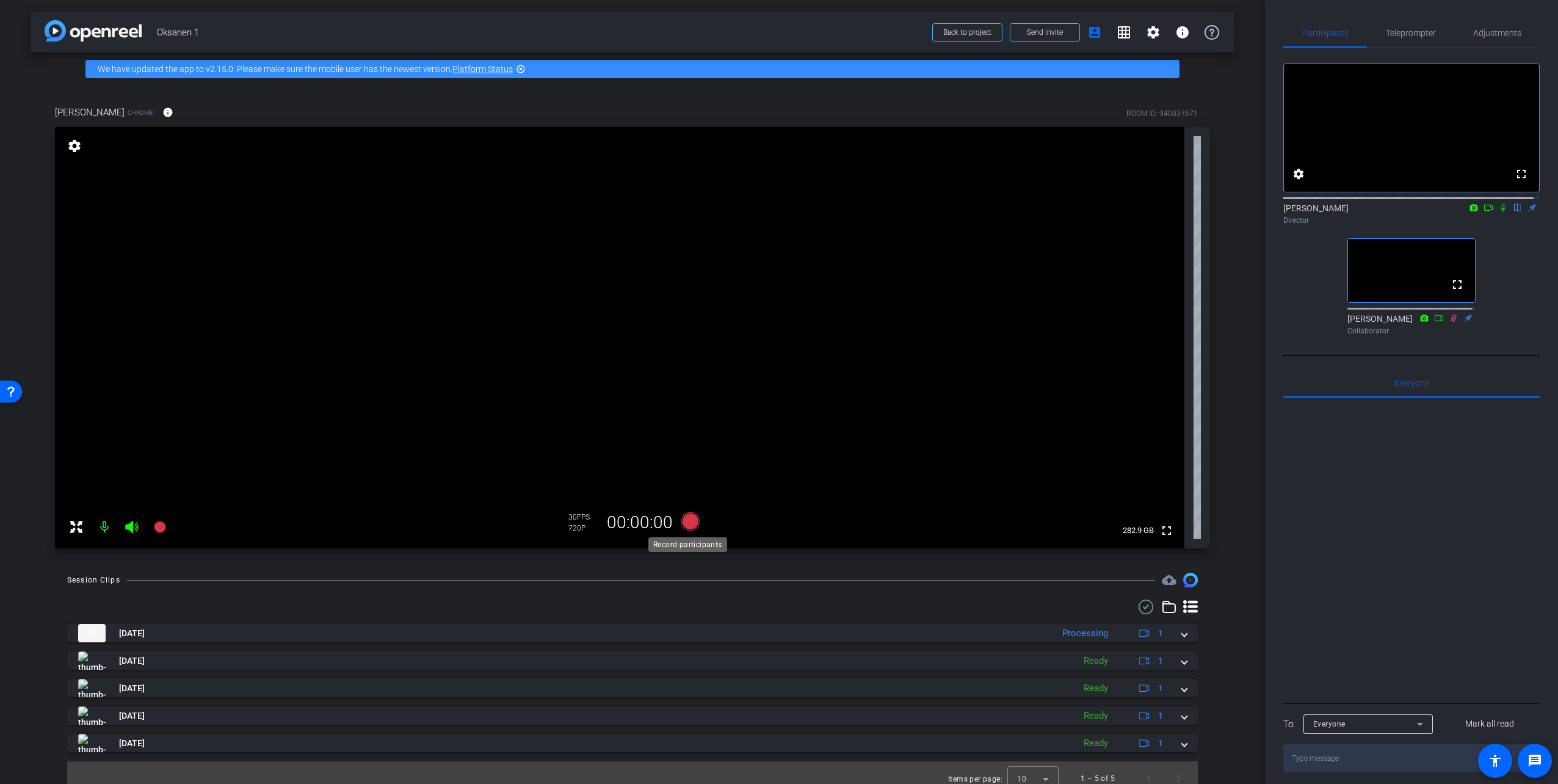
click at [688, 525] on icon at bounding box center [690, 521] width 18 height 18
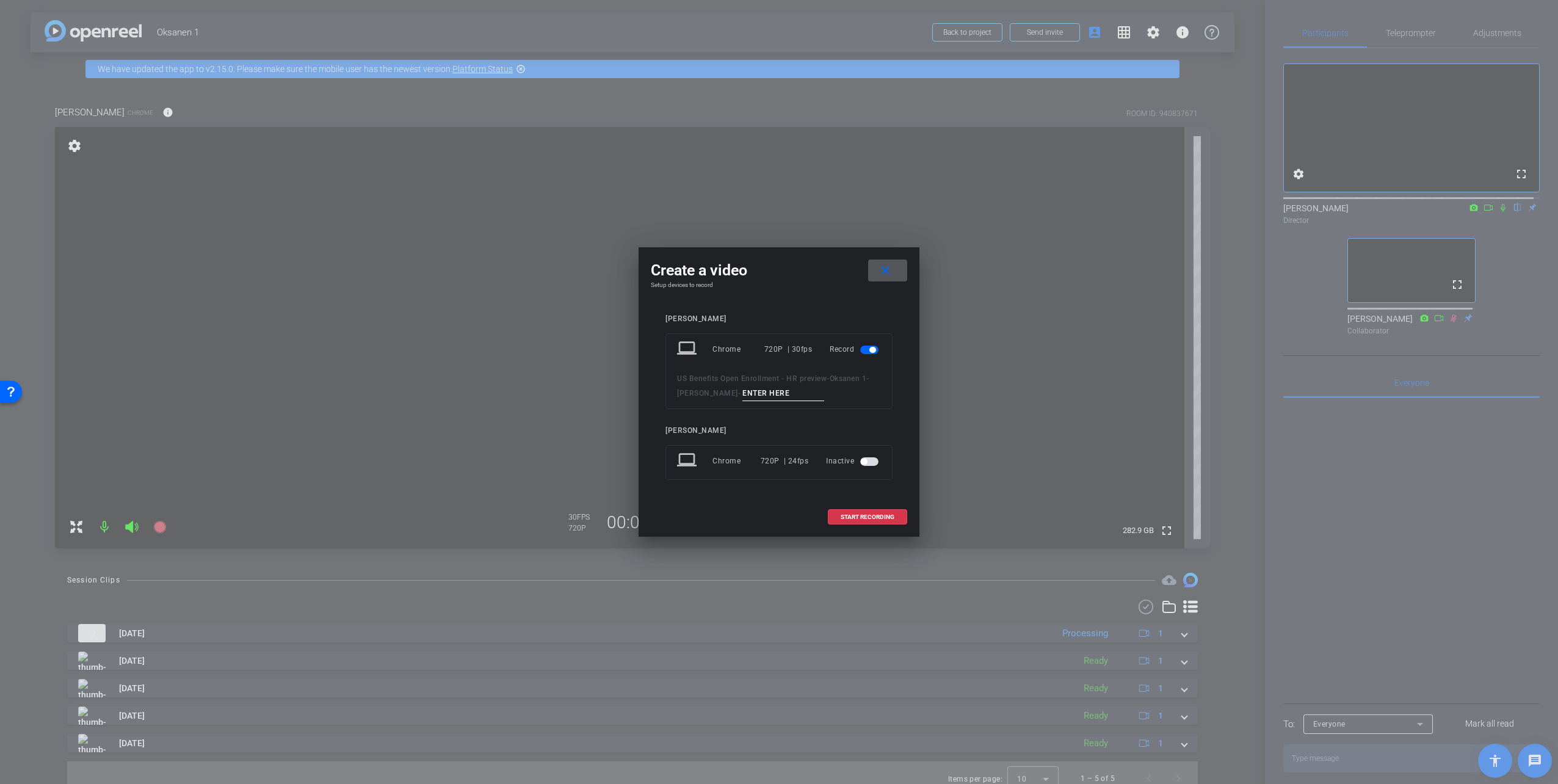
drag, startPoint x: 789, startPoint y: 375, endPoint x: 787, endPoint y: 397, distance: 22.1
click at [789, 375] on span "US Benefits Open Enrollment - HR preview" at bounding box center [752, 378] width 150 height 9
click at [787, 397] on input at bounding box center [783, 393] width 82 height 15
type input "Take 6"
click at [877, 514] on span "START RECORDING" at bounding box center [867, 517] width 54 height 6
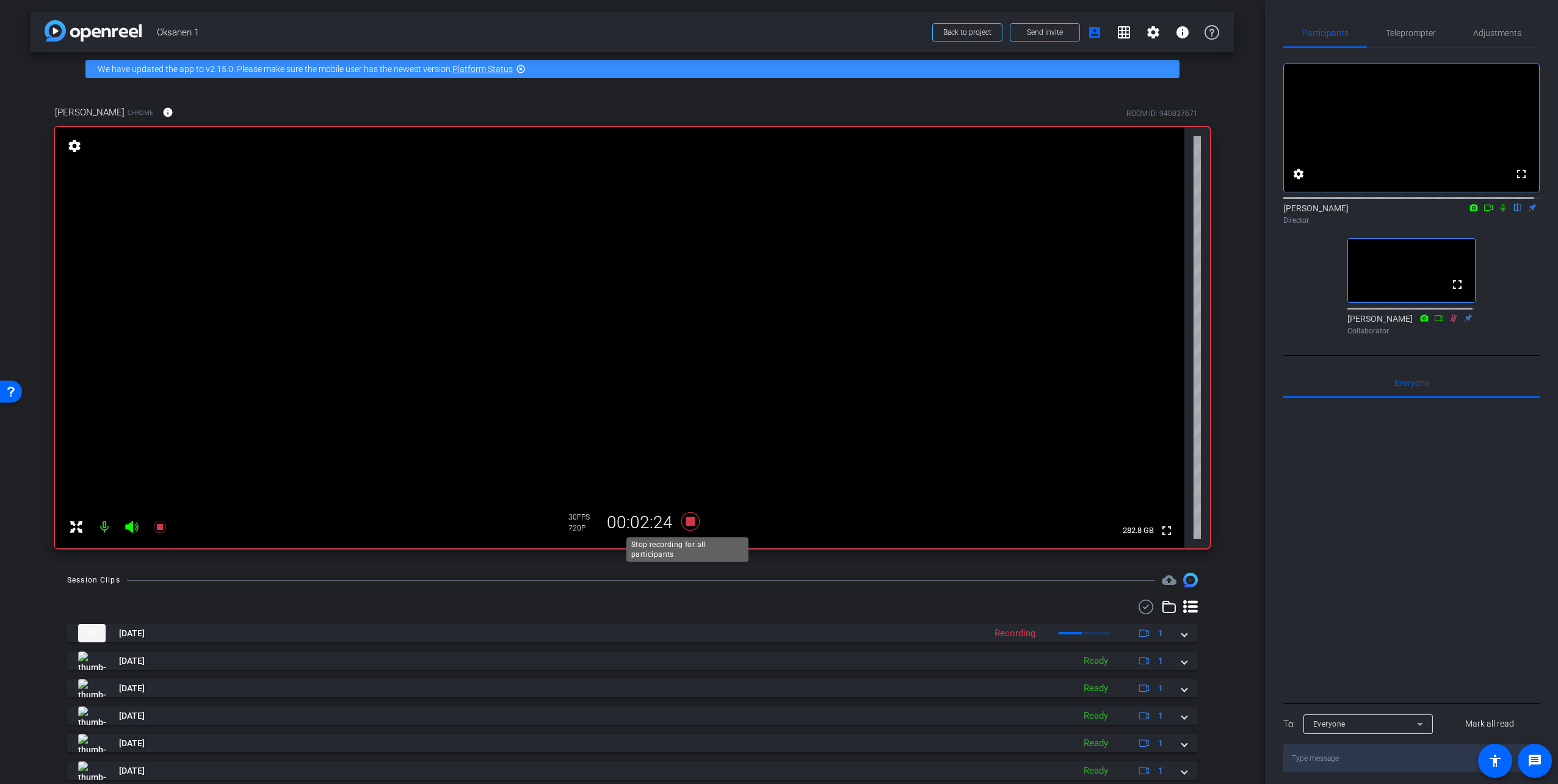
click at [682, 521] on icon at bounding box center [690, 521] width 30 height 22
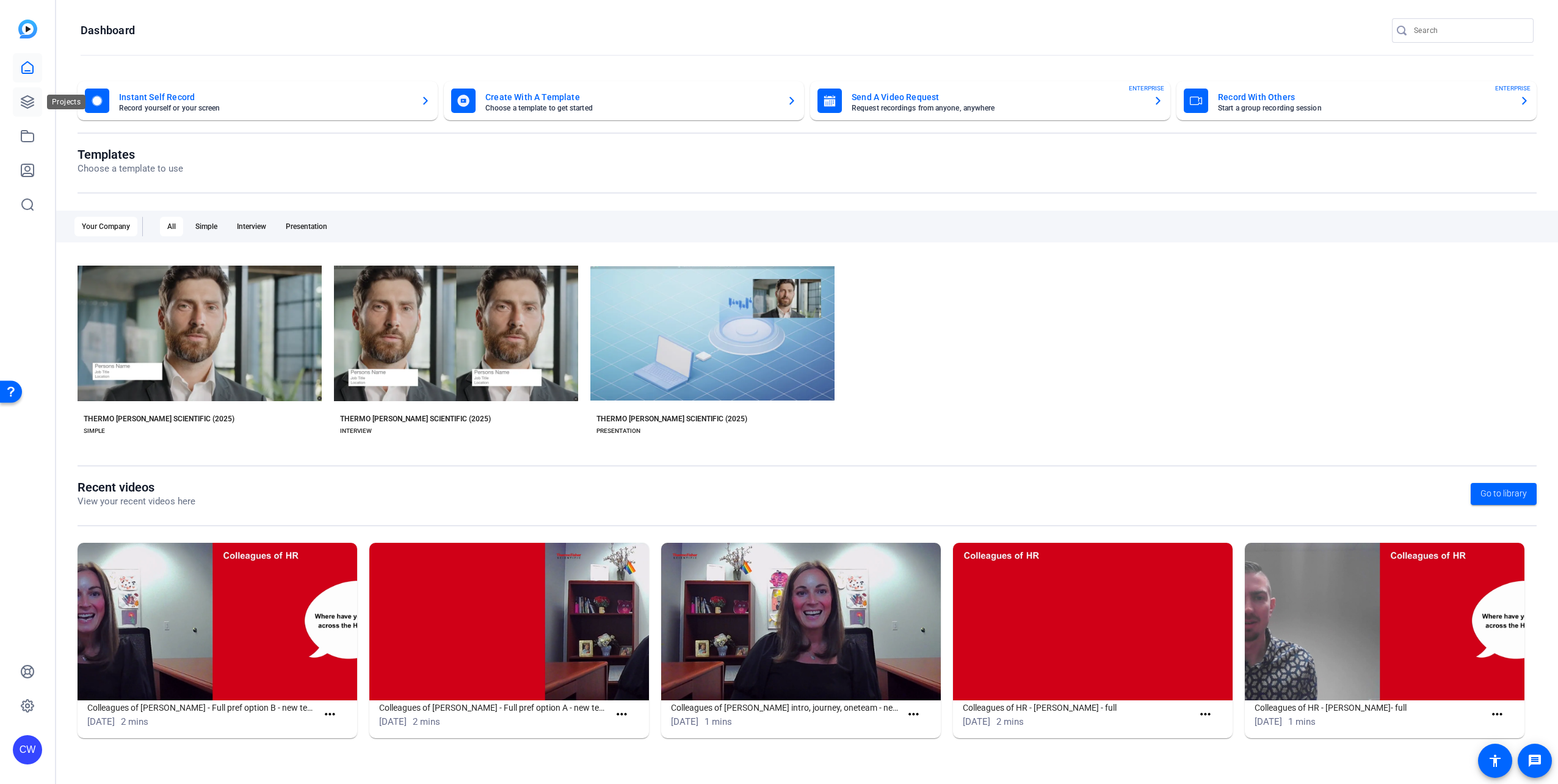
click at [30, 99] on icon at bounding box center [27, 102] width 14 height 14
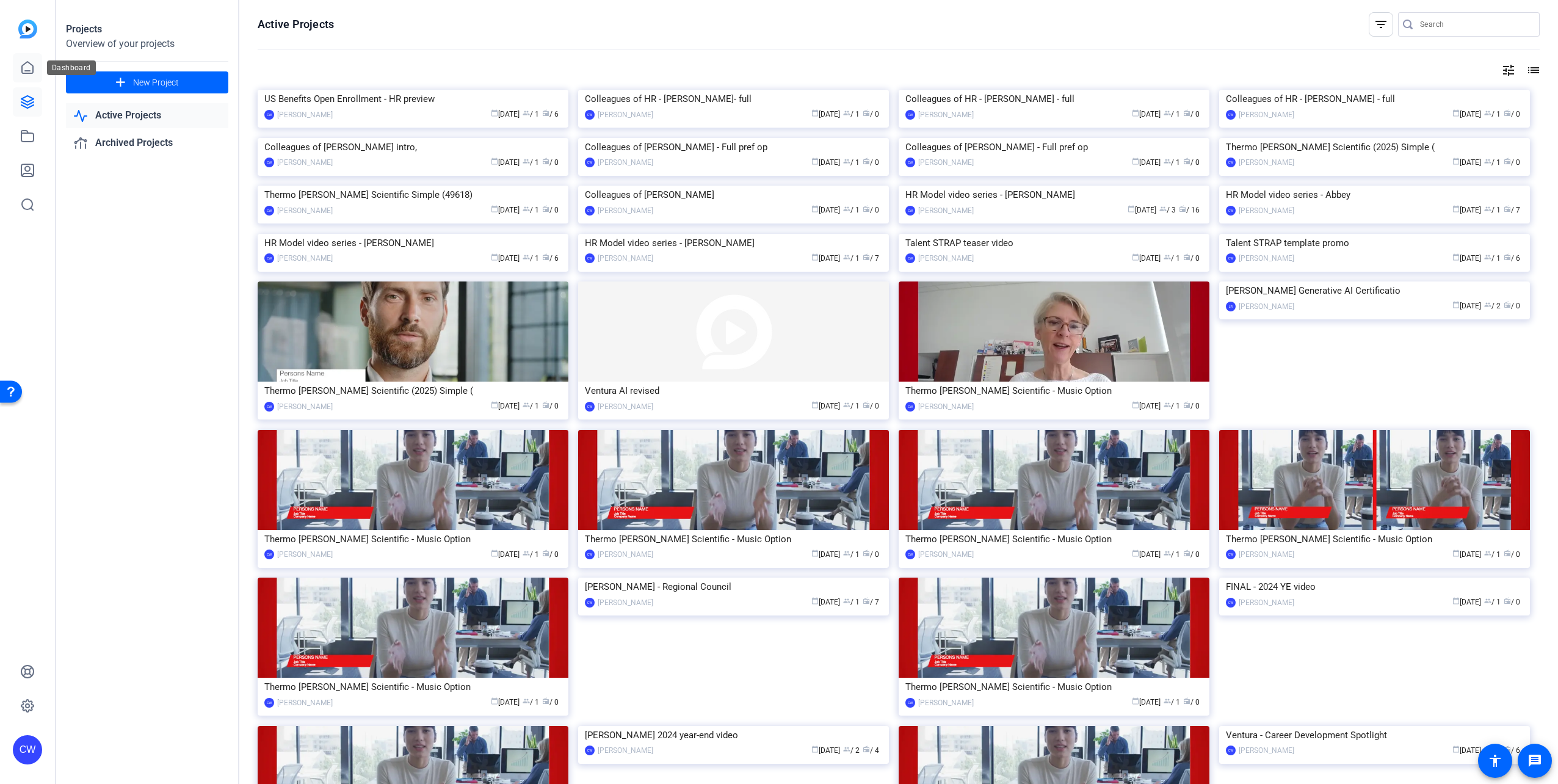
click at [30, 61] on icon at bounding box center [27, 68] width 14 height 14
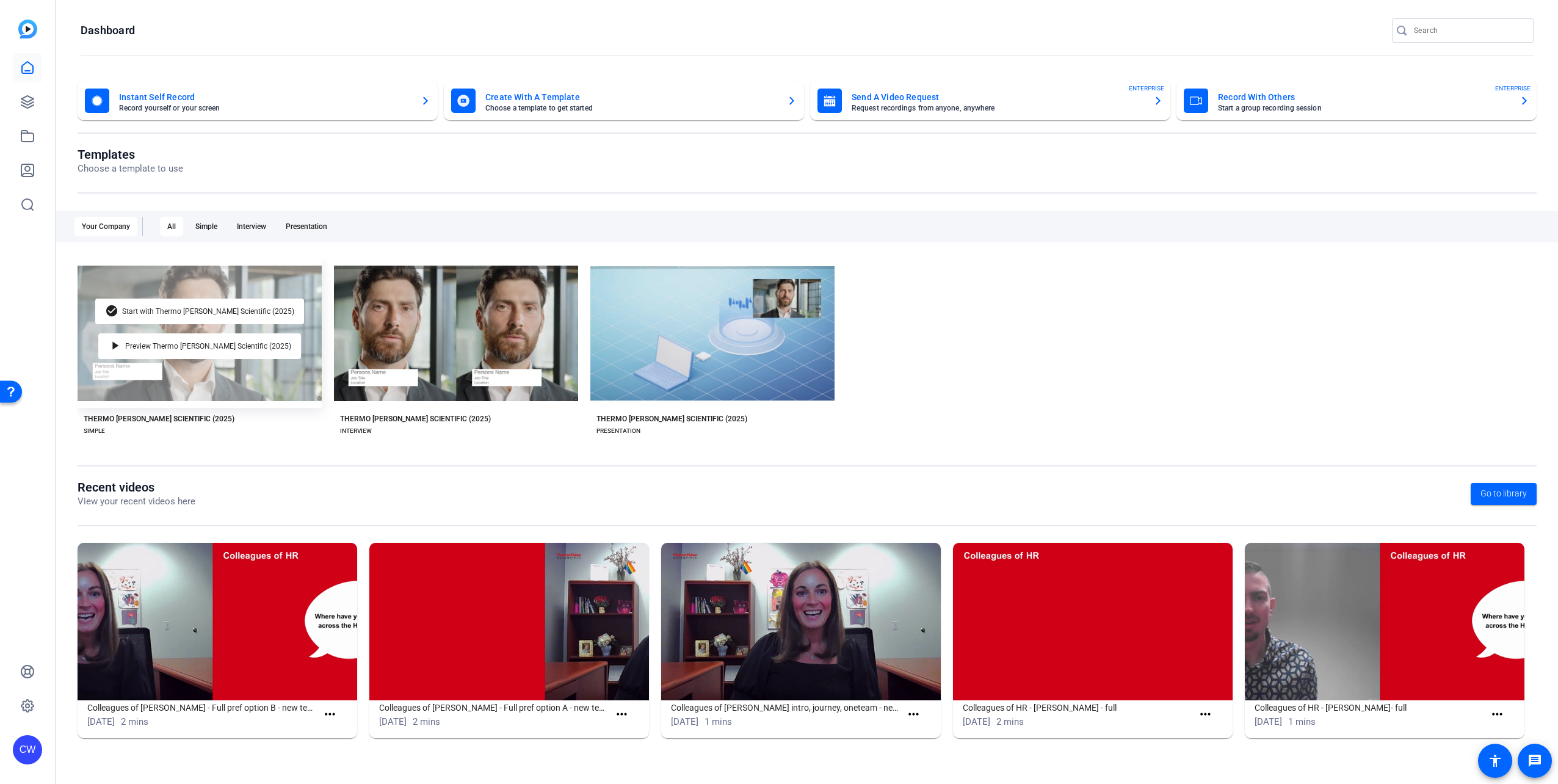
click at [216, 376] on div "check_circle Start with Thermo [PERSON_NAME] Scientific (2025) play_arrow Previ…" at bounding box center [200, 333] width 244 height 149
click at [161, 342] on span "Preview Thermo [PERSON_NAME] Scientific (2025)" at bounding box center [208, 346] width 166 height 7
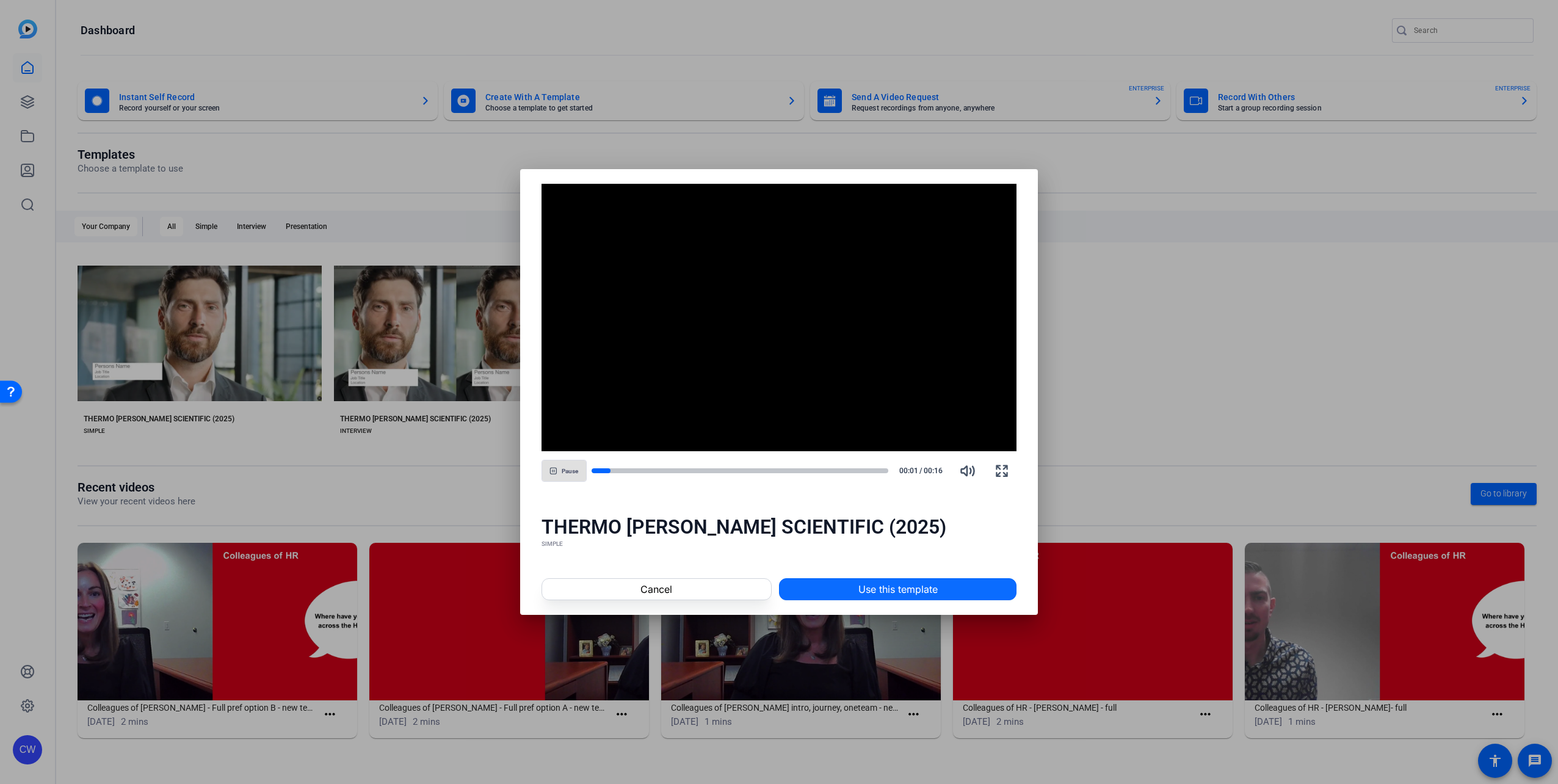
click at [812, 587] on span at bounding box center [898, 589] width 236 height 30
